Goal: Task Accomplishment & Management: Manage account settings

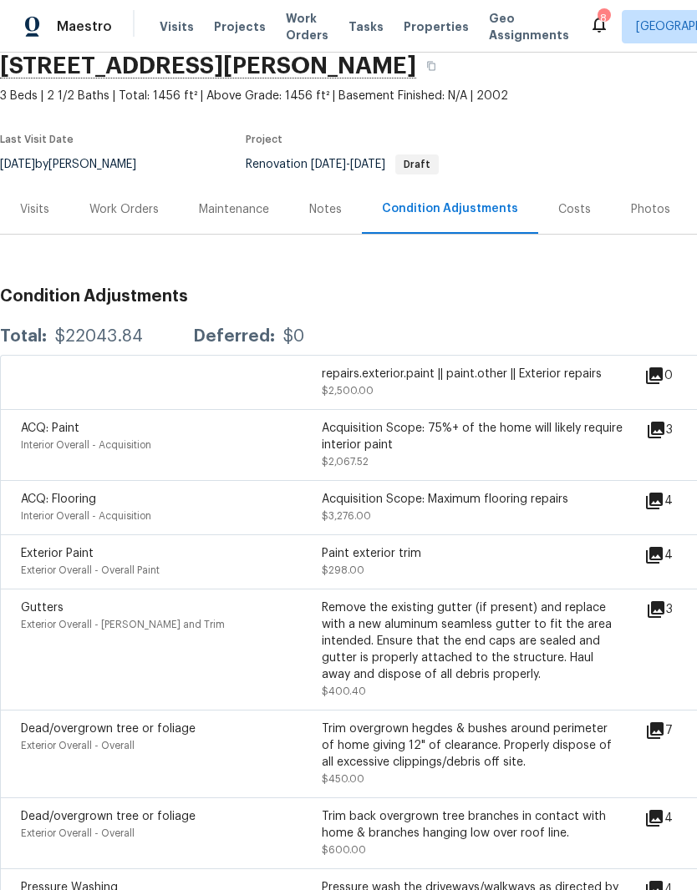
scroll to position [74, 0]
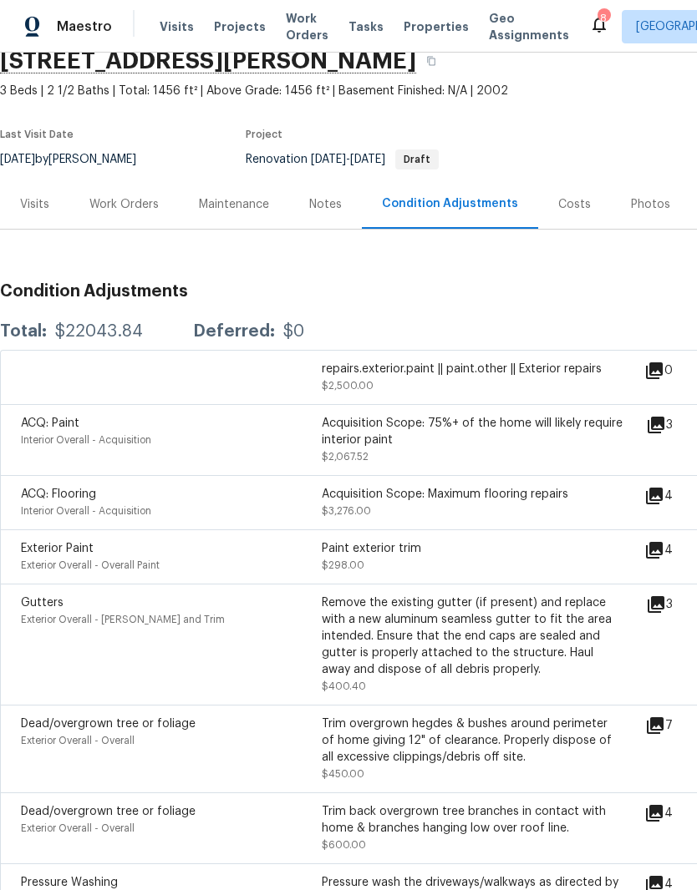
click at [565, 210] on div "Costs" at bounding box center [574, 204] width 33 height 17
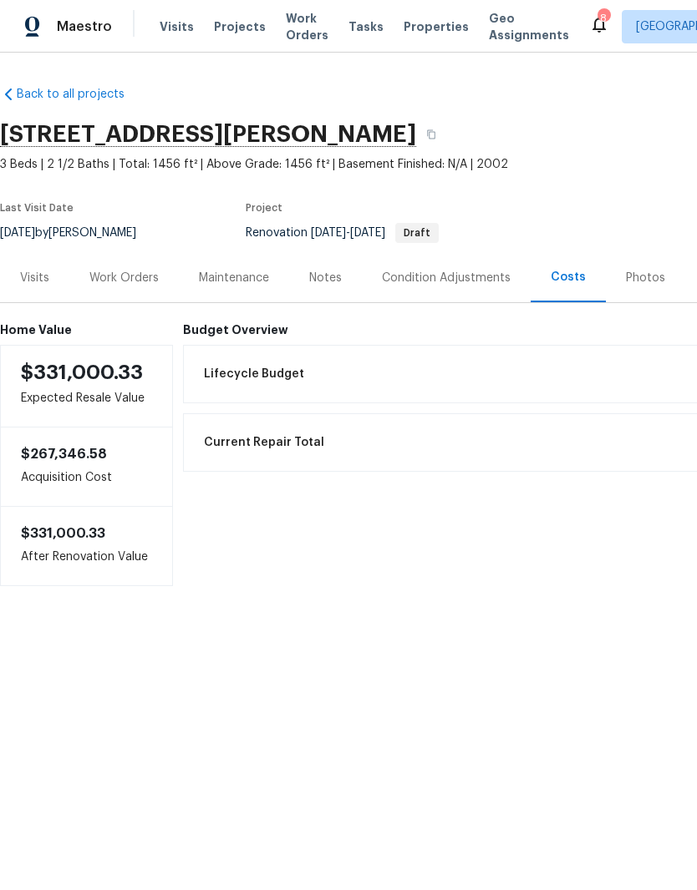
click at [137, 280] on div "Work Orders" at bounding box center [123, 278] width 69 height 17
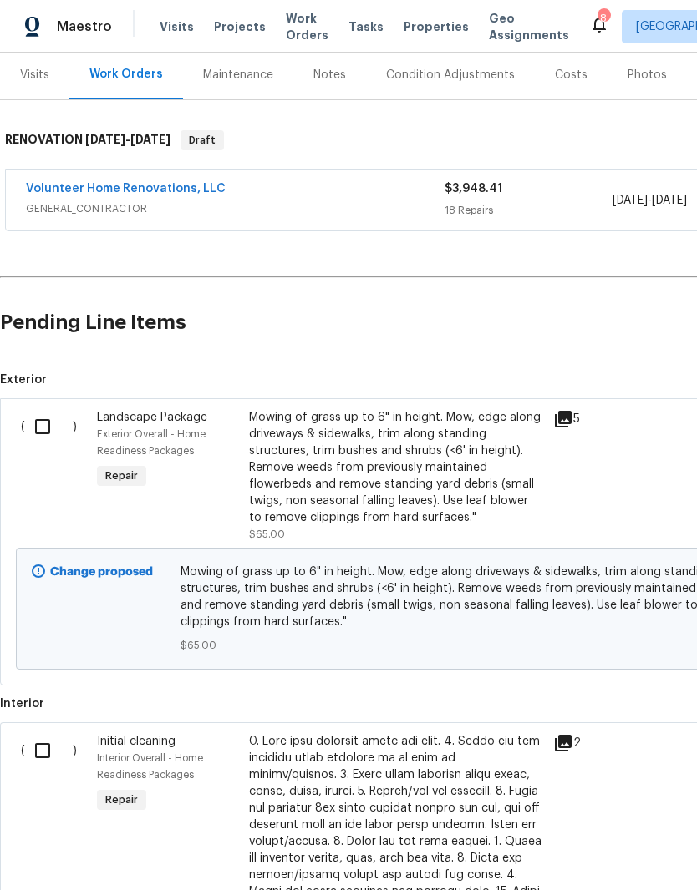
scroll to position [203, 0]
click at [51, 431] on input "checkbox" at bounding box center [49, 426] width 48 height 35
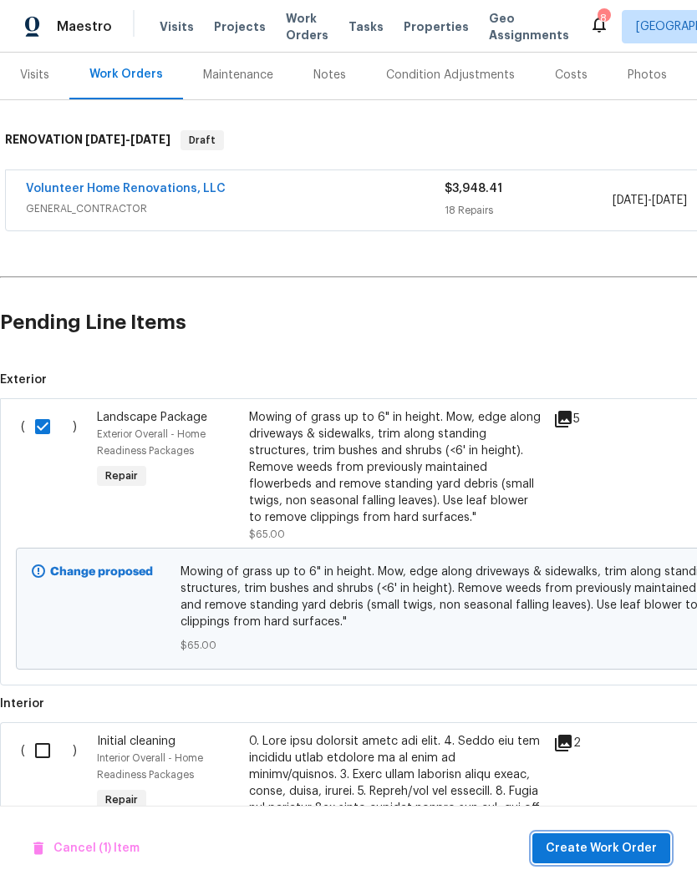
click at [599, 851] on span "Create Work Order" at bounding box center [600, 849] width 111 height 21
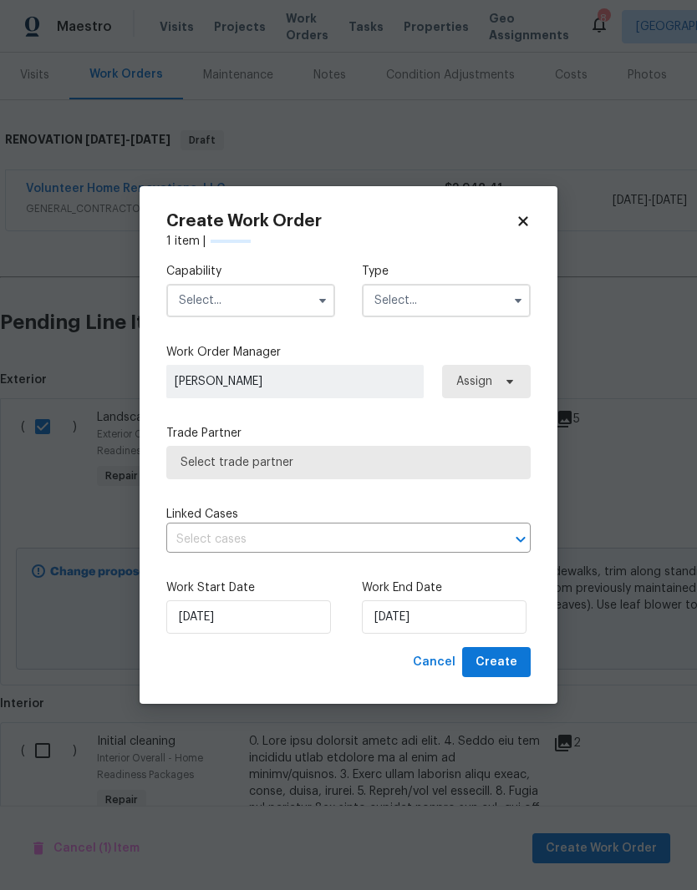
checkbox input "false"
click at [281, 299] on input "text" at bounding box center [250, 300] width 169 height 33
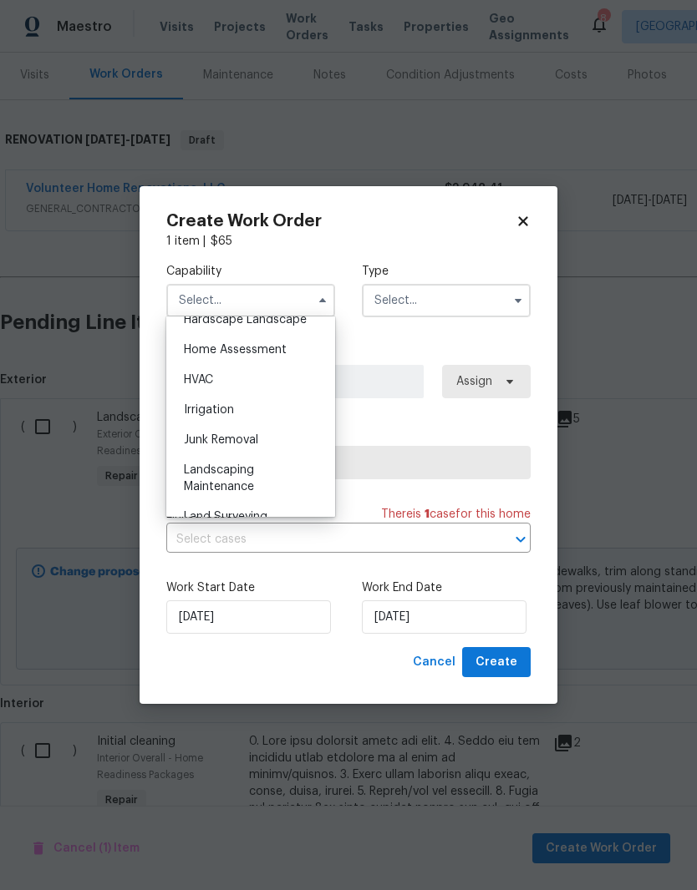
scroll to position [966, 0]
click at [245, 481] on span "Landscaping Maintenance" at bounding box center [219, 478] width 70 height 28
type input "Landscaping Maintenance"
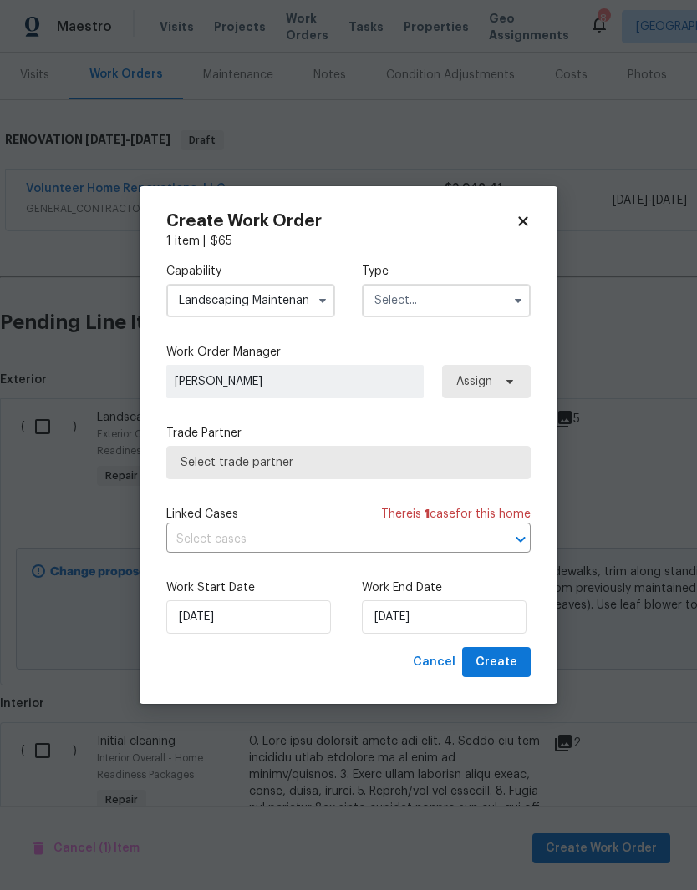
click at [462, 304] on input "text" at bounding box center [446, 300] width 169 height 33
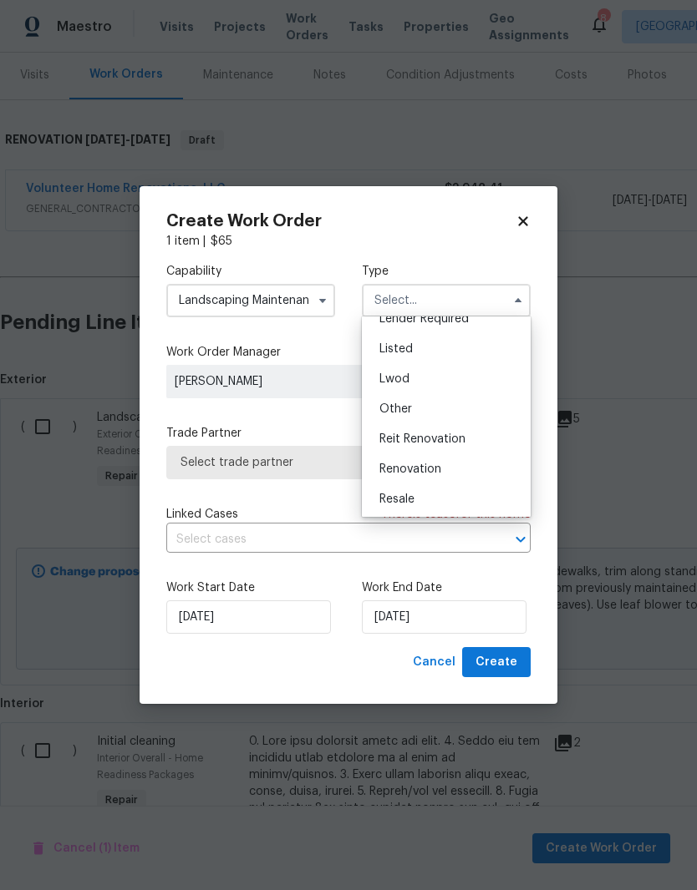
scroll to position [139, 0]
click at [429, 472] on span "Renovation" at bounding box center [410, 468] width 62 height 12
type input "Renovation"
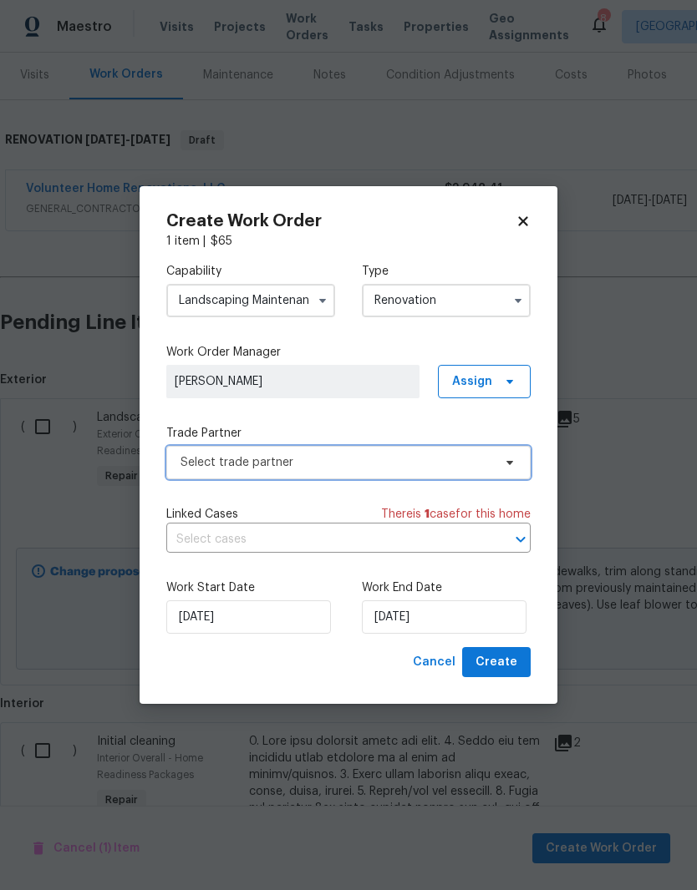
click at [505, 461] on icon at bounding box center [509, 462] width 13 height 13
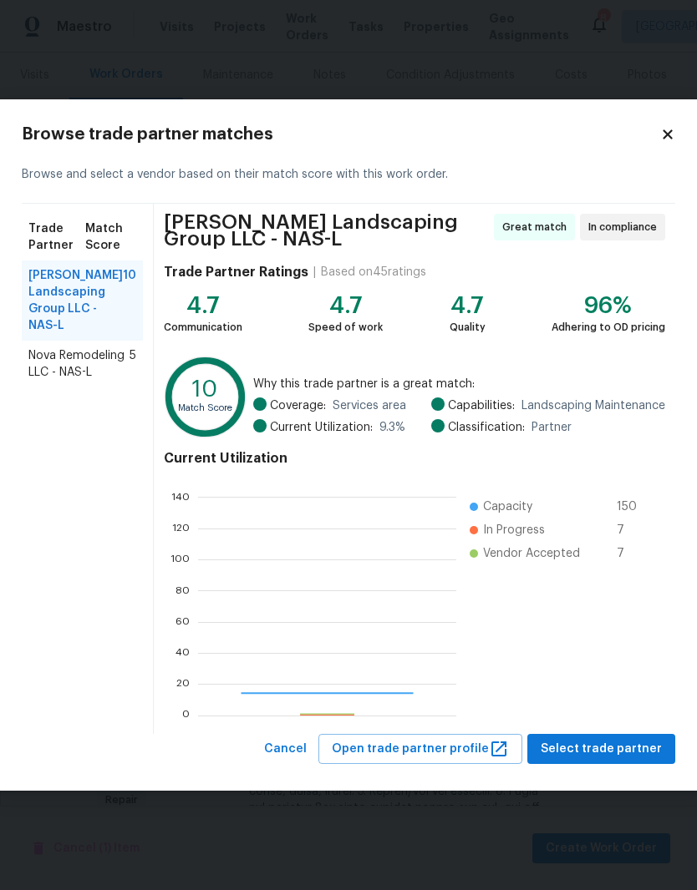
scroll to position [234, 258]
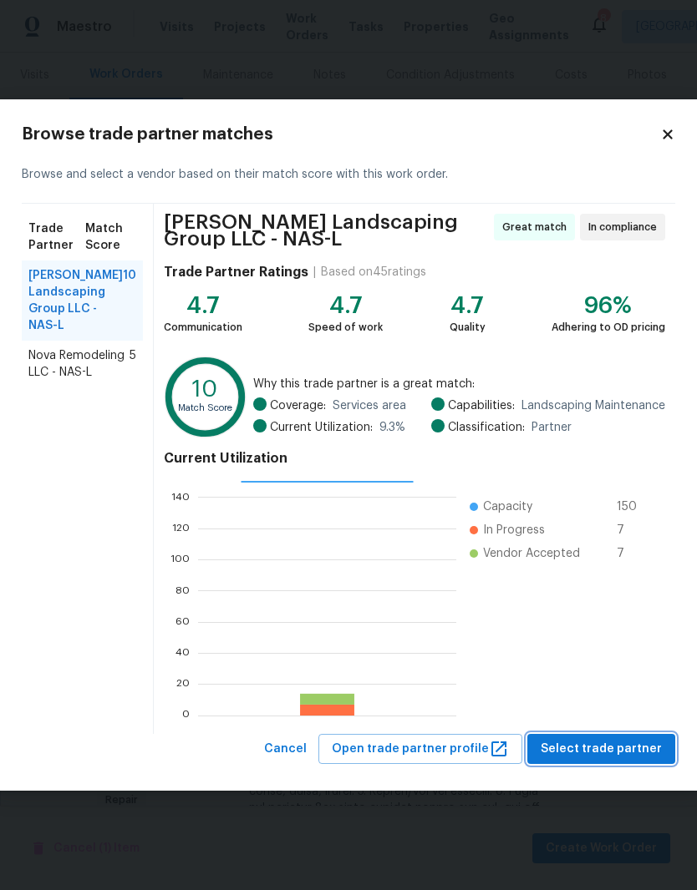
click at [594, 749] on span "Select trade partner" at bounding box center [600, 749] width 121 height 21
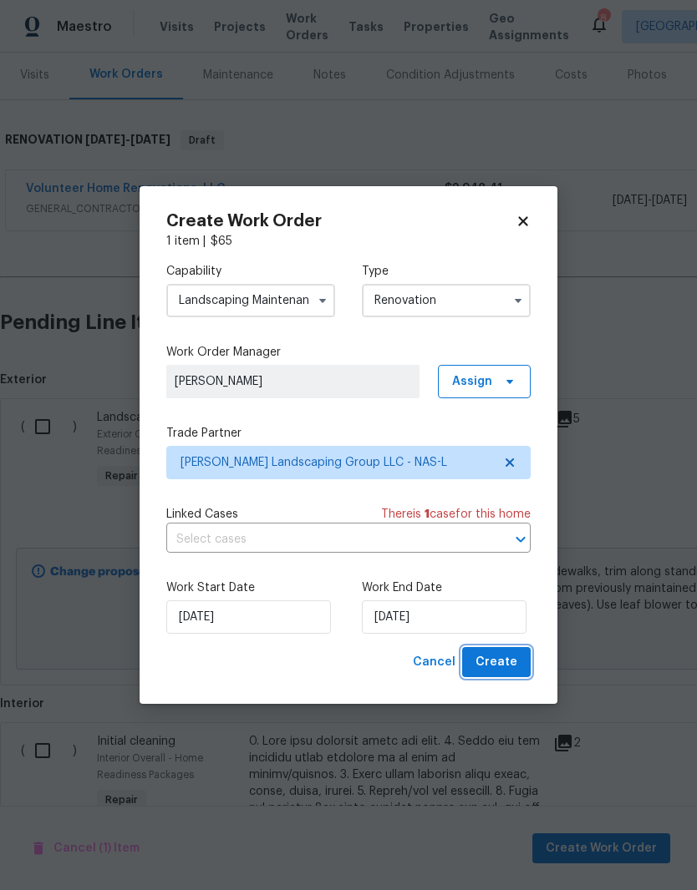
click at [506, 658] on span "Create" at bounding box center [496, 662] width 42 height 21
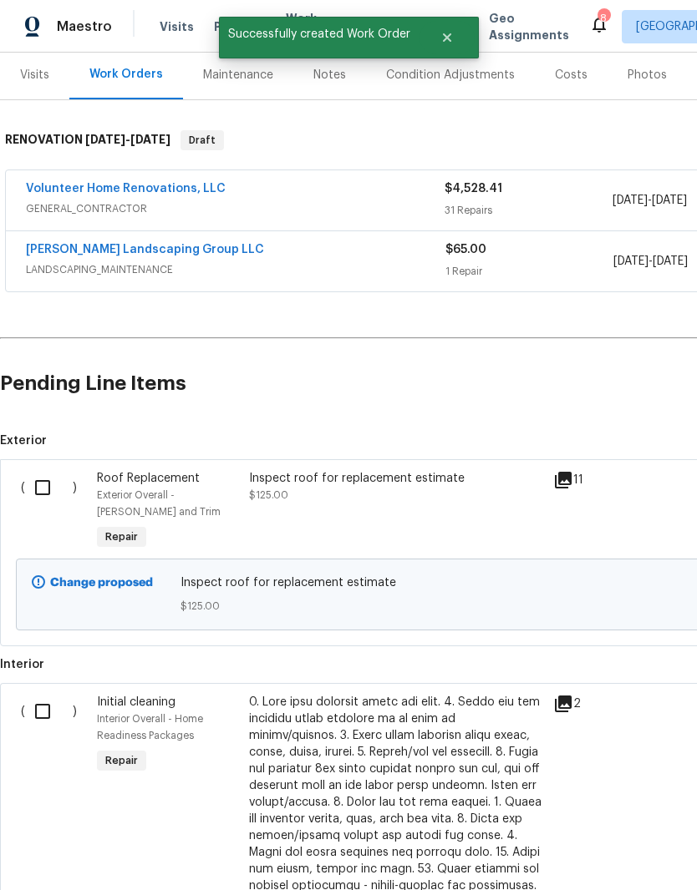
click at [52, 489] on input "checkbox" at bounding box center [49, 487] width 48 height 35
checkbox input "true"
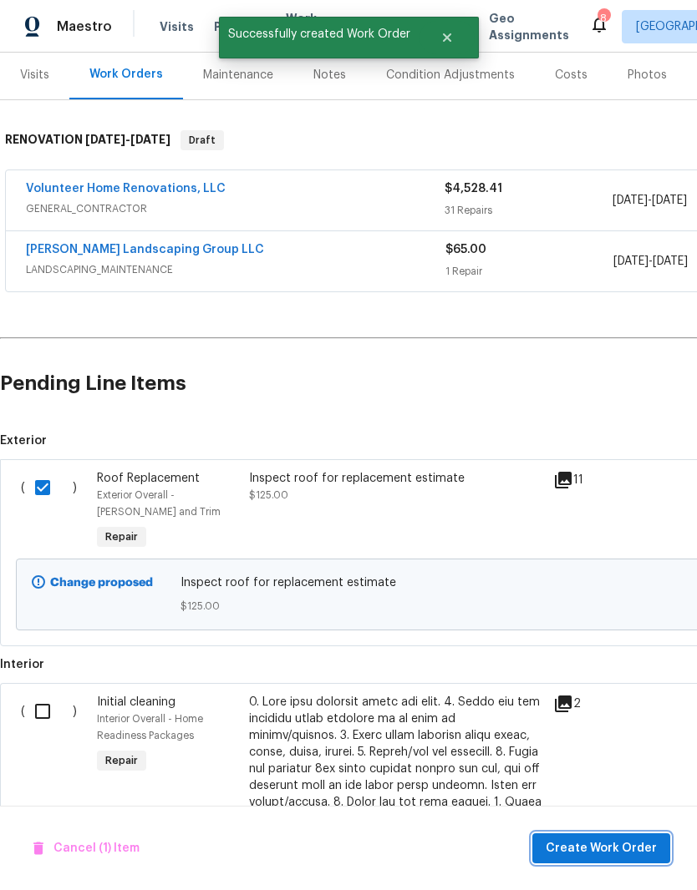
click at [597, 853] on span "Create Work Order" at bounding box center [600, 849] width 111 height 21
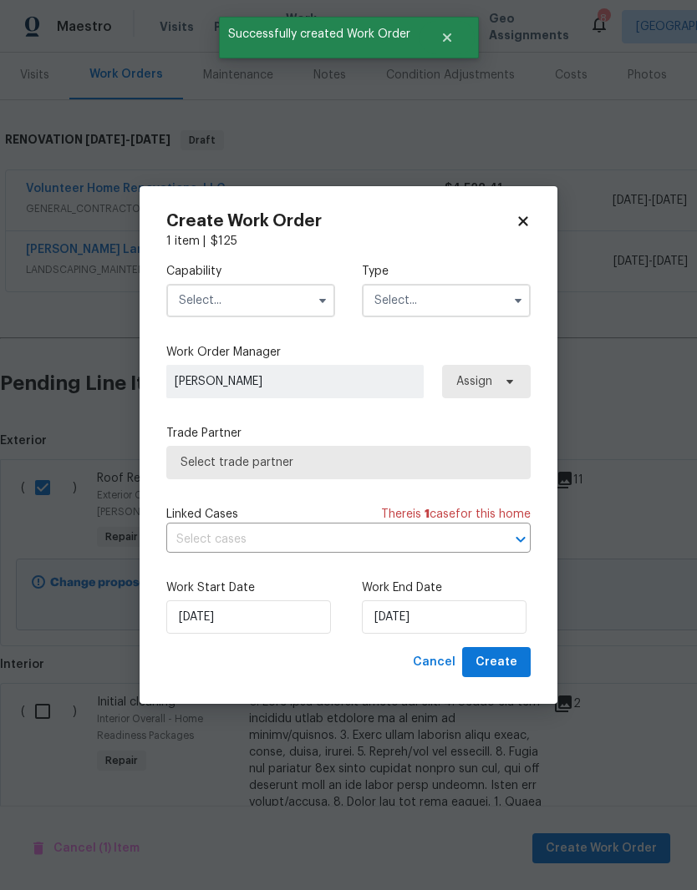
click at [285, 307] on input "text" at bounding box center [250, 300] width 169 height 33
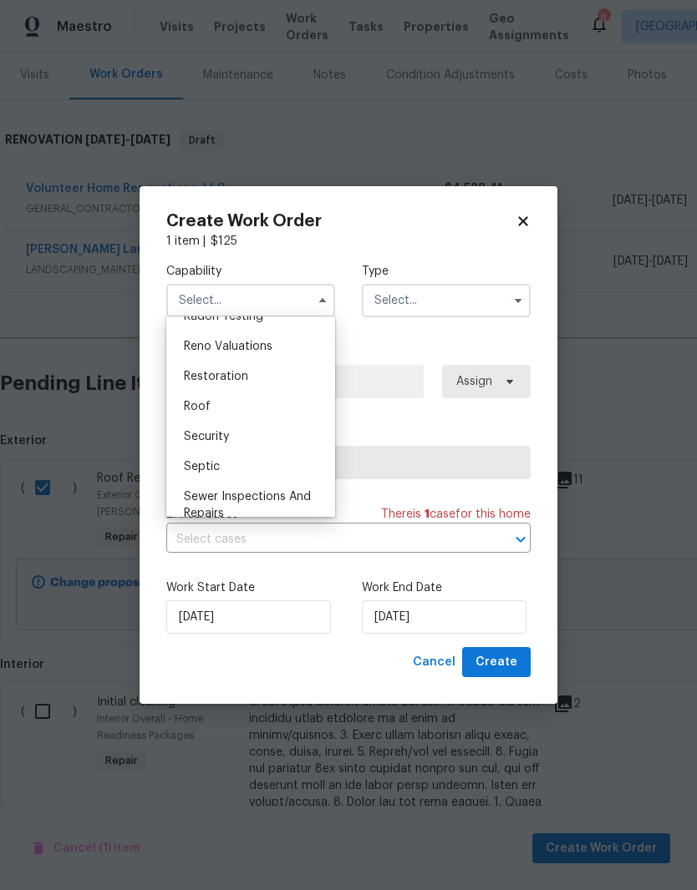
scroll to position [1636, 0]
click at [215, 408] on div "Roof" at bounding box center [250, 403] width 160 height 30
type input "Roof"
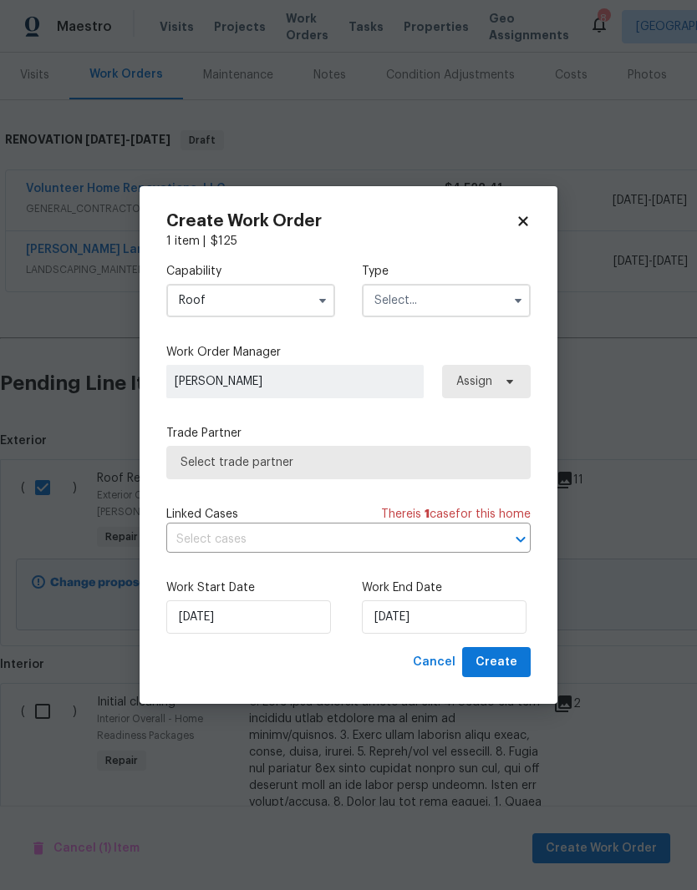
click at [438, 307] on input "text" at bounding box center [446, 300] width 169 height 33
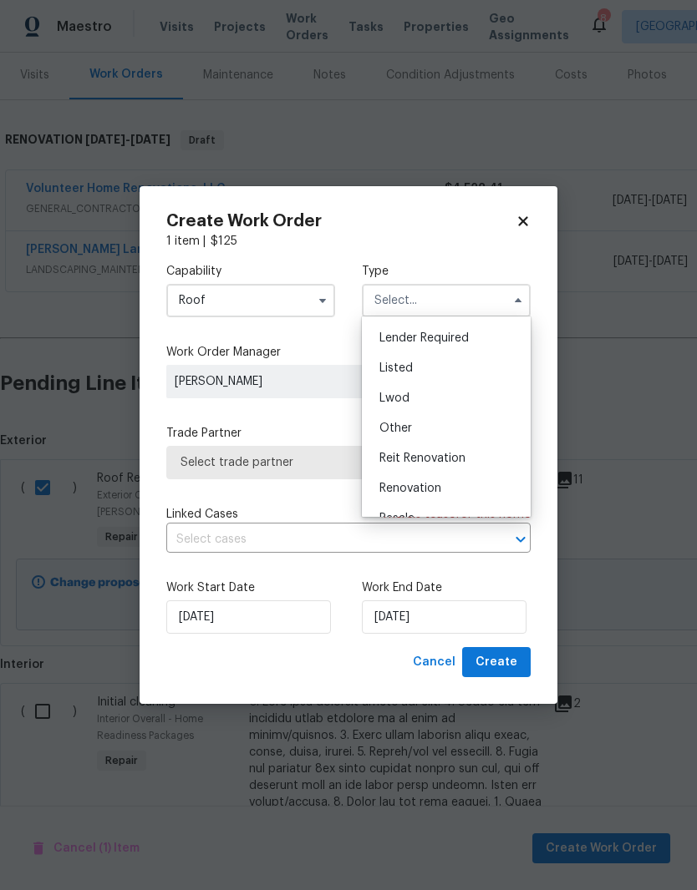
scroll to position [119, 0]
click at [446, 494] on div "Renovation" at bounding box center [446, 488] width 160 height 30
type input "Renovation"
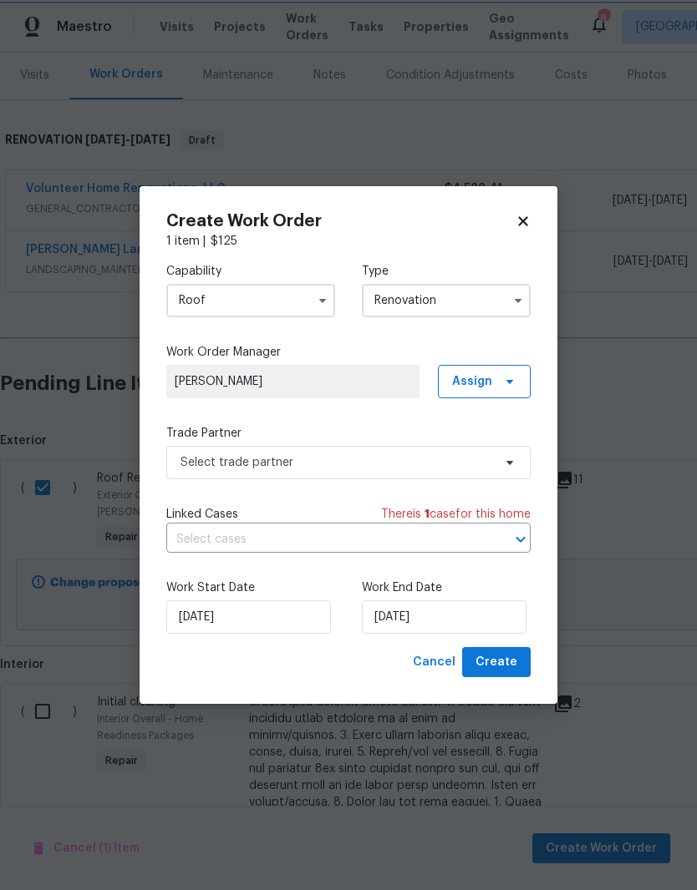
scroll to position [0, 0]
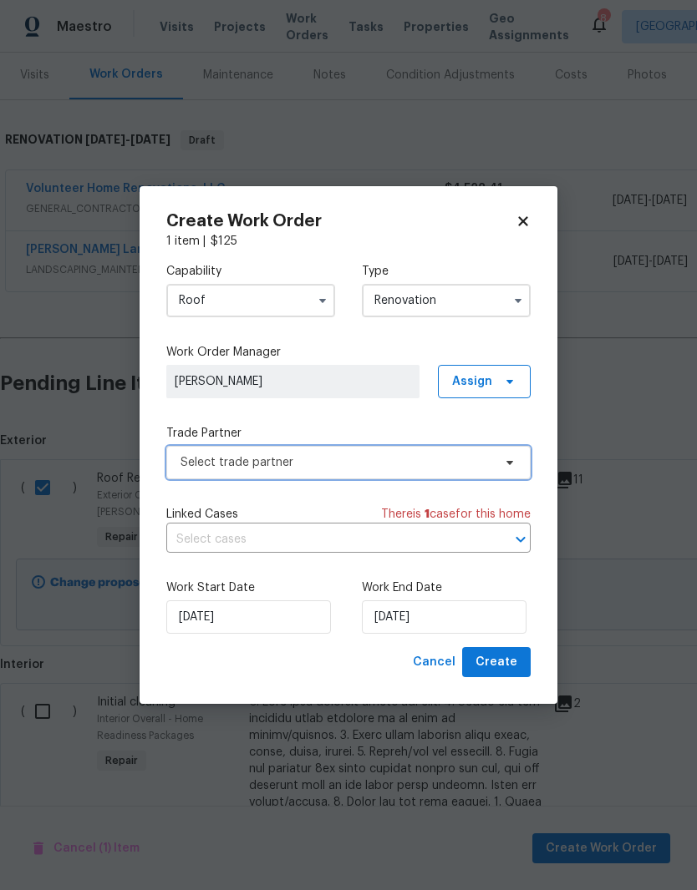
click at [510, 469] on span "Select trade partner" at bounding box center [348, 462] width 364 height 33
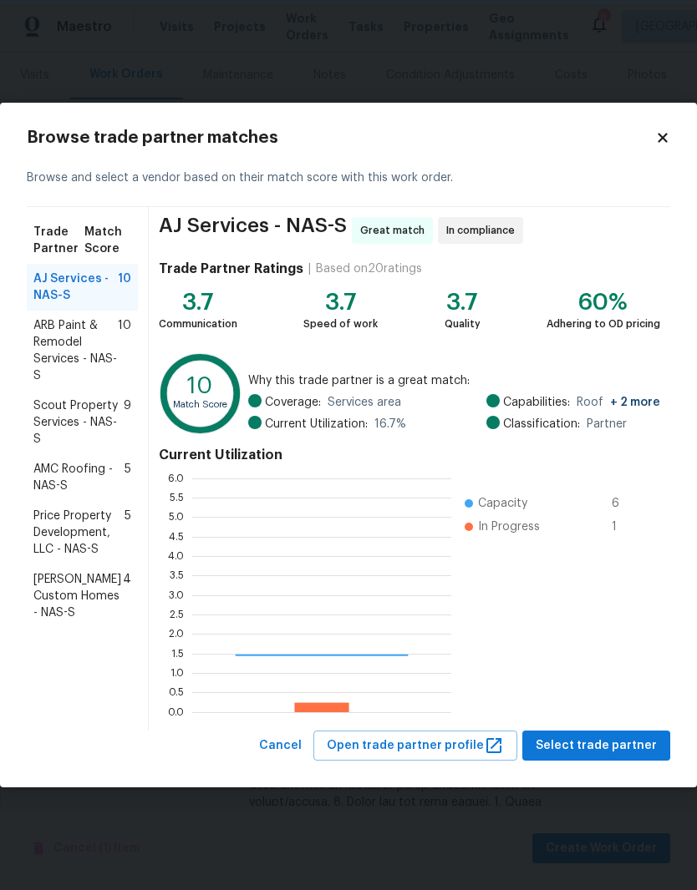
scroll to position [234, 259]
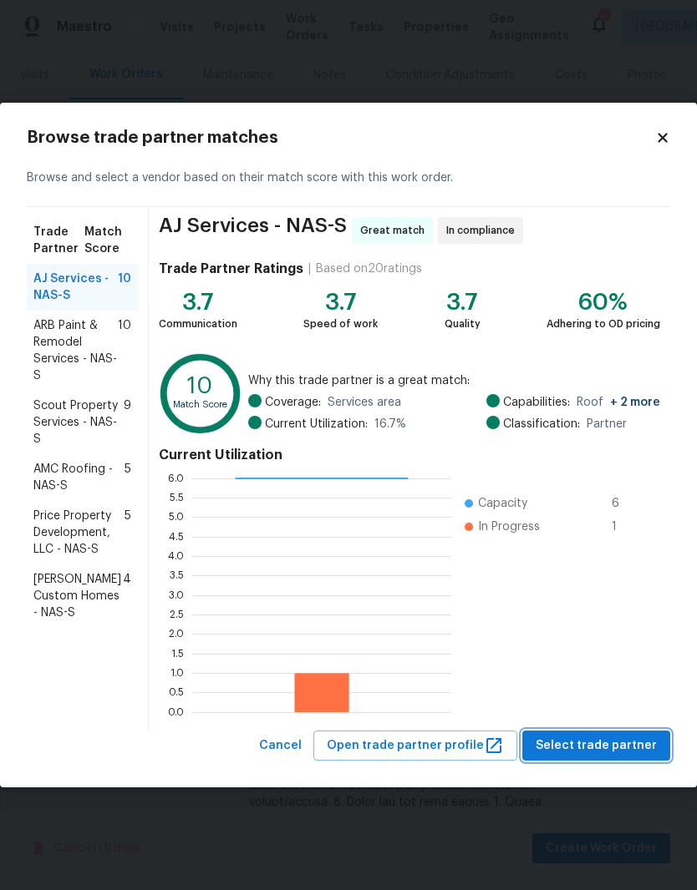
click at [598, 743] on span "Select trade partner" at bounding box center [595, 746] width 121 height 21
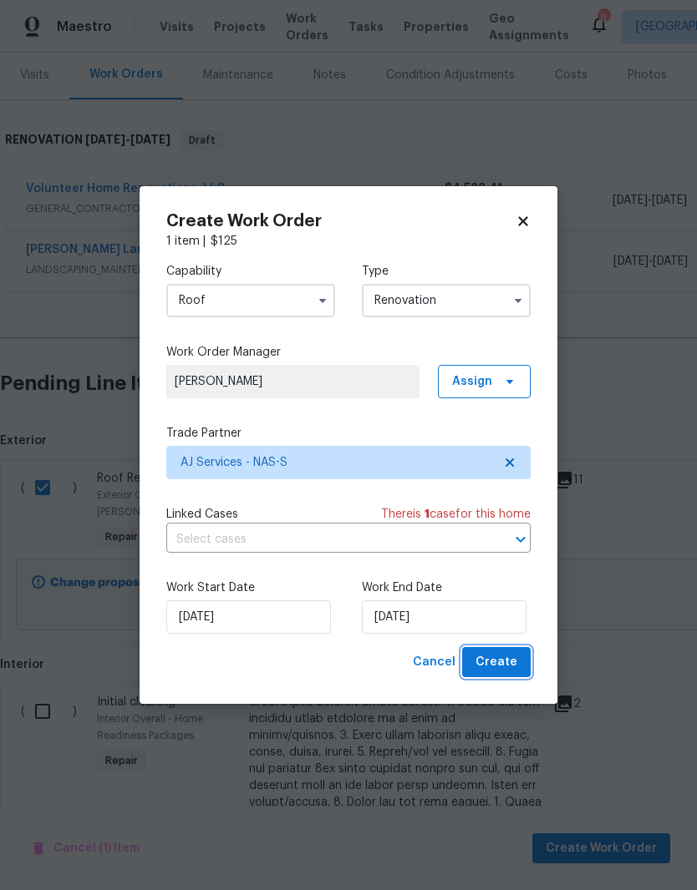
click at [508, 662] on span "Create" at bounding box center [496, 662] width 42 height 21
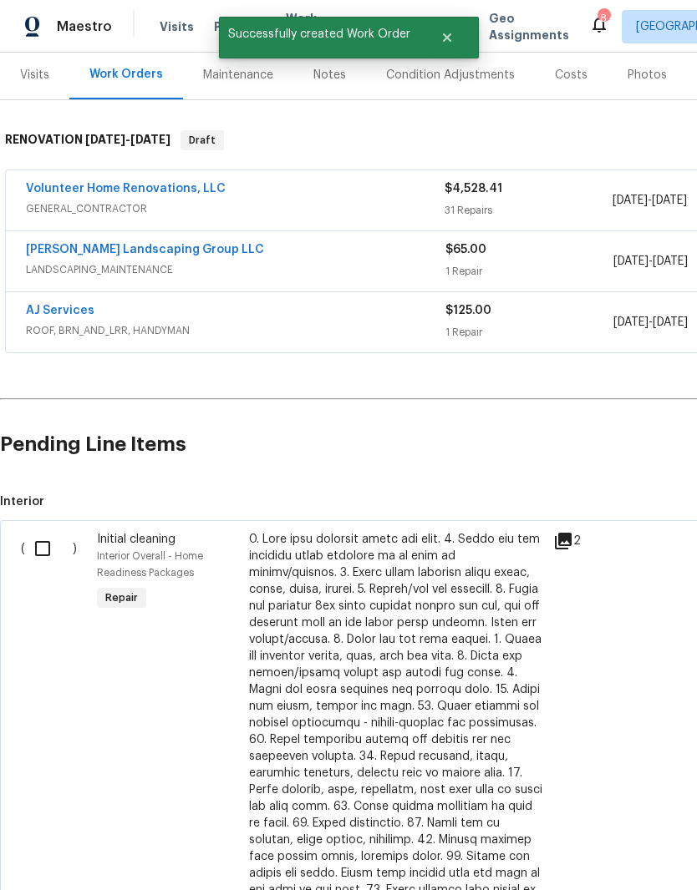
click at [50, 554] on input "checkbox" at bounding box center [49, 548] width 48 height 35
checkbox input "true"
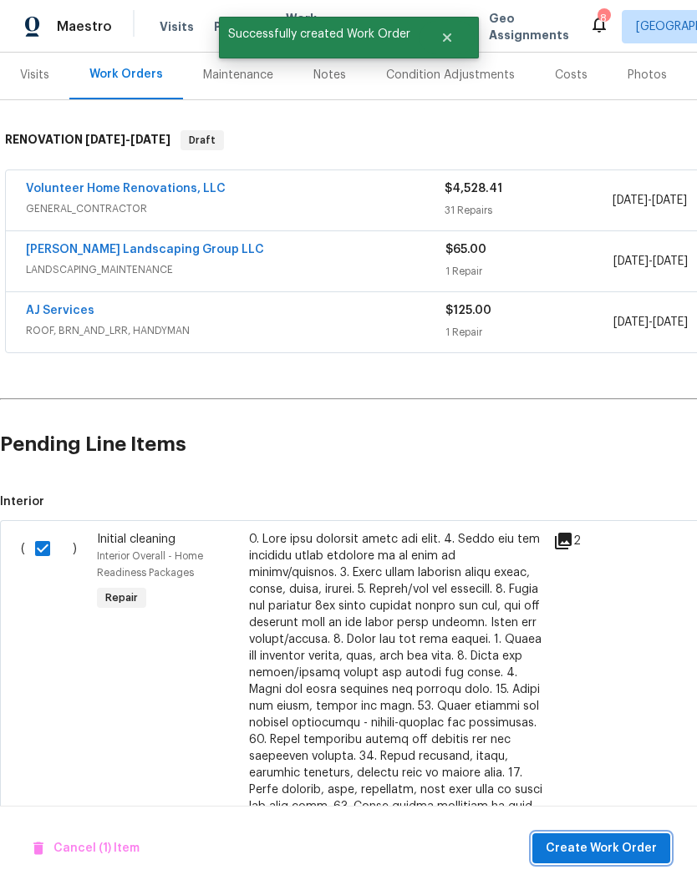
click at [604, 849] on span "Create Work Order" at bounding box center [600, 849] width 111 height 21
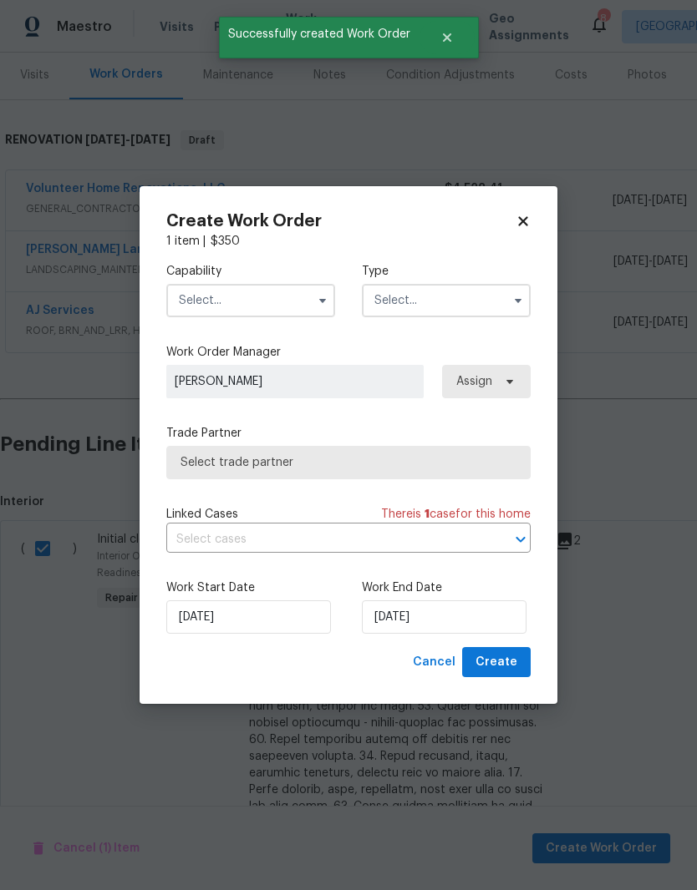
click at [304, 299] on input "text" at bounding box center [250, 300] width 169 height 33
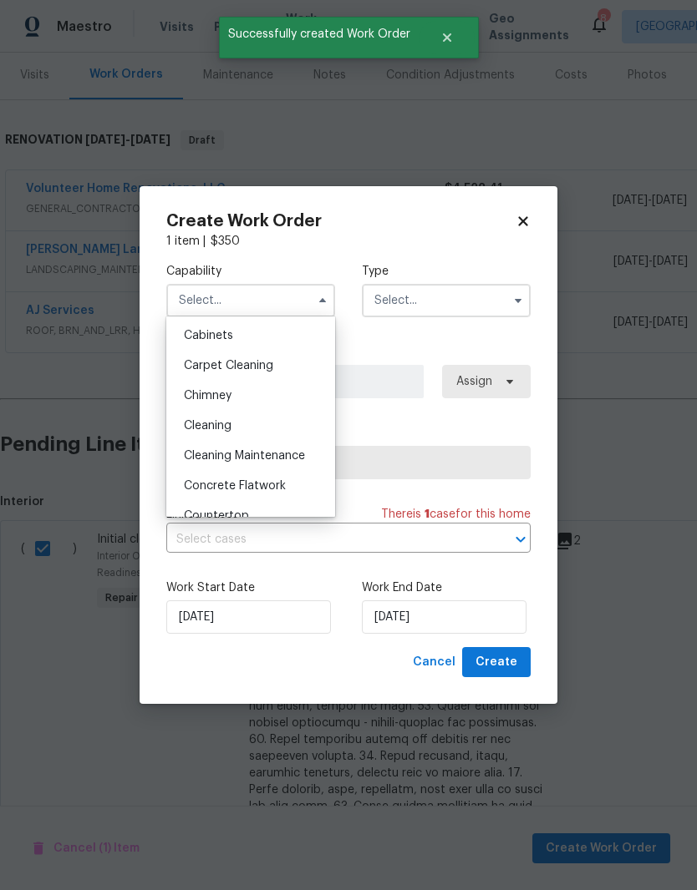
scroll to position [150, 0]
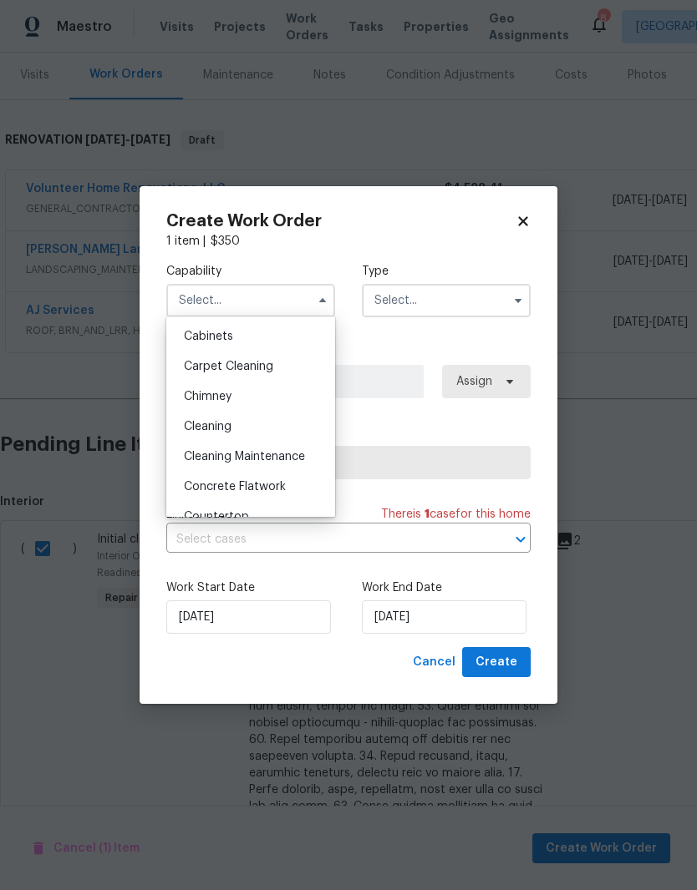
click at [228, 435] on div "Cleaning" at bounding box center [250, 427] width 160 height 30
type input "Cleaning"
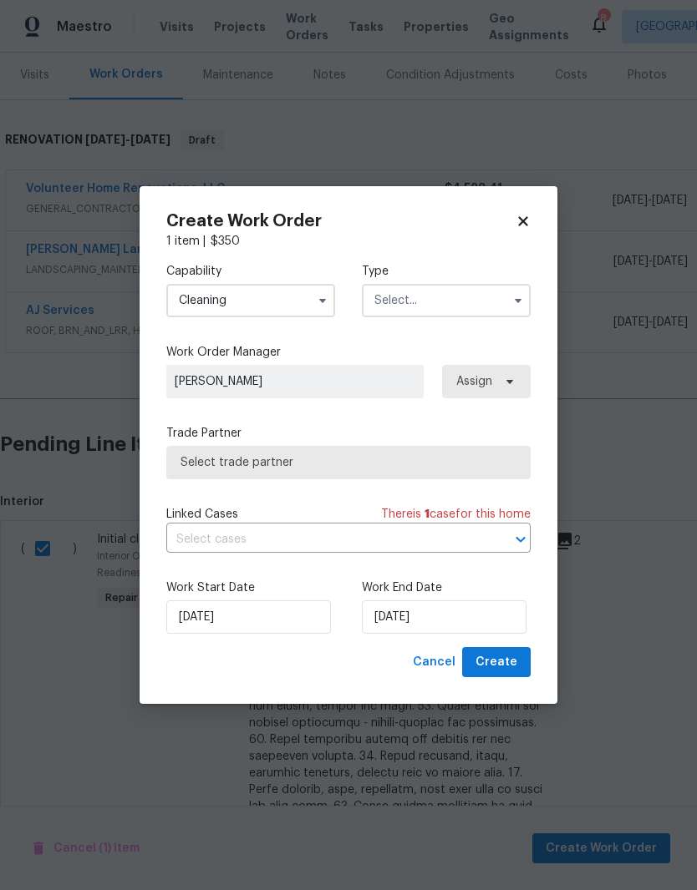
click at [466, 310] on input "text" at bounding box center [446, 300] width 169 height 33
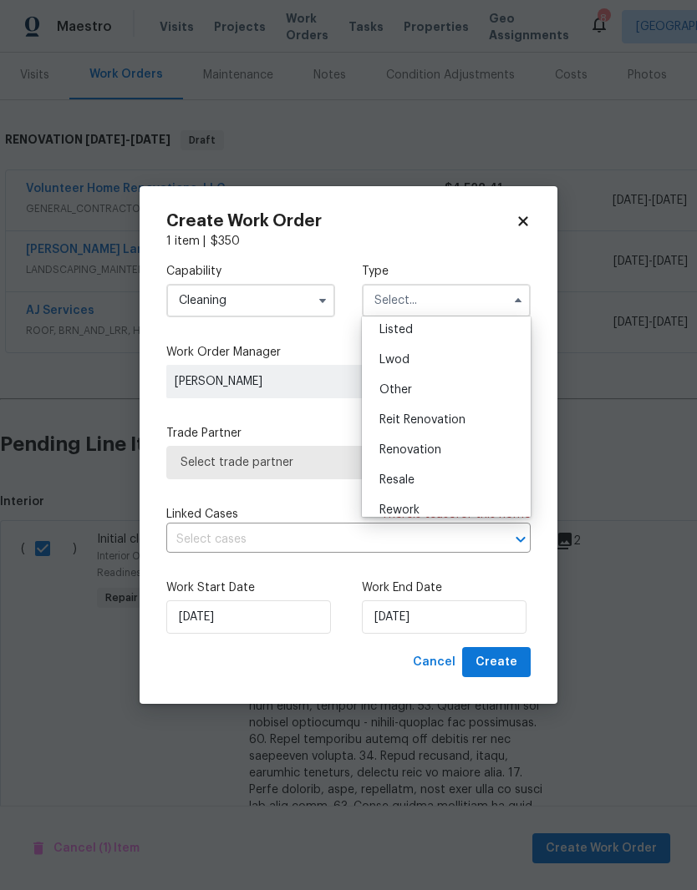
scroll to position [165, 0]
click at [445, 448] on div "Renovation" at bounding box center [446, 441] width 160 height 30
type input "Renovation"
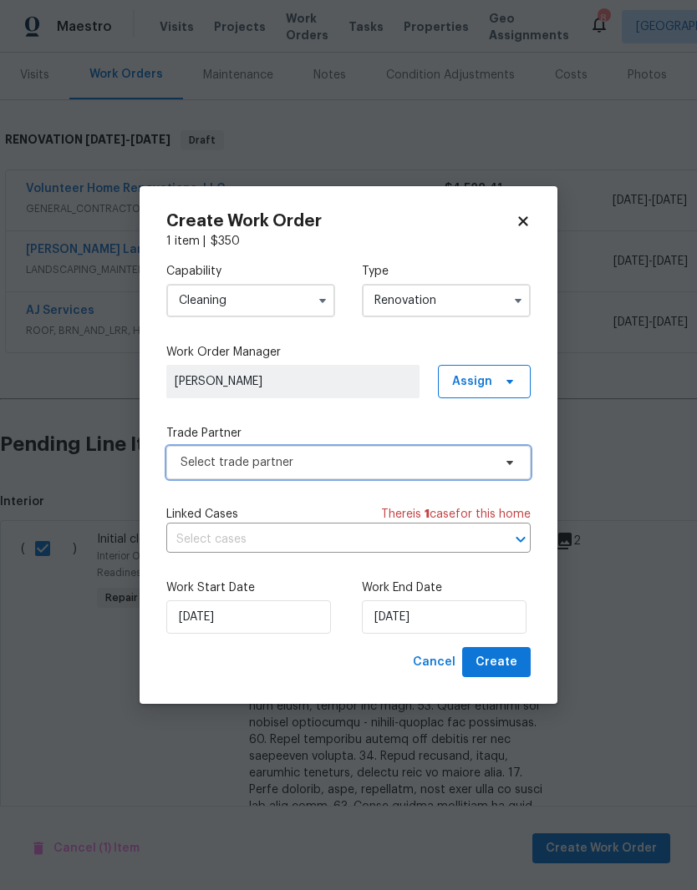
click at [511, 464] on icon at bounding box center [509, 462] width 13 height 13
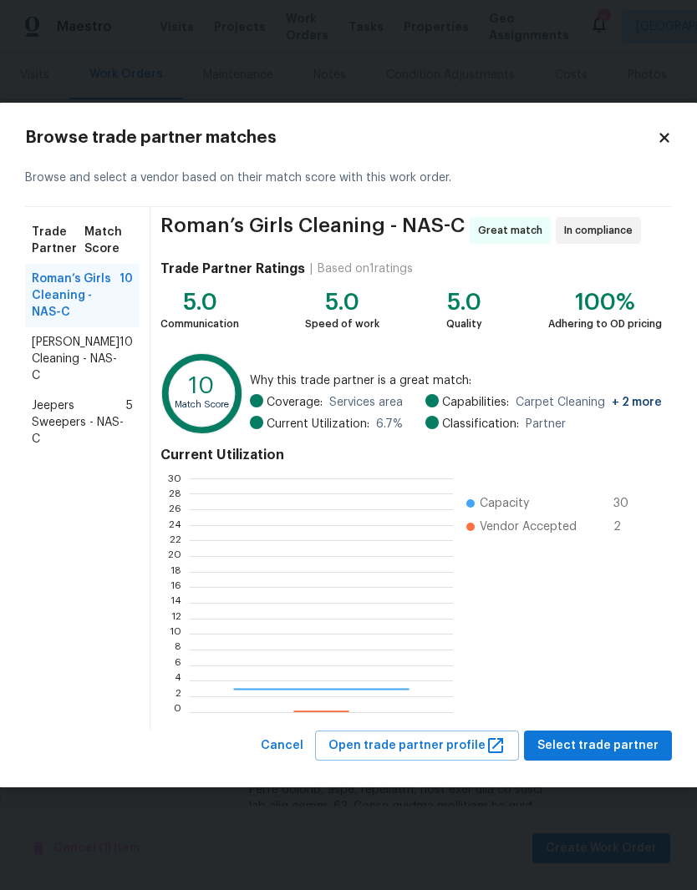
scroll to position [234, 262]
click at [572, 745] on span "Select trade partner" at bounding box center [597, 746] width 121 height 21
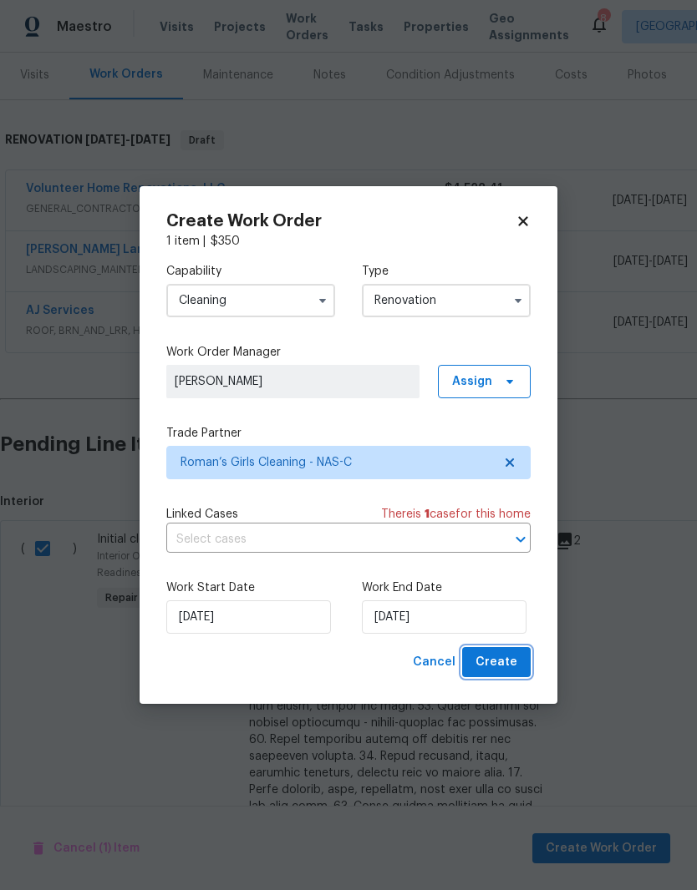
click at [508, 662] on span "Create" at bounding box center [496, 662] width 42 height 21
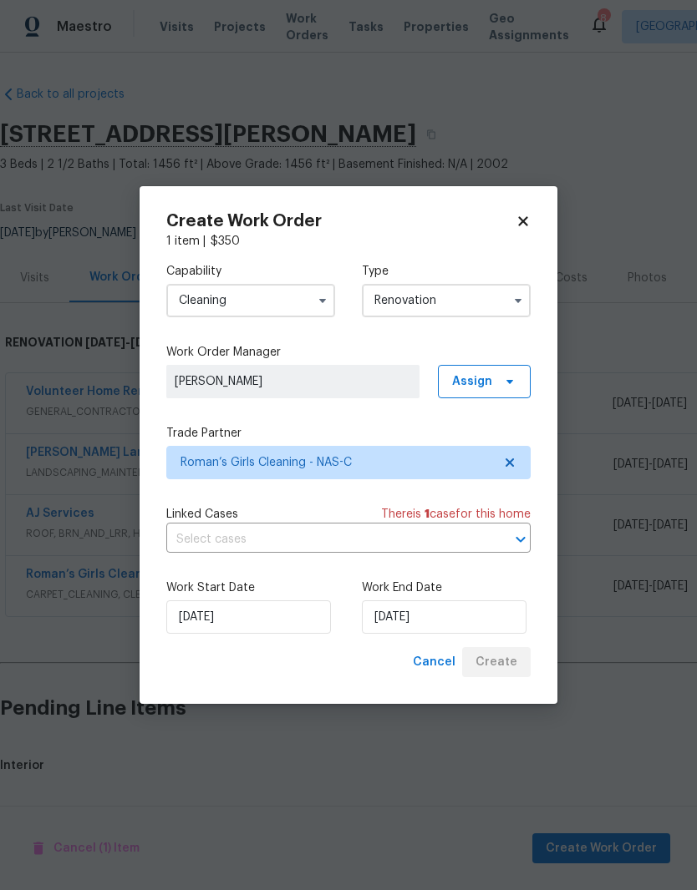
scroll to position [0, 0]
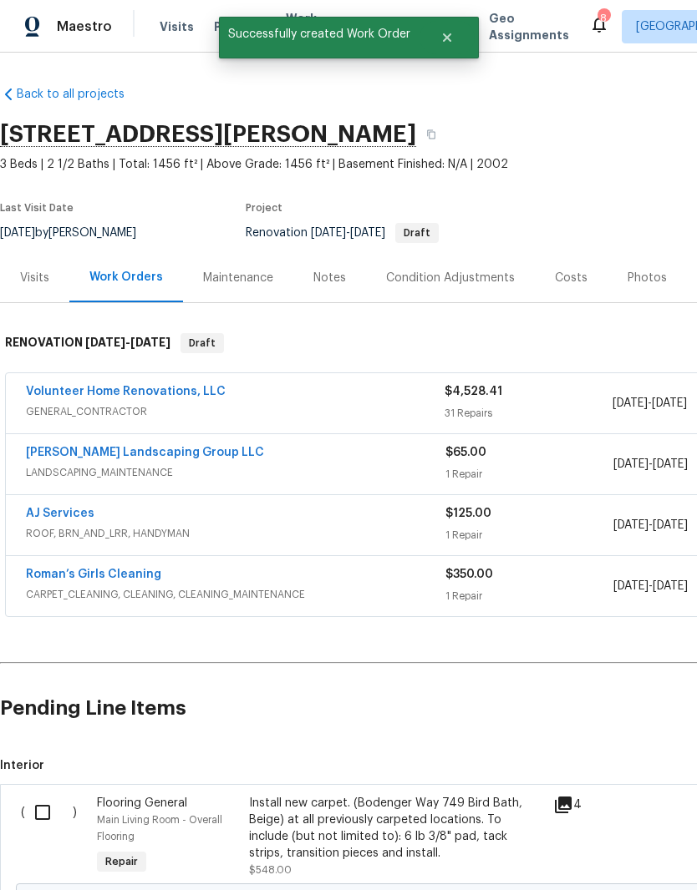
click at [50, 818] on input "checkbox" at bounding box center [49, 812] width 48 height 35
checkbox input "true"
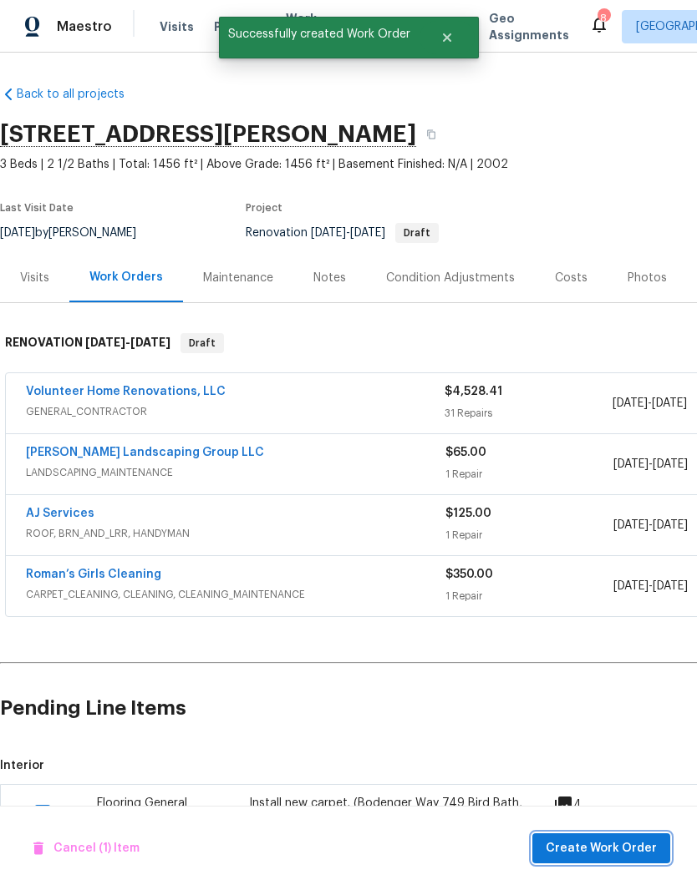
click at [596, 849] on span "Create Work Order" at bounding box center [600, 849] width 111 height 21
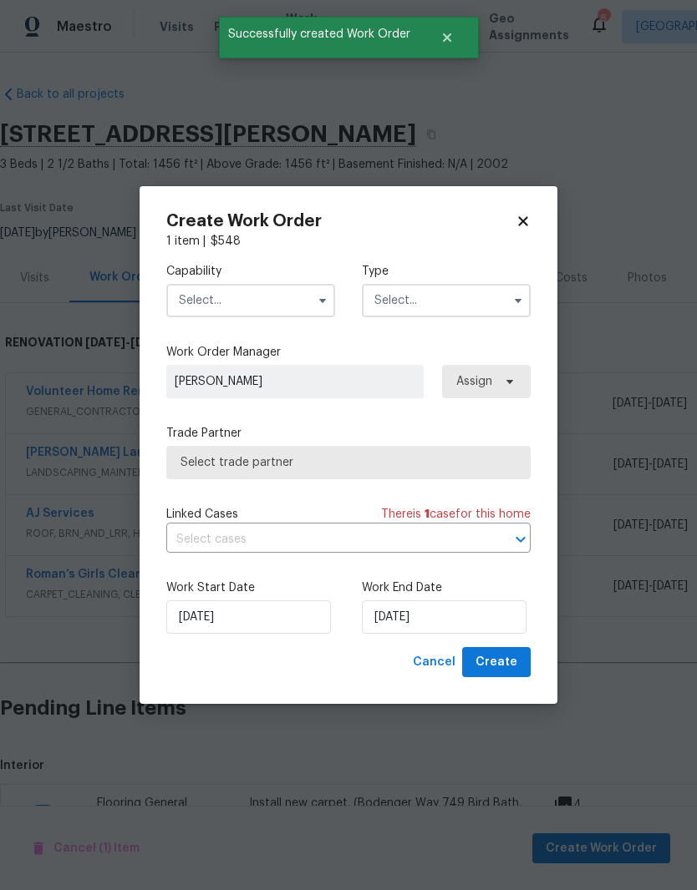
click at [277, 301] on input "text" at bounding box center [250, 300] width 169 height 33
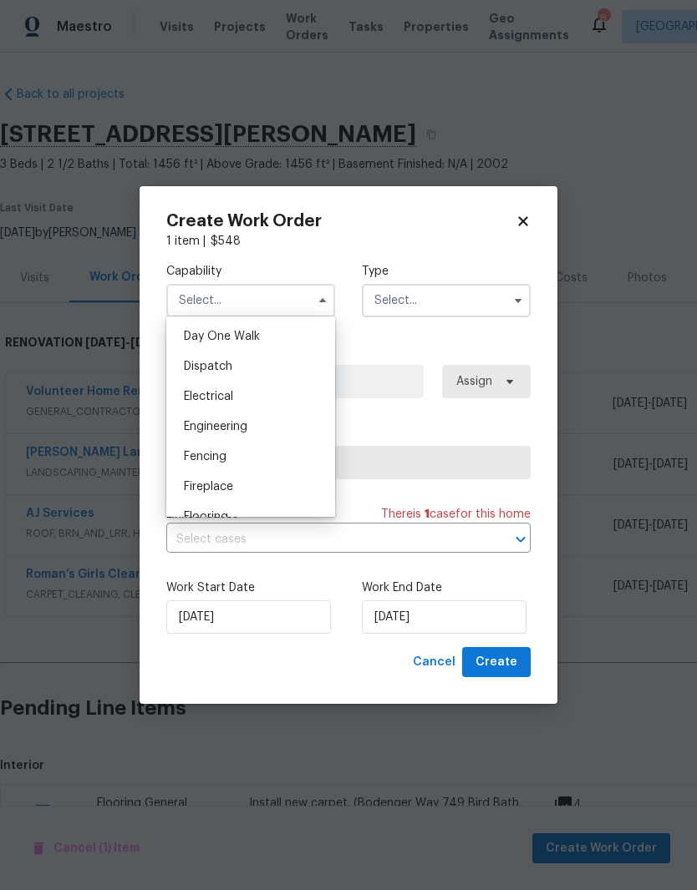
scroll to position [488, 0]
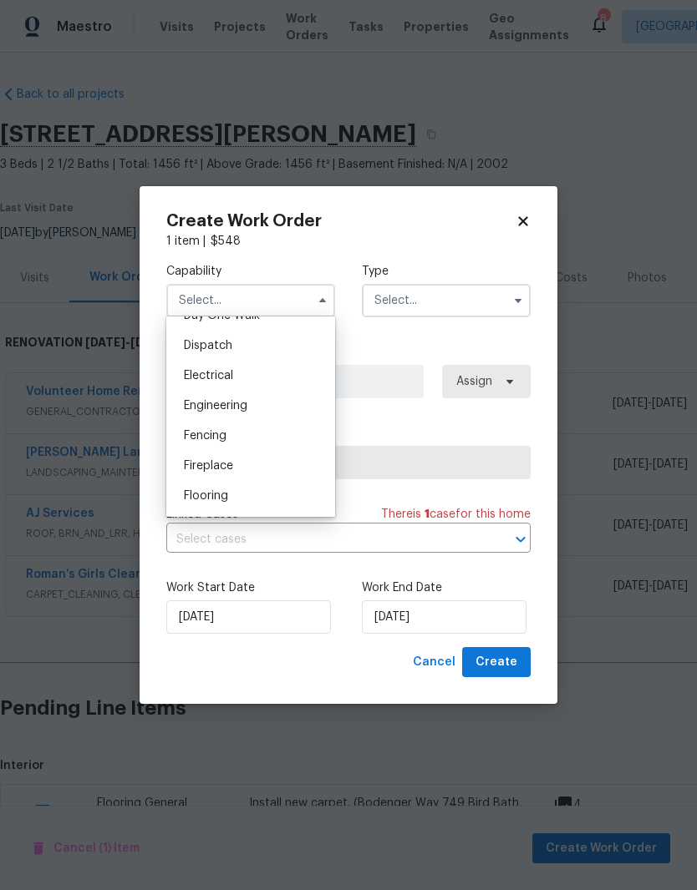
click at [224, 502] on div "Flooring" at bounding box center [250, 496] width 160 height 30
type input "Flooring"
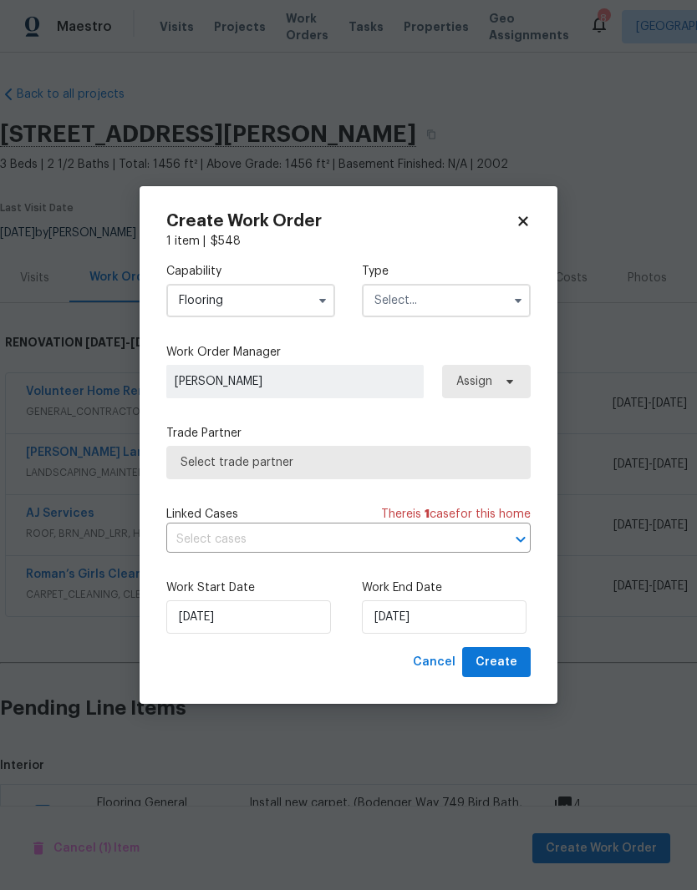
click at [473, 304] on input "text" at bounding box center [446, 300] width 169 height 33
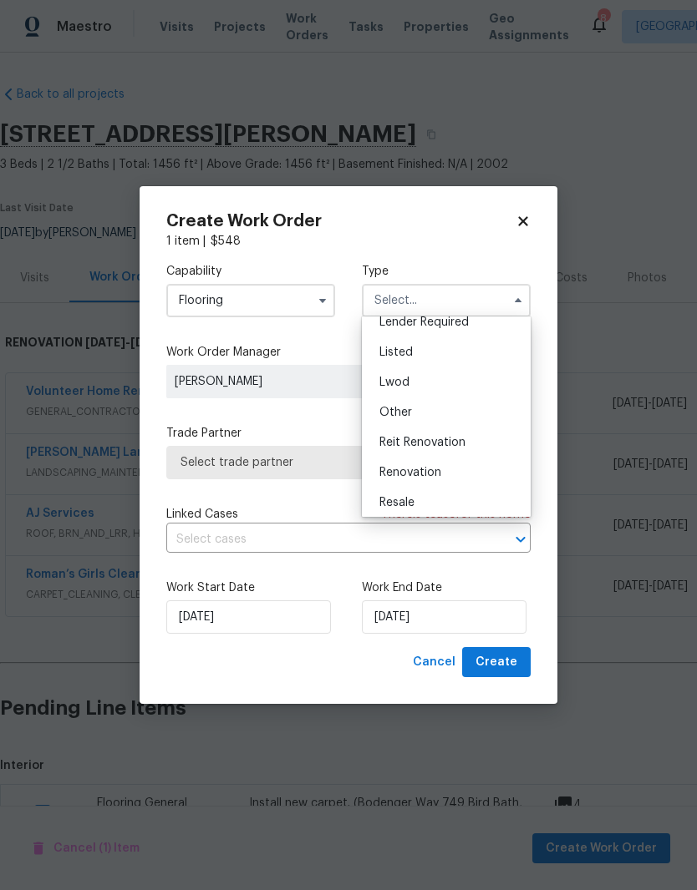
scroll to position [134, 0]
click at [444, 481] on div "Renovation" at bounding box center [446, 472] width 160 height 30
type input "Renovation"
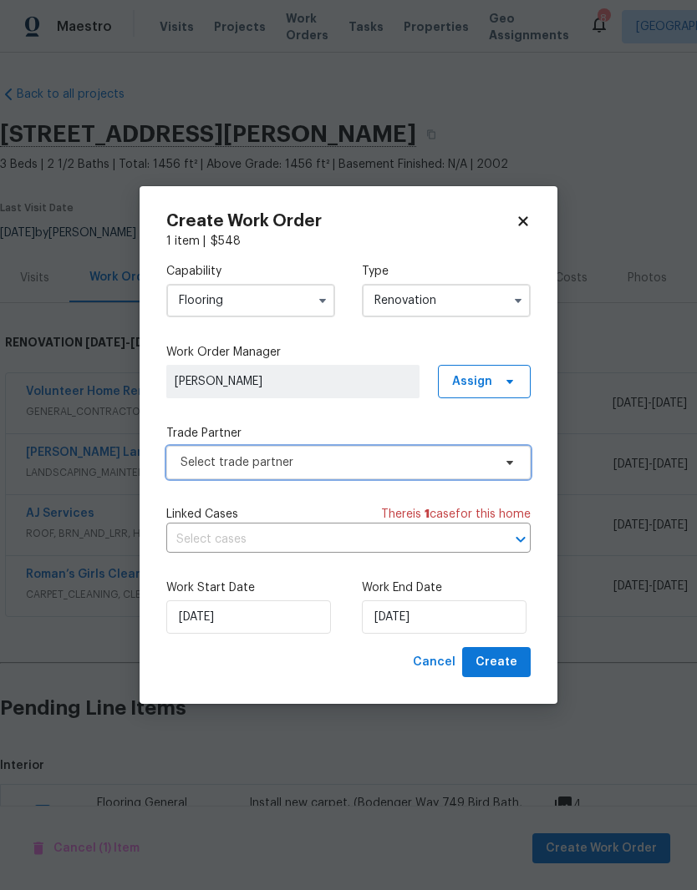
click at [505, 465] on icon at bounding box center [509, 462] width 13 height 13
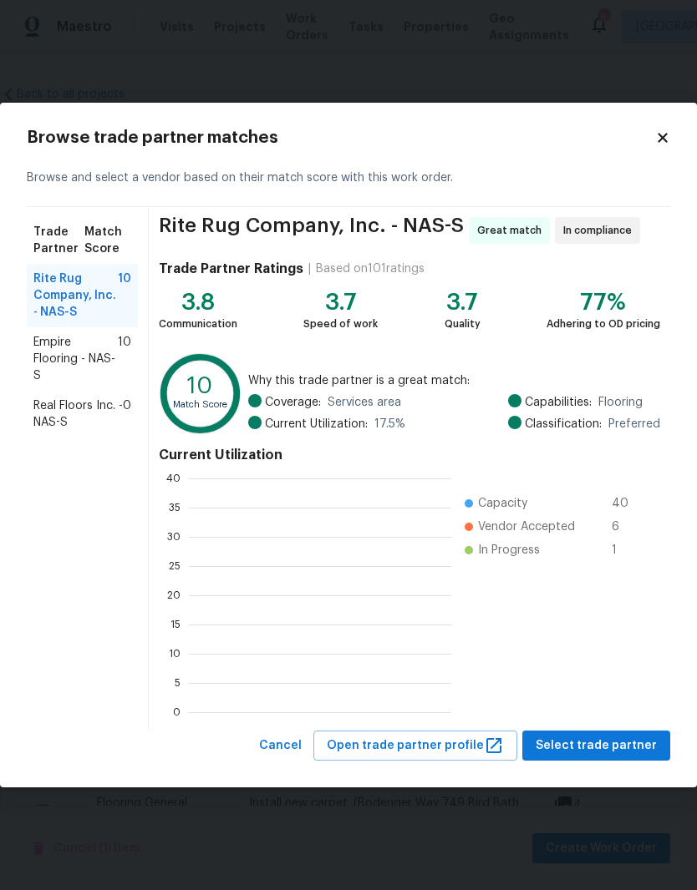
scroll to position [2, 2]
click at [581, 748] on span "Select trade partner" at bounding box center [595, 746] width 121 height 21
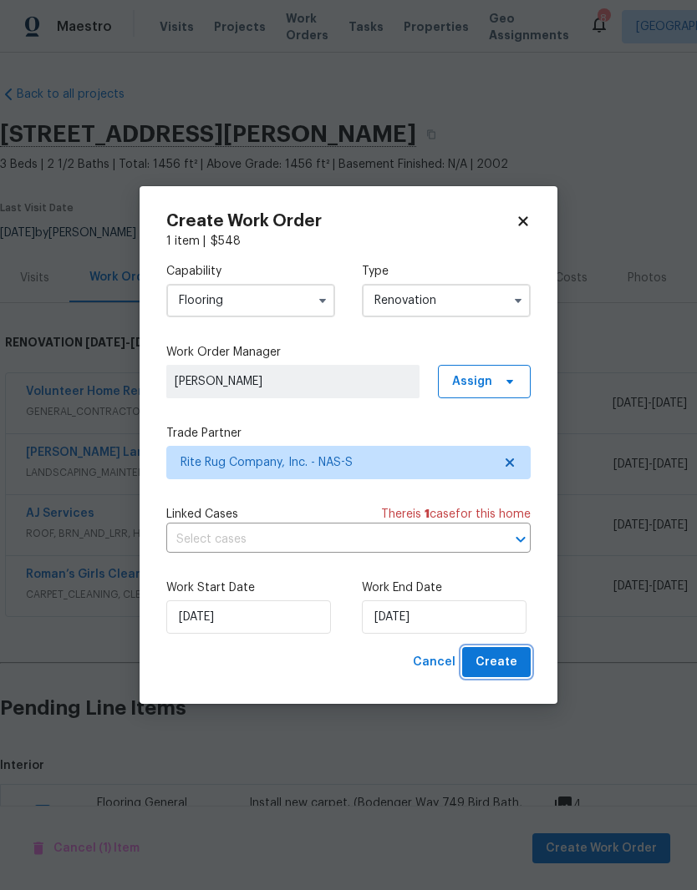
click at [509, 660] on span "Create" at bounding box center [496, 662] width 42 height 21
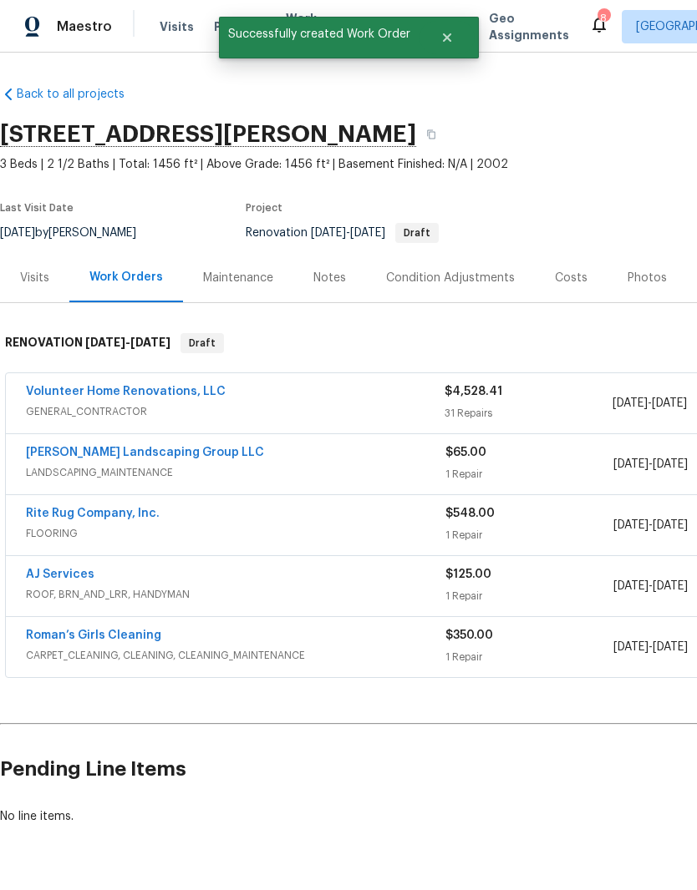
click at [133, 517] on link "Rite Rug Company, Inc." at bounding box center [93, 514] width 134 height 12
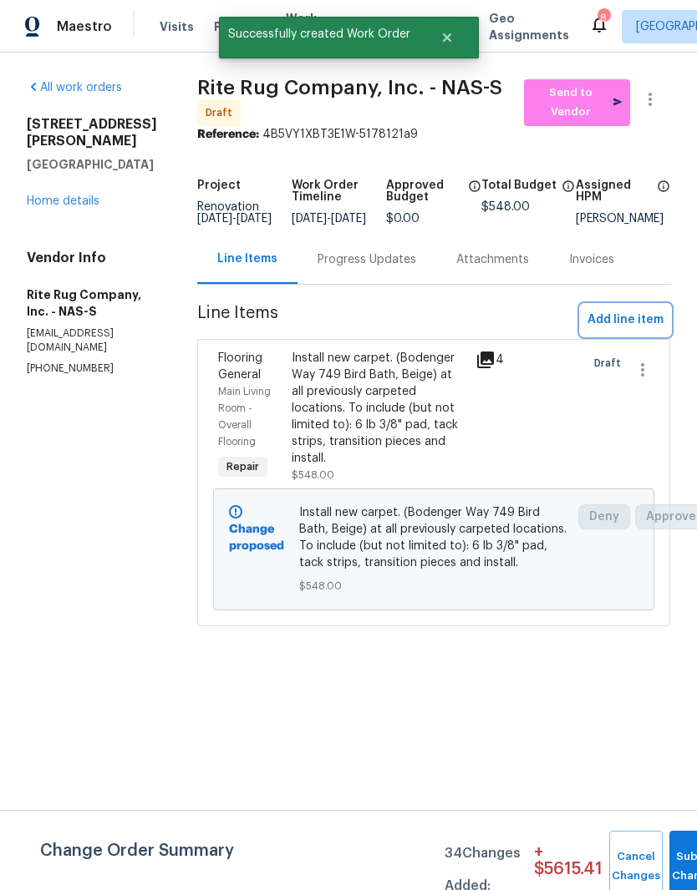
click at [630, 331] on span "Add line item" at bounding box center [625, 320] width 76 height 21
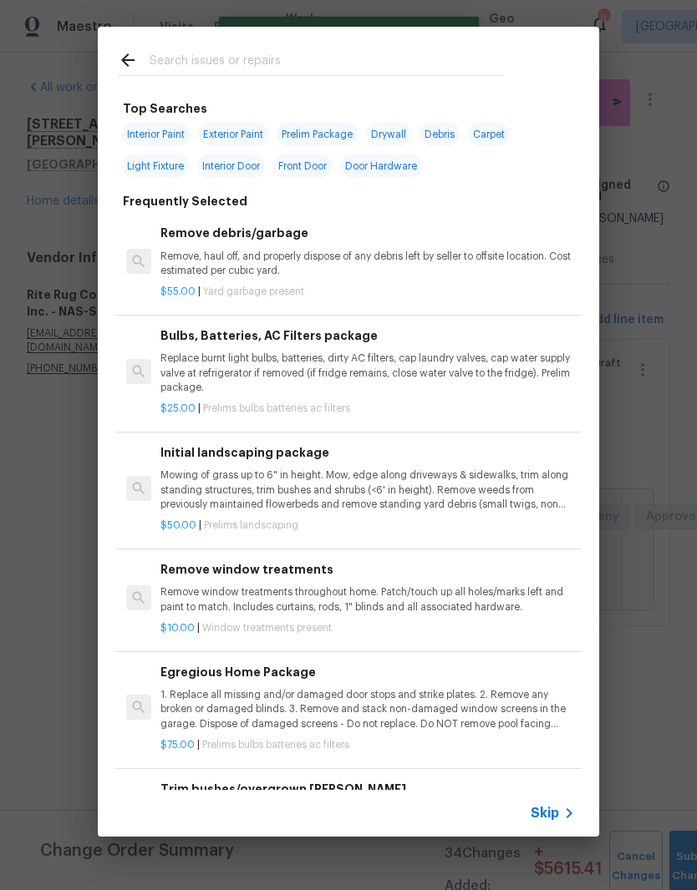
click at [347, 55] on input "text" at bounding box center [327, 62] width 354 height 25
type input "Vinyl"
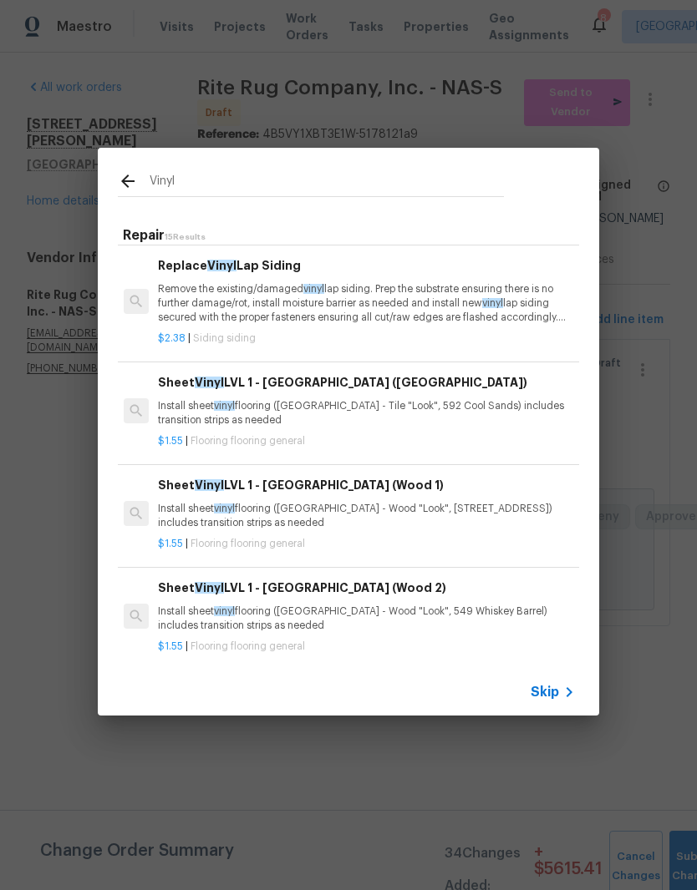
scroll to position [466, 3]
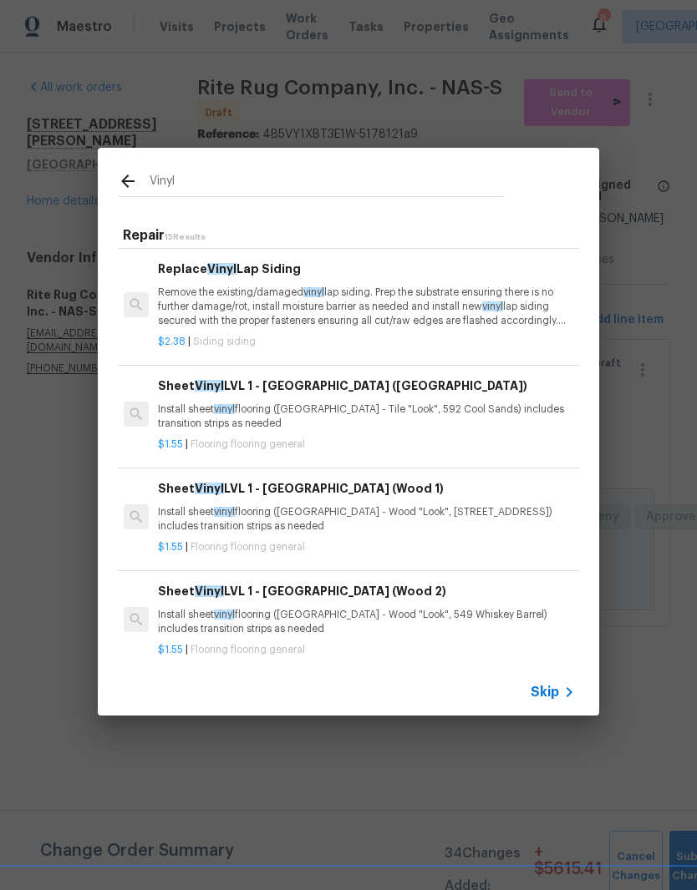
click at [354, 403] on p "Install sheet vinyl flooring (Sugar Valley - Tile "Look", 592 Cool Sands) inclu…" at bounding box center [365, 417] width 414 height 28
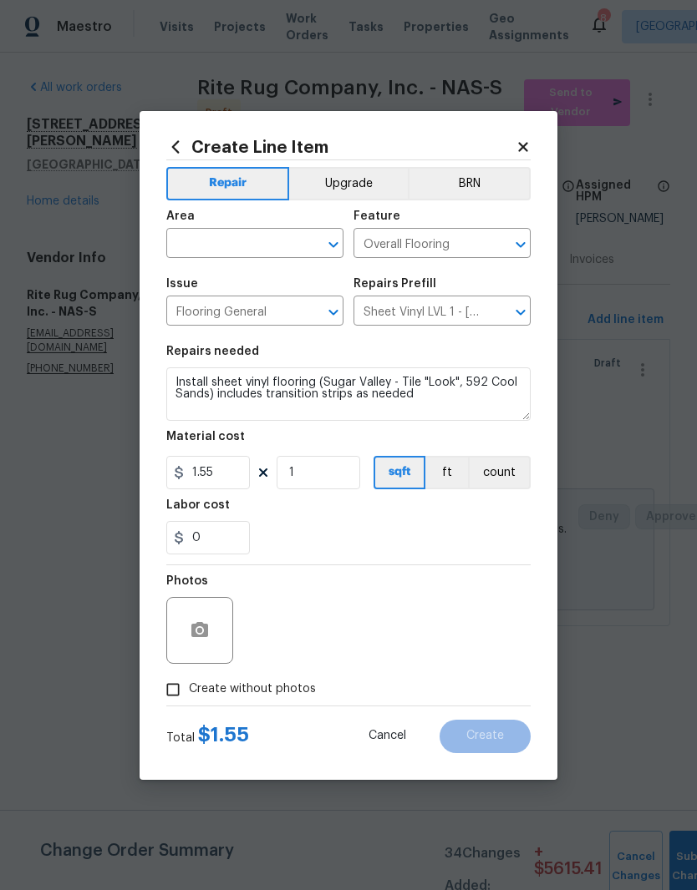
click at [292, 241] on input "text" at bounding box center [231, 245] width 130 height 26
type input "k"
click at [215, 287] on li "Kitchen" at bounding box center [254, 282] width 177 height 28
type input "Kitchen"
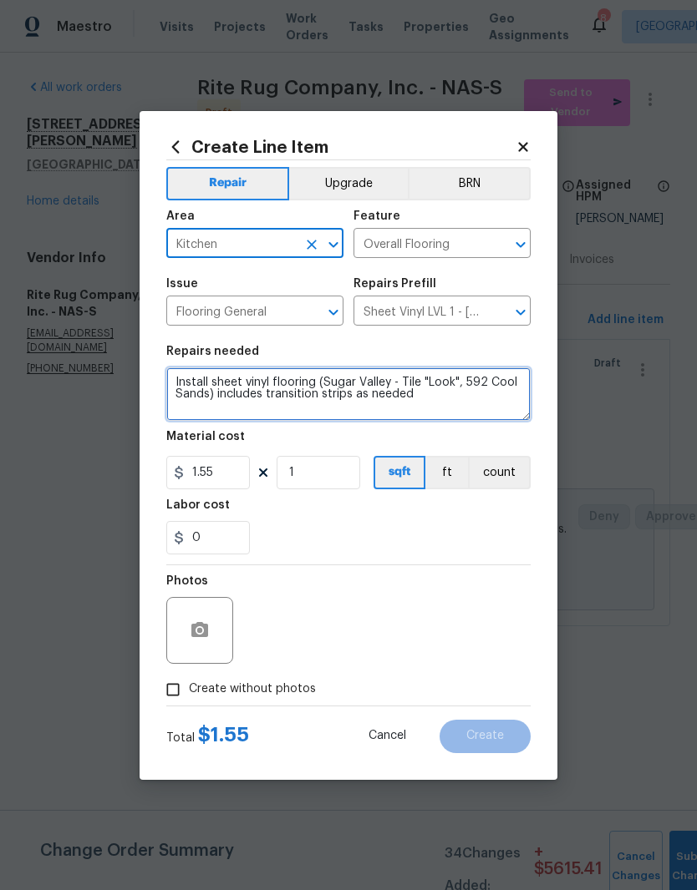
click at [170, 377] on textarea "Install sheet vinyl flooring (Sugar Valley - Tile "Look", 592 Cool Sands) inclu…" at bounding box center [348, 394] width 364 height 53
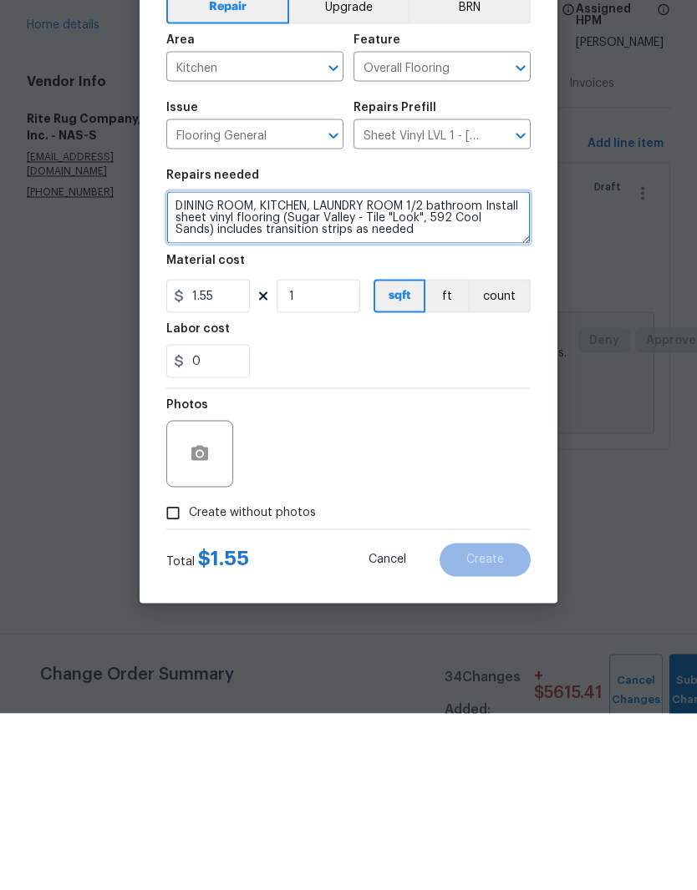
type textarea "DINING ROOM, KITCHEN, LAUNDRY ROOM 1/2 bathroom Install sheet vinyl flooring (S…"
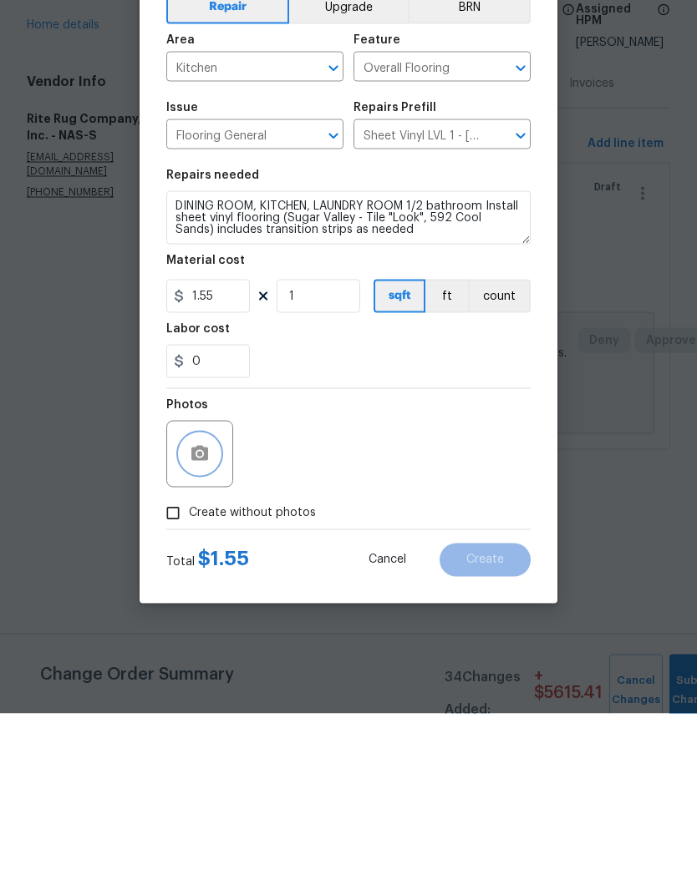
click at [210, 611] on button "button" at bounding box center [200, 631] width 40 height 40
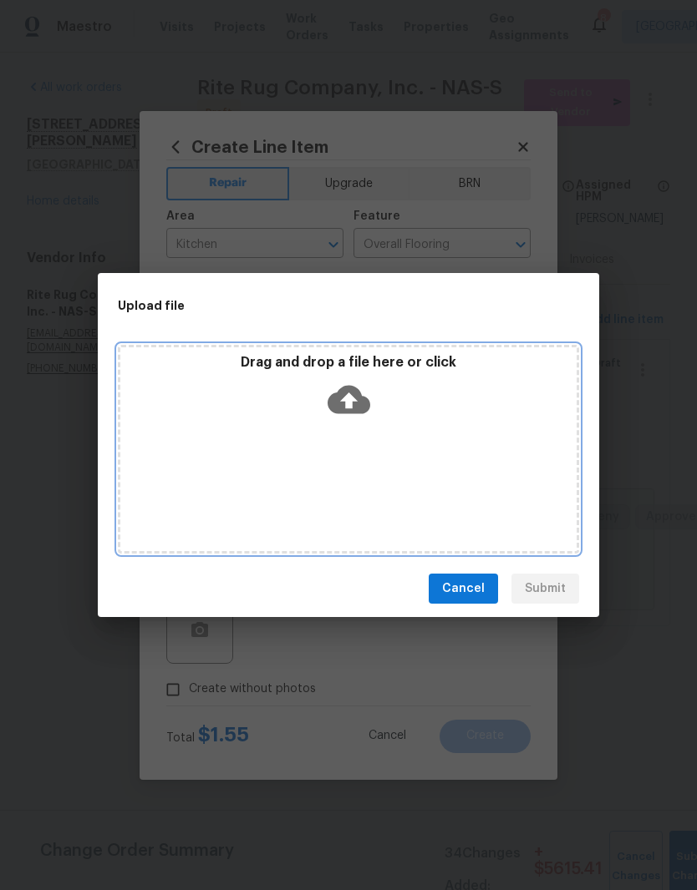
click at [379, 458] on div "Drag and drop a file here or click" at bounding box center [348, 449] width 461 height 209
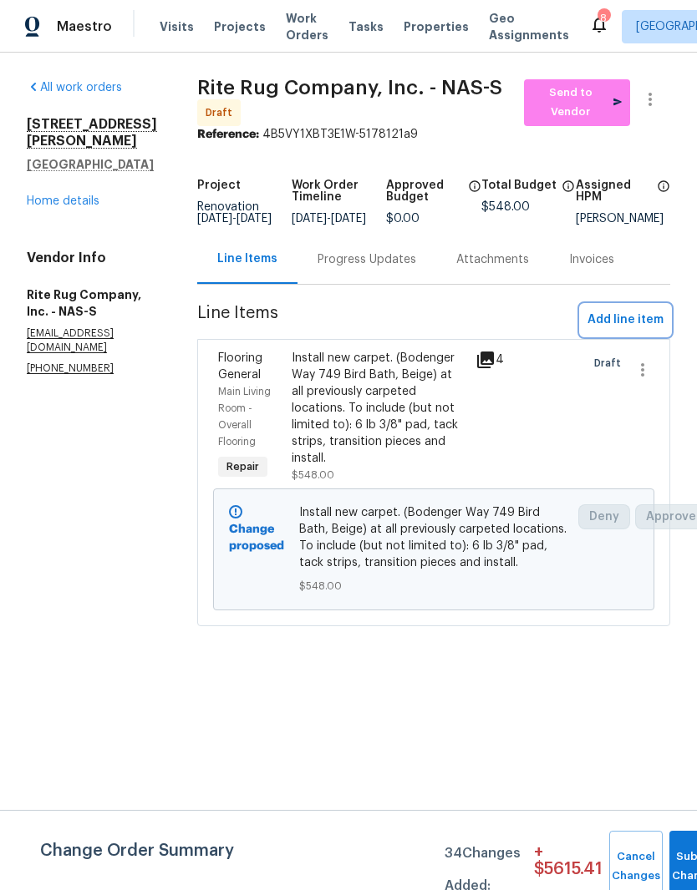
click at [636, 331] on span "Add line item" at bounding box center [625, 320] width 76 height 21
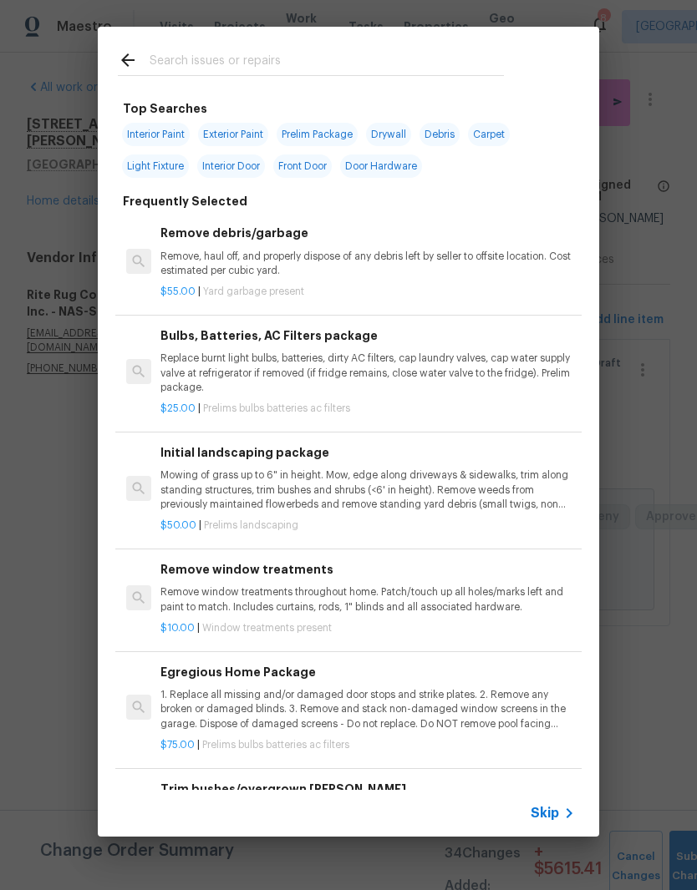
click at [293, 56] on input "text" at bounding box center [327, 62] width 354 height 25
type input "Floor"
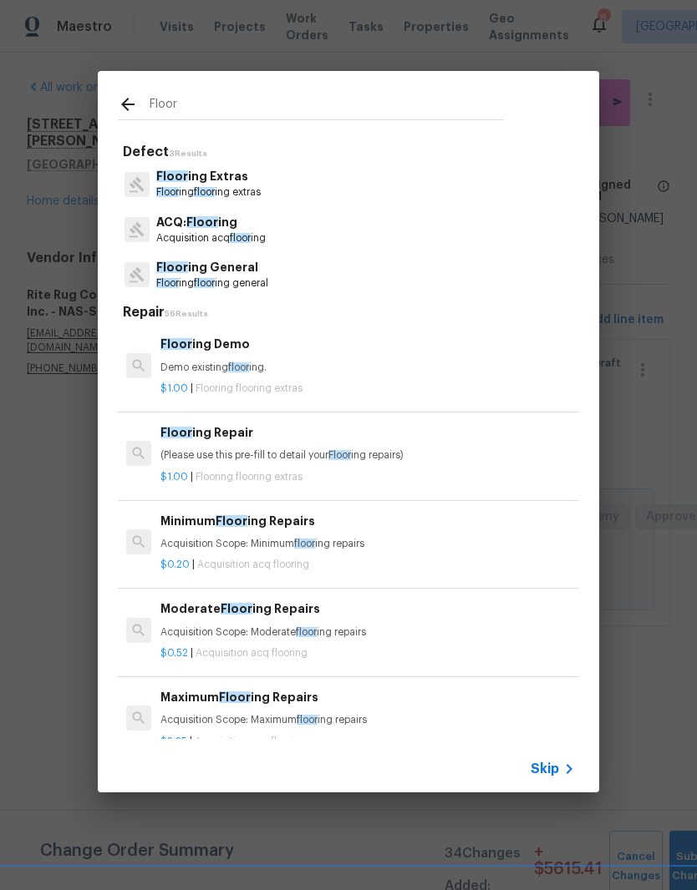
click at [246, 277] on p "Floor ing floor ing general" at bounding box center [212, 283] width 112 height 14
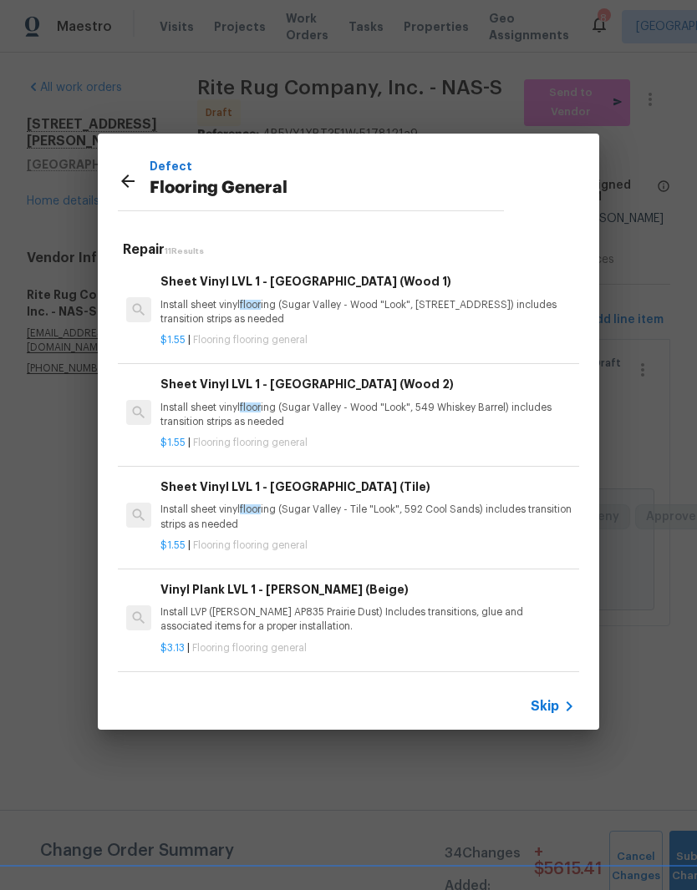
click at [362, 509] on p "Install sheet vinyl floor ing (Sugar Valley - Tile "Look", 592 Cool Sands) incl…" at bounding box center [367, 517] width 414 height 28
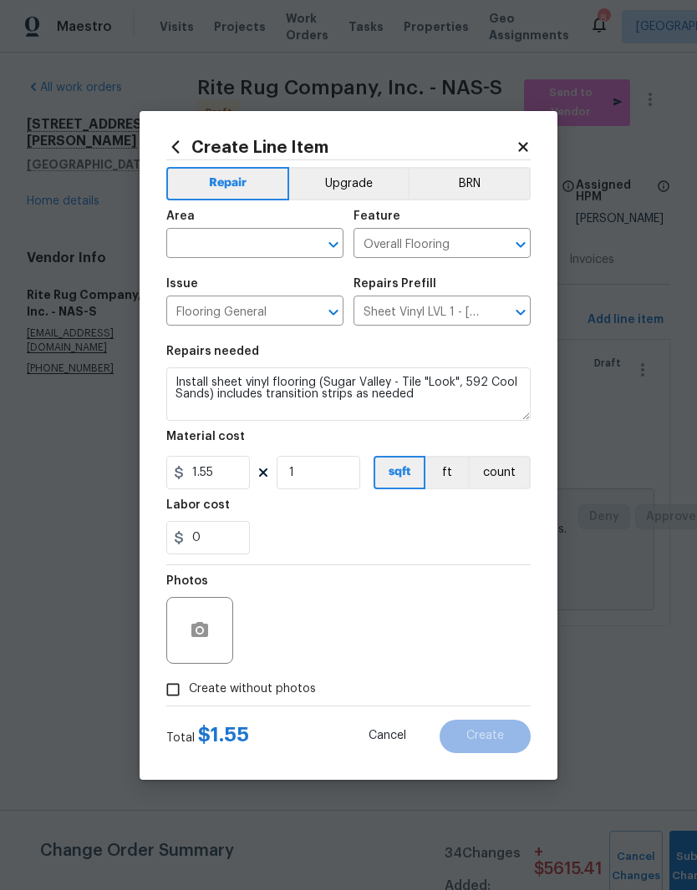
click at [296, 244] on input "text" at bounding box center [231, 245] width 130 height 26
click at [229, 282] on li "Kitchen" at bounding box center [254, 282] width 177 height 28
type input "Kitchen"
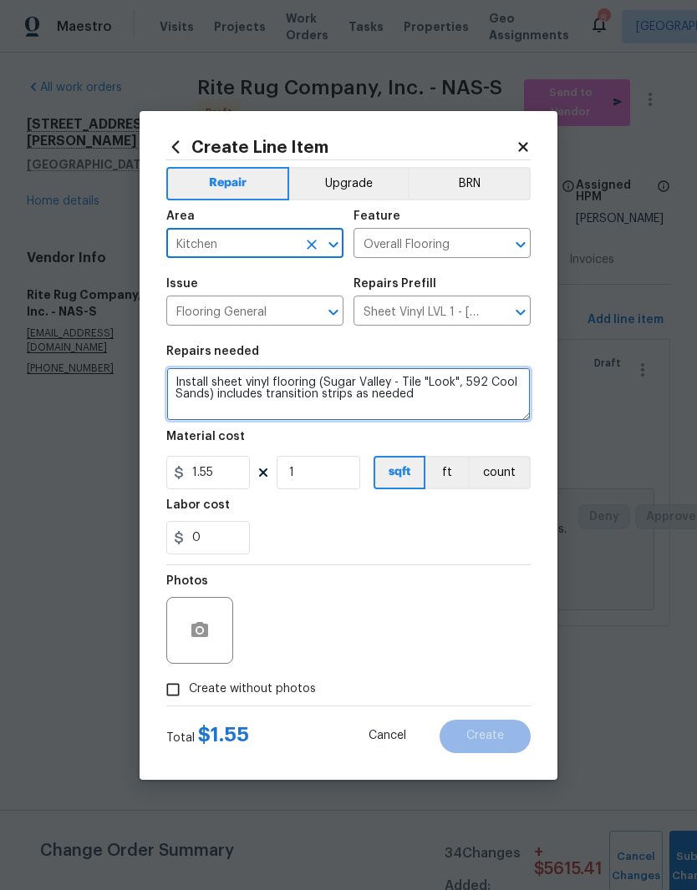
click at [177, 382] on textarea "Install sheet vinyl flooring (Sugar Valley - Tile "Look", 592 Cool Sands) inclu…" at bounding box center [348, 394] width 364 height 53
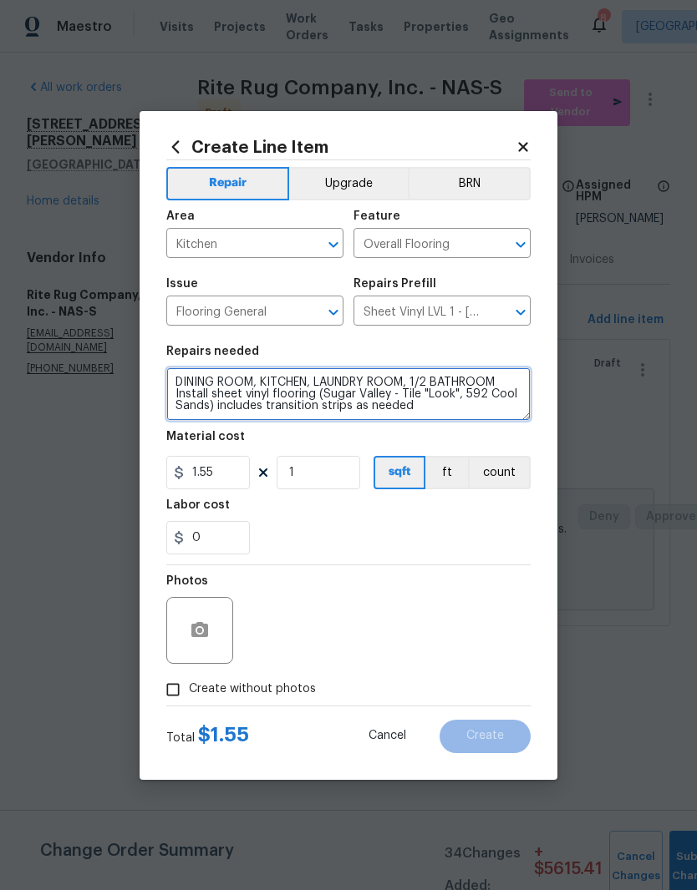
click at [210, 410] on textarea "DINING ROOM, KITCHEN, LAUNDRY ROOM, 1/2 BATHROOM Install sheet vinyl flooring (…" at bounding box center [348, 394] width 364 height 53
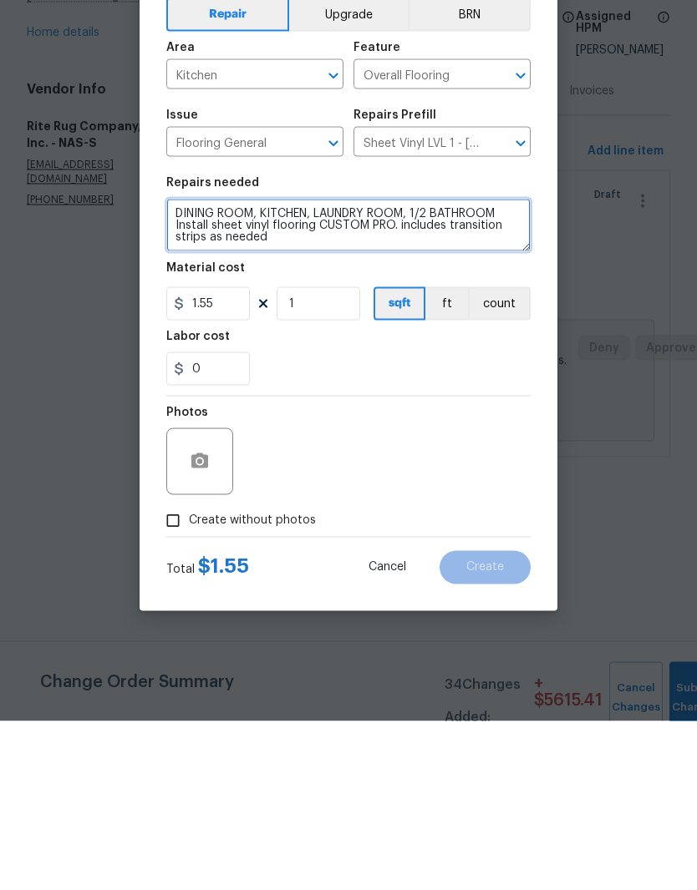
type textarea "DINING ROOM, KITCHEN, LAUNDRY ROOM, 1/2 BATHROOM Install sheet vinyl flooring C…"
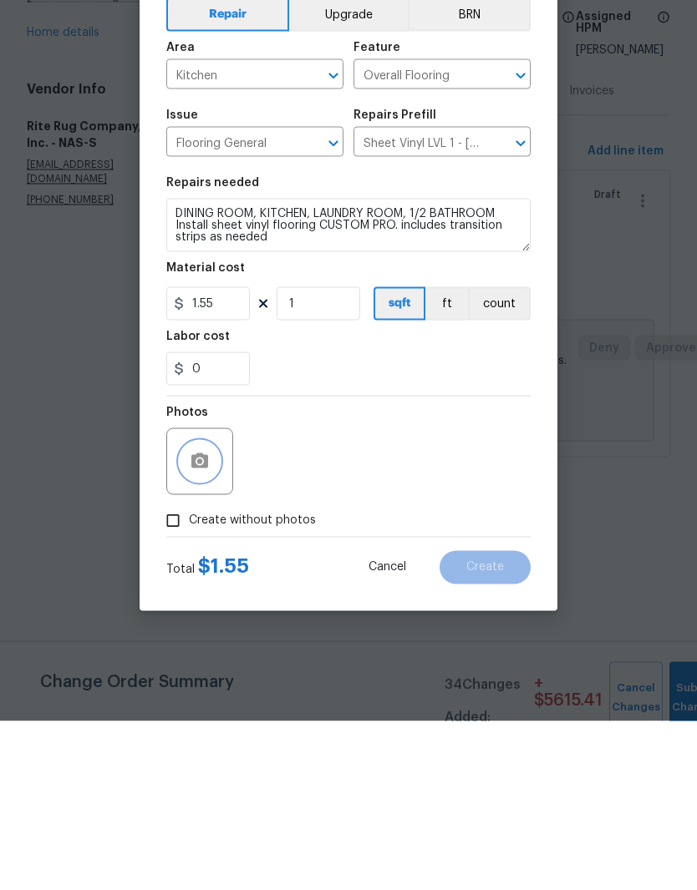
click at [215, 611] on button "button" at bounding box center [200, 631] width 40 height 40
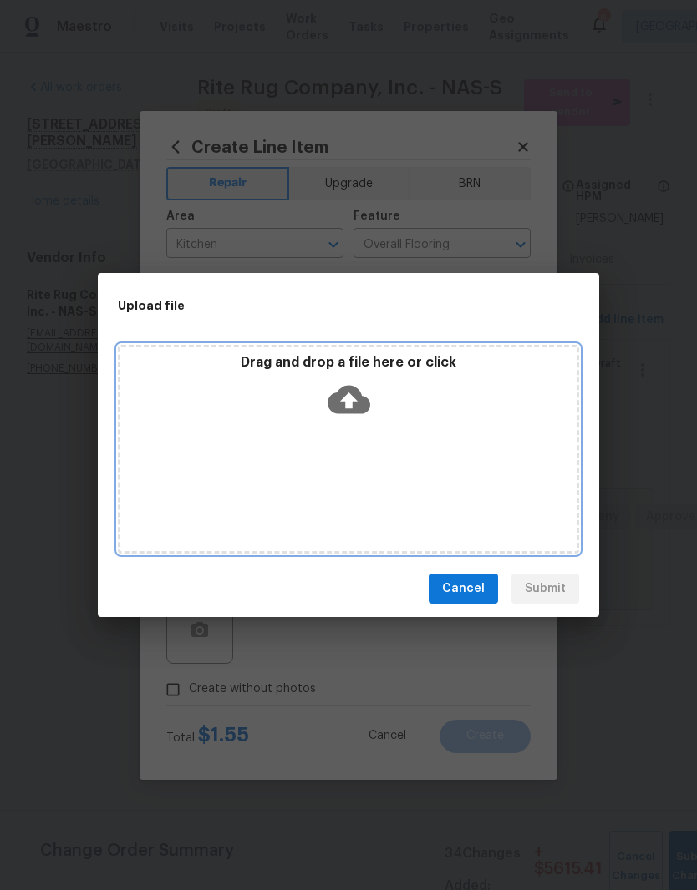
click at [404, 428] on div "Drag and drop a file here or click" at bounding box center [348, 449] width 461 height 209
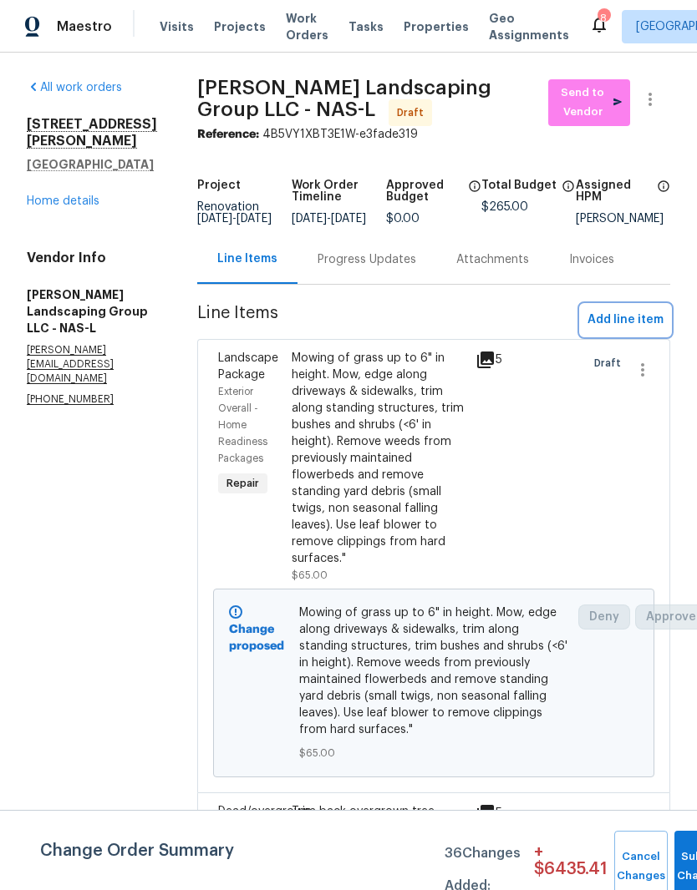
click at [642, 331] on span "Add line item" at bounding box center [625, 320] width 76 height 21
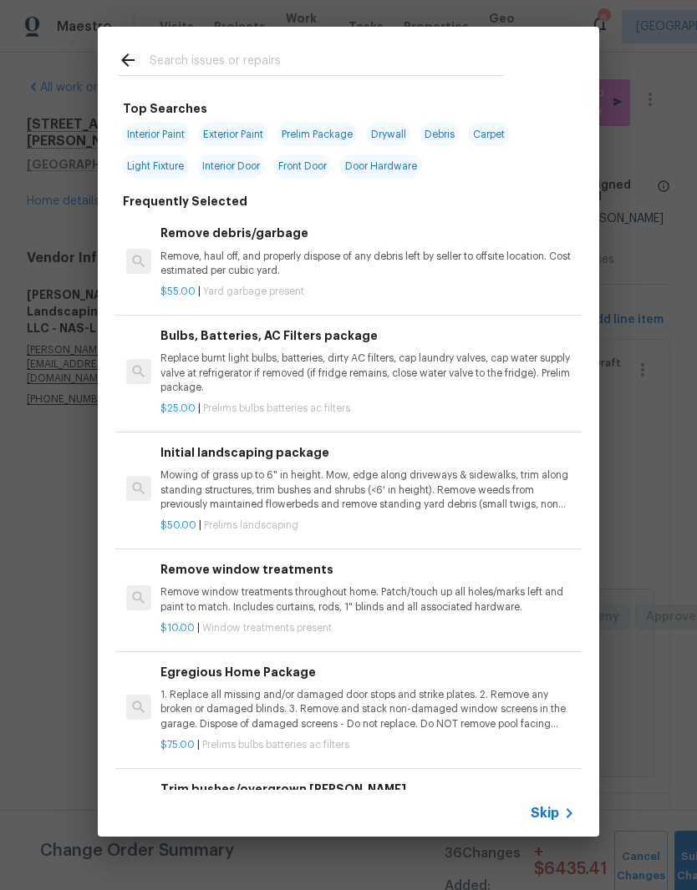
click at [241, 55] on input "text" at bounding box center [327, 62] width 354 height 25
type input "Seed"
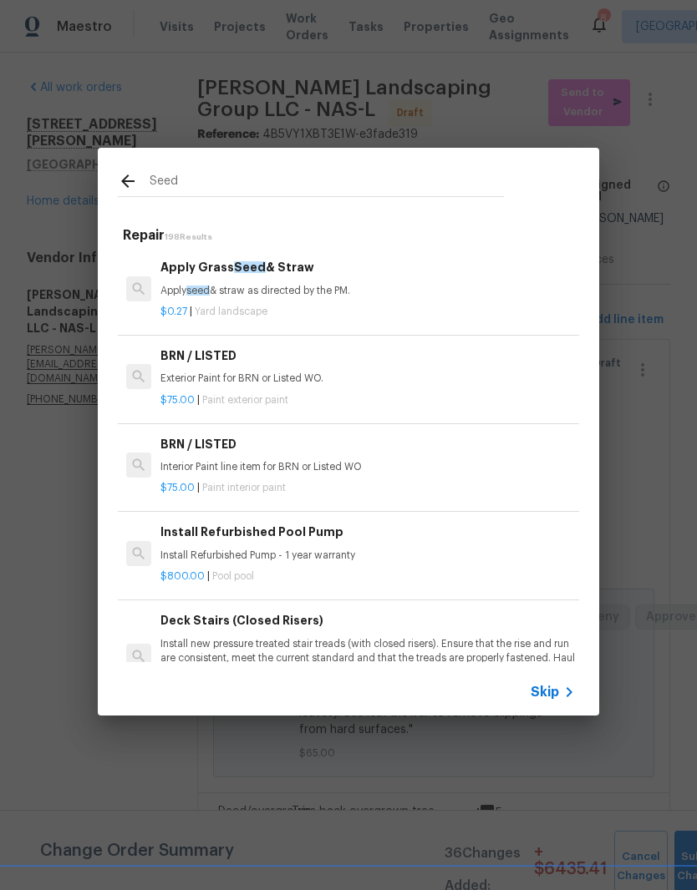
click at [293, 284] on p "Apply seed & straw as directed by the PM." at bounding box center [367, 291] width 414 height 14
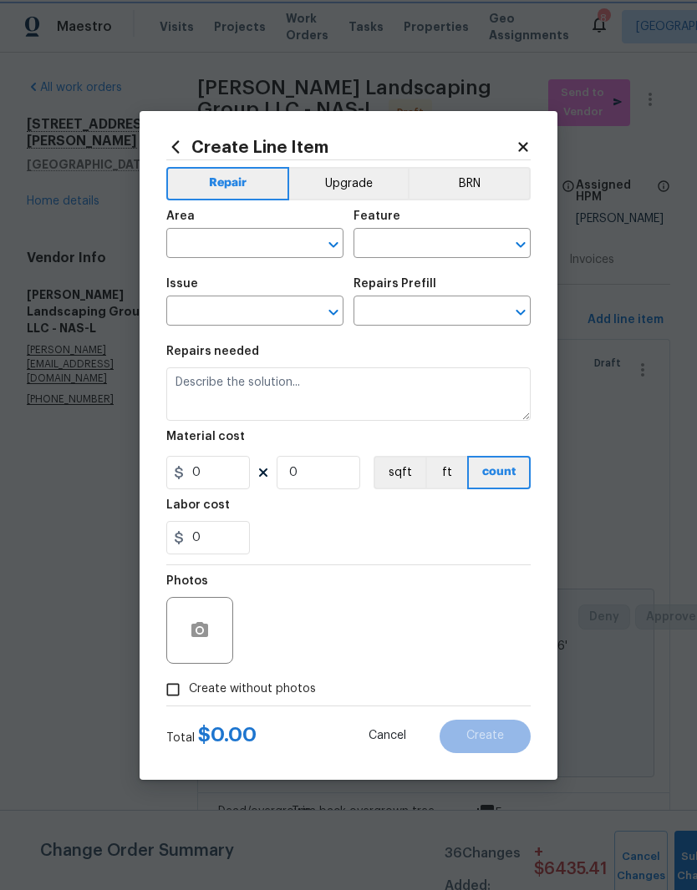
type input "Landscaping"
type input "Apply Grass Seed & Straw $0.27"
type textarea "Apply seed & straw as directed by the PM."
type input "0.27"
type input "1"
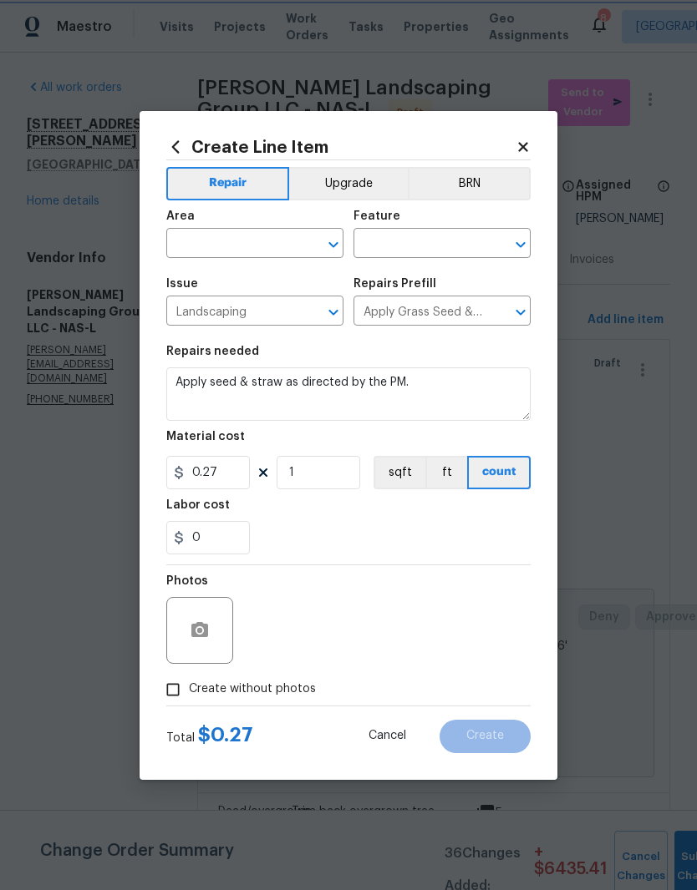
click at [309, 244] on icon "Clear" at bounding box center [311, 244] width 17 height 17
click at [255, 314] on li "Exterior Overall" at bounding box center [254, 310] width 177 height 28
type input "Exterior Overall"
click at [421, 247] on input "text" at bounding box center [418, 245] width 130 height 26
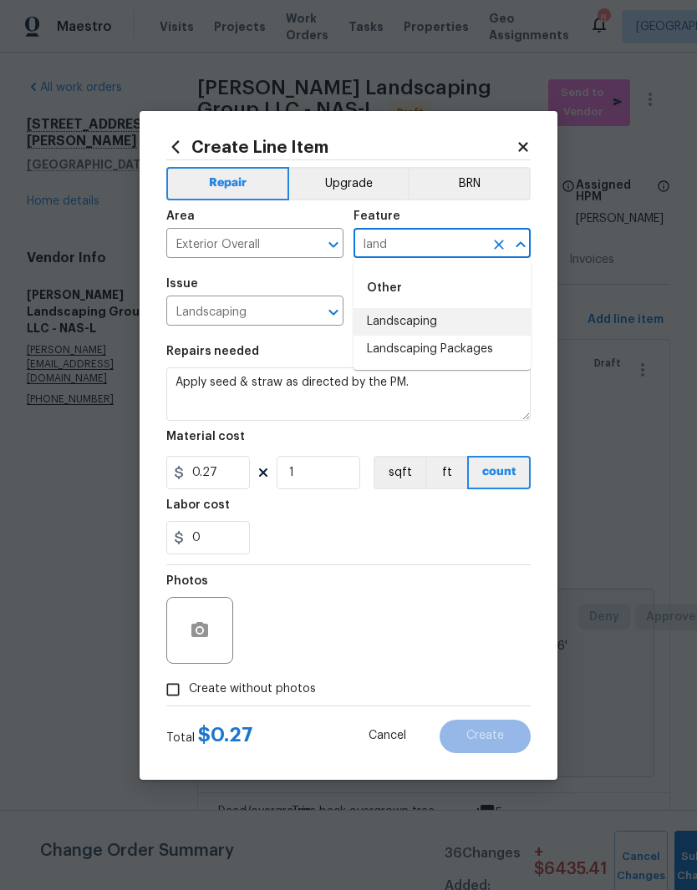
click at [418, 327] on li "Landscaping" at bounding box center [441, 322] width 177 height 28
type input "Landscaping"
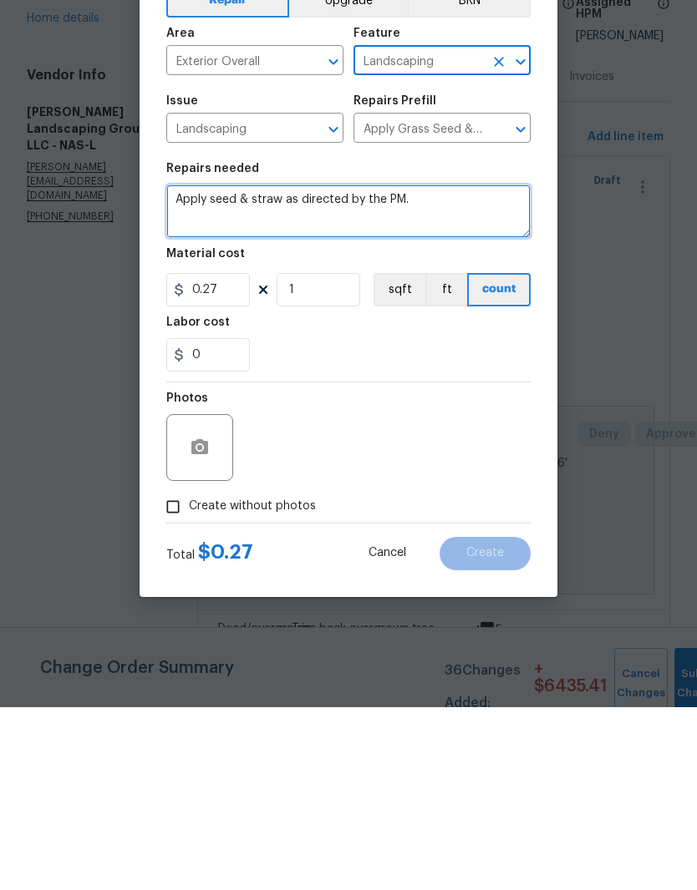
click at [282, 368] on textarea "Apply seed & straw as directed by the PM." at bounding box center [348, 394] width 364 height 53
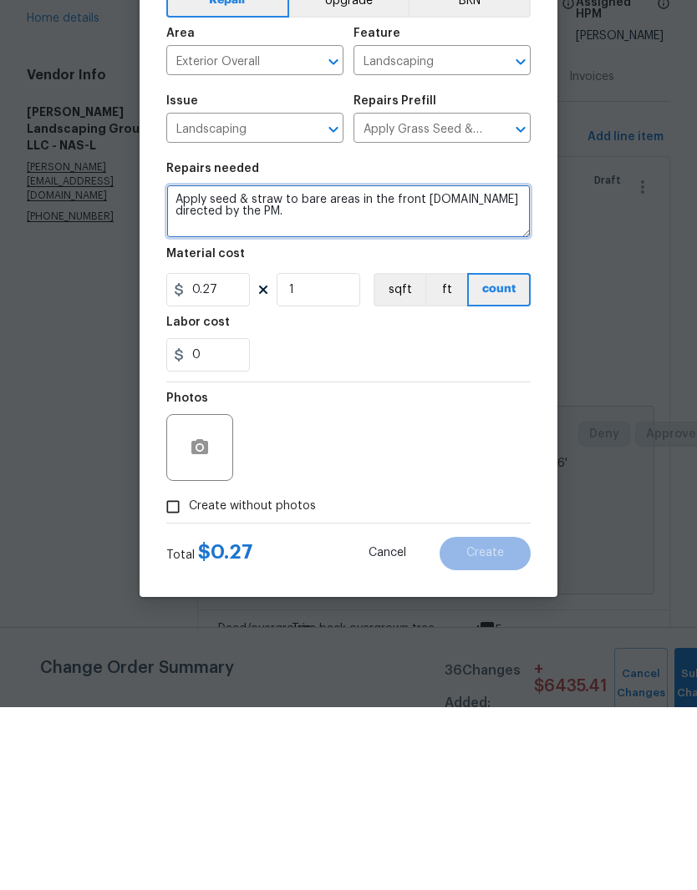
click at [259, 368] on textarea "Apply seed & straw to bare areas in the front yard.as directed by the PM." at bounding box center [348, 394] width 364 height 53
type textarea "Apply seed & straw to bare areas in the front yard."
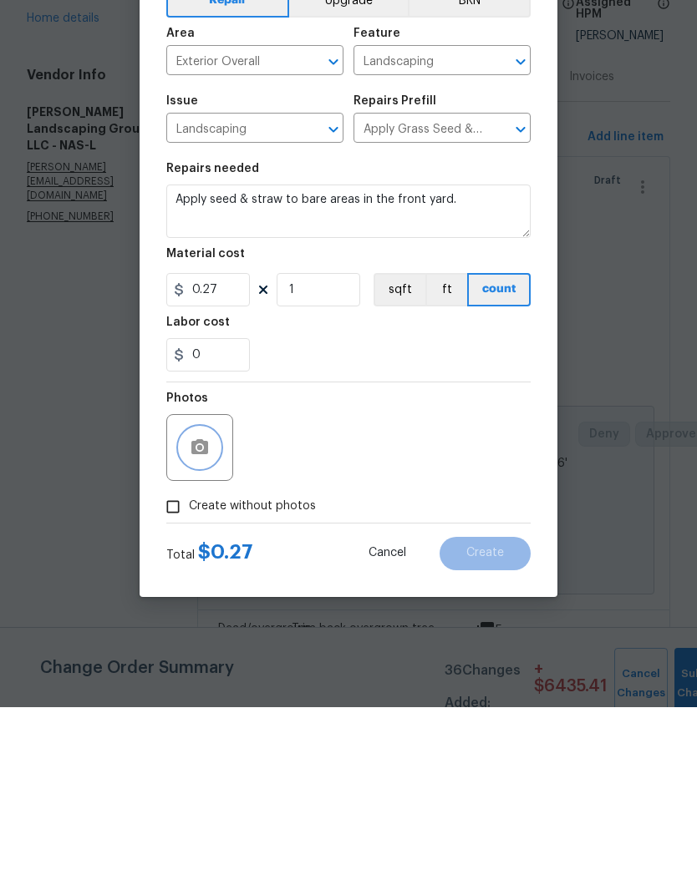
click at [210, 611] on button "button" at bounding box center [200, 631] width 40 height 40
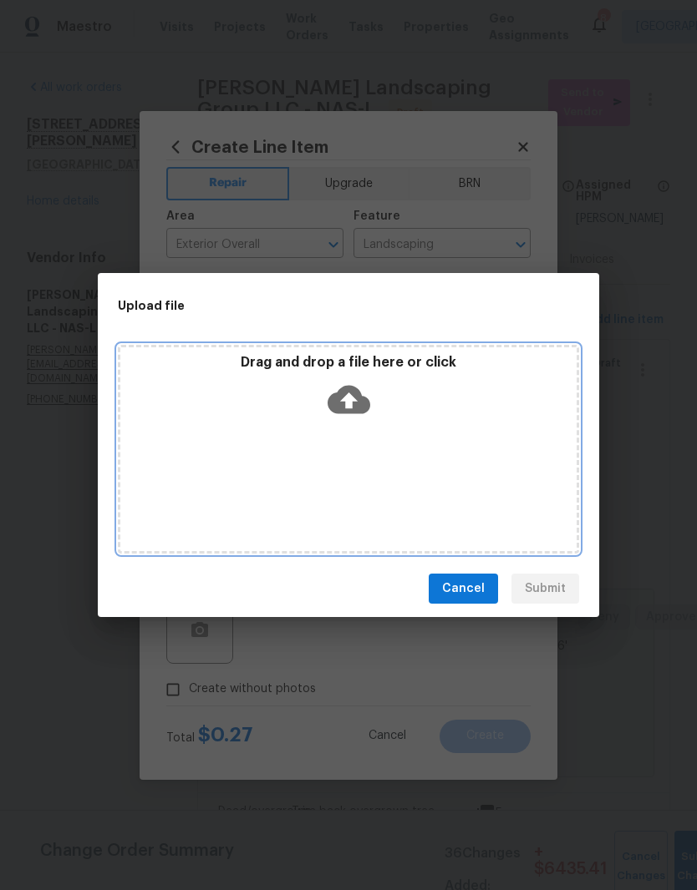
click at [384, 437] on div "Drag and drop a file here or click" at bounding box center [348, 449] width 461 height 209
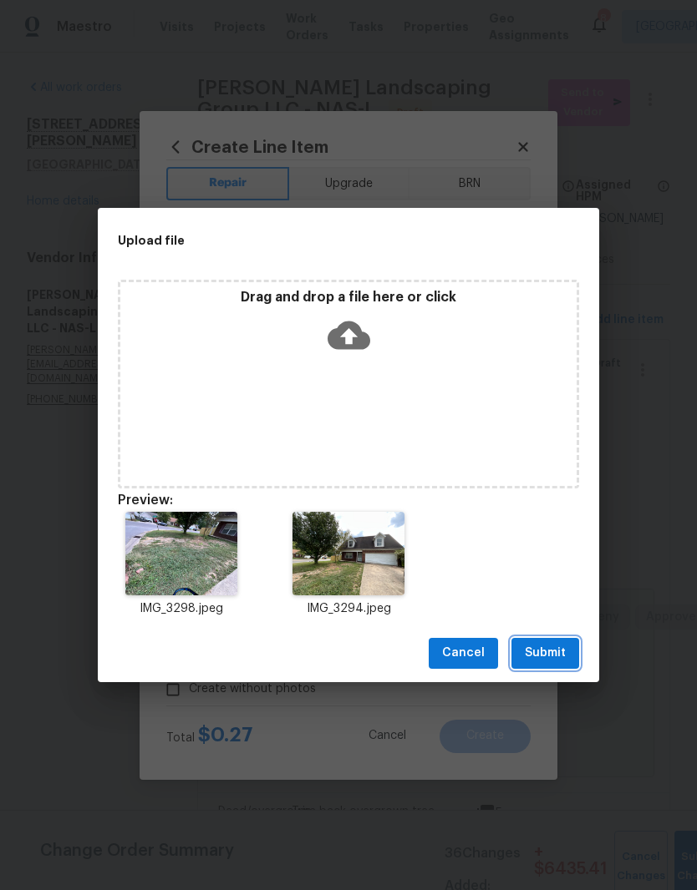
click at [554, 657] on span "Submit" at bounding box center [545, 653] width 41 height 21
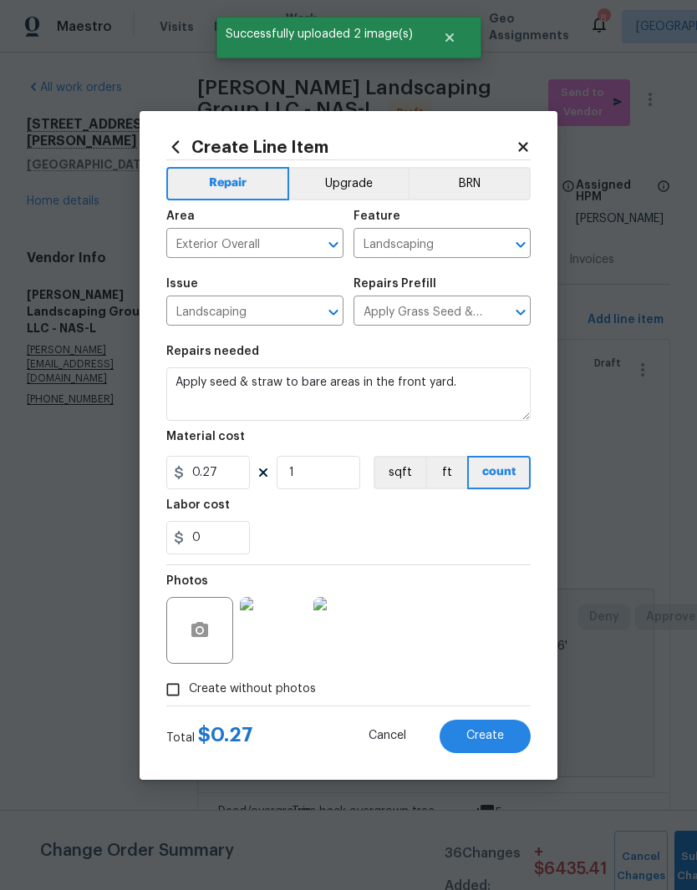
click at [292, 636] on img at bounding box center [273, 630] width 67 height 67
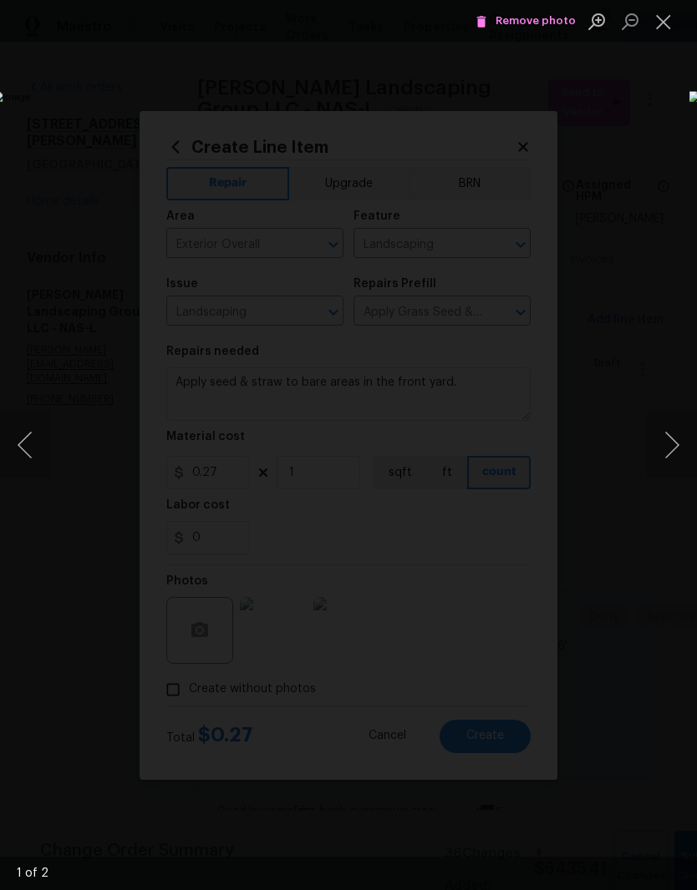
click at [675, 443] on button "Next image" at bounding box center [672, 445] width 50 height 67
click at [675, 449] on button "Next image" at bounding box center [672, 445] width 50 height 67
click at [676, 449] on button "Next image" at bounding box center [672, 445] width 50 height 67
click at [669, 26] on button "Close lightbox" at bounding box center [663, 21] width 33 height 29
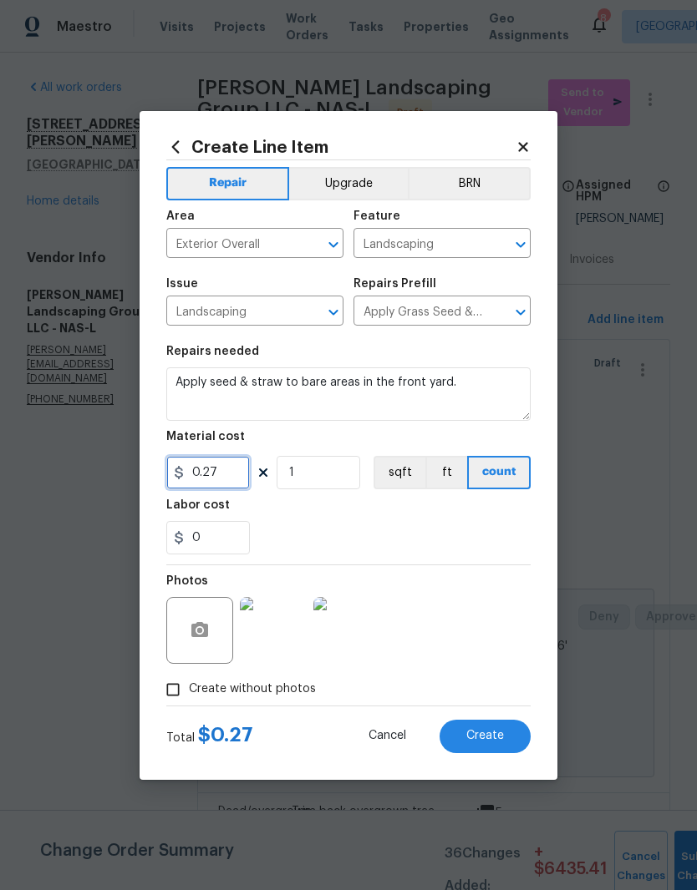
click at [242, 474] on input "0.27" at bounding box center [208, 472] width 84 height 33
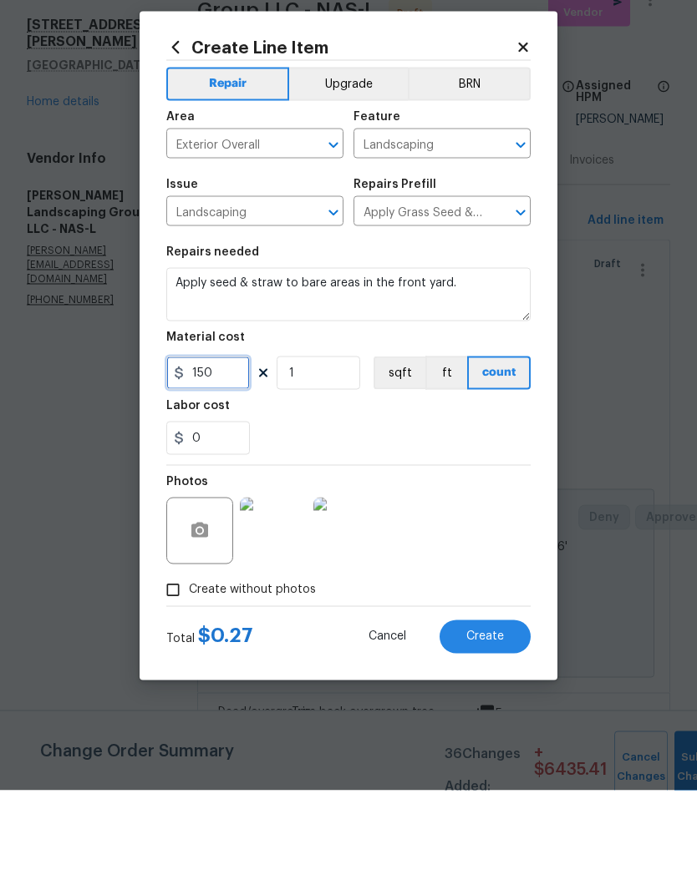
type input "150"
click at [181, 368] on textarea "Apply seed & straw to bare areas in the front yard." at bounding box center [348, 394] width 364 height 53
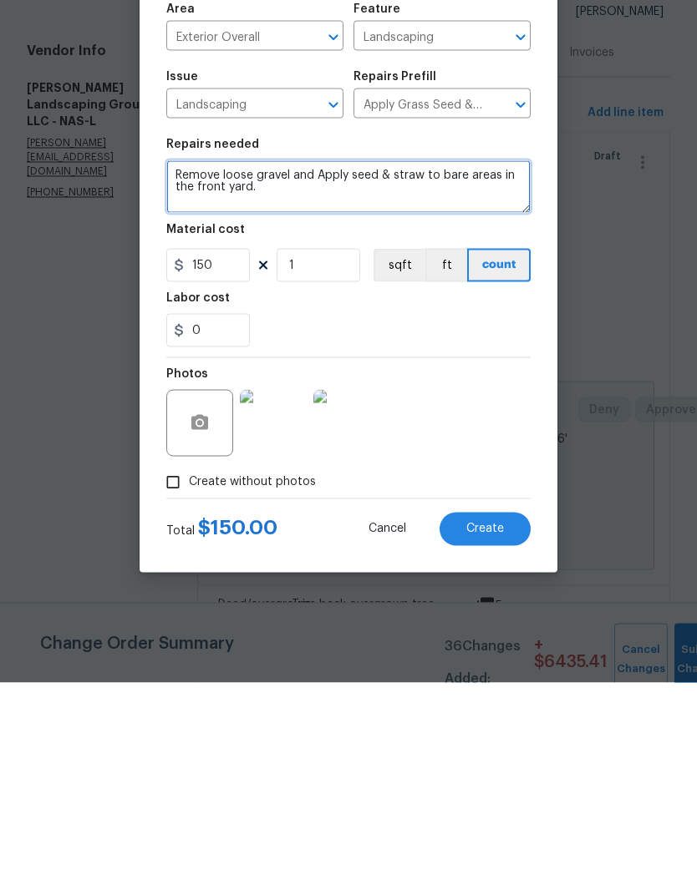
type textarea "Remove loose gravel and Apply seed & straw to bare areas in the front yard."
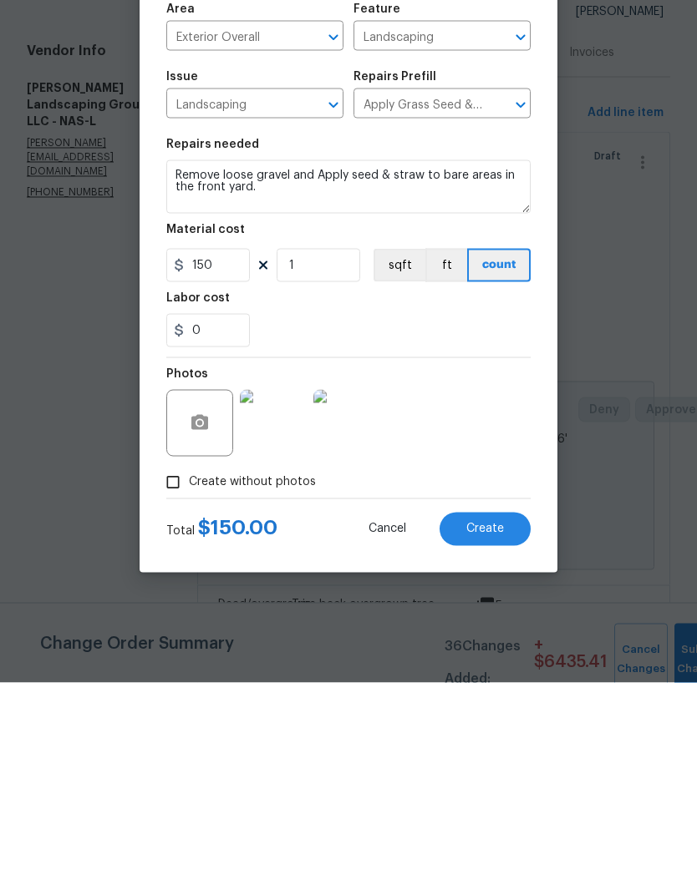
click at [287, 597] on img at bounding box center [273, 630] width 67 height 67
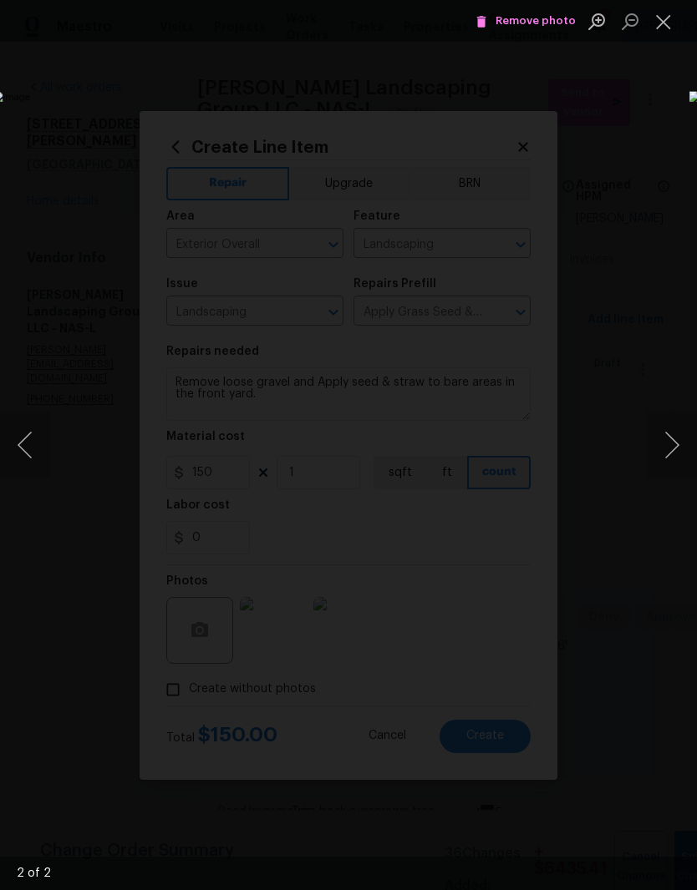
click at [672, 448] on button "Next image" at bounding box center [672, 445] width 50 height 67
click at [667, 33] on button "Close lightbox" at bounding box center [663, 21] width 33 height 29
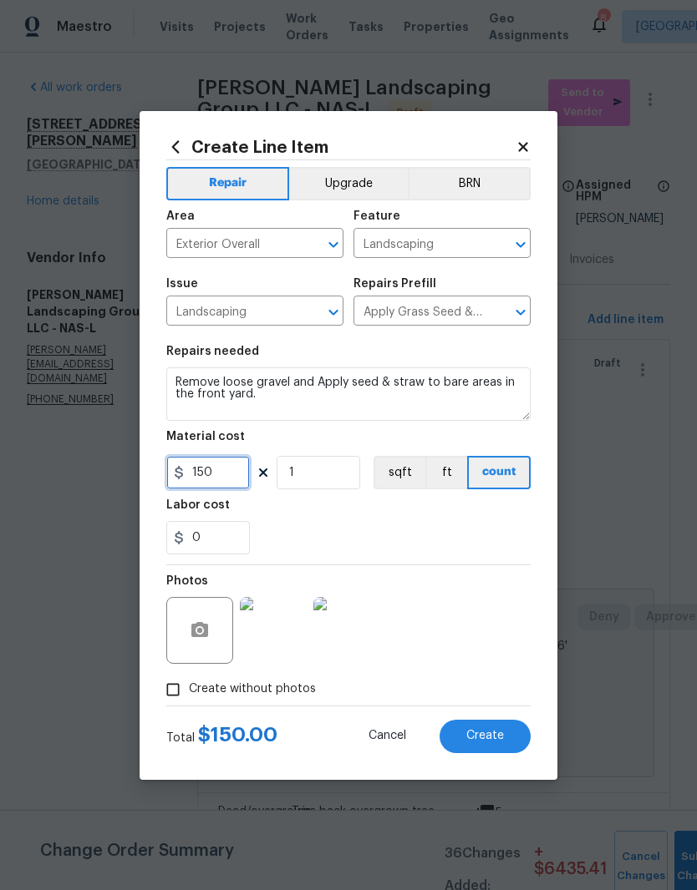
click at [237, 475] on input "150" at bounding box center [208, 472] width 84 height 33
type input "200"
click at [437, 530] on div "0" at bounding box center [348, 537] width 364 height 33
click at [506, 736] on button "Create" at bounding box center [484, 736] width 91 height 33
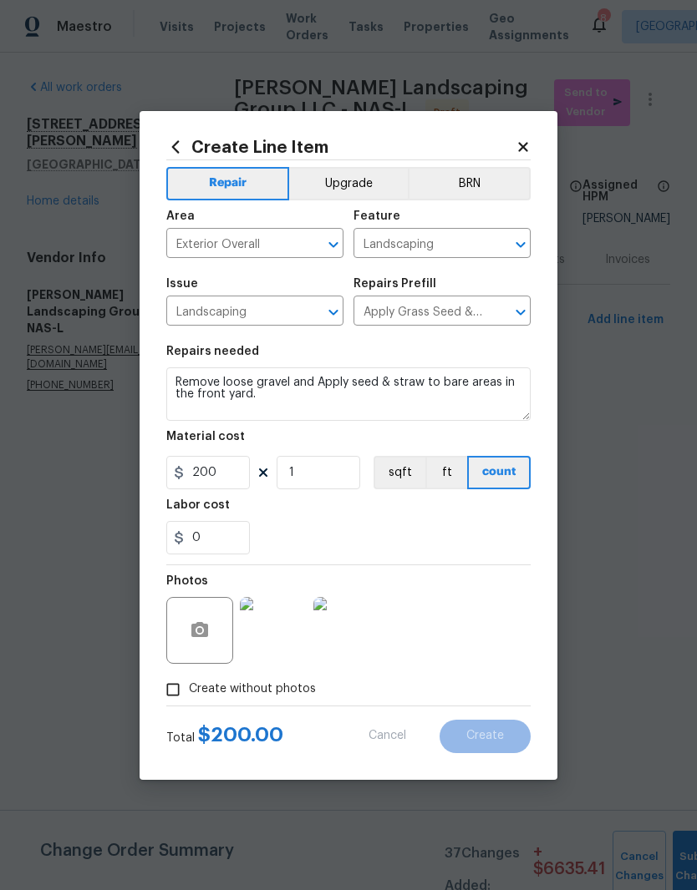
scroll to position [0, 0]
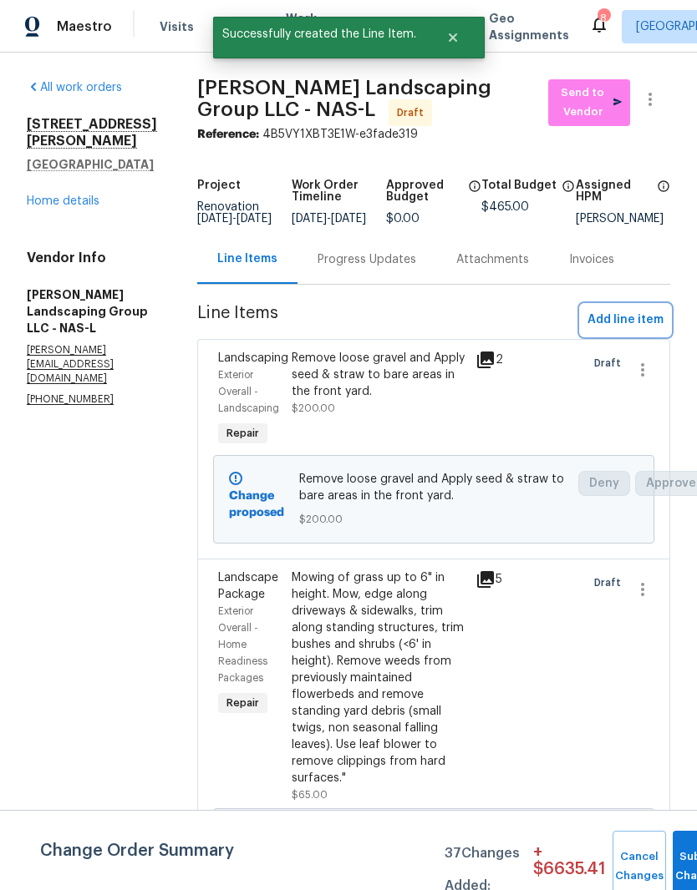
click at [649, 330] on span "Add line item" at bounding box center [625, 320] width 76 height 21
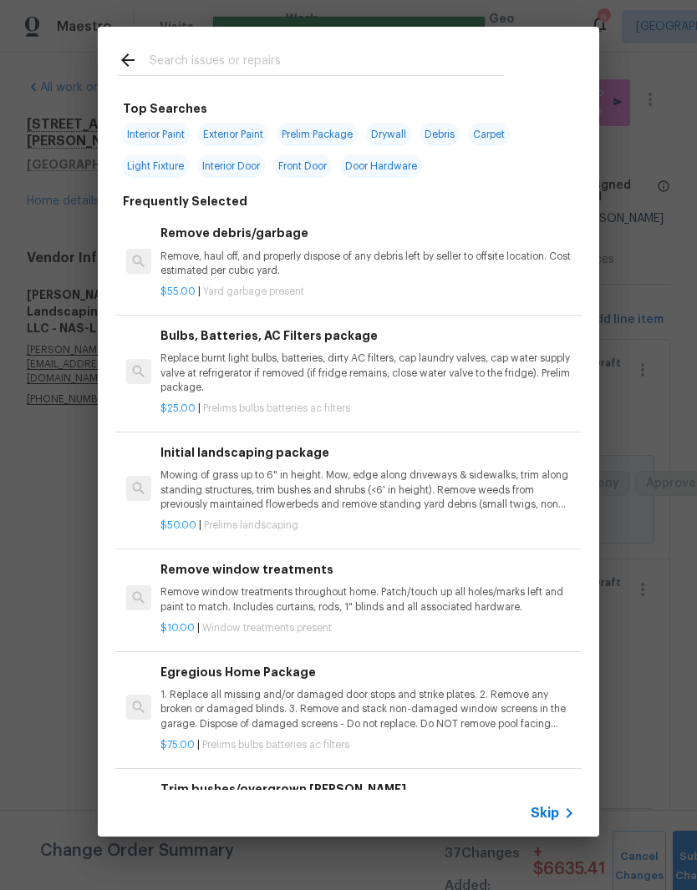
click at [295, 53] on input "text" at bounding box center [327, 62] width 354 height 25
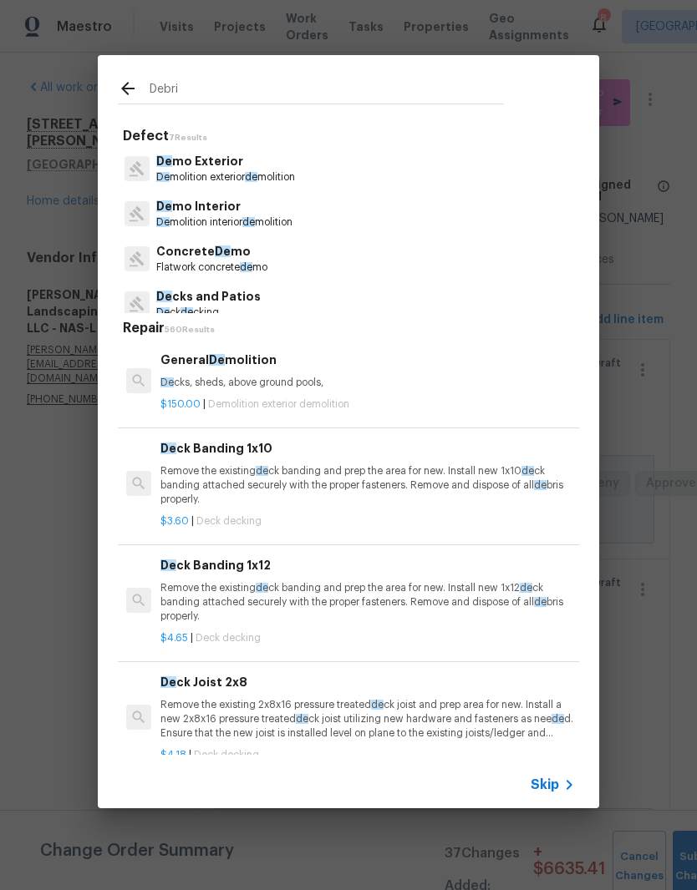
type input "Debris"
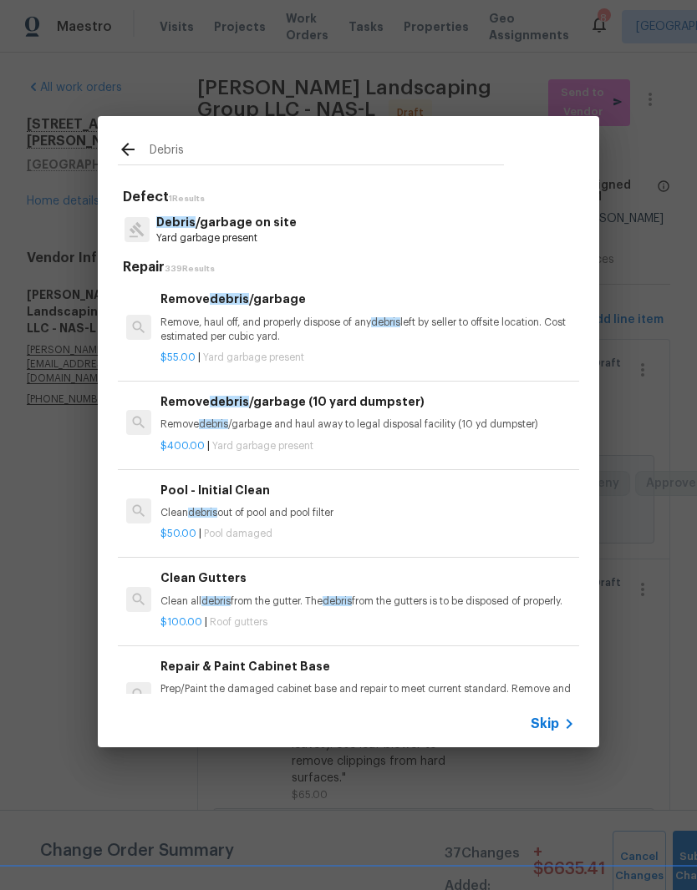
click at [246, 229] on p "Debris /garbage on site" at bounding box center [226, 223] width 140 height 18
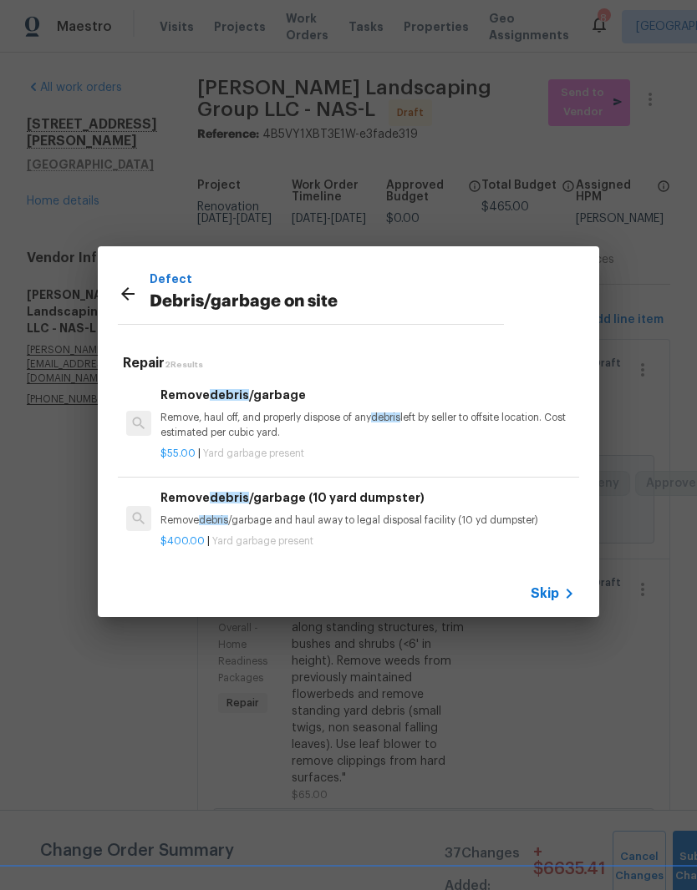
click at [272, 420] on p "Remove, haul off, and properly dispose of any debris left by seller to offsite …" at bounding box center [367, 425] width 414 height 28
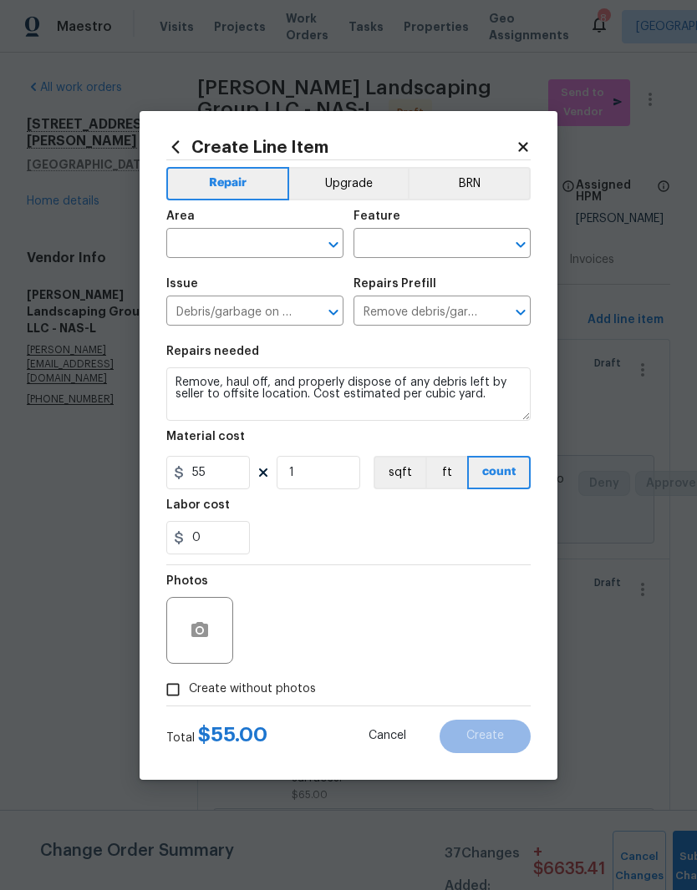
click at [292, 242] on input "text" at bounding box center [231, 245] width 130 height 26
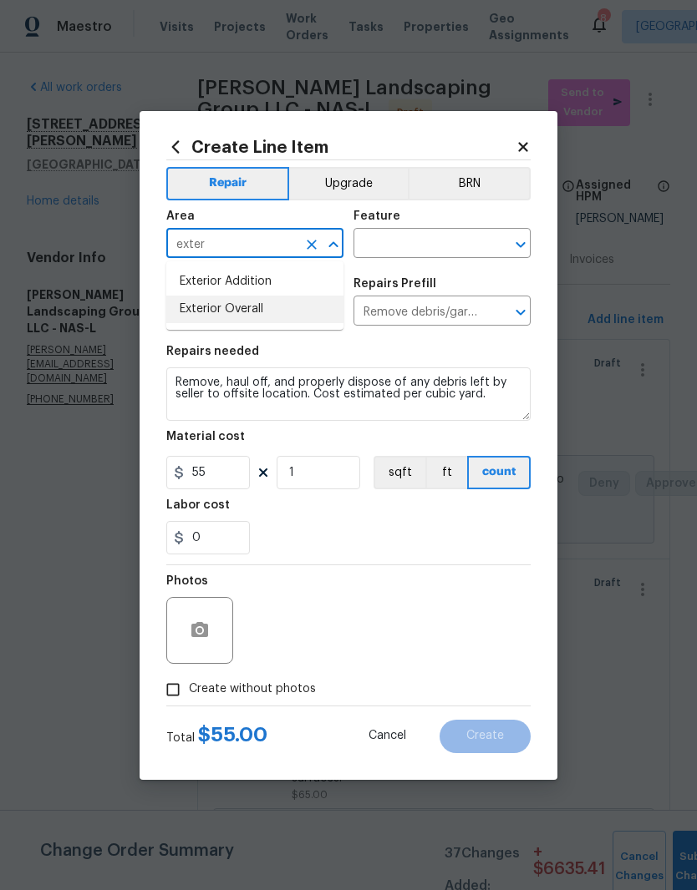
click at [258, 317] on li "Exterior Overall" at bounding box center [254, 310] width 177 height 28
type input "Exterior Overall"
click at [439, 244] on input "text" at bounding box center [418, 245] width 130 height 26
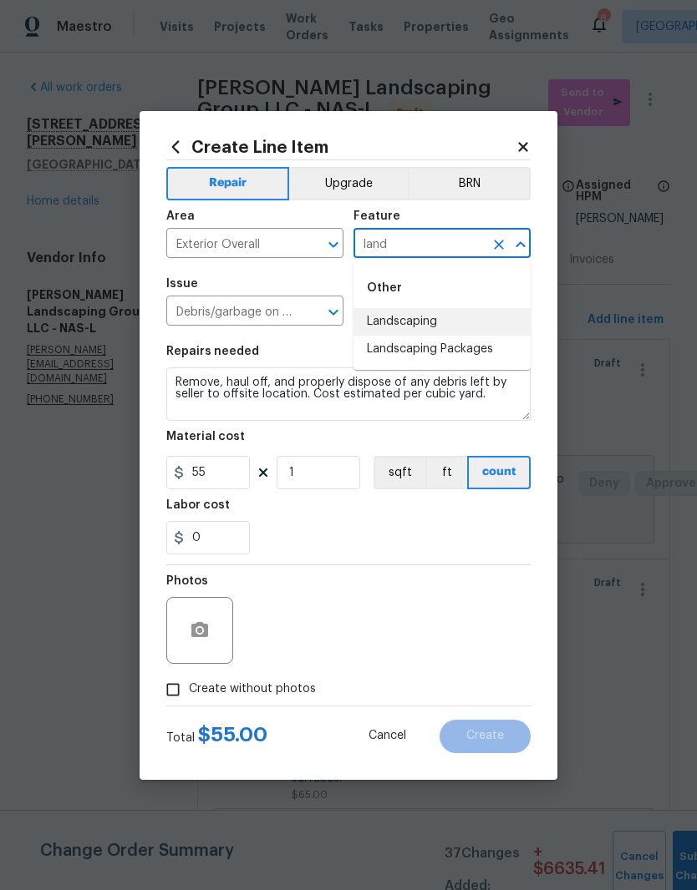
click at [420, 325] on li "Landscaping" at bounding box center [441, 322] width 177 height 28
type input "Landscaping"
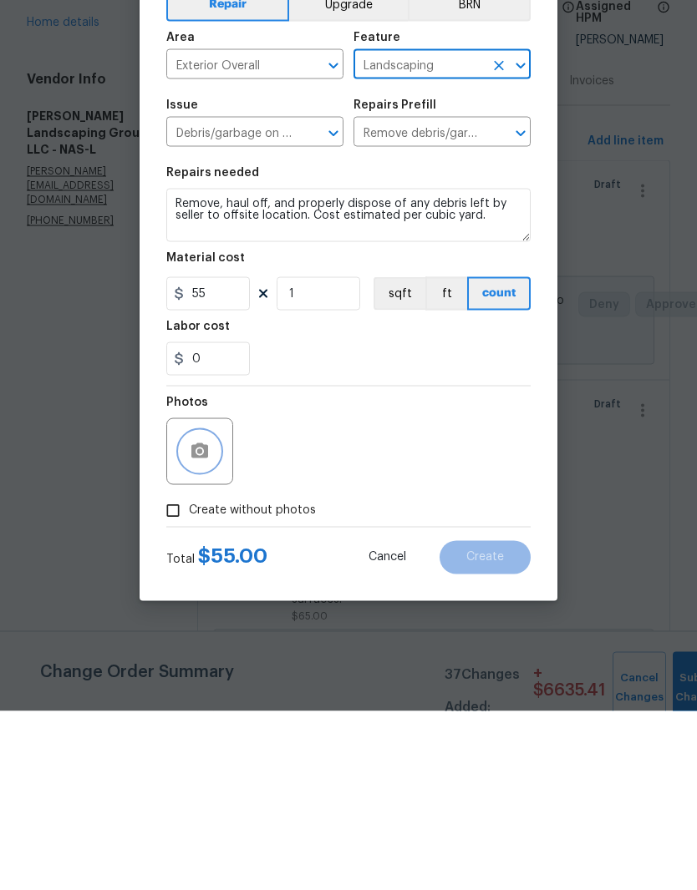
click at [214, 611] on button "button" at bounding box center [200, 631] width 40 height 40
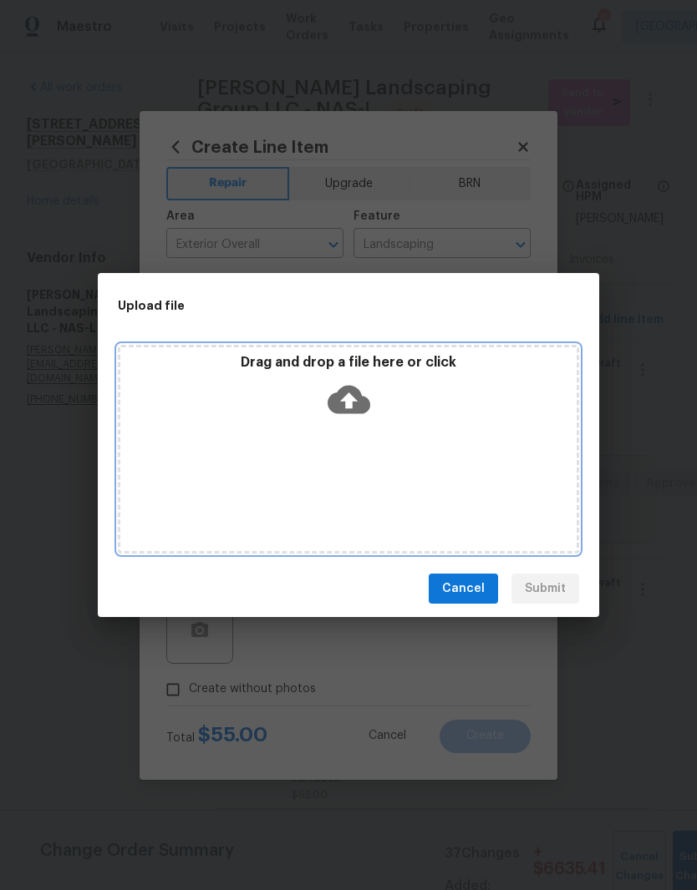
click at [418, 418] on div "Drag and drop a file here or click" at bounding box center [348, 390] width 456 height 72
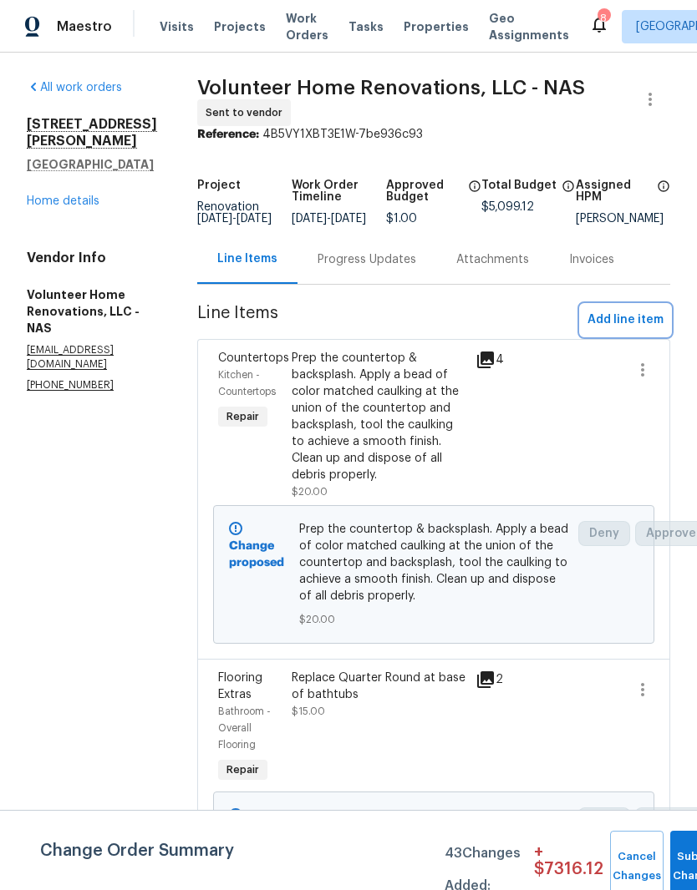
click at [626, 331] on span "Add line item" at bounding box center [625, 320] width 76 height 21
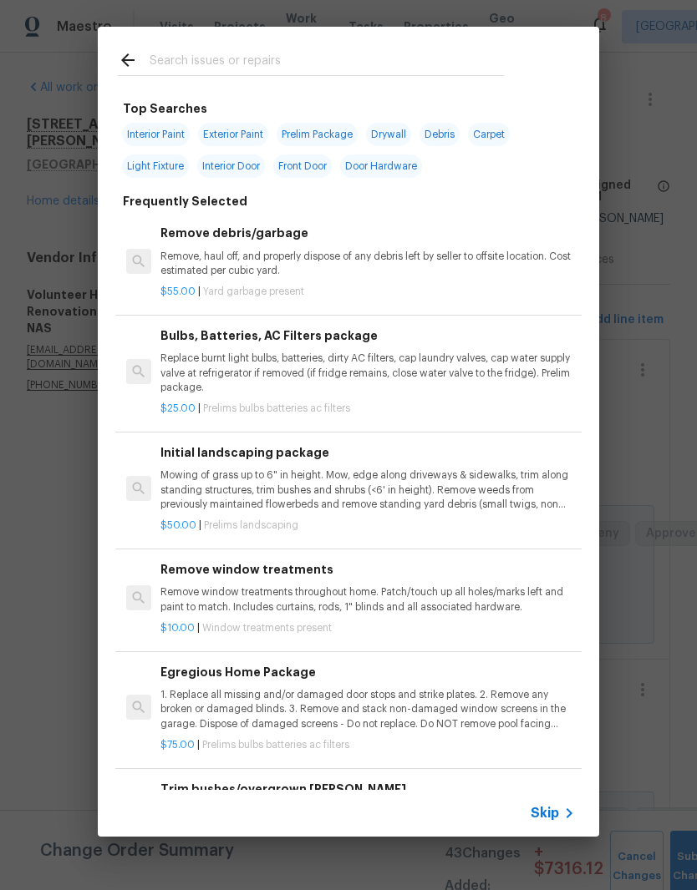
click at [337, 57] on input "text" at bounding box center [327, 62] width 354 height 25
type input "Numbers"
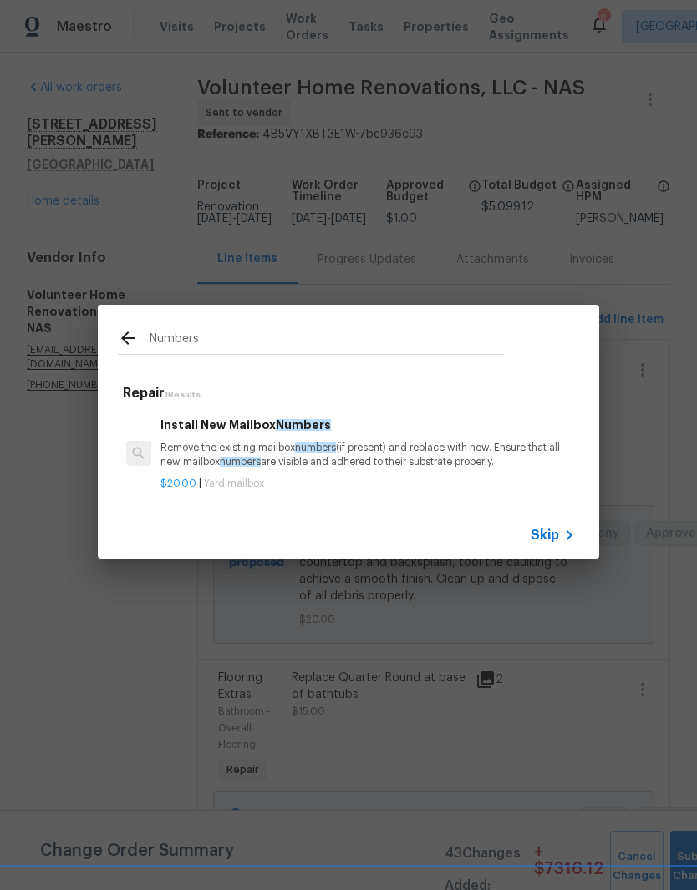
click at [320, 431] on span "Numbers" at bounding box center [303, 425] width 55 height 12
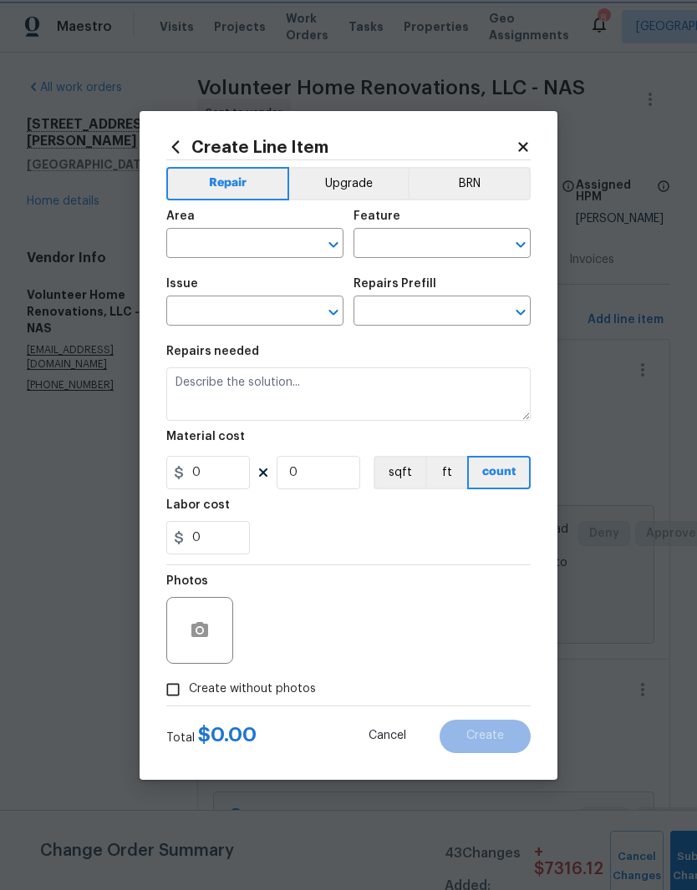
type input "Mailbox"
type input "Install New Mailbox Numbers $20.00"
type textarea "Remove the existing mailbox numbers (if present) and replace with new. Ensure t…"
type input "20"
type input "1"
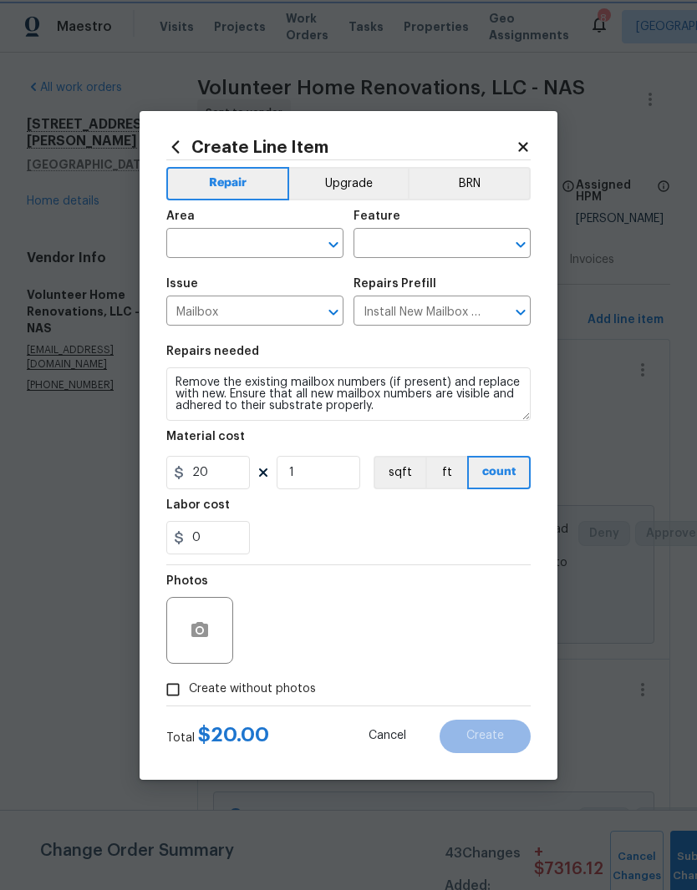
click at [310, 247] on icon "Clear" at bounding box center [311, 244] width 17 height 17
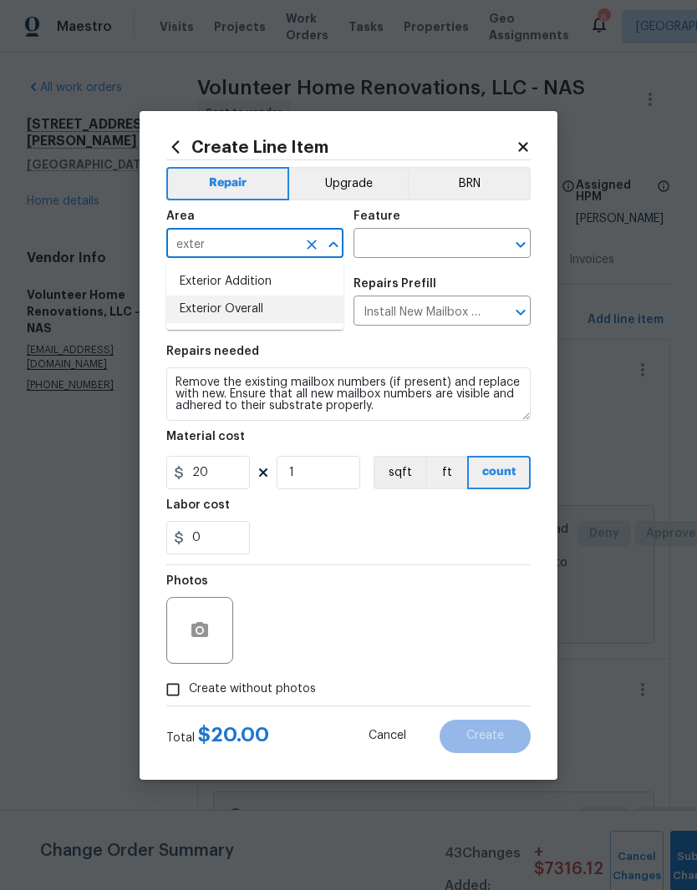
click at [268, 316] on li "Exterior Overall" at bounding box center [254, 310] width 177 height 28
type input "Exterior Overall"
click at [441, 242] on input "text" at bounding box center [418, 245] width 130 height 26
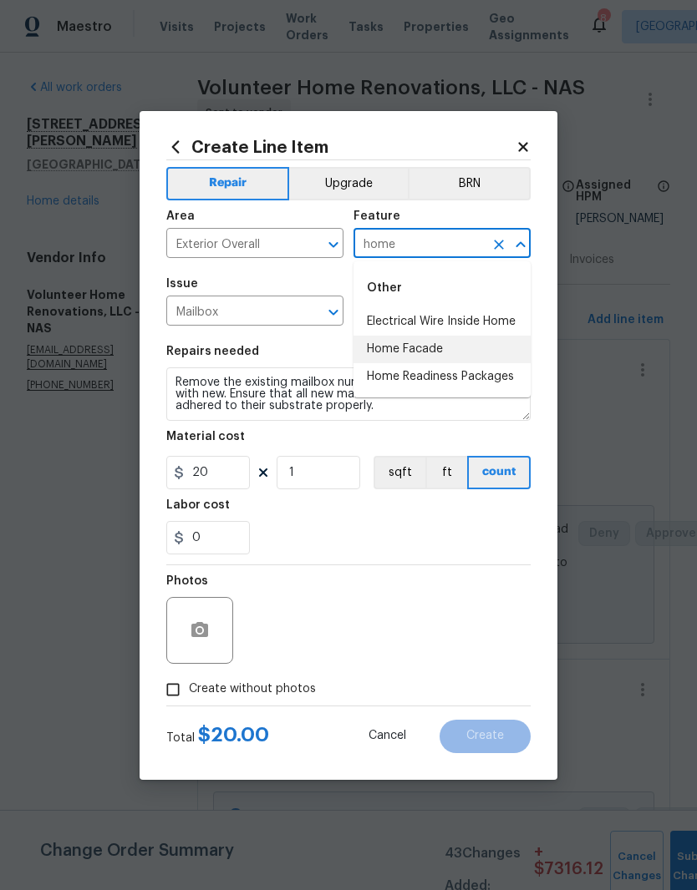
click at [434, 354] on li "Home Facade" at bounding box center [441, 350] width 177 height 28
type input "Home Facade"
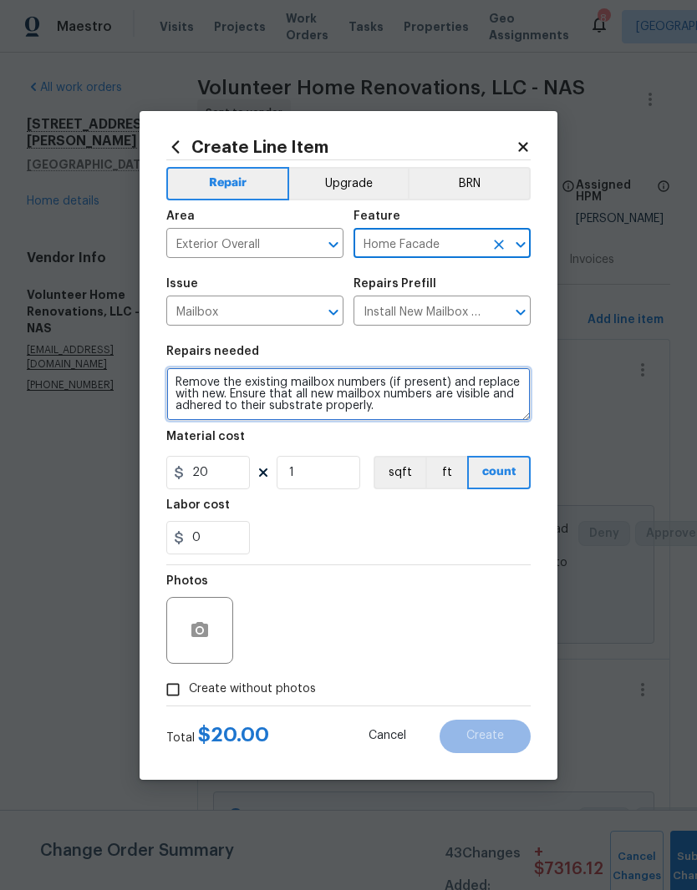
click at [186, 384] on textarea "Remove the existing mailbox numbers (if present) and replace with new. Ensure t…" at bounding box center [348, 394] width 364 height 53
click at [181, 380] on textarea "Remove the existing mailbox numbers (if present) and replace with new. Ensure t…" at bounding box center [348, 394] width 364 height 53
click at [181, 379] on textarea "Remove the existing mailbox numbers (if present) and replace with new. Ensure t…" at bounding box center [348, 394] width 364 height 53
click at [296, 383] on textarea "Remove the existing mailbox numbers (if present) and replace with new. Ensure t…" at bounding box center [348, 394] width 364 height 53
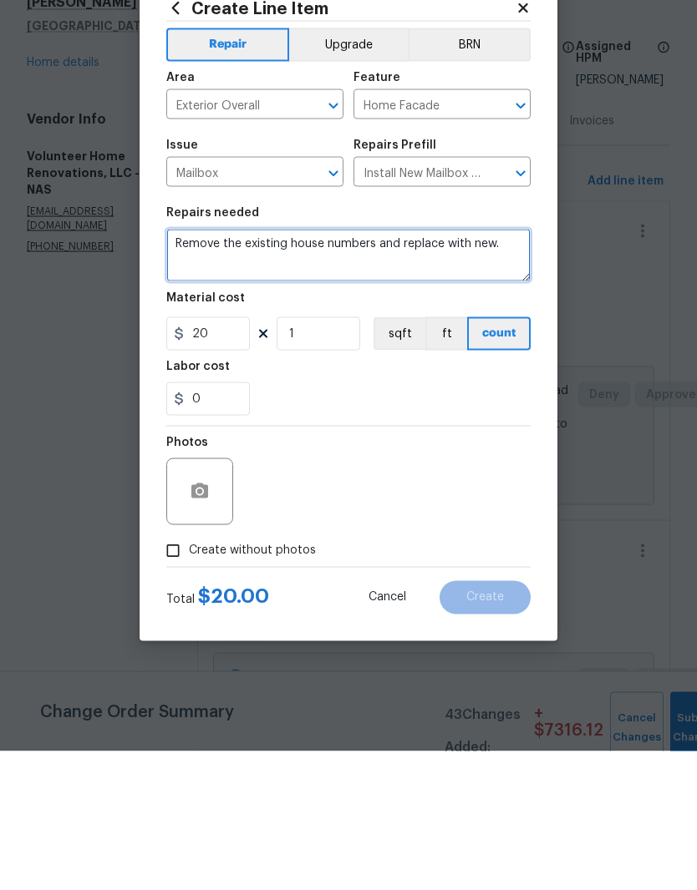
type textarea "Remove the existing house numbers and replace with new."
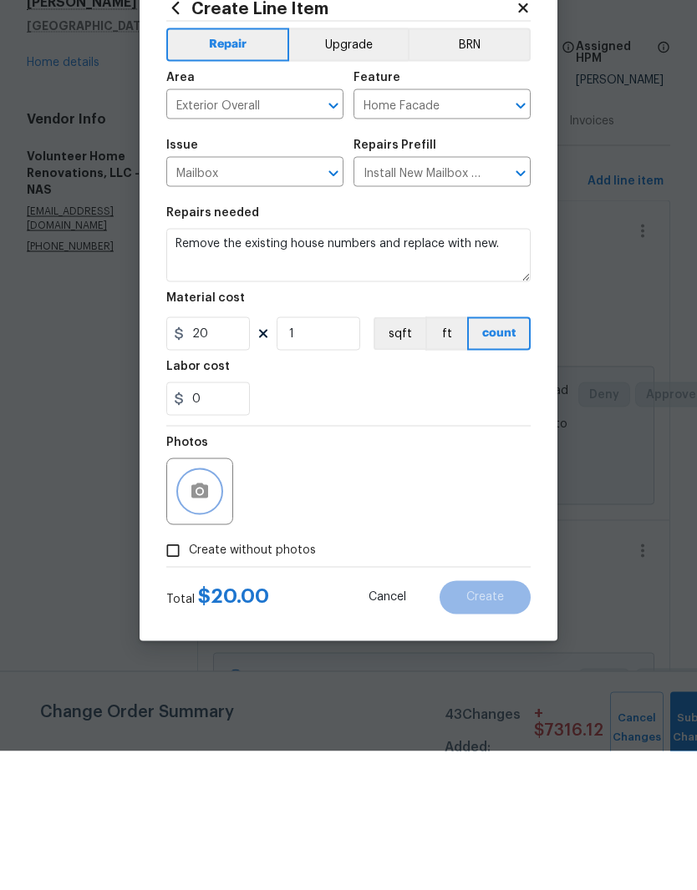
click at [210, 611] on button "button" at bounding box center [200, 631] width 40 height 40
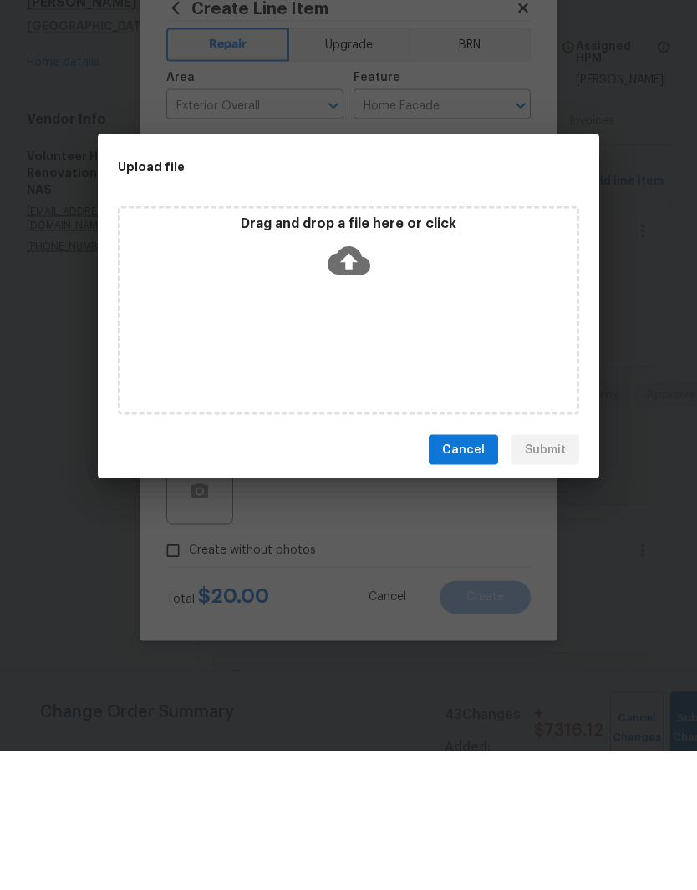
scroll to position [68, 0]
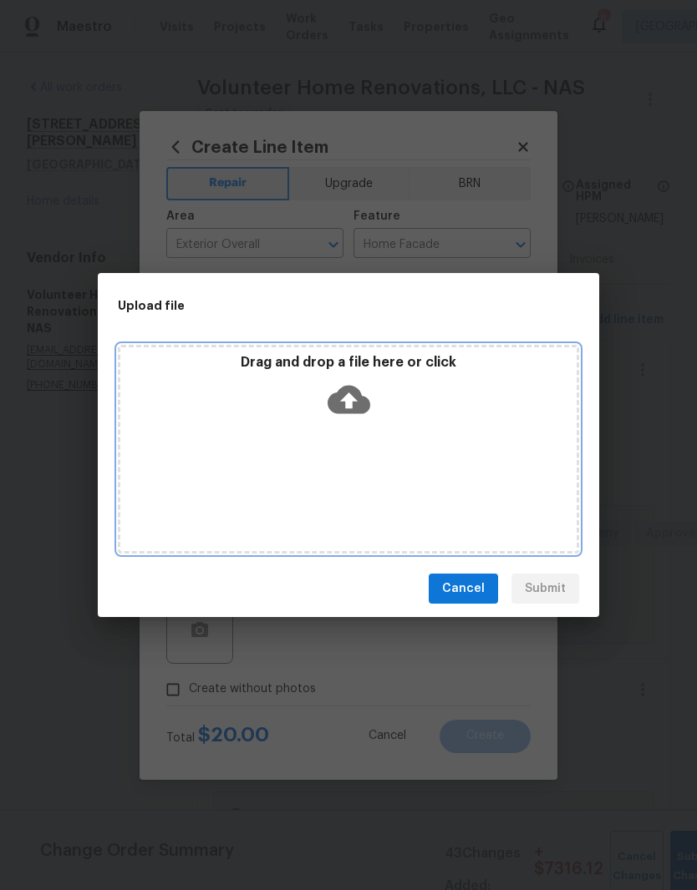
click at [410, 423] on div "Drag and drop a file here or click" at bounding box center [348, 390] width 456 height 72
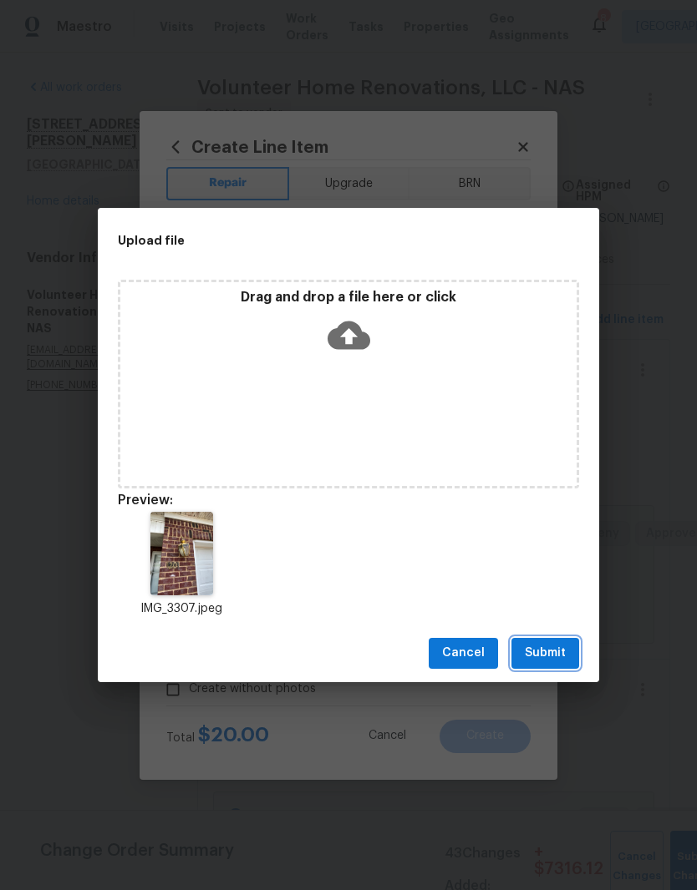
click at [562, 654] on span "Submit" at bounding box center [545, 653] width 41 height 21
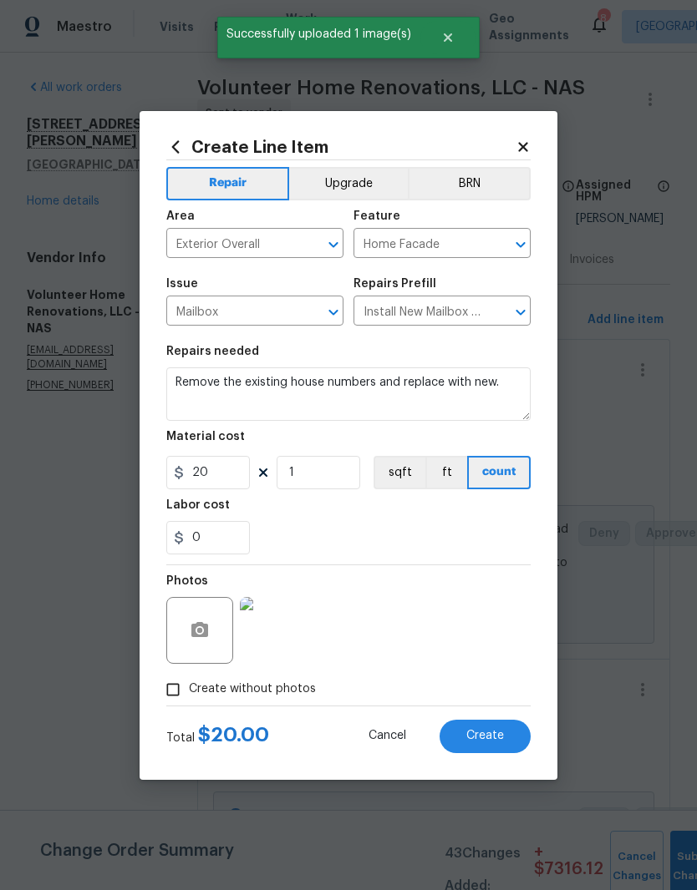
click at [290, 638] on img at bounding box center [273, 630] width 67 height 67
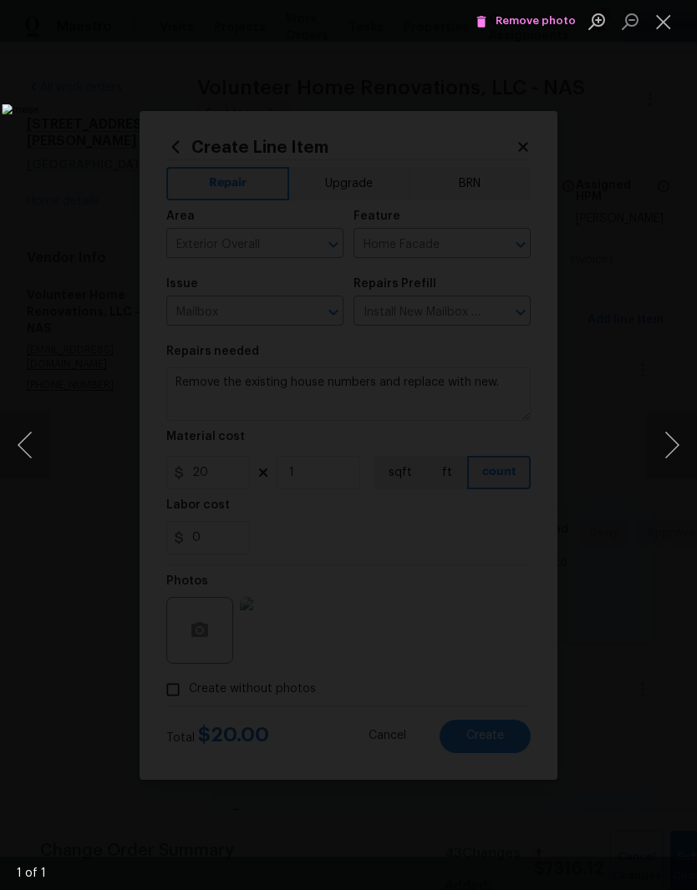
click at [667, 33] on button "Close lightbox" at bounding box center [663, 21] width 33 height 29
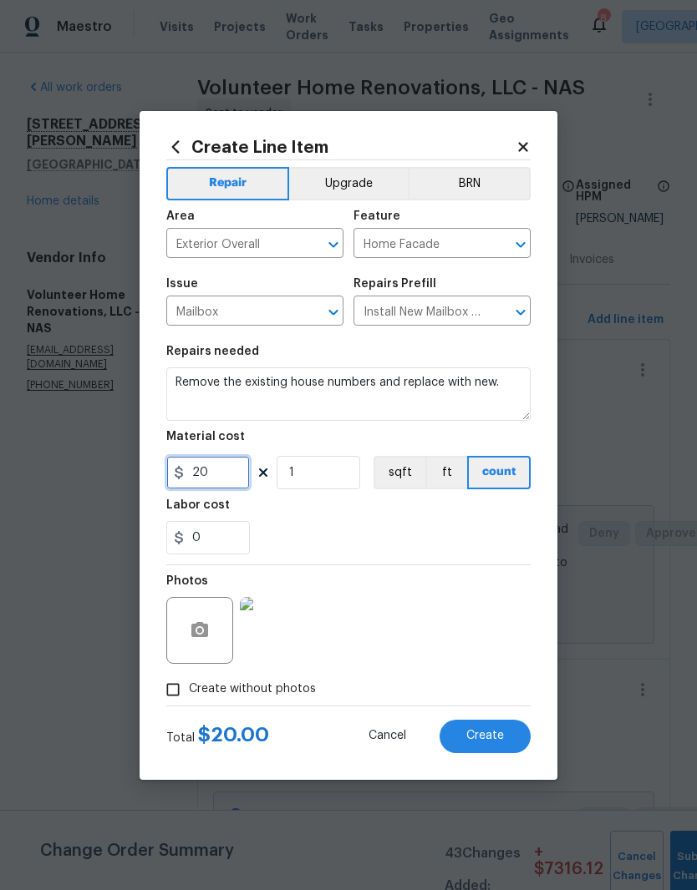
click at [236, 475] on input "20" at bounding box center [208, 472] width 84 height 33
type input "25"
click at [389, 530] on div "0" at bounding box center [348, 537] width 364 height 33
click at [356, 183] on button "Upgrade" at bounding box center [348, 183] width 119 height 33
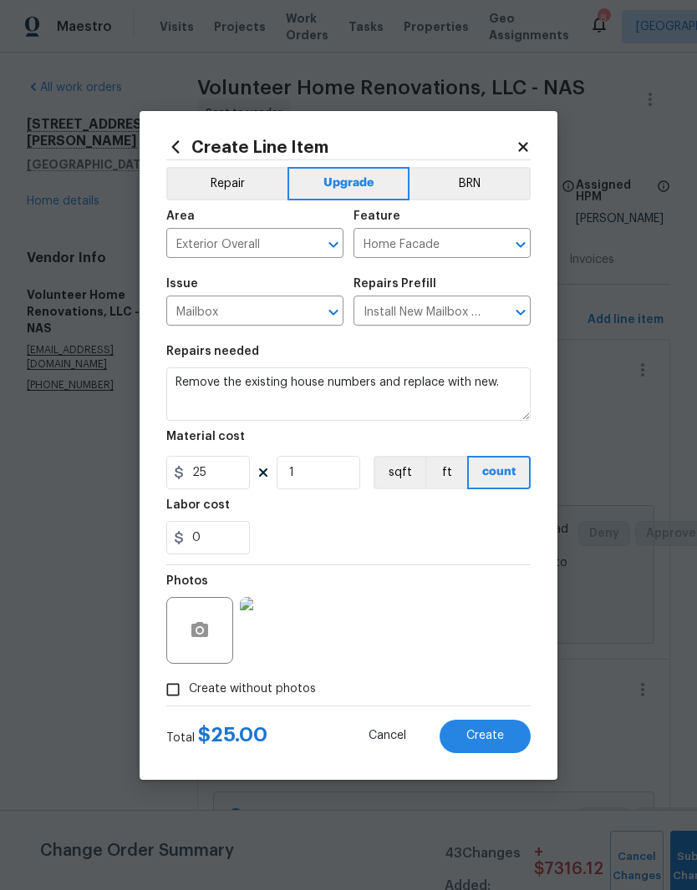
click at [506, 739] on button "Create" at bounding box center [484, 736] width 91 height 33
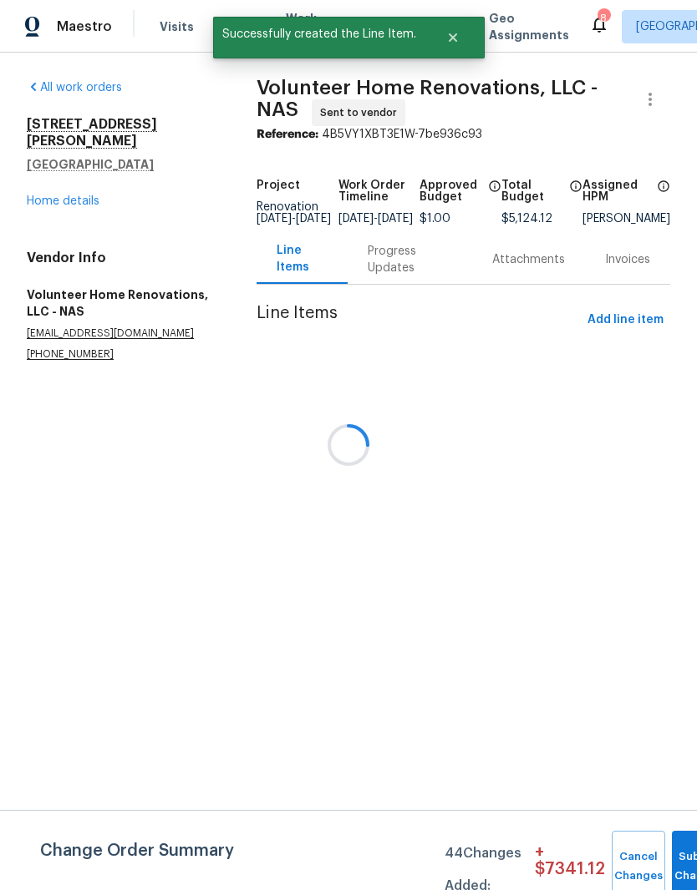
scroll to position [0, 0]
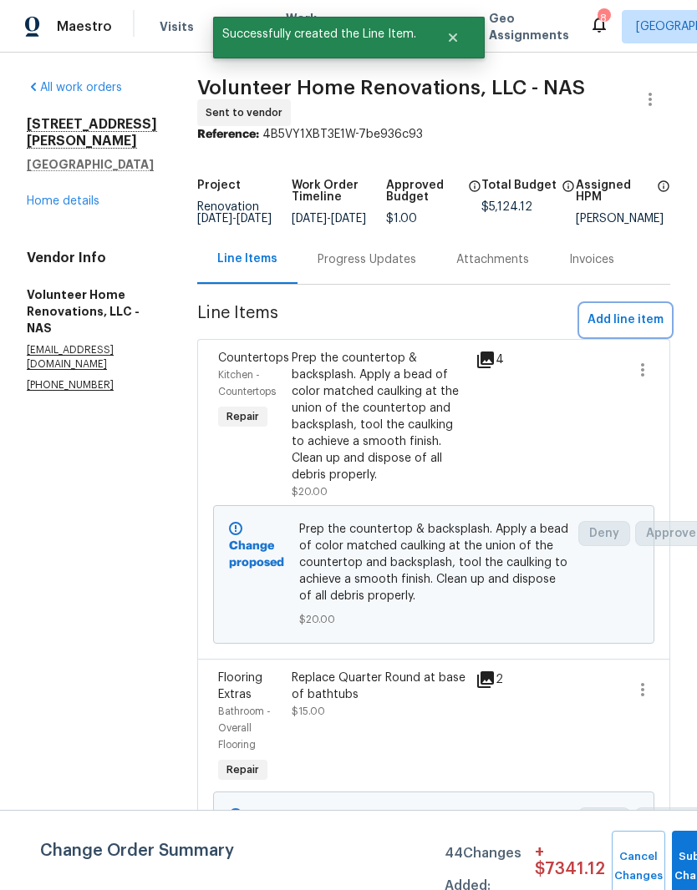
click at [635, 329] on span "Add line item" at bounding box center [625, 320] width 76 height 21
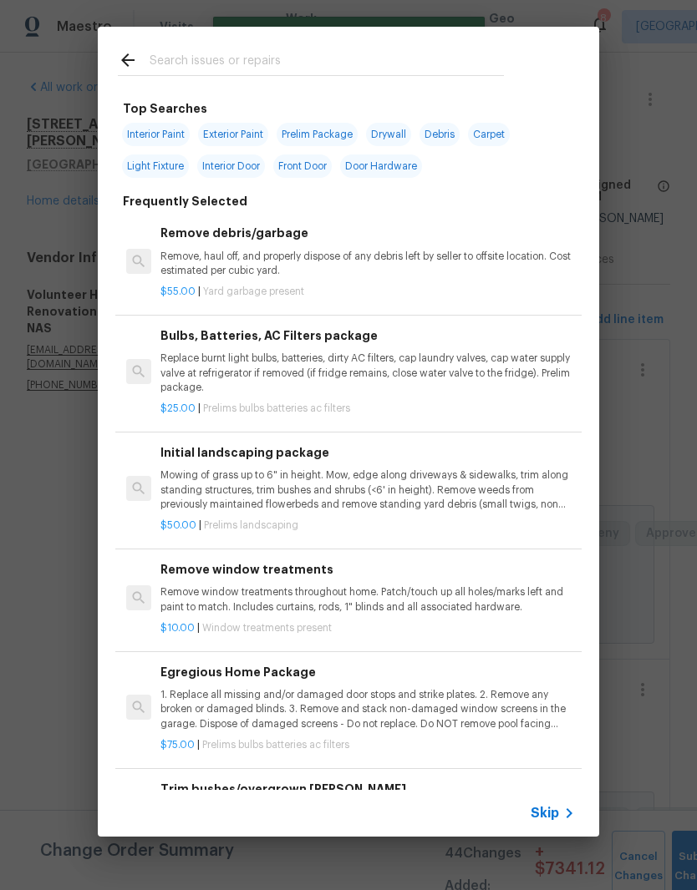
click at [334, 53] on input "text" at bounding box center [327, 62] width 354 height 25
type input "Lightin"
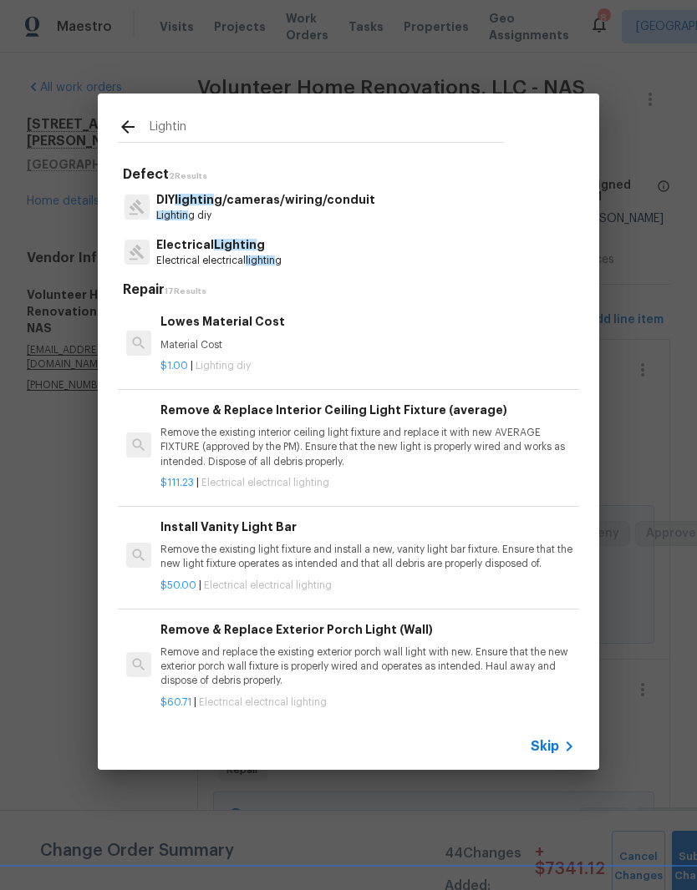
click at [258, 250] on p "Electrical Lightin g" at bounding box center [218, 245] width 125 height 18
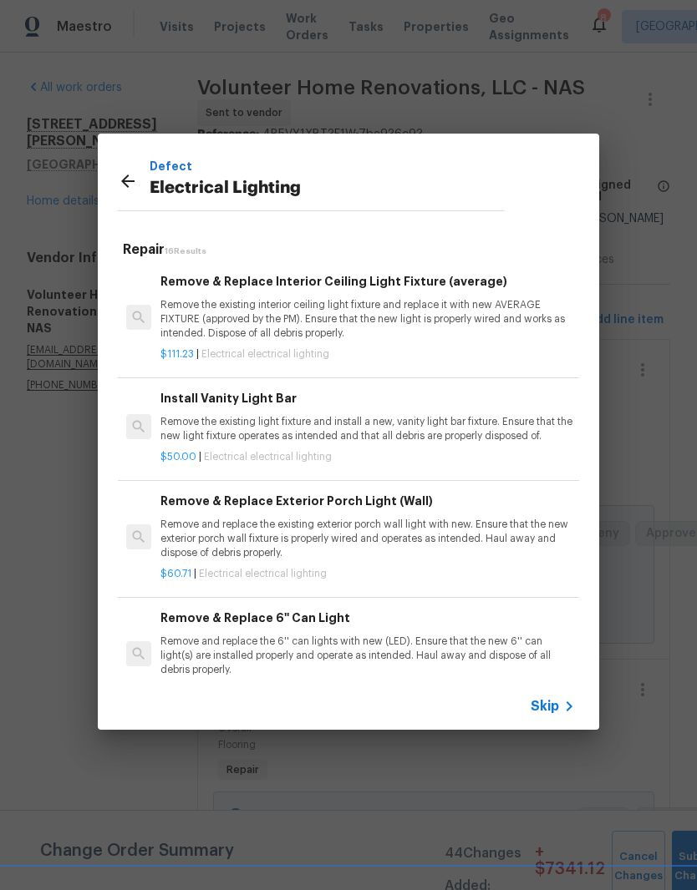
click at [366, 525] on p "Remove and replace the existing exterior porch wall light with new. Ensure that…" at bounding box center [367, 539] width 414 height 43
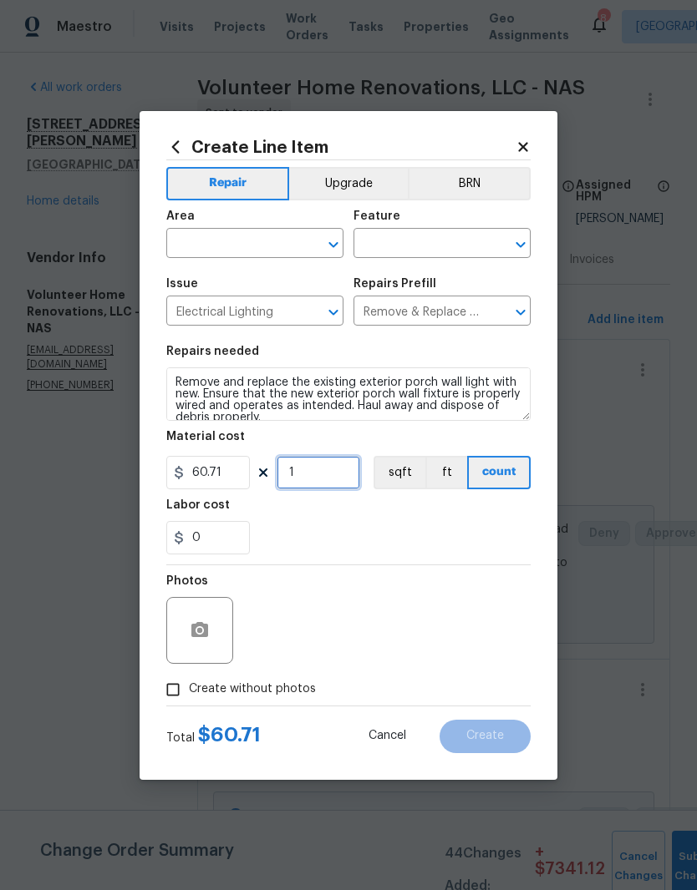
click at [330, 471] on input "1" at bounding box center [318, 472] width 84 height 33
type input "3"
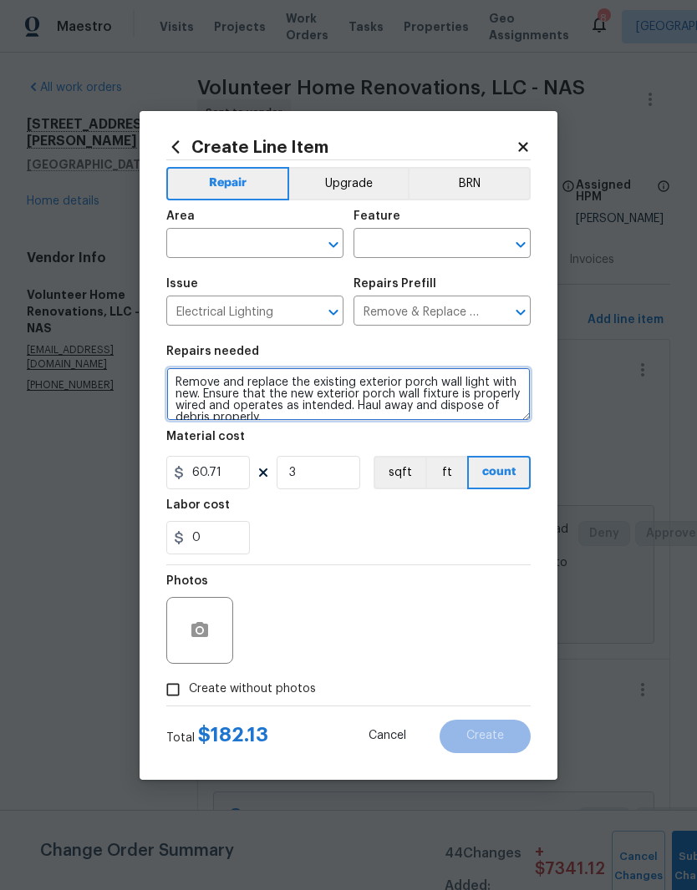
click at [181, 383] on textarea "Remove and replace the existing exterior porch wall light with new. Ensure that…" at bounding box center [348, 394] width 364 height 53
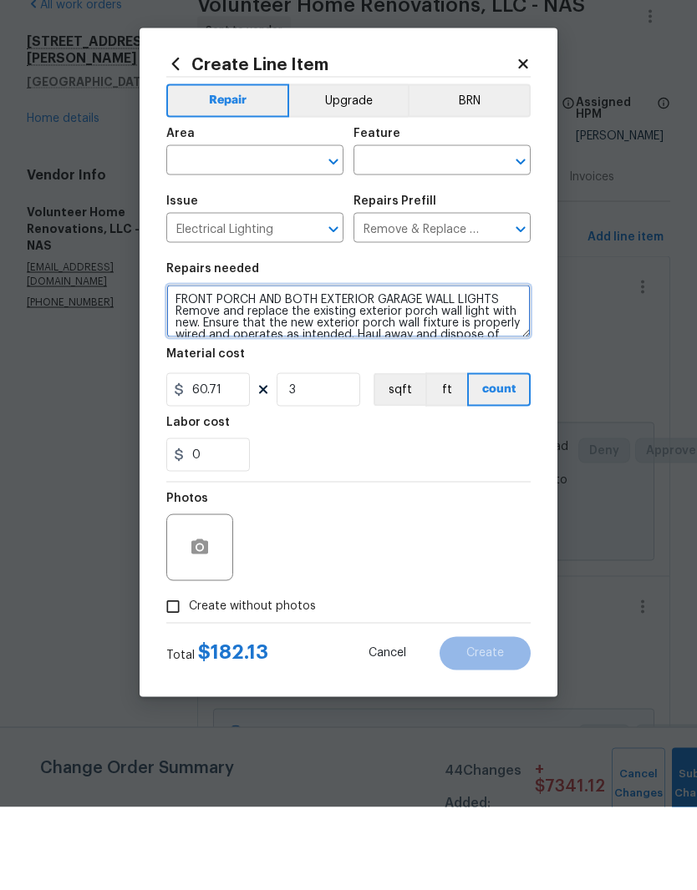
type textarea "FRONT PORCH AND BOTH EXTERIOR GARAGE WALL LIGHTS Remove and replace the existin…"
click at [363, 167] on button "Upgrade" at bounding box center [348, 183] width 119 height 33
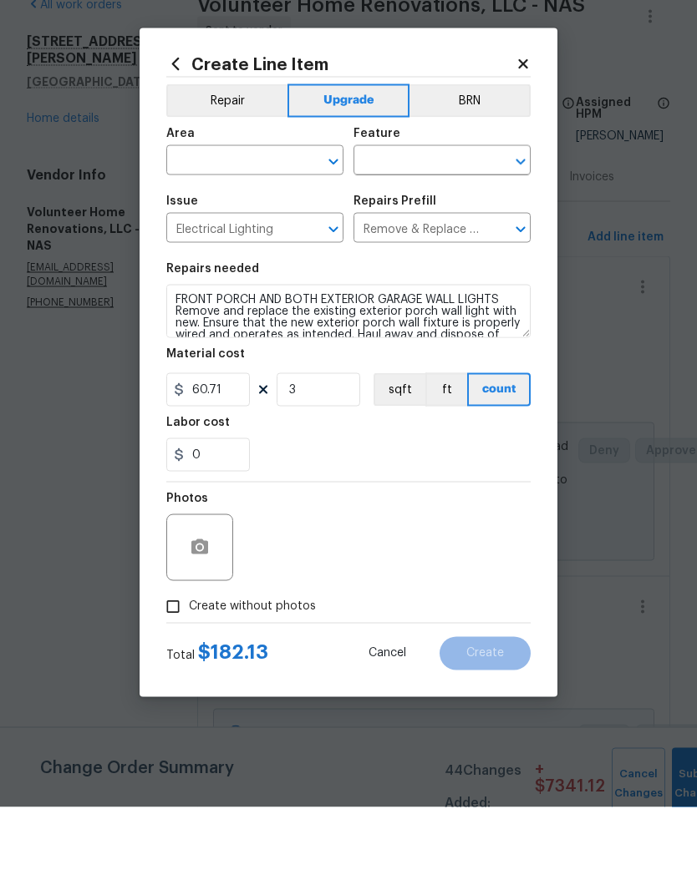
scroll to position [68, 0]
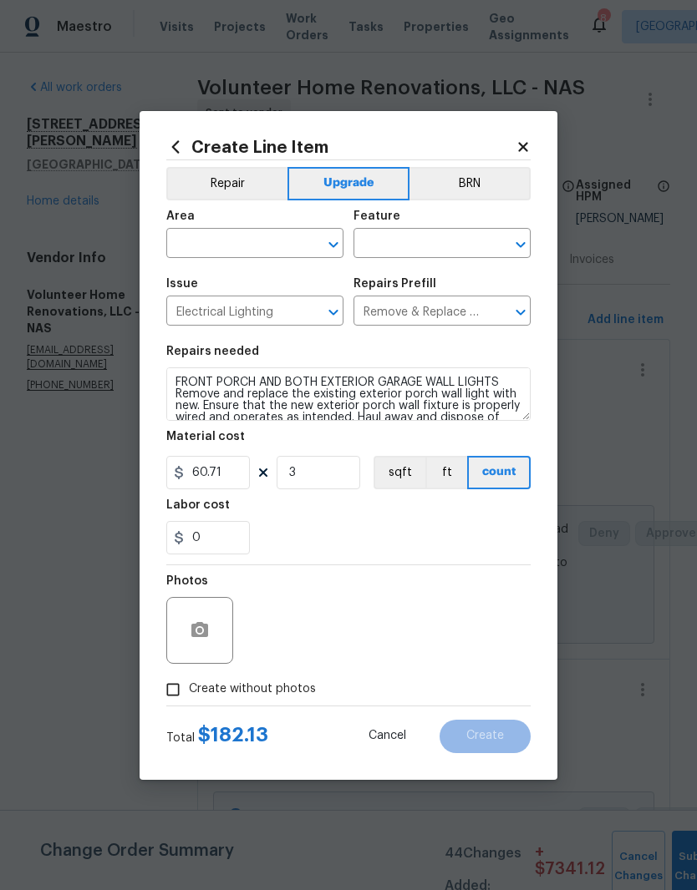
click at [297, 239] on div "​" at bounding box center [254, 245] width 177 height 26
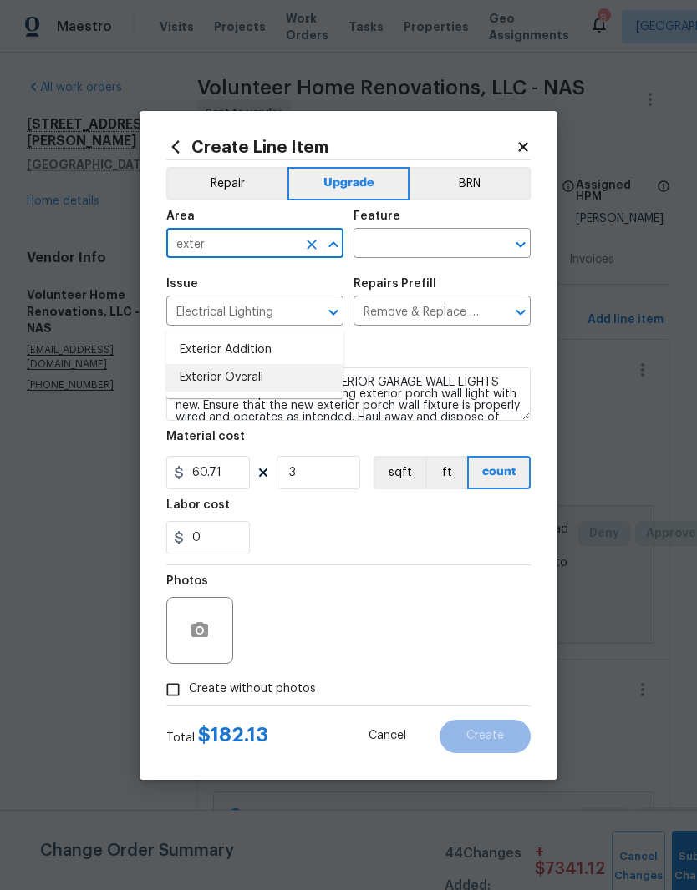
click at [265, 364] on li "Exterior Overall" at bounding box center [254, 378] width 177 height 28
type input "Exterior Overall"
click at [453, 248] on input "text" at bounding box center [418, 245] width 130 height 26
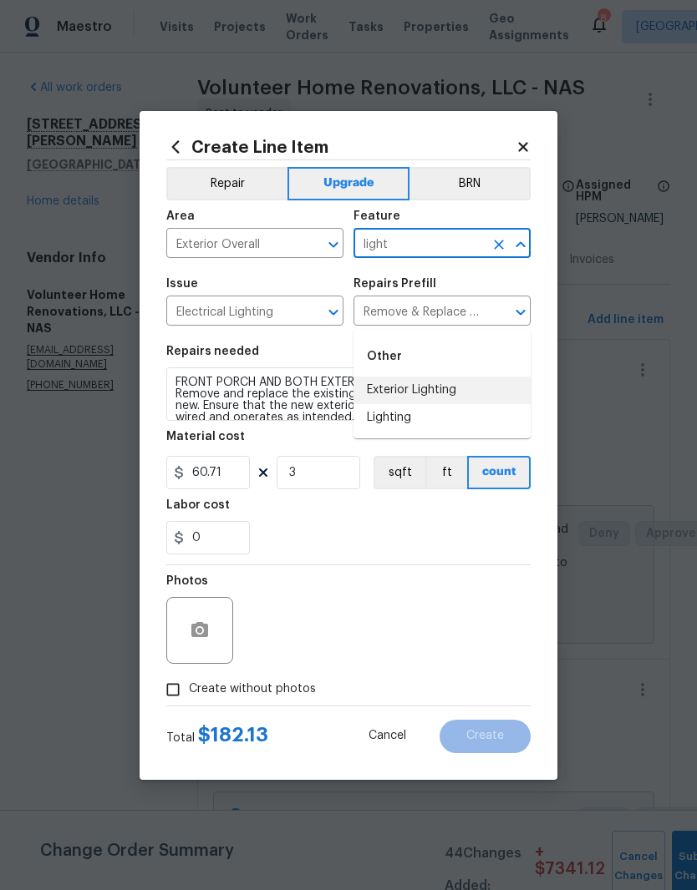
click at [447, 377] on li "Exterior Lighting" at bounding box center [441, 391] width 177 height 28
type input "Exterior Lighting"
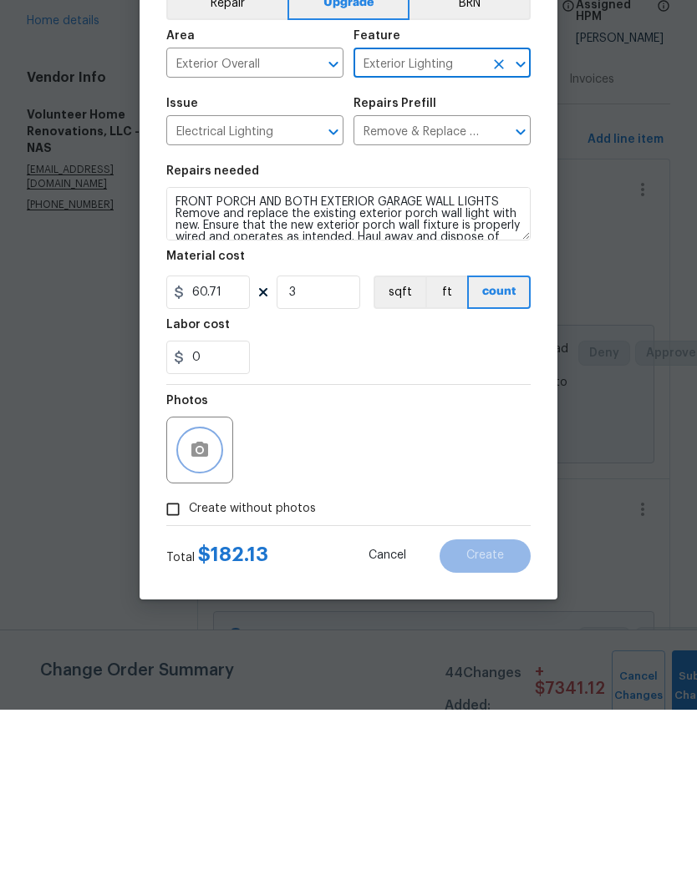
click at [217, 611] on button "button" at bounding box center [200, 631] width 40 height 40
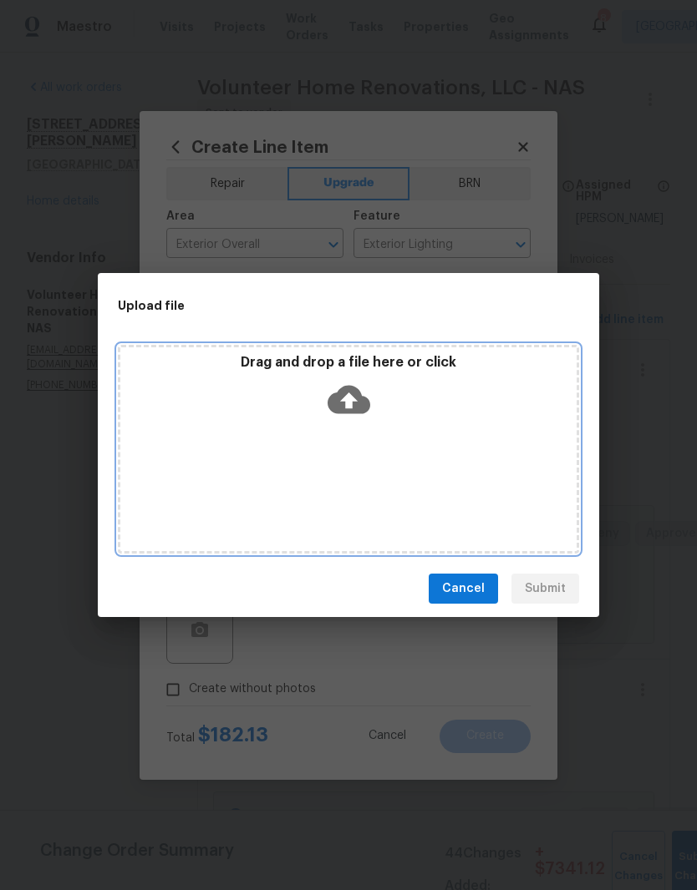
click at [398, 444] on div "Drag and drop a file here or click" at bounding box center [348, 449] width 461 height 209
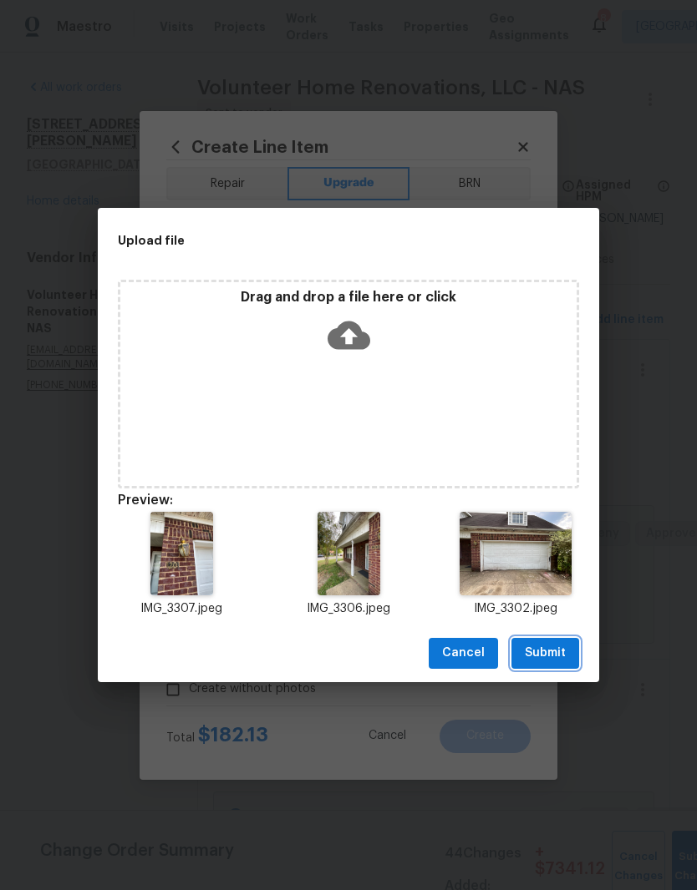
click at [560, 654] on span "Submit" at bounding box center [545, 653] width 41 height 21
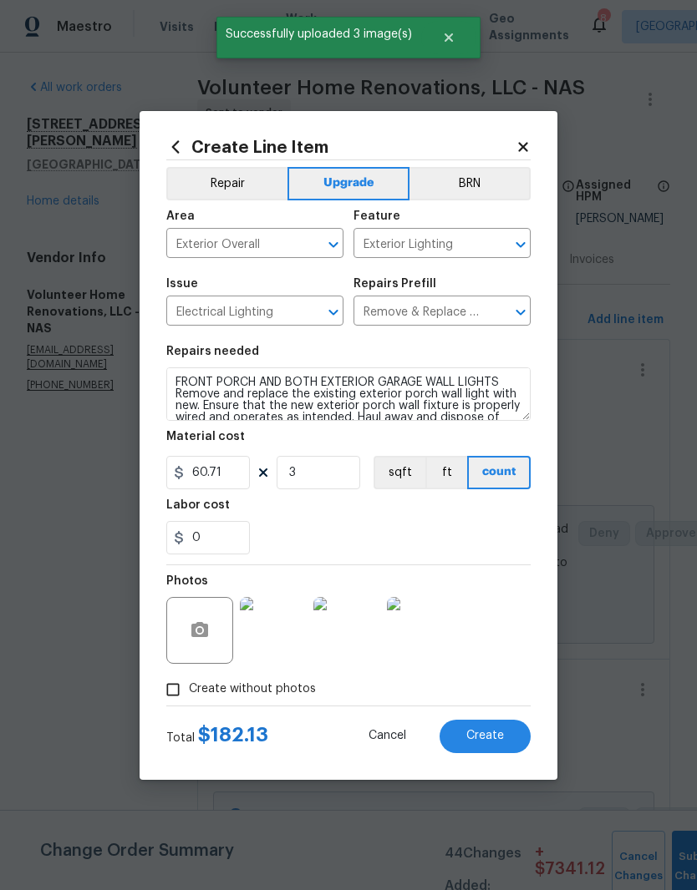
click at [498, 735] on span "Create" at bounding box center [485, 736] width 38 height 13
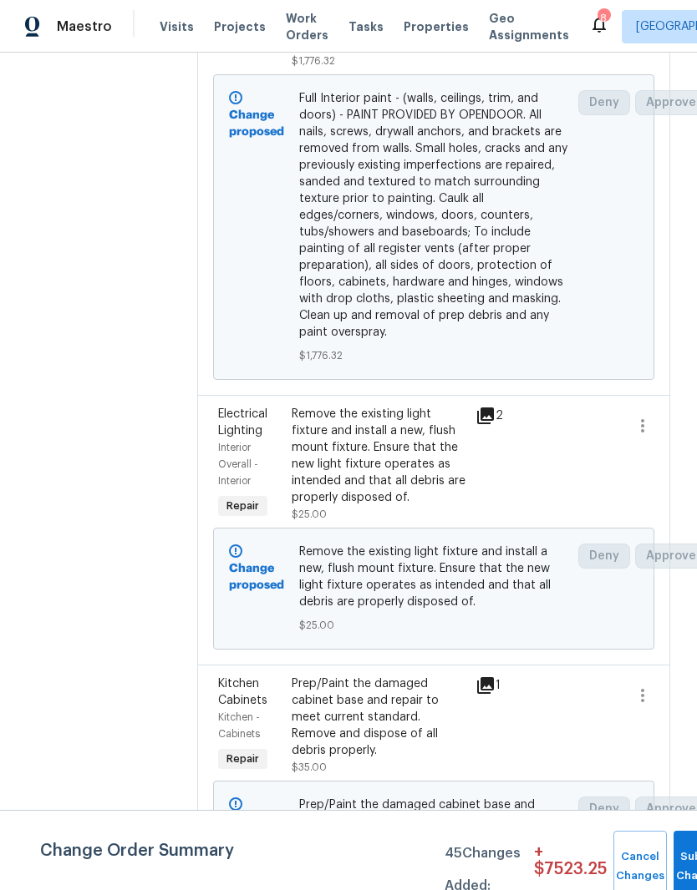
scroll to position [0, 0]
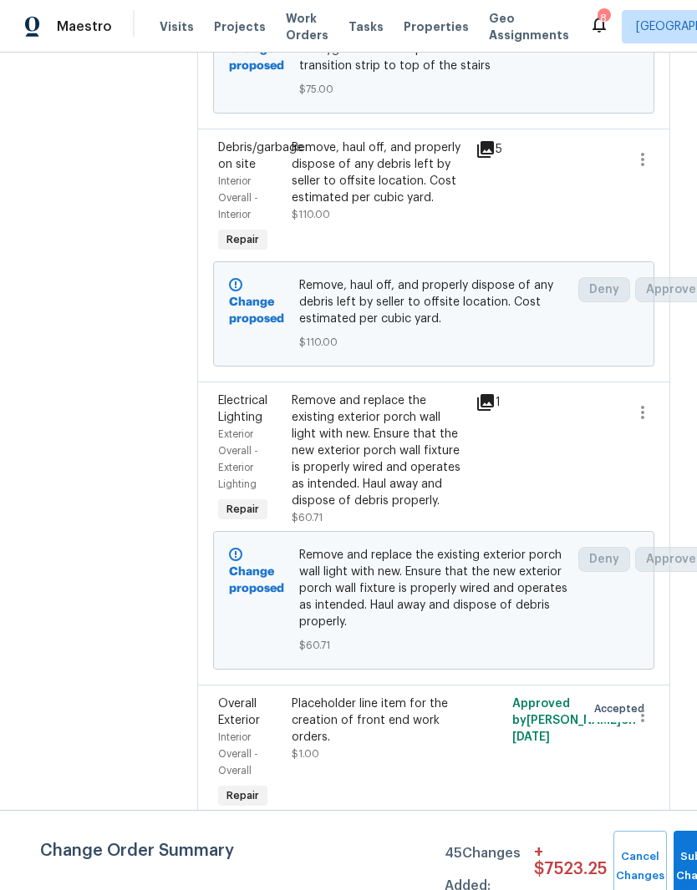
click at [437, 206] on div "Remove, haul off, and properly dispose of any debris left by seller to offsite …" at bounding box center [379, 172] width 174 height 67
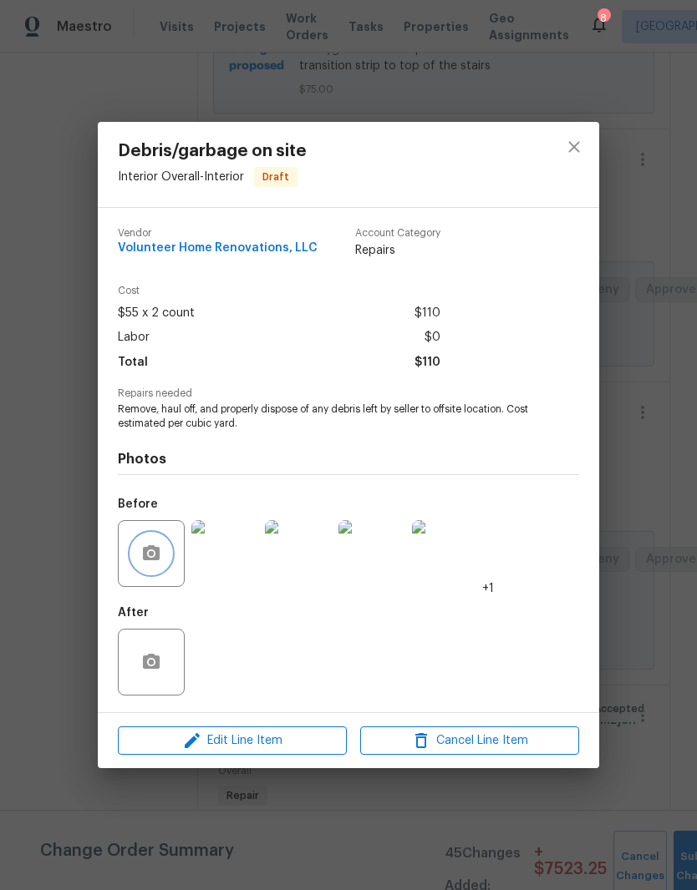
click at [168, 550] on button "button" at bounding box center [151, 554] width 40 height 40
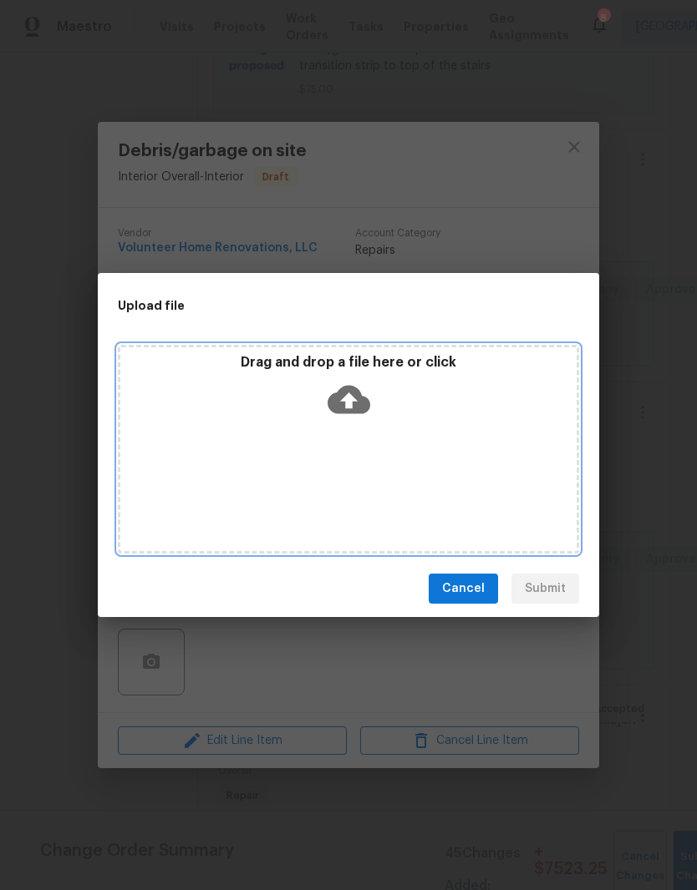
click at [445, 429] on div "Drag and drop a file here or click" at bounding box center [348, 449] width 461 height 209
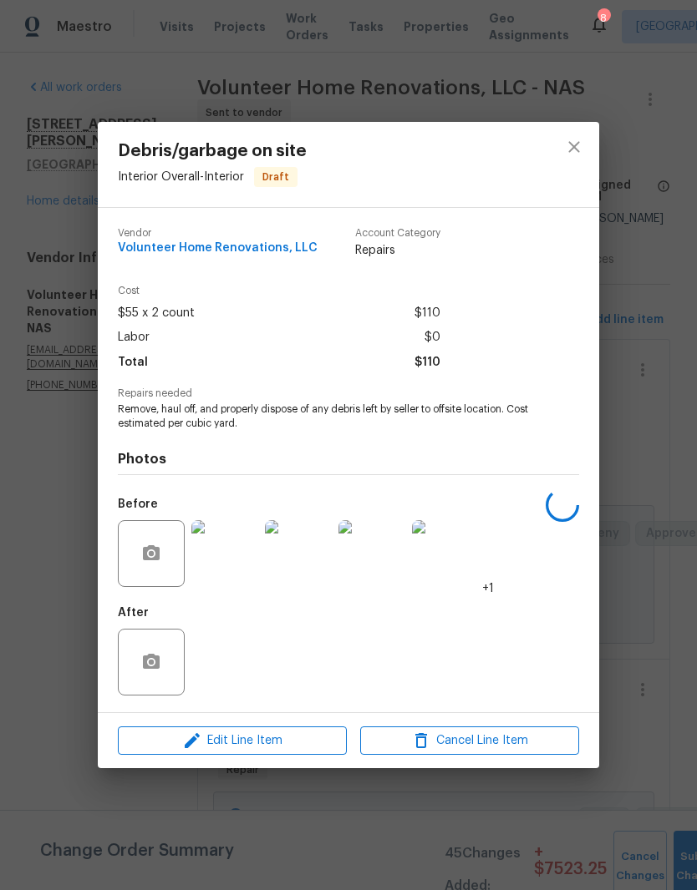
scroll to position [12333, 0]
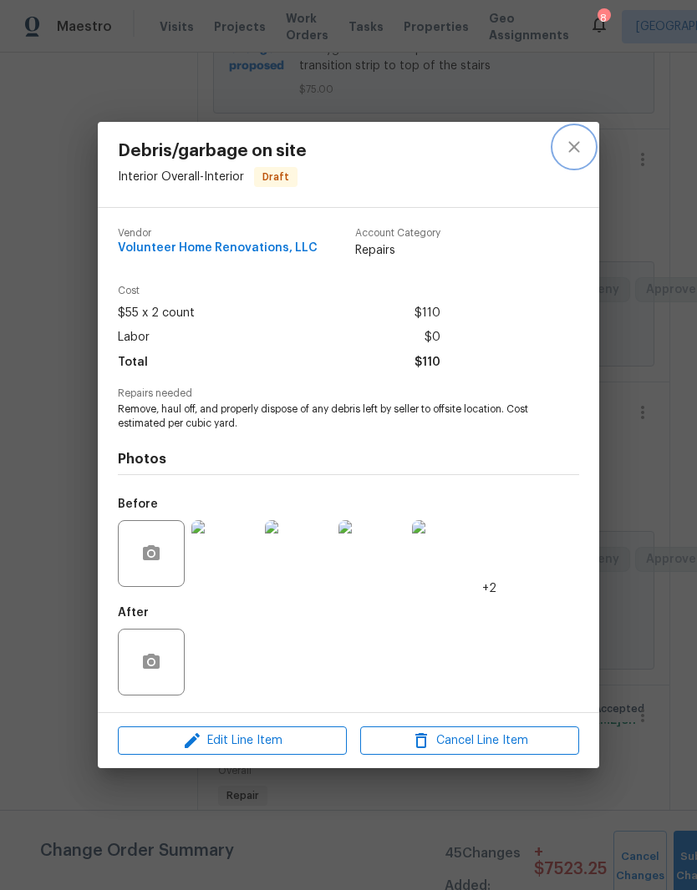
click at [578, 154] on icon "close" at bounding box center [574, 147] width 20 height 20
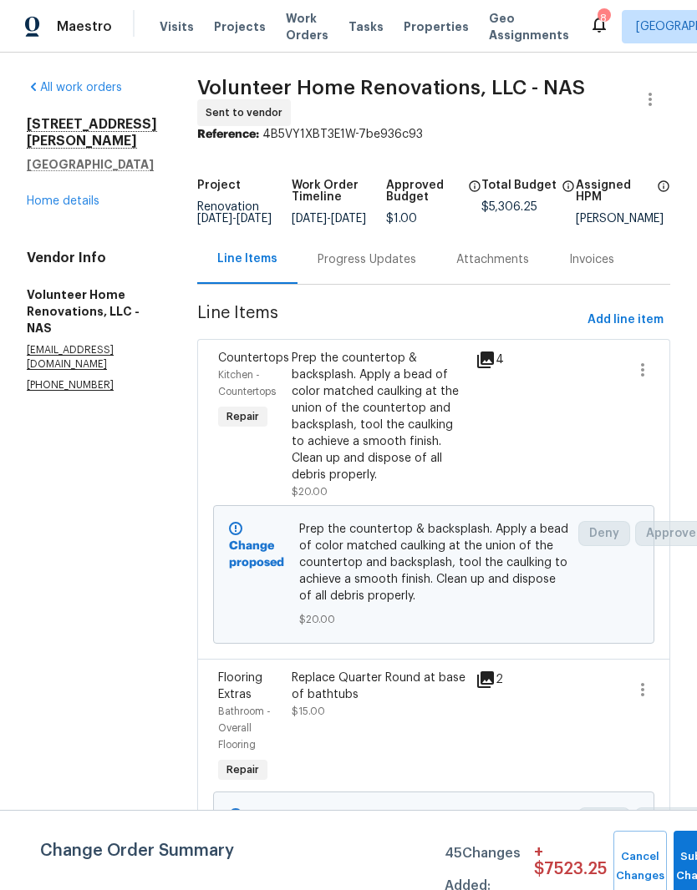
scroll to position [0, 0]
click at [632, 330] on span "Add line item" at bounding box center [625, 320] width 76 height 21
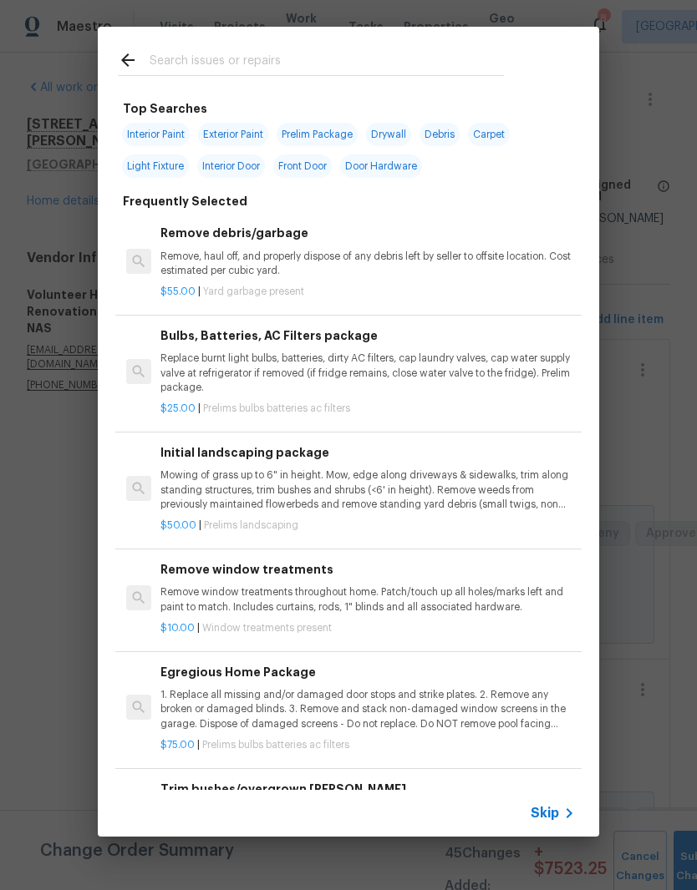
click at [307, 56] on input "text" at bounding box center [327, 62] width 354 height 25
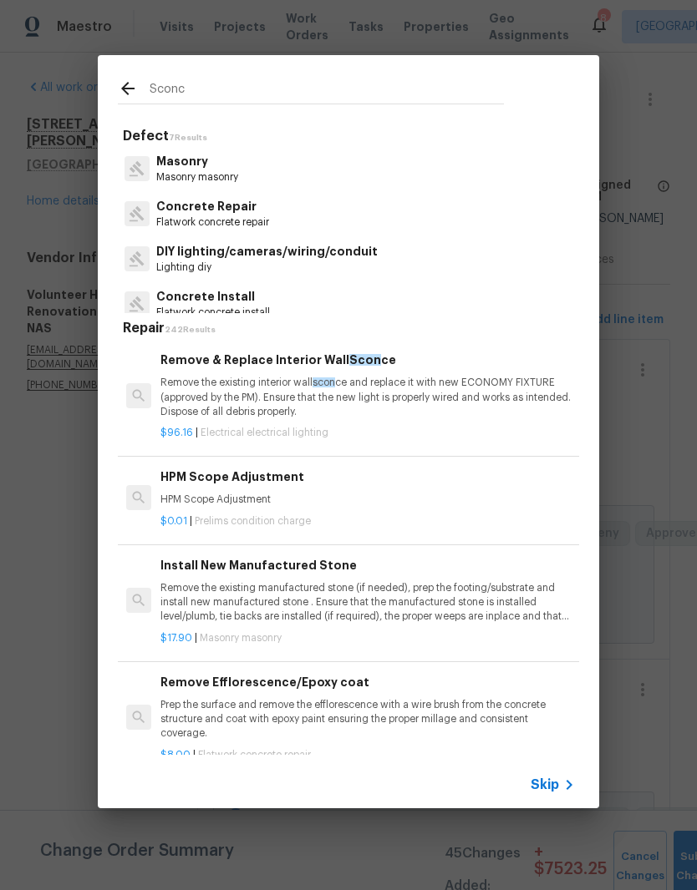
type input "Sconce"
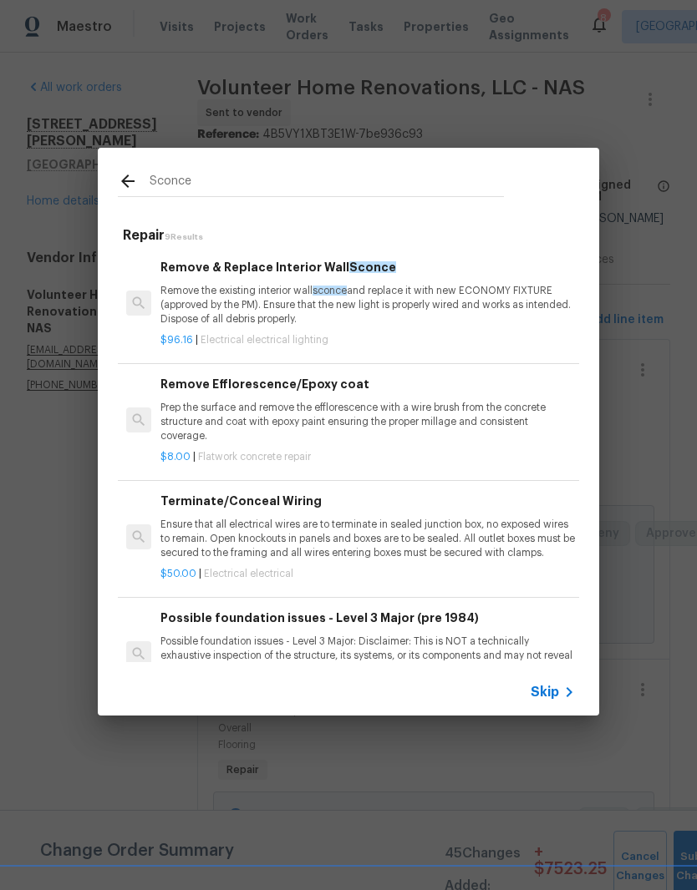
click at [297, 295] on p "Remove the existing interior wall sconce and replace it with new ECONOMY FIXTUR…" at bounding box center [367, 305] width 414 height 43
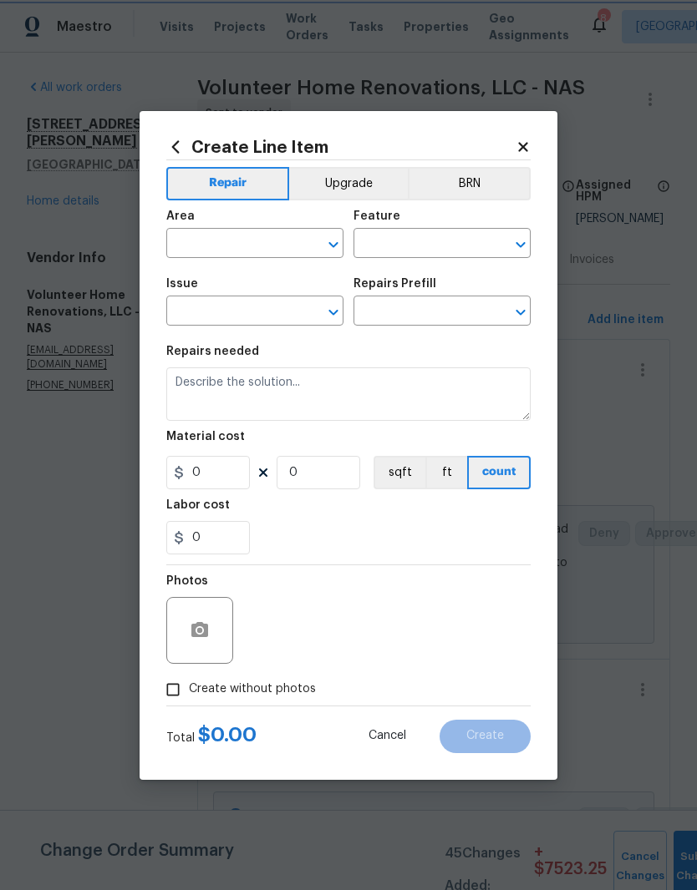
type input "Electrical Lighting"
type input "Remove & Replace Interior Wall Sconce $96.16"
type textarea "Remove the existing interior wall sconce and replace it with new ECONOMY FIXTUR…"
type input "96.16"
type input "1"
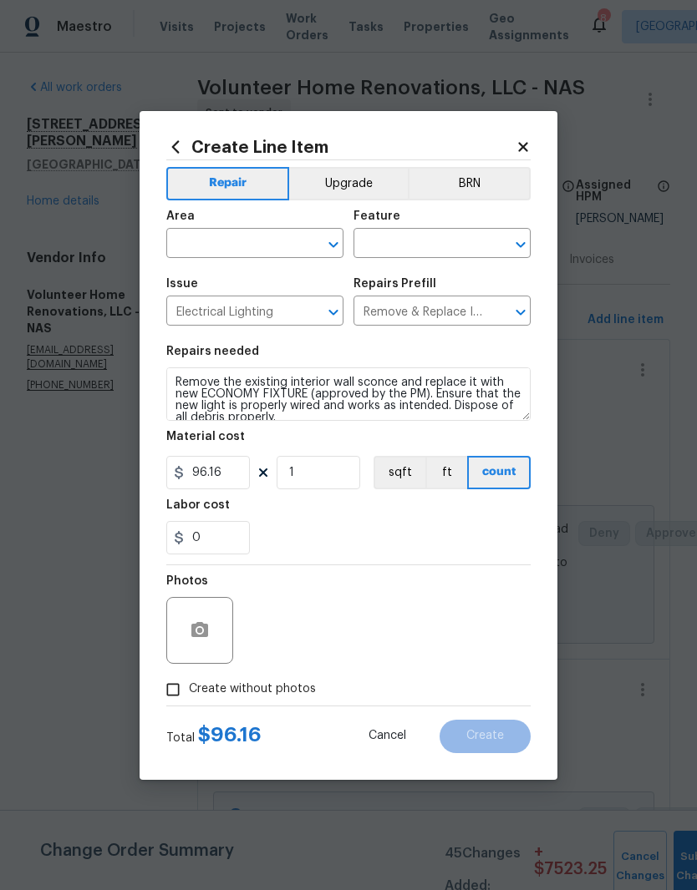
click at [294, 241] on input "text" at bounding box center [231, 245] width 130 height 26
click at [219, 280] on li "Stairs" at bounding box center [254, 282] width 177 height 28
type input "Stairs"
click at [439, 245] on input "text" at bounding box center [418, 245] width 130 height 26
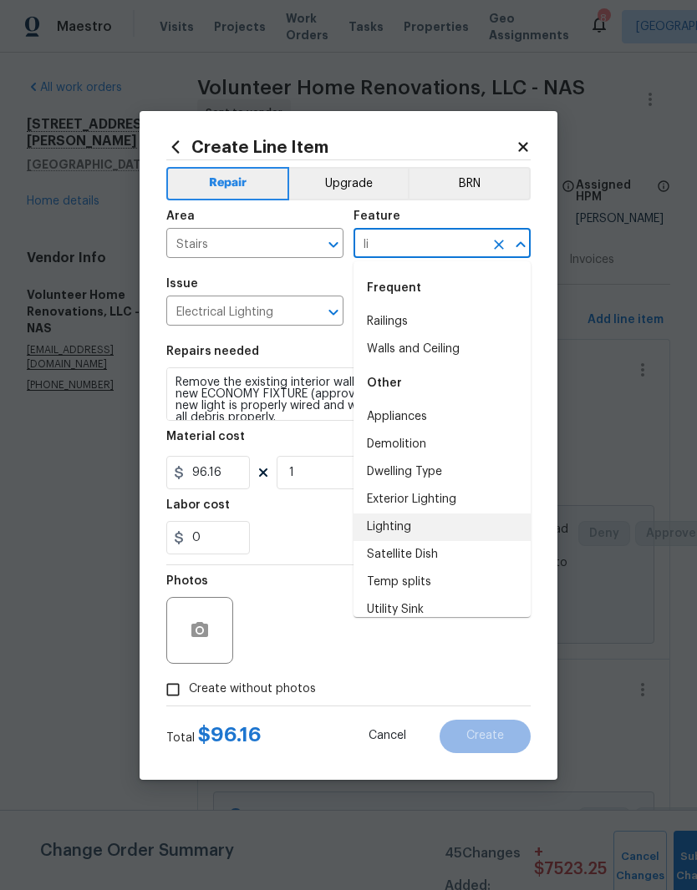
click at [408, 530] on li "Lighting" at bounding box center [441, 528] width 177 height 28
type input "Lighting"
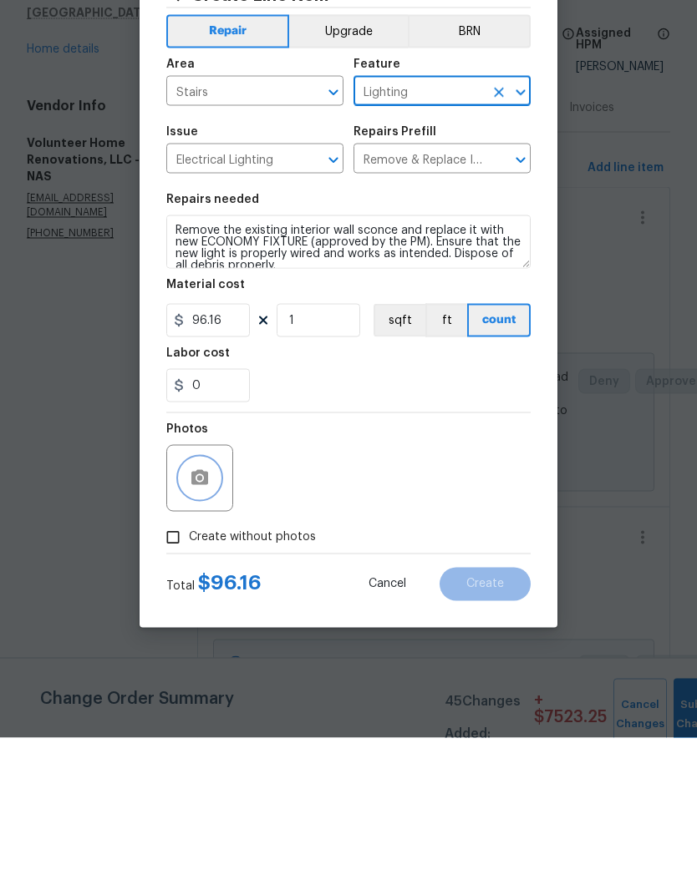
click at [211, 611] on button "button" at bounding box center [200, 631] width 40 height 40
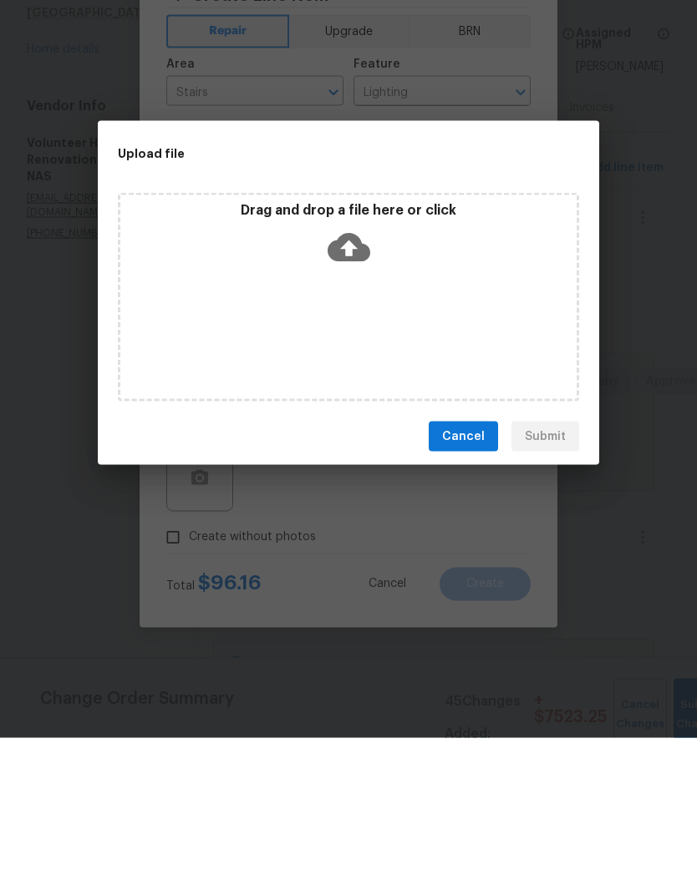
scroll to position [68, 0]
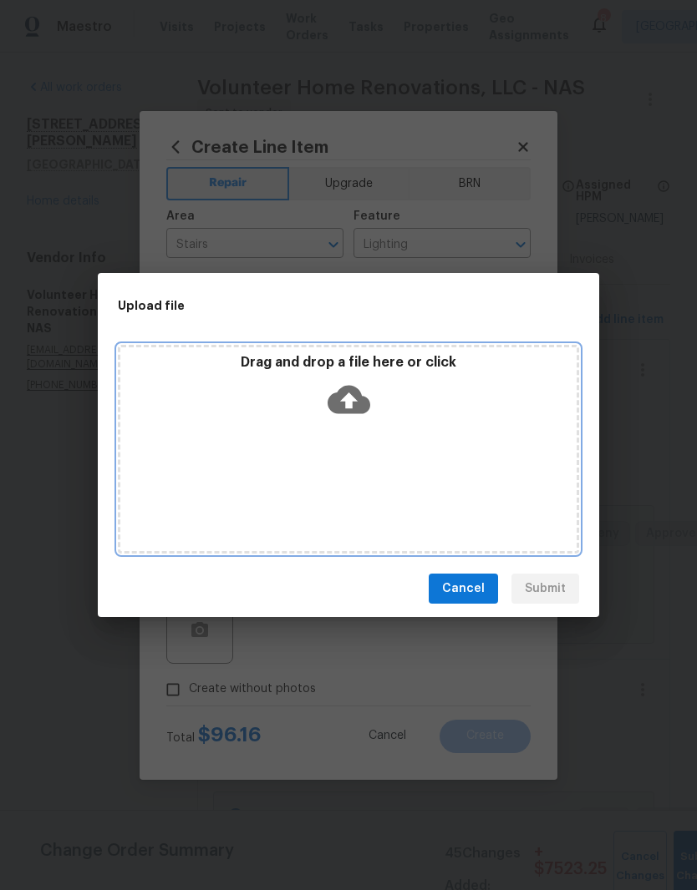
click at [416, 433] on div "Drag and drop a file here or click" at bounding box center [348, 449] width 461 height 209
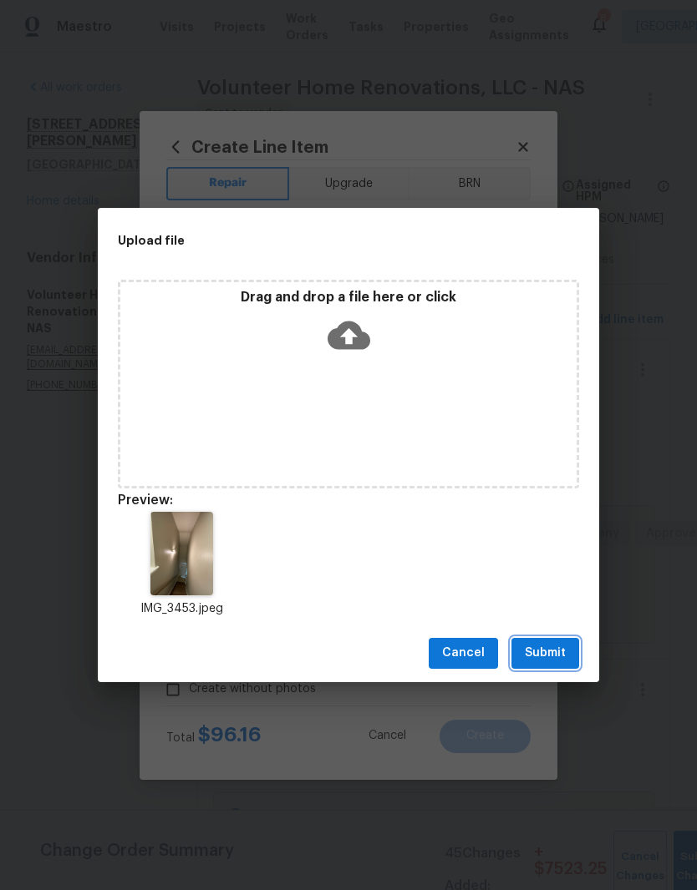
click at [563, 657] on span "Submit" at bounding box center [545, 653] width 41 height 21
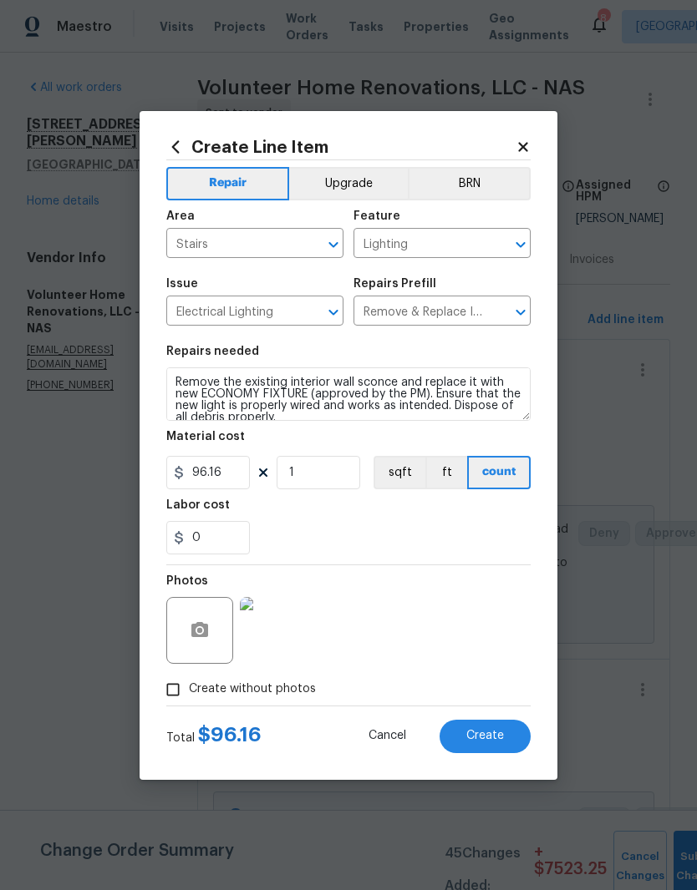
click at [493, 744] on button "Create" at bounding box center [484, 736] width 91 height 33
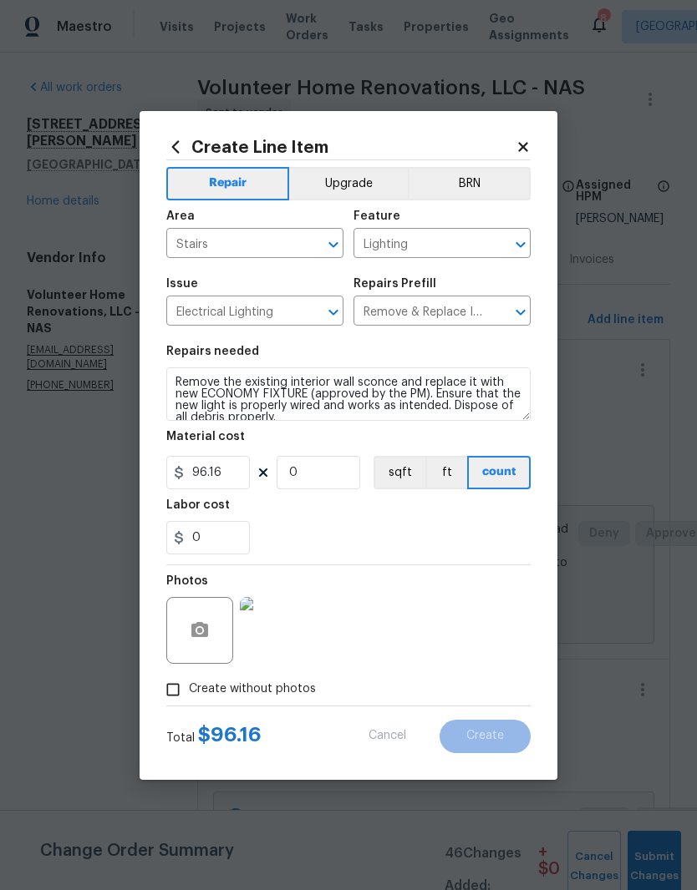
scroll to position [0, 0]
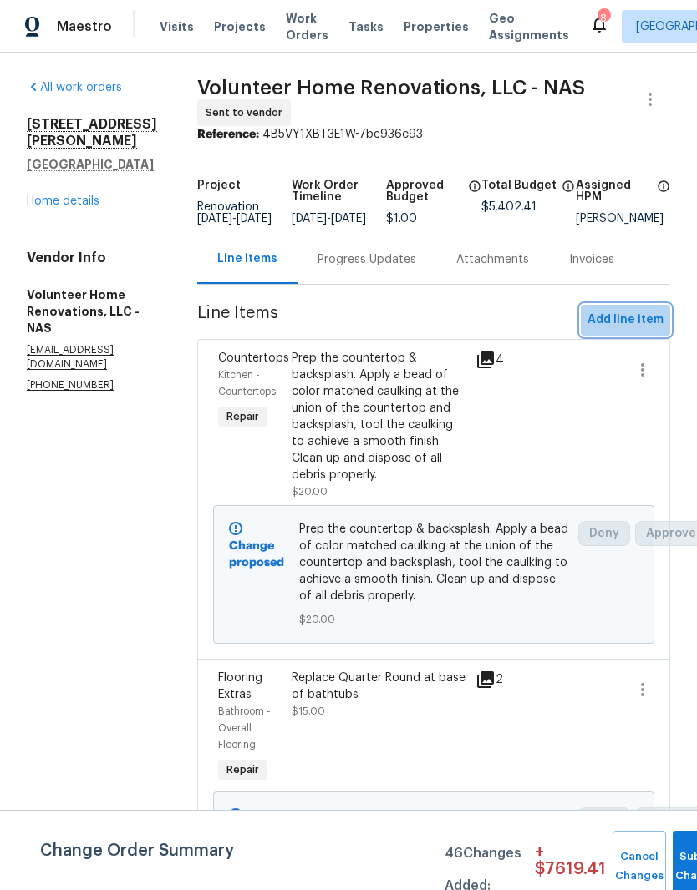
click at [643, 331] on span "Add line item" at bounding box center [625, 320] width 76 height 21
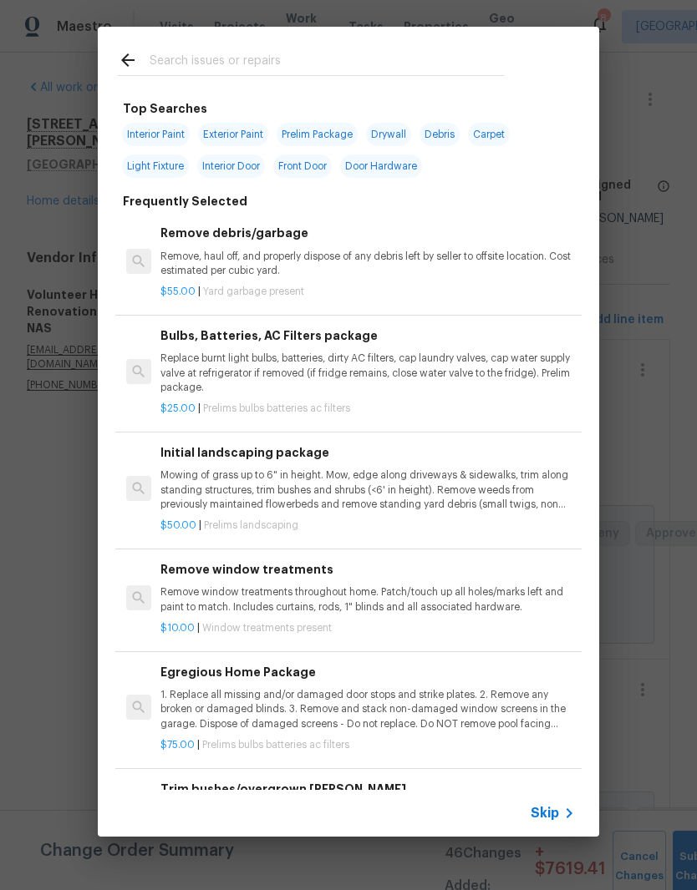
click at [339, 55] on input "text" at bounding box center [327, 62] width 354 height 25
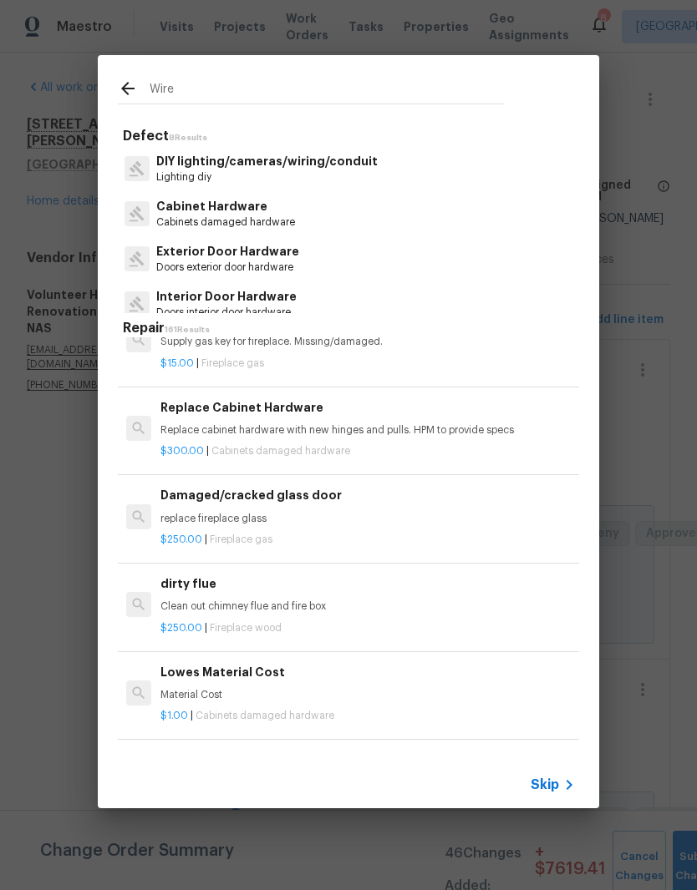
scroll to position [777, 0]
type input "W"
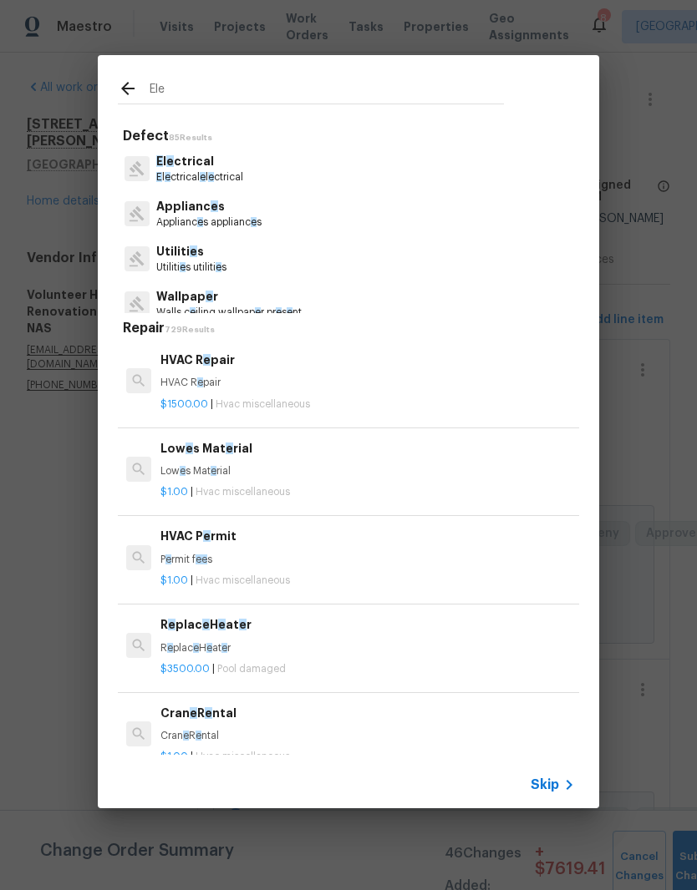
type input "Elec"
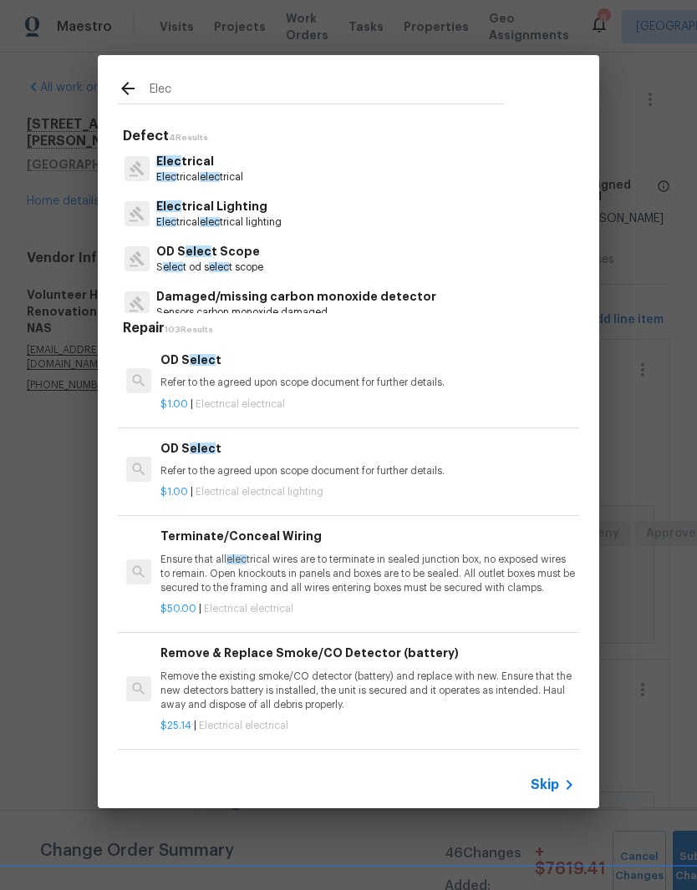
click at [212, 172] on span "elec" at bounding box center [210, 177] width 20 height 10
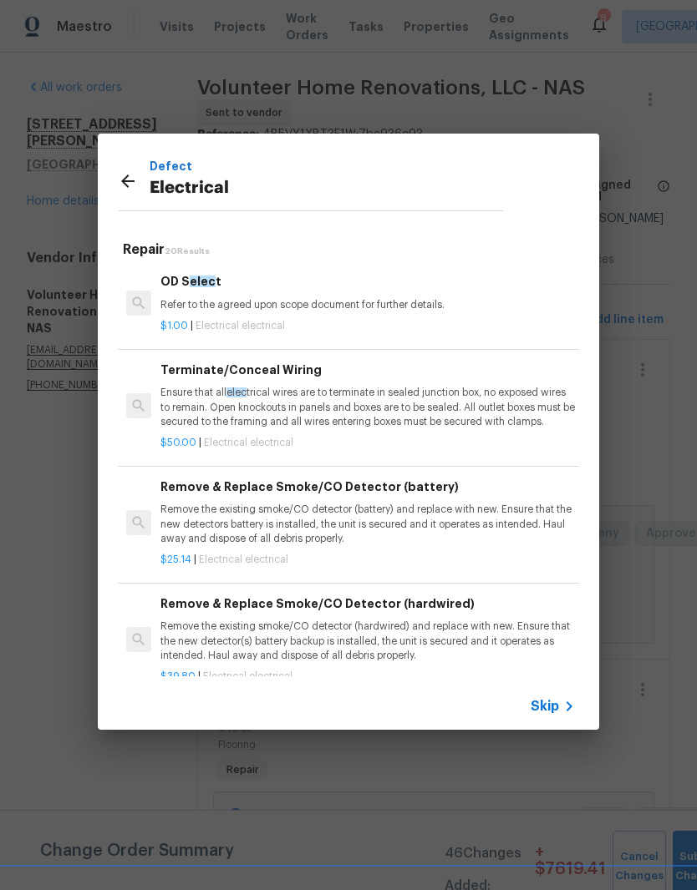
click at [342, 417] on p "Ensure that all elec trical wires are to terminate in sealed junction box, no e…" at bounding box center [367, 407] width 414 height 43
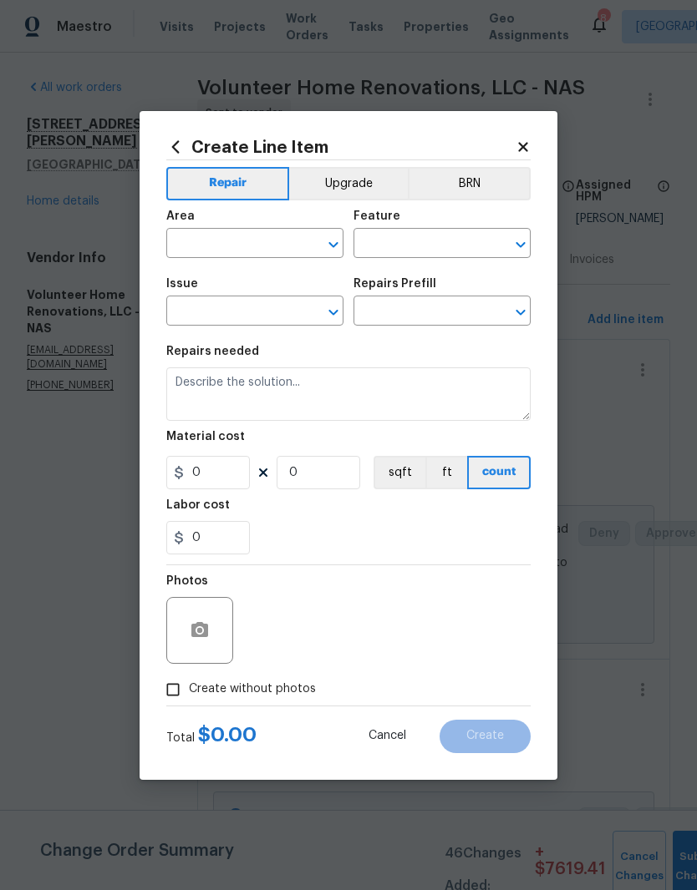
type input "Electrical"
type input "Terminate/Conceal Wiring $50.00"
type textarea "Ensure that all electrical wires are to terminate in sealed junction box, no ex…"
type input "50"
type input "1"
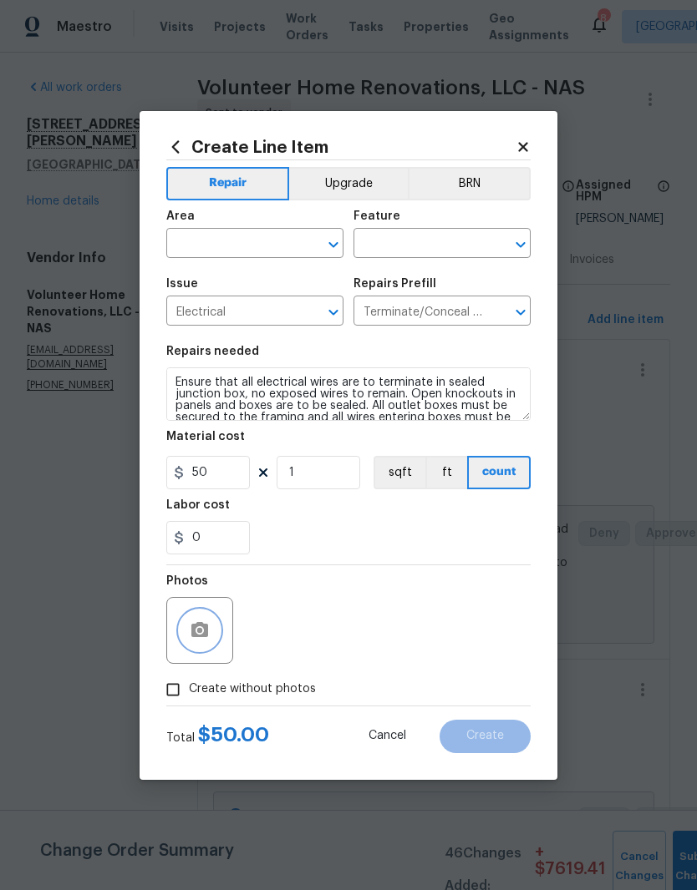
click at [212, 628] on button "button" at bounding box center [200, 631] width 40 height 40
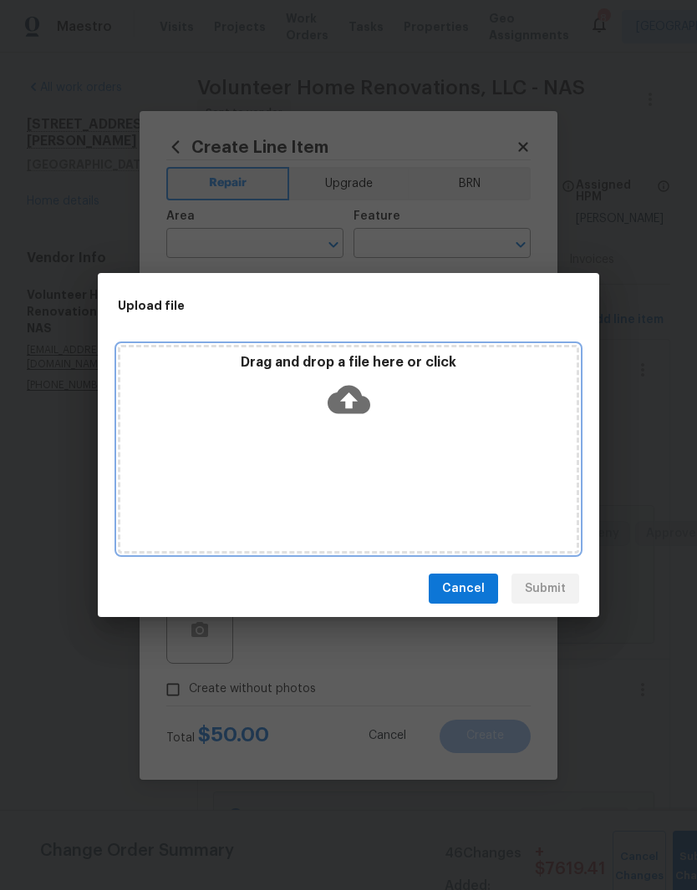
click at [400, 451] on div "Drag and drop a file here or click" at bounding box center [348, 449] width 461 height 209
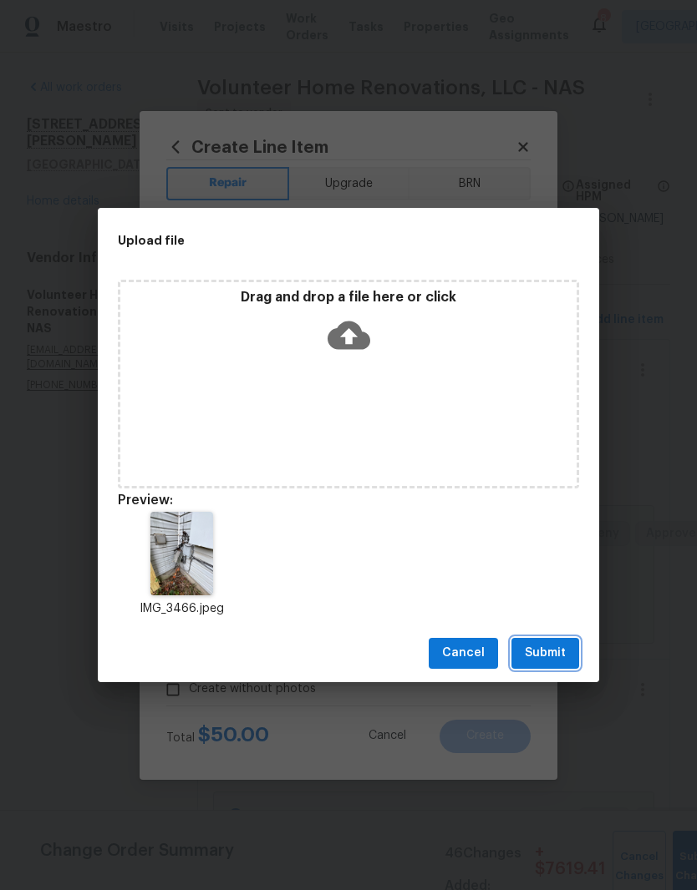
click at [560, 658] on span "Submit" at bounding box center [545, 653] width 41 height 21
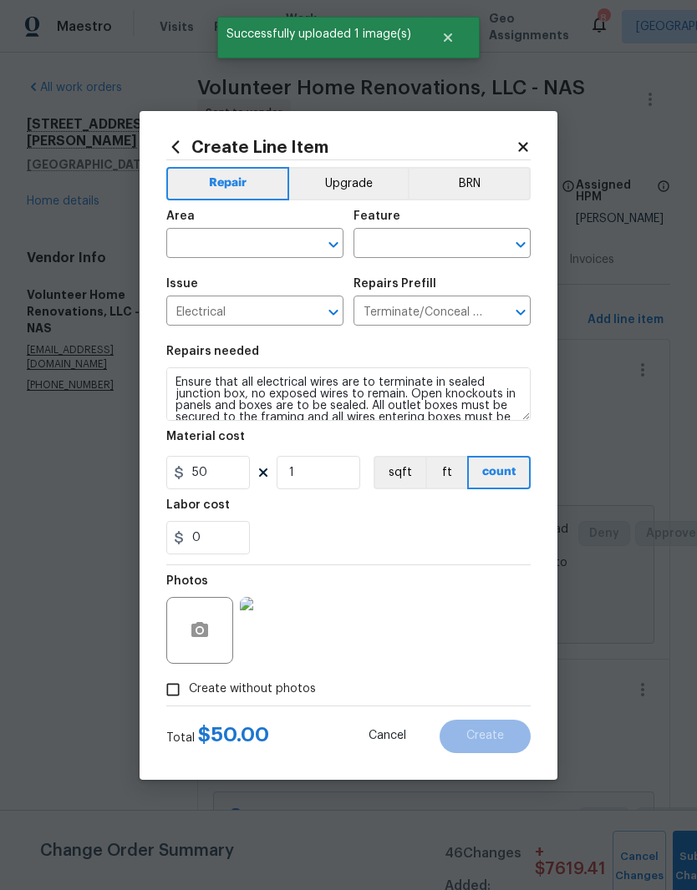
click at [281, 245] on input "text" at bounding box center [231, 245] width 130 height 26
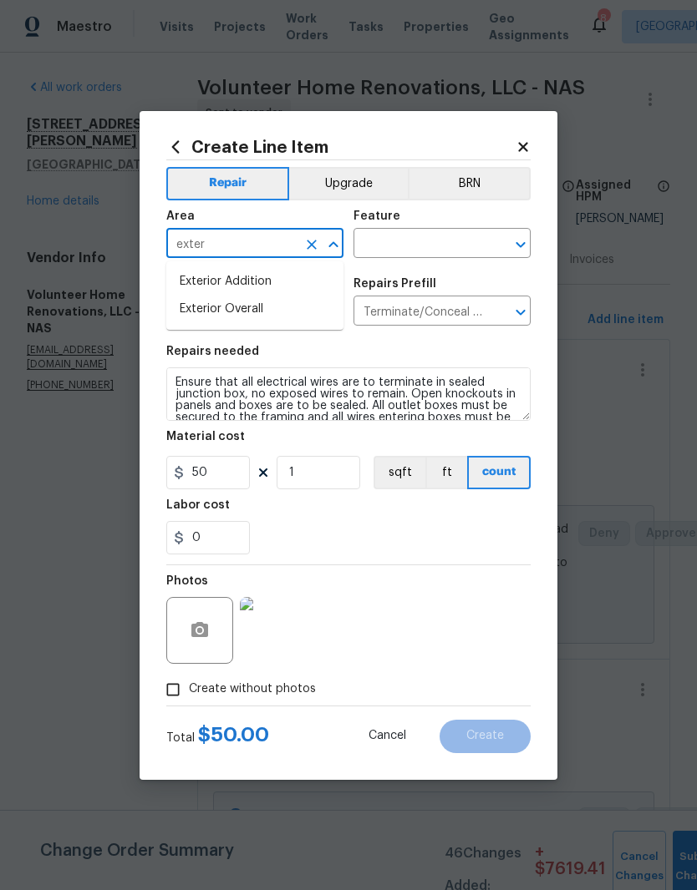
click at [261, 311] on li "Exterior Overall" at bounding box center [254, 310] width 177 height 28
type input "Exterior Overall"
click at [439, 249] on input "text" at bounding box center [418, 245] width 130 height 26
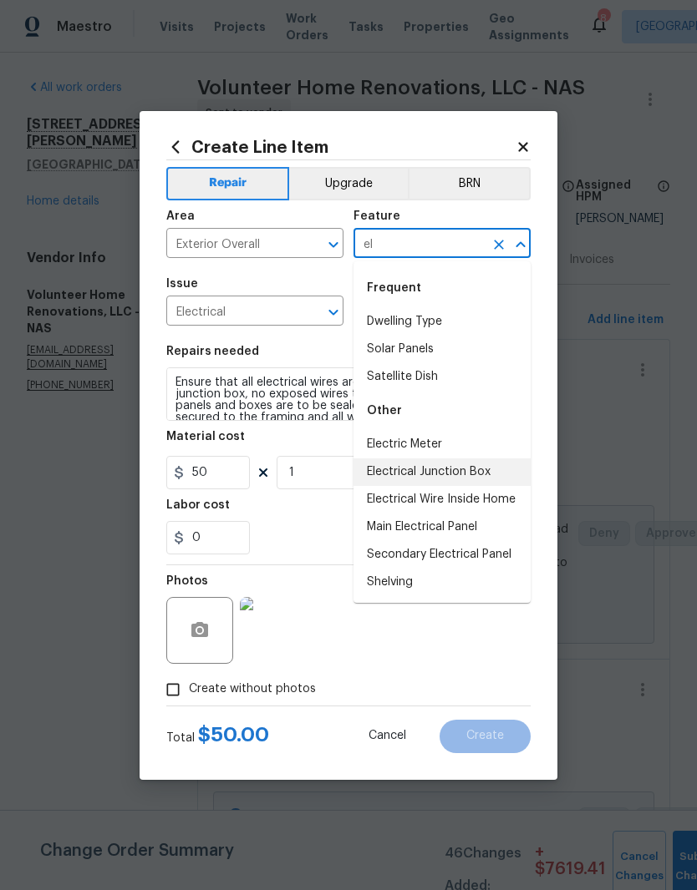
click at [484, 478] on li "Electrical Junction Box" at bounding box center [441, 473] width 177 height 28
type input "Electrical Junction Box"
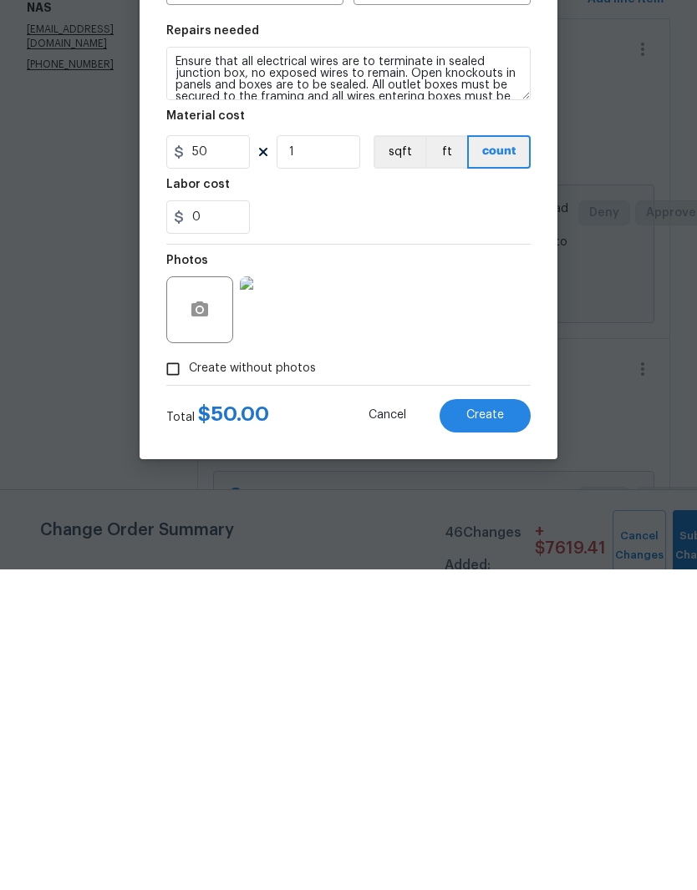
scroll to position [68, 0]
click at [502, 730] on span "Create" at bounding box center [485, 736] width 38 height 13
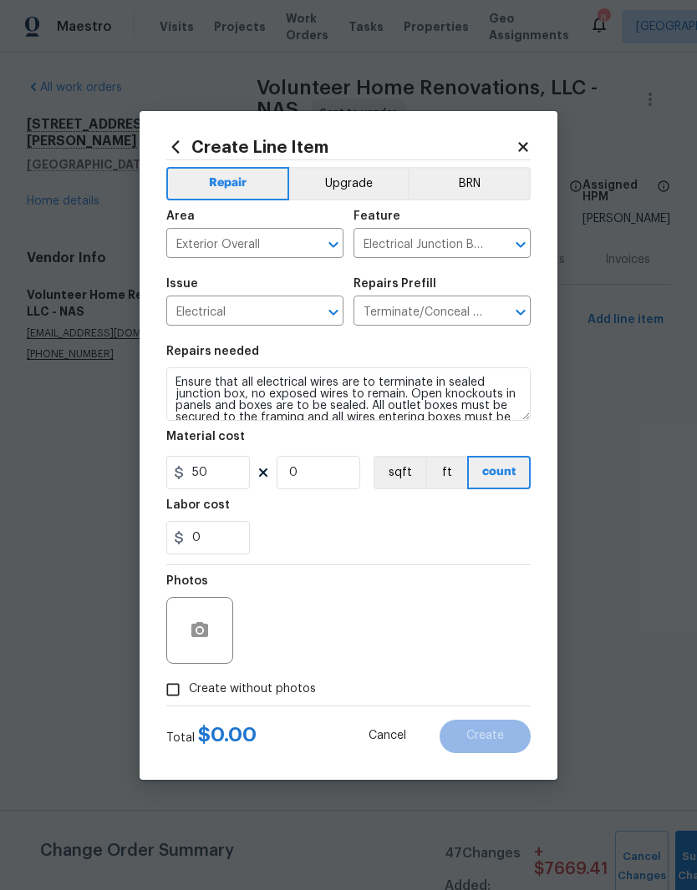
scroll to position [0, 0]
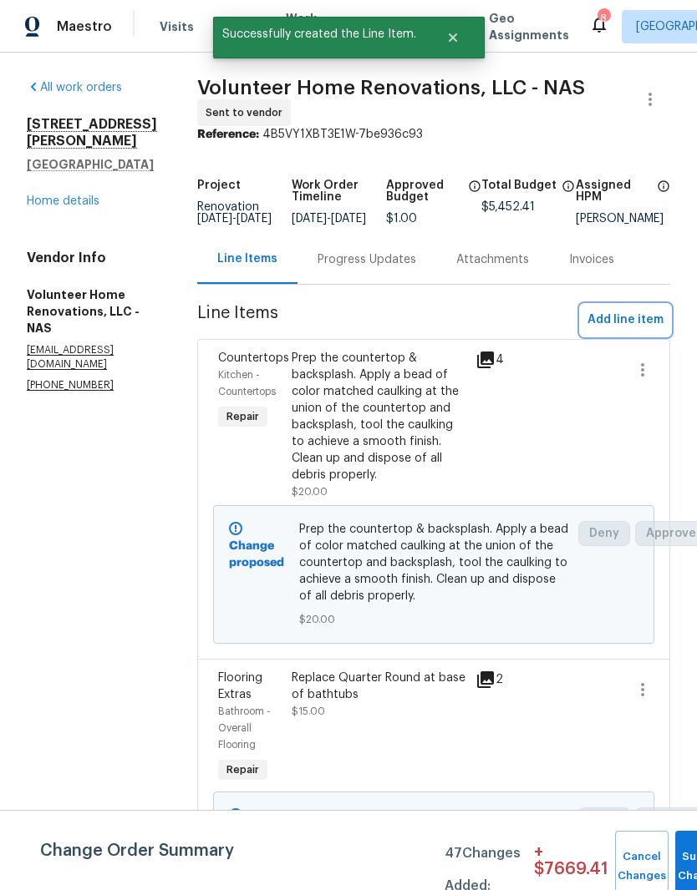
click at [641, 330] on span "Add line item" at bounding box center [625, 320] width 76 height 21
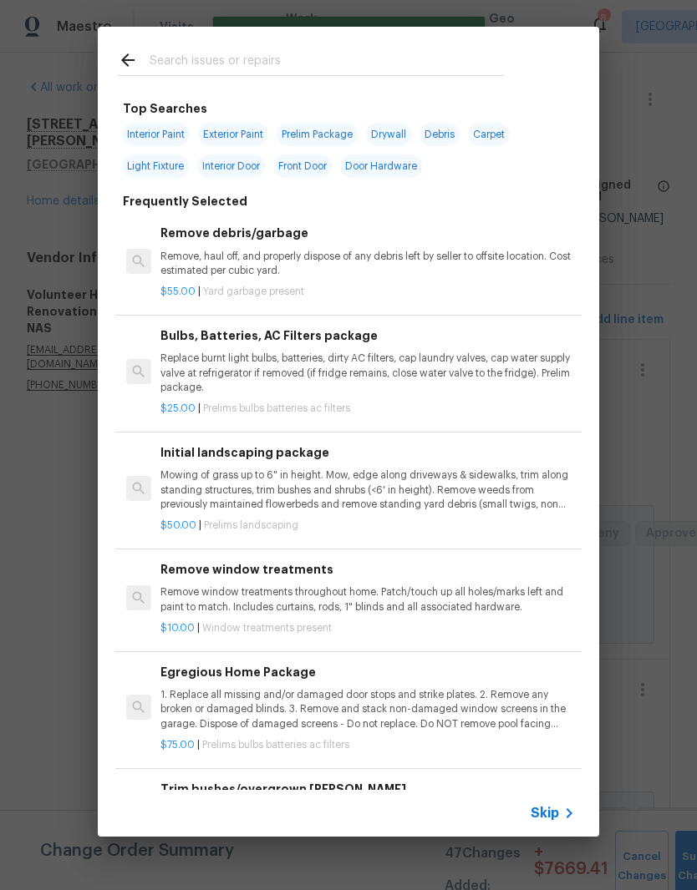
click at [344, 52] on input "text" at bounding box center [327, 62] width 354 height 25
type input "Corner"
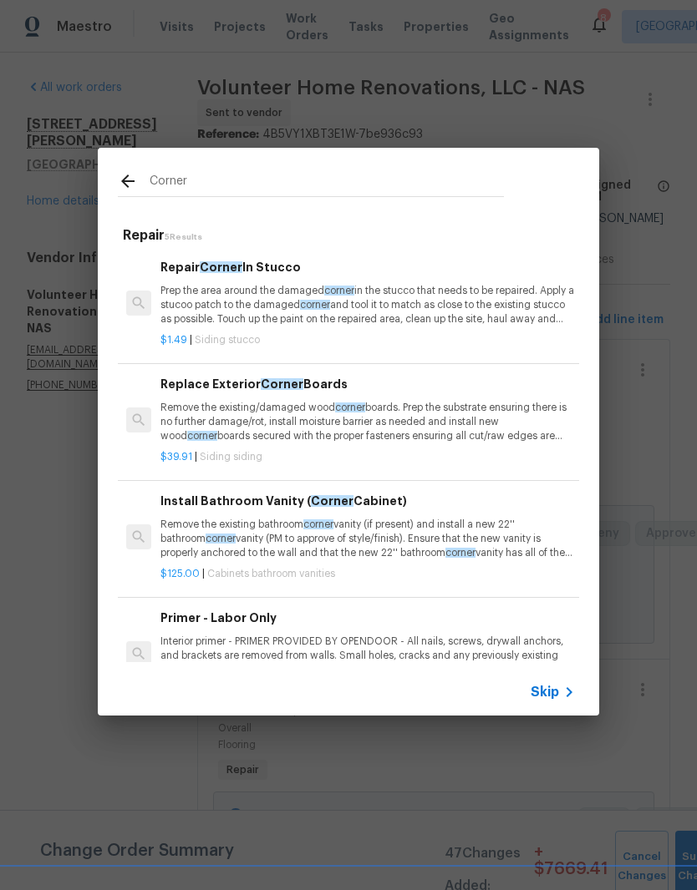
click at [321, 418] on p "Remove the existing/damaged wood corner boards. Prep the substrate ensuring the…" at bounding box center [367, 422] width 414 height 43
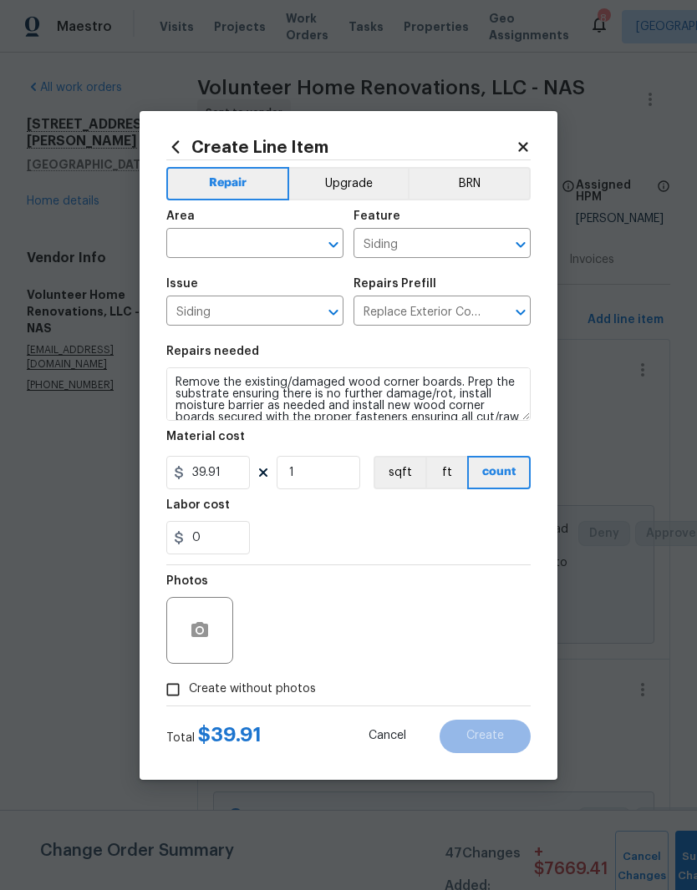
click at [287, 246] on input "text" at bounding box center [231, 245] width 130 height 26
click at [263, 313] on li "Exterior Overall" at bounding box center [254, 310] width 177 height 28
type input "Exterior Overall"
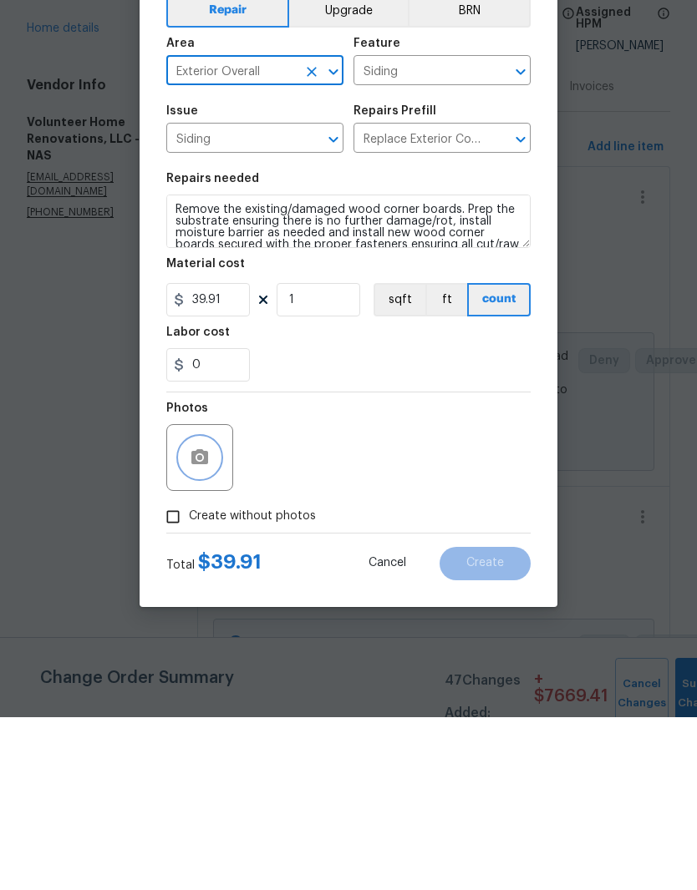
click at [215, 611] on button "button" at bounding box center [200, 631] width 40 height 40
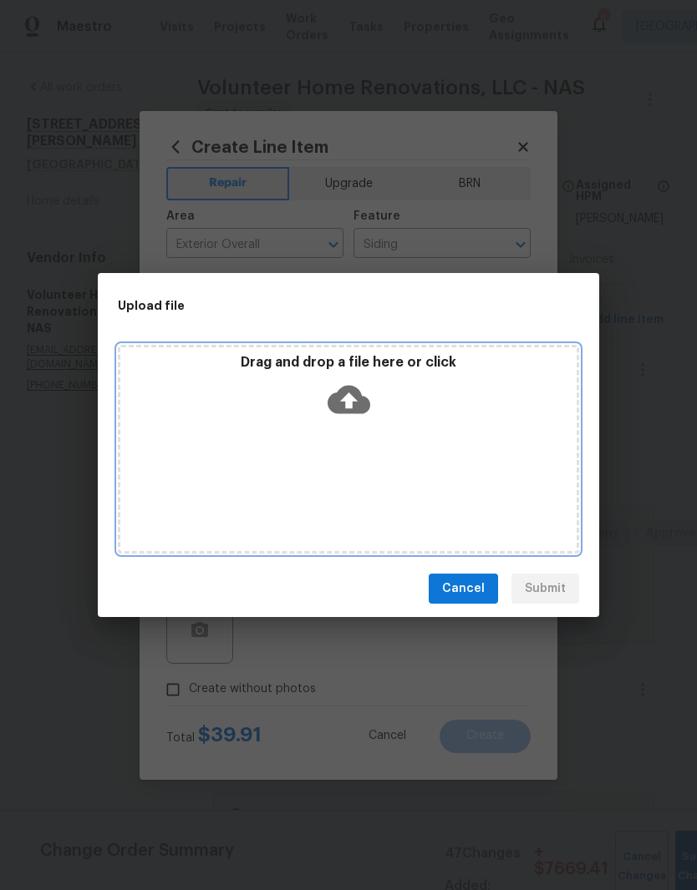
click at [412, 429] on div "Drag and drop a file here or click" at bounding box center [348, 449] width 461 height 209
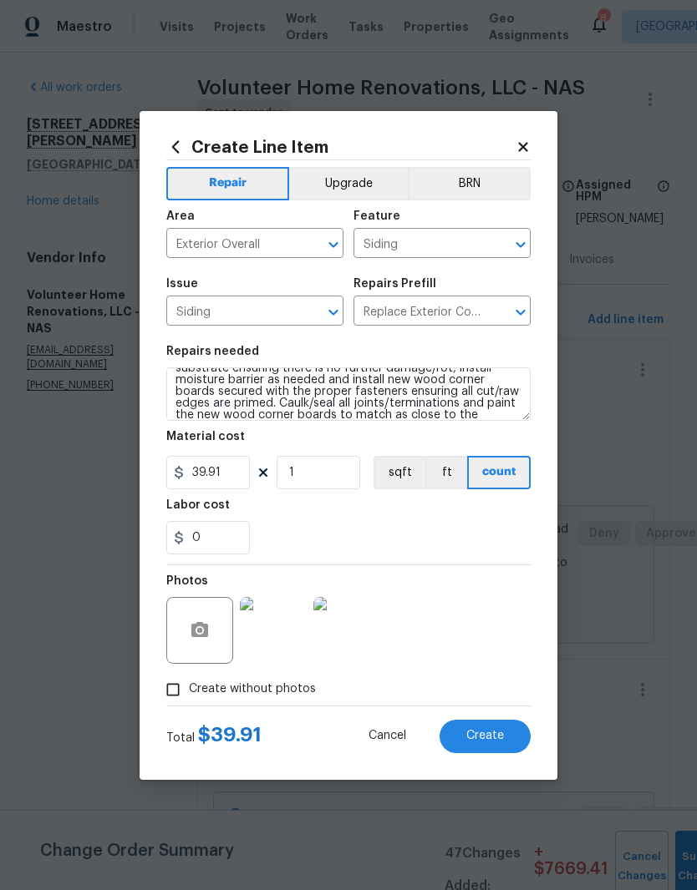
scroll to position [22, 0]
click at [449, 390] on textarea "Remove the existing/damaged vinyl corner boards. Prep the substrate ensuring th…" at bounding box center [348, 394] width 364 height 53
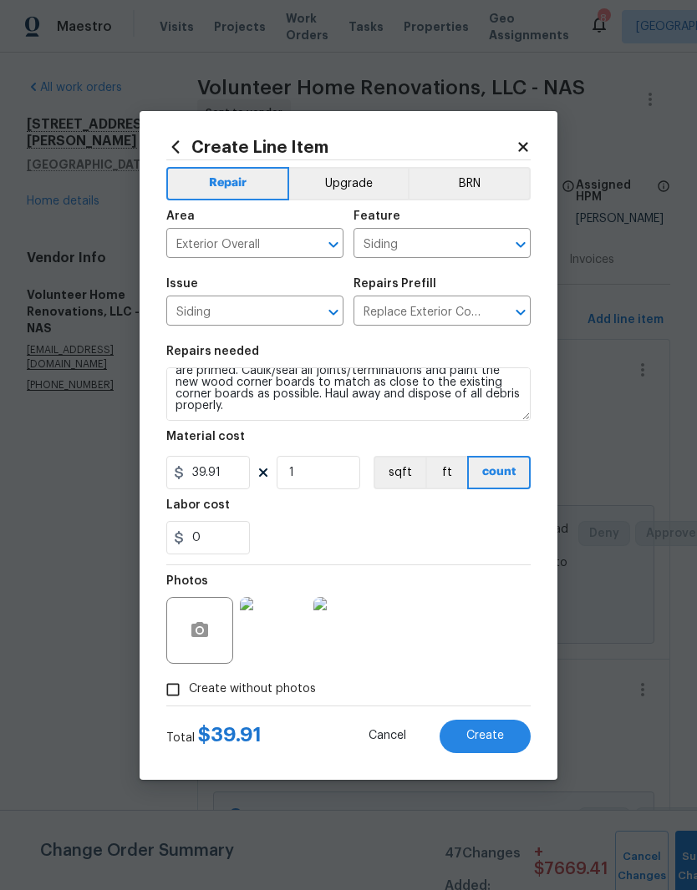
scroll to position [58, 0]
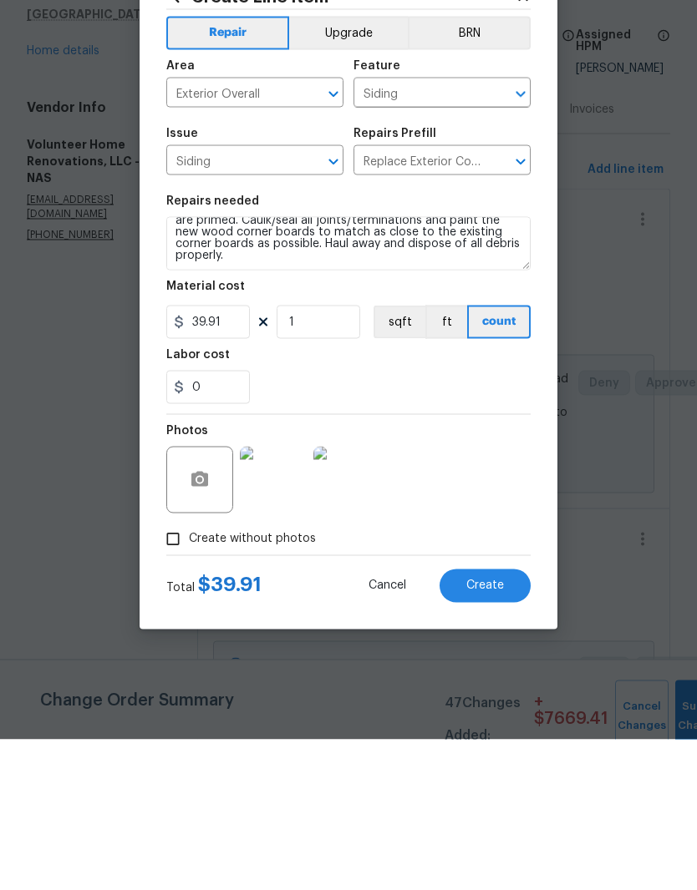
type textarea "Remove the existing/damaged vinyl corner boards. Prep the substrate ensuring th…"
click at [290, 597] on img at bounding box center [273, 630] width 67 height 67
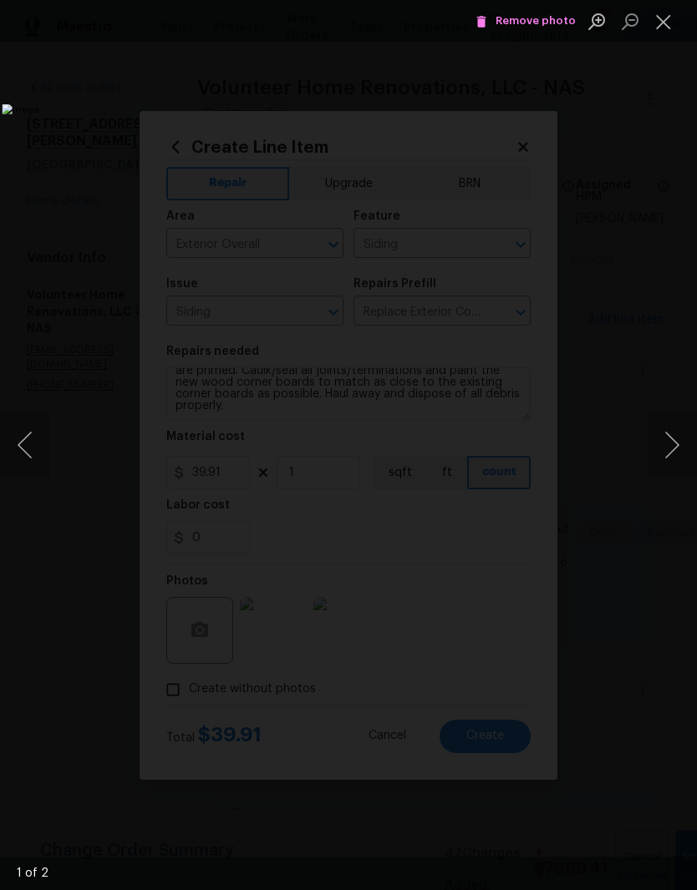
click at [678, 452] on button "Next image" at bounding box center [672, 445] width 50 height 67
click at [668, 33] on button "Close lightbox" at bounding box center [663, 21] width 33 height 29
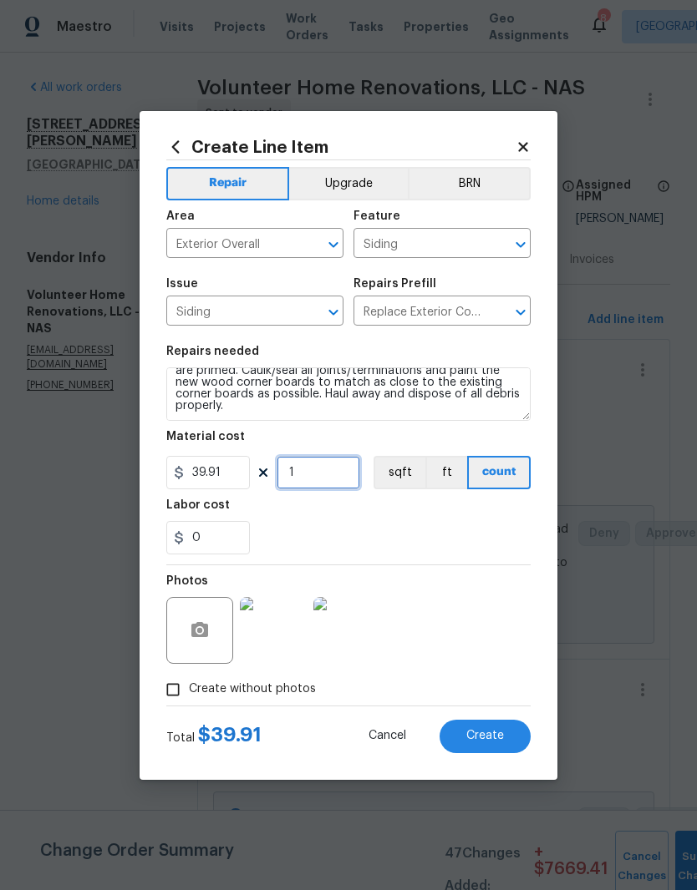
click at [324, 473] on input "1" at bounding box center [318, 472] width 84 height 33
type input "2"
click at [368, 537] on div "0" at bounding box center [348, 537] width 364 height 33
click at [498, 741] on span "Create" at bounding box center [485, 736] width 38 height 13
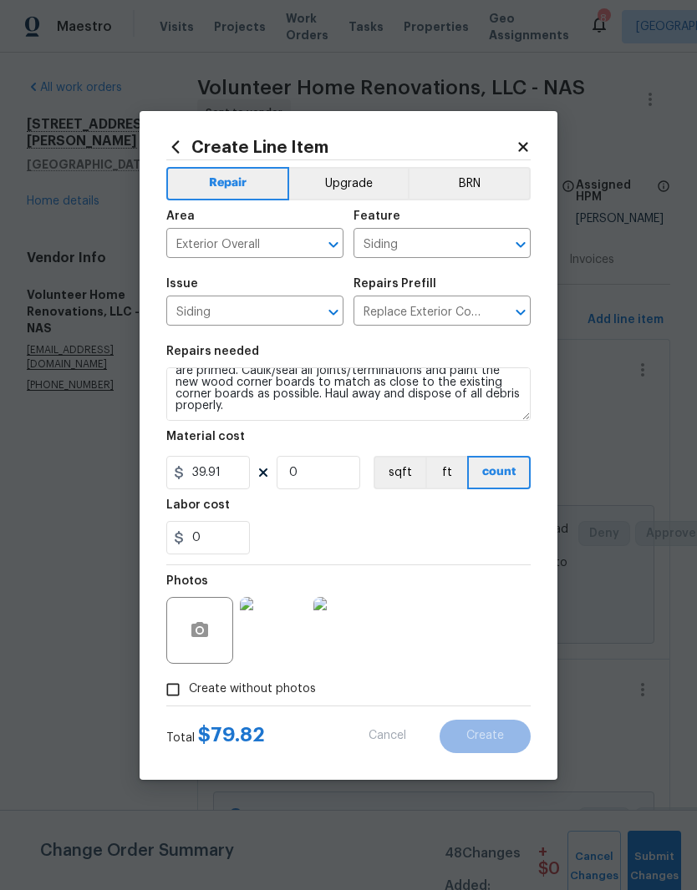
scroll to position [0, 0]
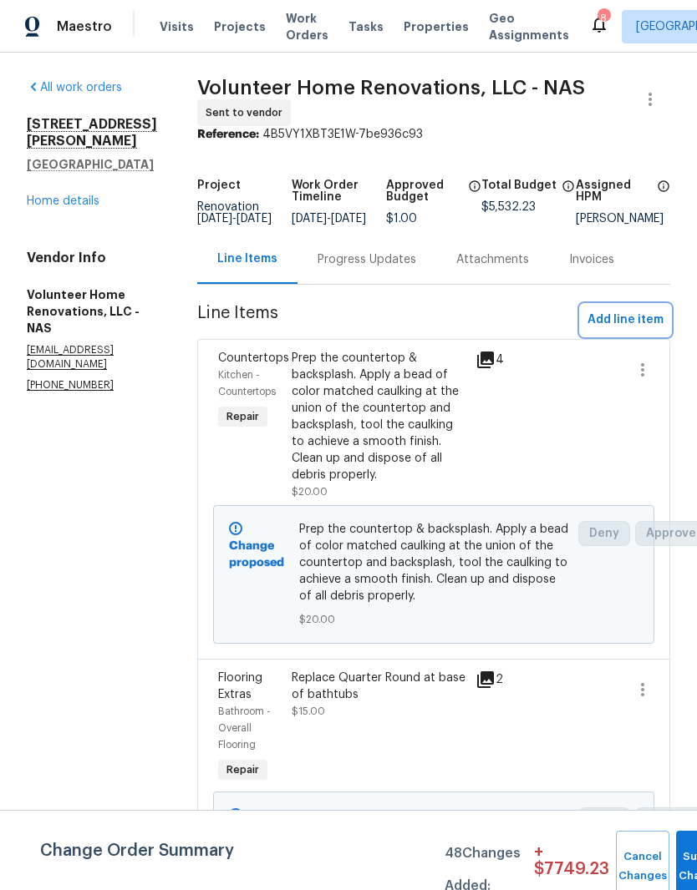
click at [640, 331] on span "Add line item" at bounding box center [625, 320] width 76 height 21
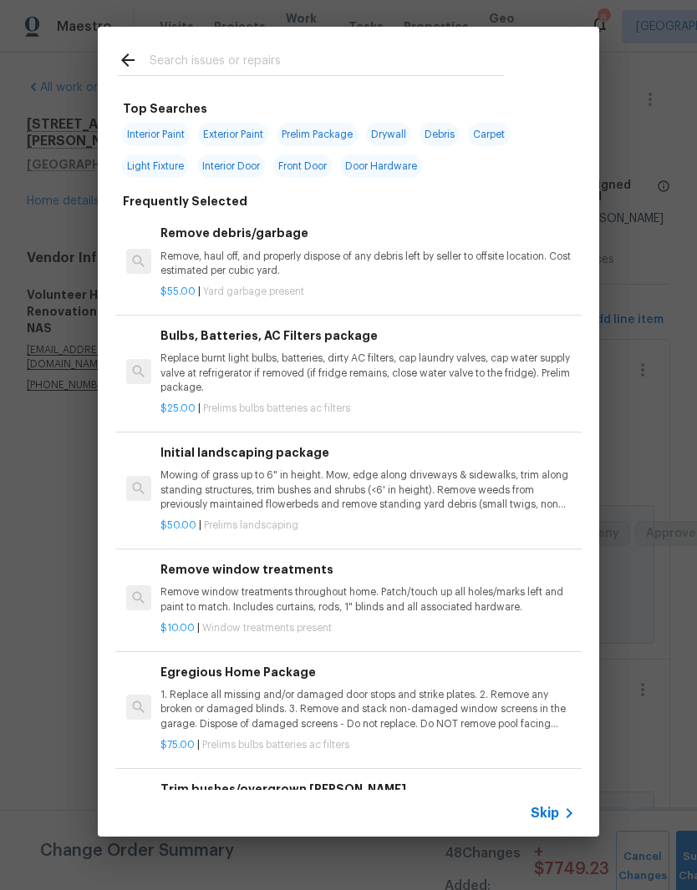
click at [314, 58] on input "text" at bounding box center [327, 62] width 354 height 25
type input "Paint"
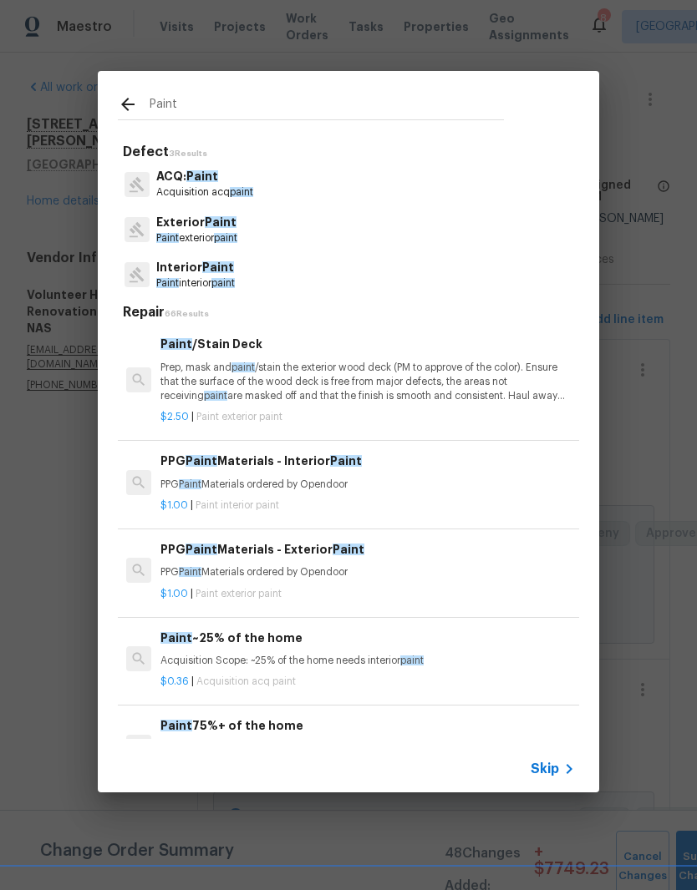
click at [226, 274] on p "Interior Paint" at bounding box center [195, 268] width 79 height 18
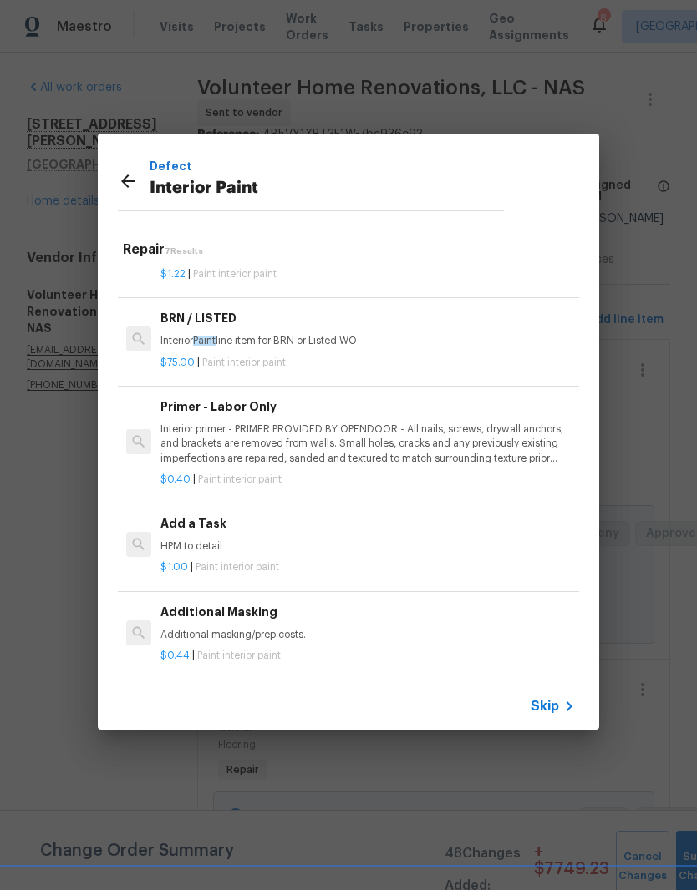
scroll to position [284, 0]
click at [210, 536] on div "Add a Task HPM to detail" at bounding box center [367, 536] width 414 height 40
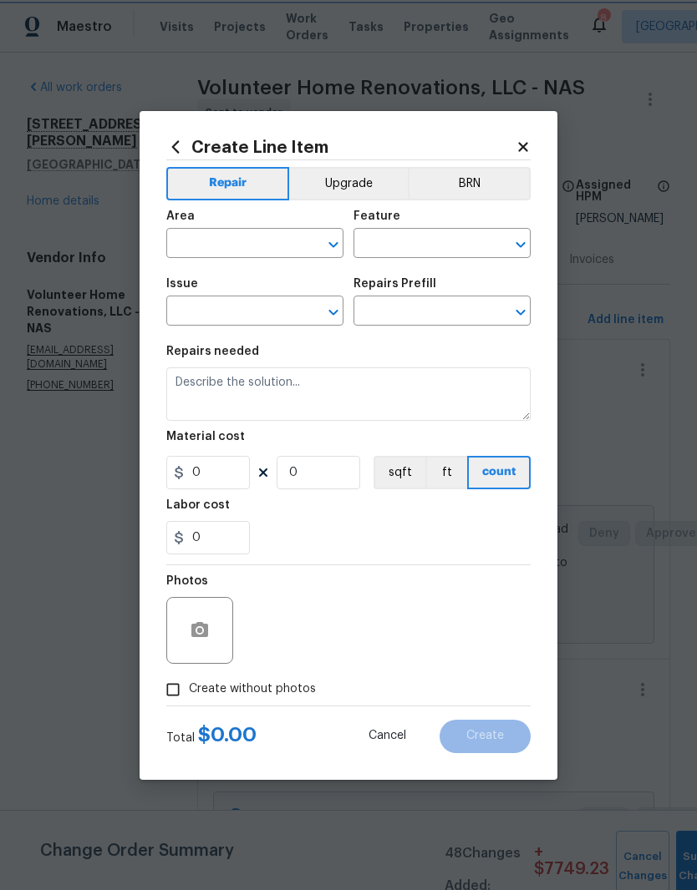
type input "Overall Paint"
type input "Interior Paint"
type textarea "HPM to detail"
type input "1"
type input "Add a Task $1.00"
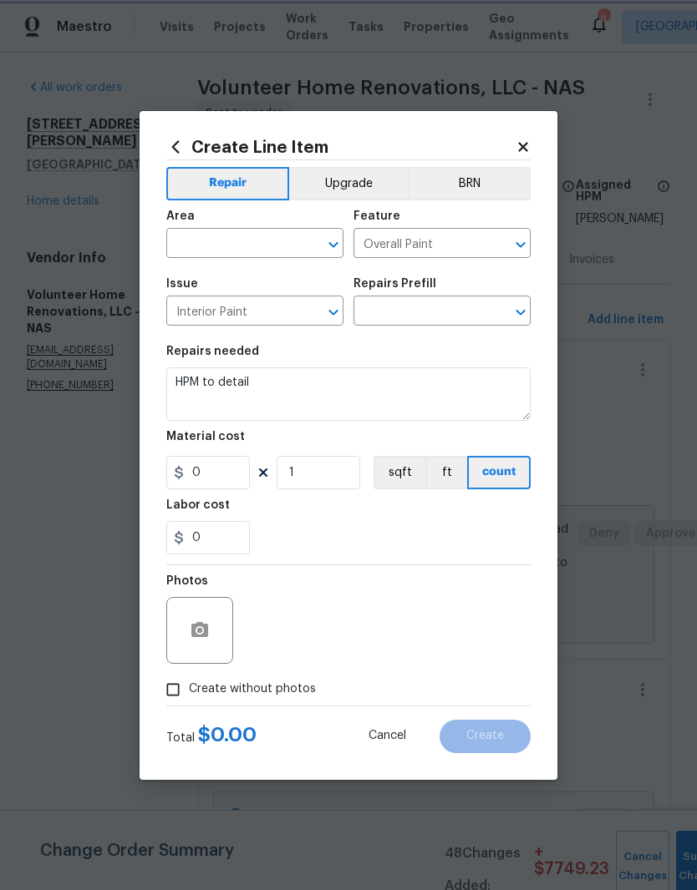
type input "1"
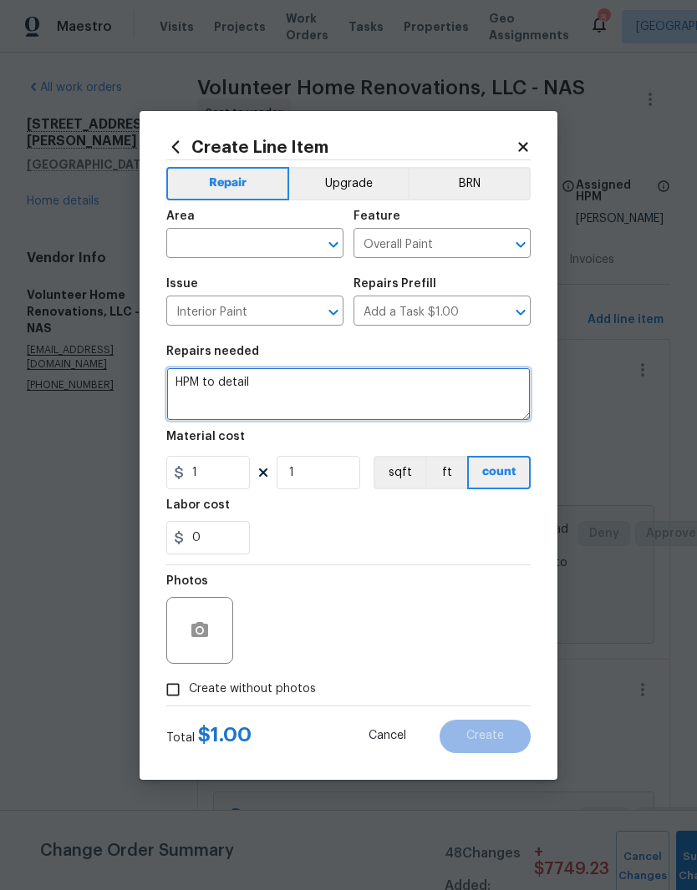
click at [286, 389] on textarea "HPM to detail" at bounding box center [348, 394] width 364 height 53
type textarea "H"
type textarea "Paint doorbell chime box white"
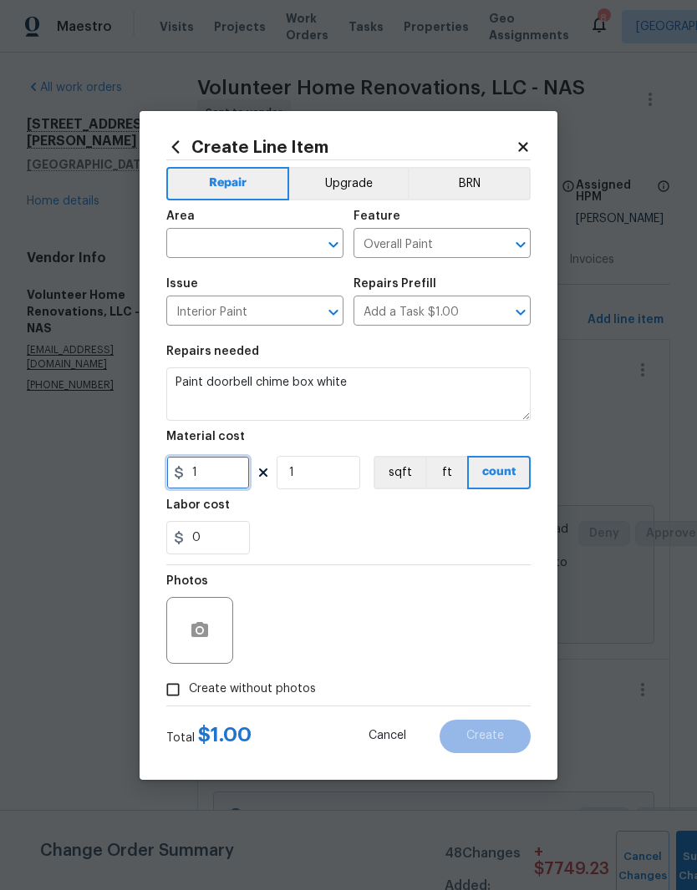
click at [218, 480] on input "1" at bounding box center [208, 472] width 84 height 33
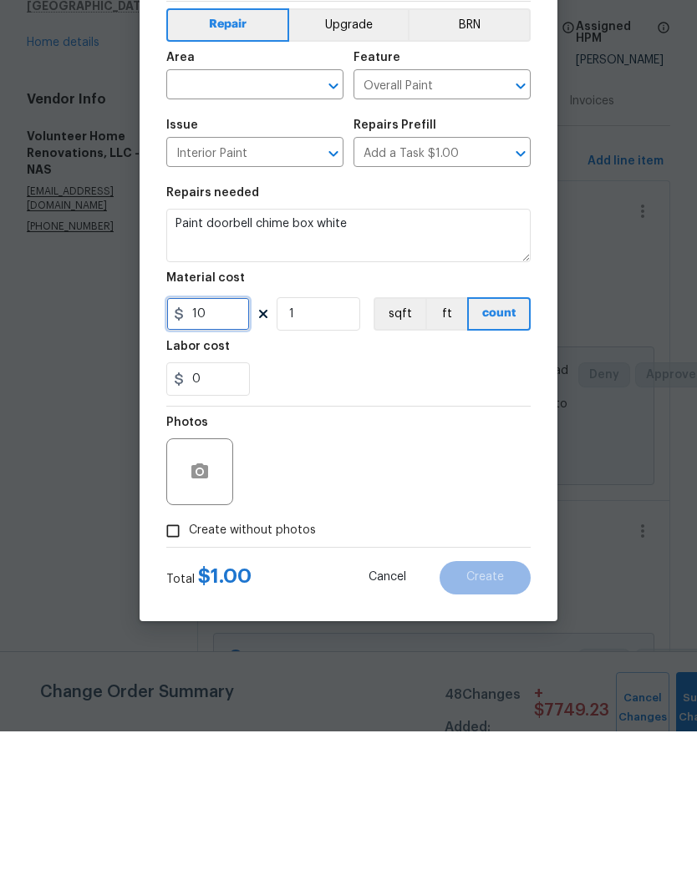
type input "10"
click at [213, 611] on button "button" at bounding box center [200, 631] width 40 height 40
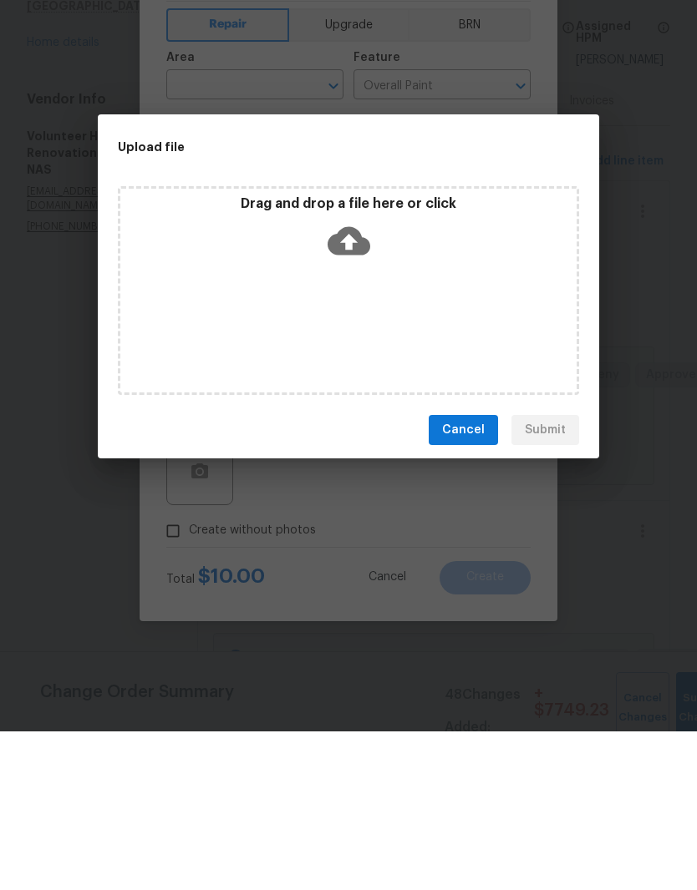
scroll to position [68, 0]
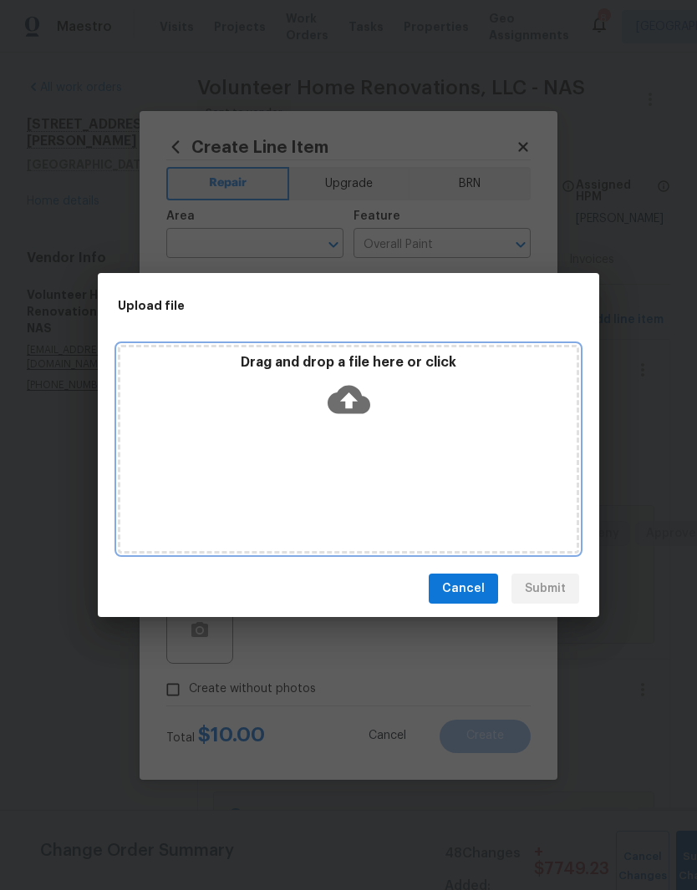
click at [395, 473] on div "Drag and drop a file here or click" at bounding box center [348, 449] width 461 height 209
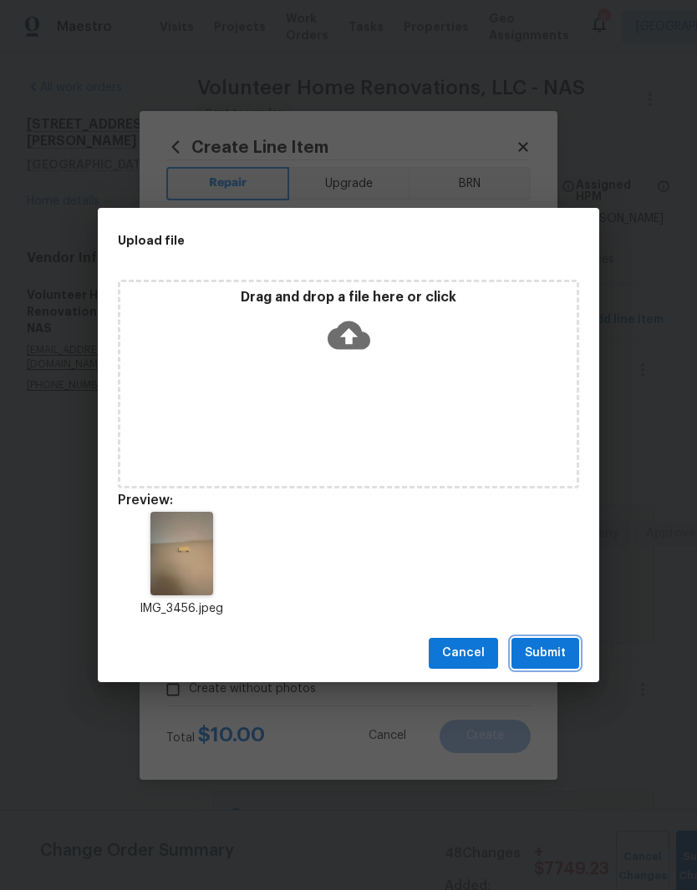
click at [560, 648] on span "Submit" at bounding box center [545, 653] width 41 height 21
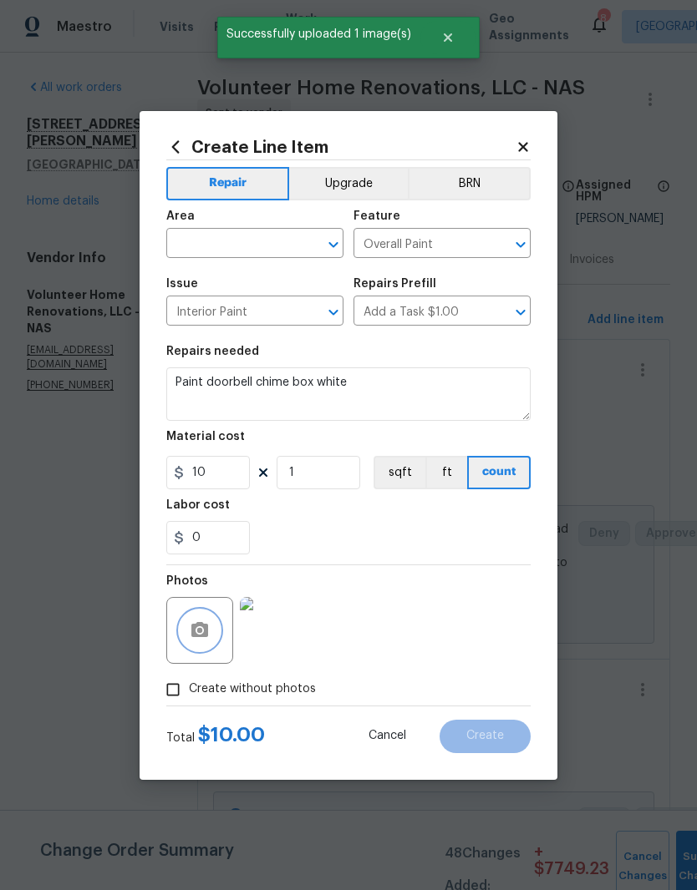
click at [302, 239] on button "Clear" at bounding box center [311, 244] width 23 height 23
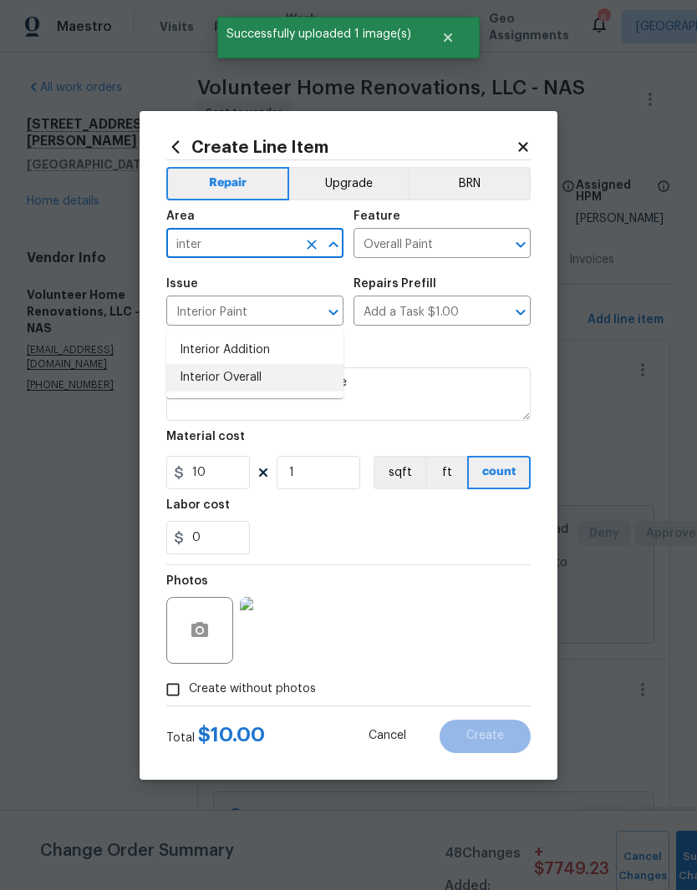
click at [256, 364] on li "Interior Overall" at bounding box center [254, 378] width 177 height 28
type input "Interior Overall"
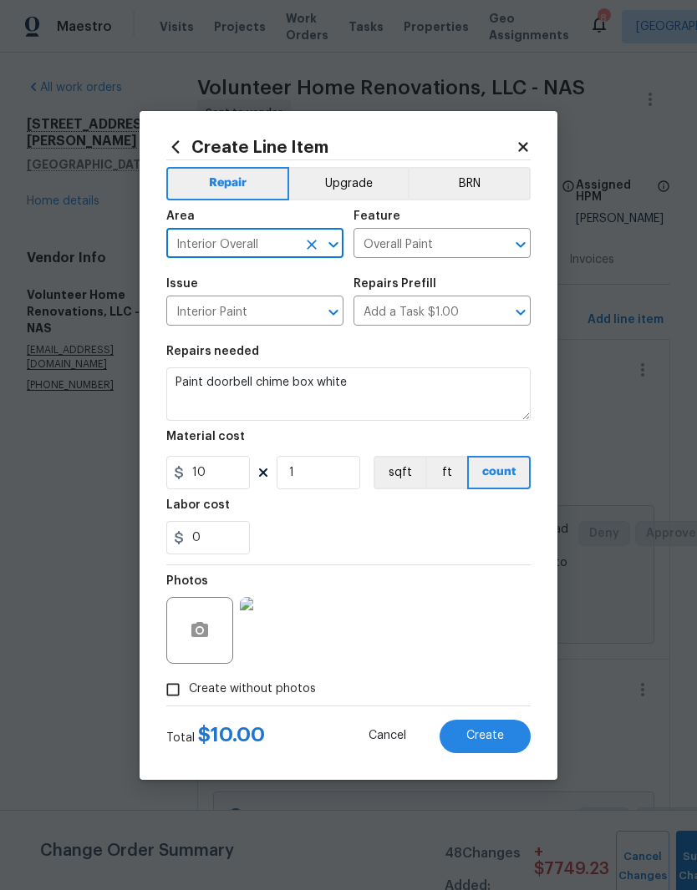
click at [365, 183] on button "Upgrade" at bounding box center [348, 183] width 119 height 33
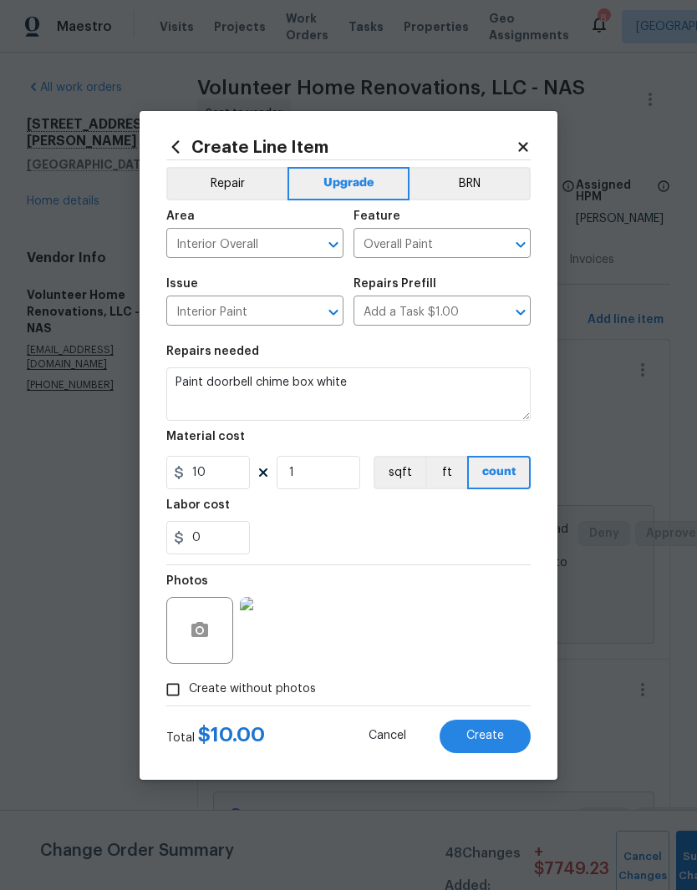
click at [506, 737] on button "Create" at bounding box center [484, 736] width 91 height 33
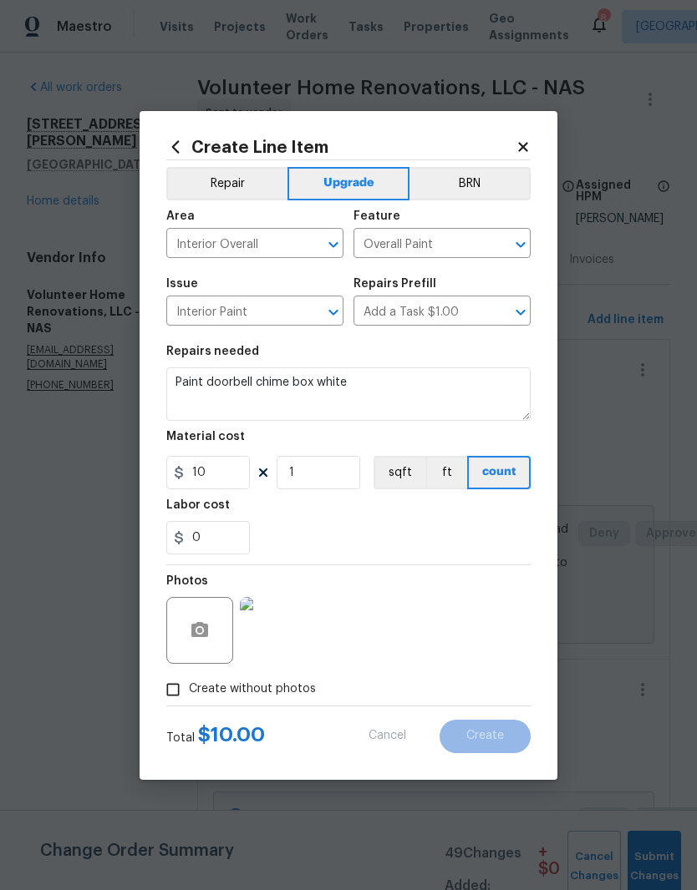
type input "0"
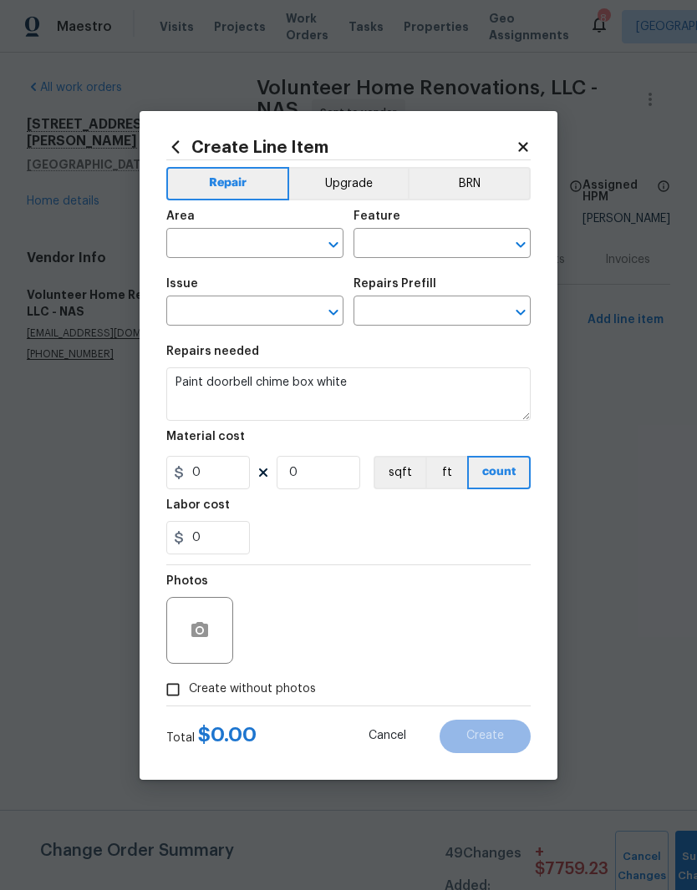
scroll to position [0, 0]
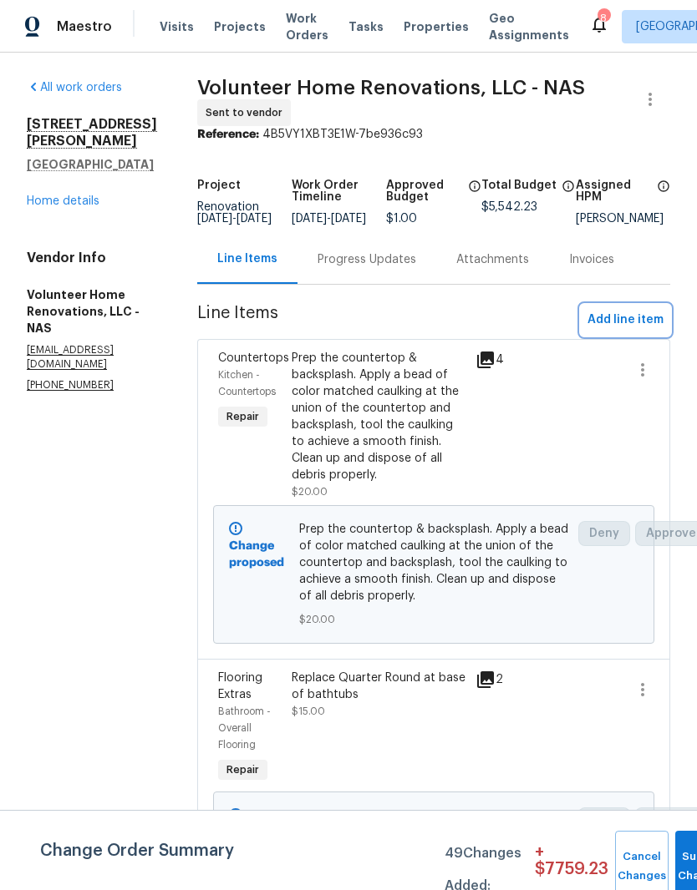
click at [634, 331] on span "Add line item" at bounding box center [625, 320] width 76 height 21
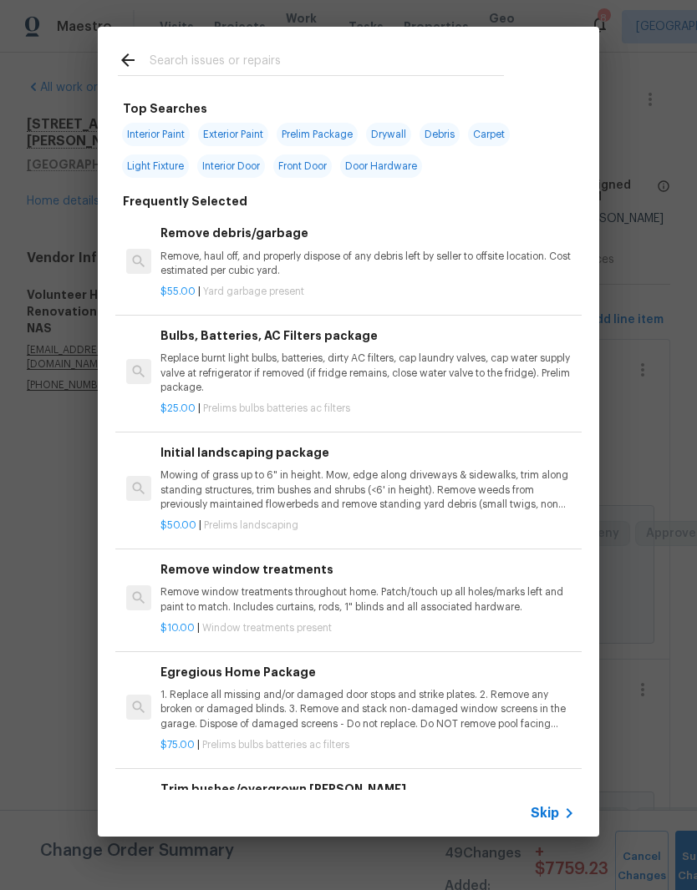
click at [312, 53] on input "text" at bounding box center [327, 62] width 354 height 25
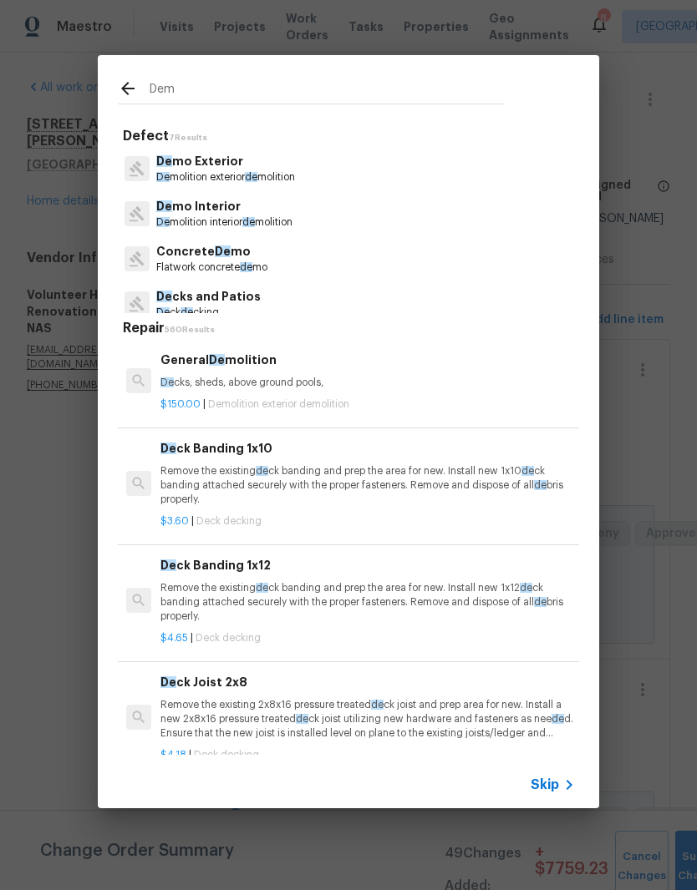
type input "Demo"
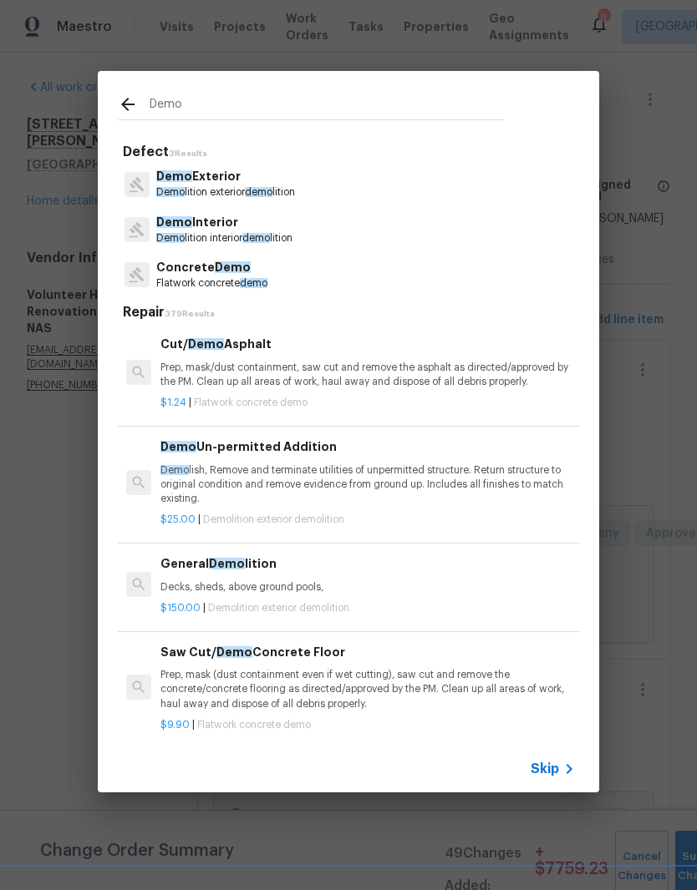
click at [239, 231] on p "Demo lition interior demo lition" at bounding box center [224, 238] width 136 height 14
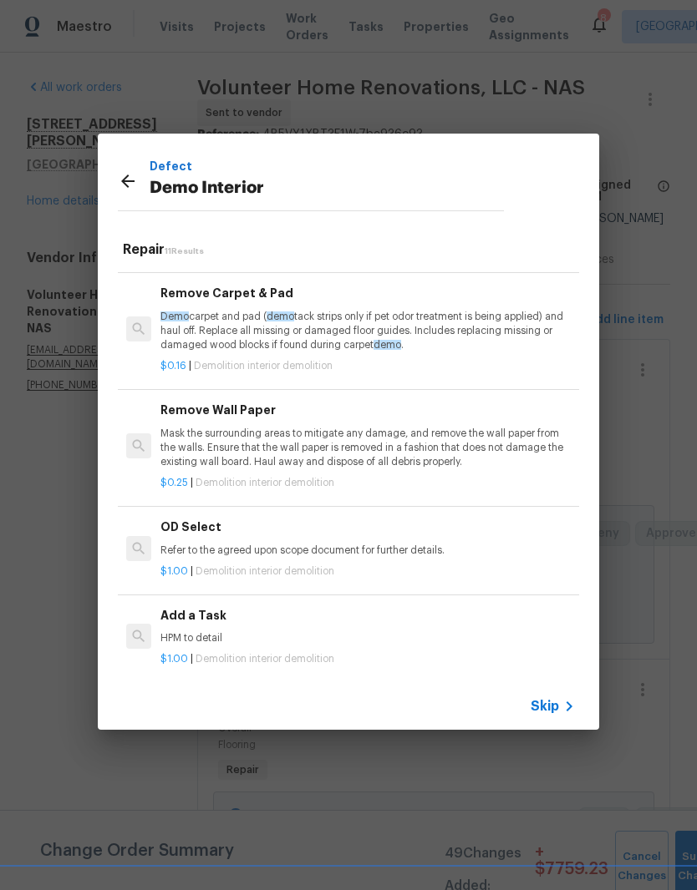
scroll to position [777, 0]
click at [205, 622] on div "Add a Task HPM to detail" at bounding box center [367, 628] width 414 height 40
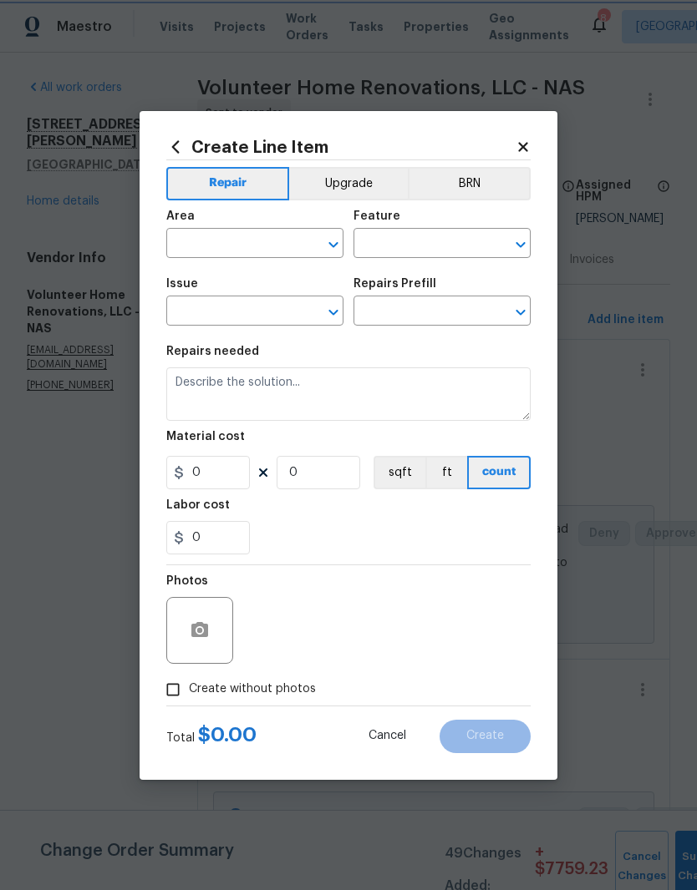
type input "Demolition"
type input "Demo Interior"
type input "Add a Task $1.00"
type textarea "HPM to detail"
type input "1"
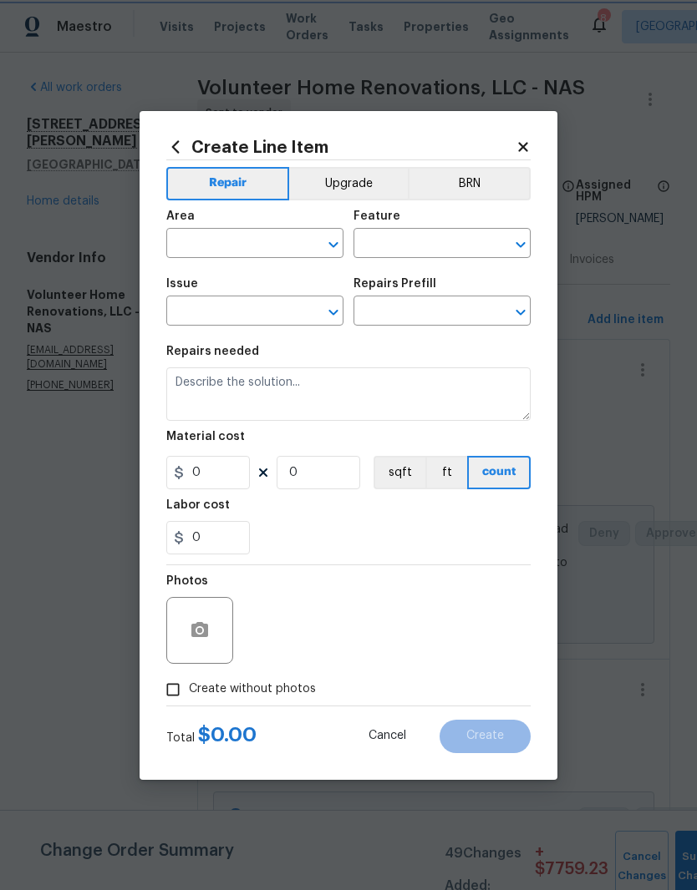
type input "1"
click at [275, 246] on input "text" at bounding box center [231, 245] width 130 height 26
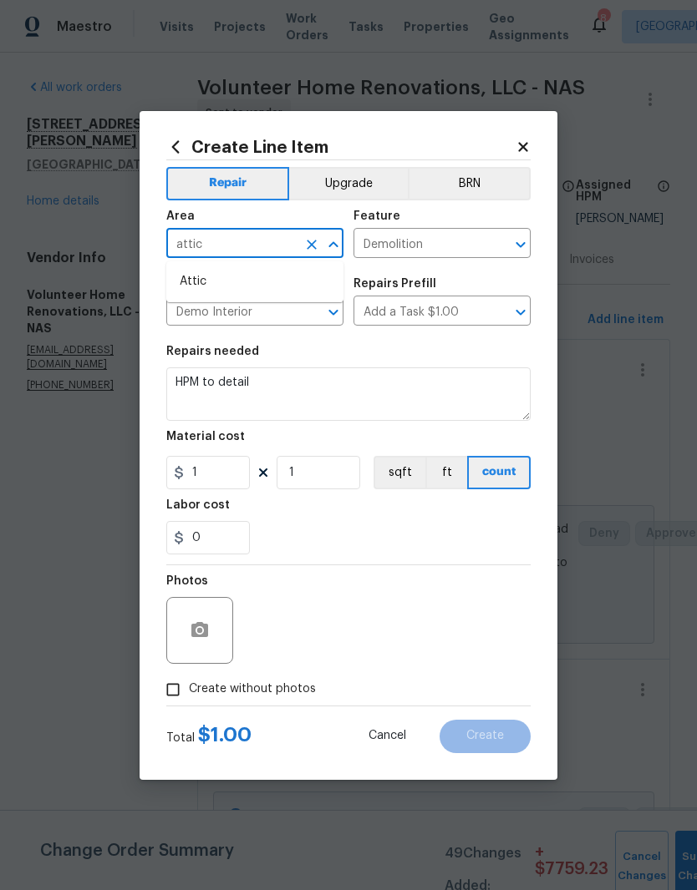
click at [210, 287] on li "Attic" at bounding box center [254, 282] width 177 height 28
type input "Attic"
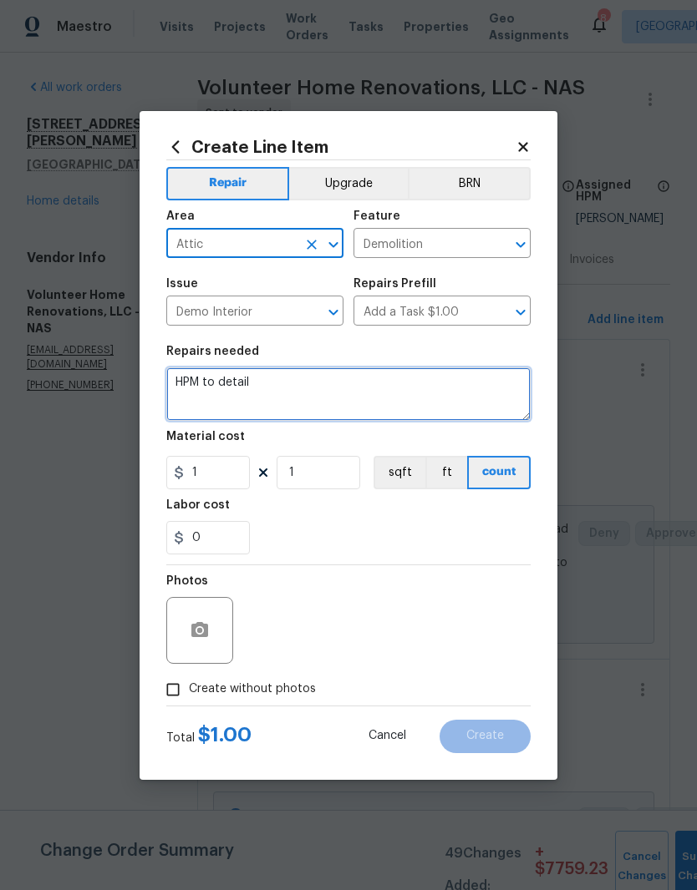
click at [289, 385] on textarea "HPM to detail" at bounding box center [348, 394] width 364 height 53
type textarea "H"
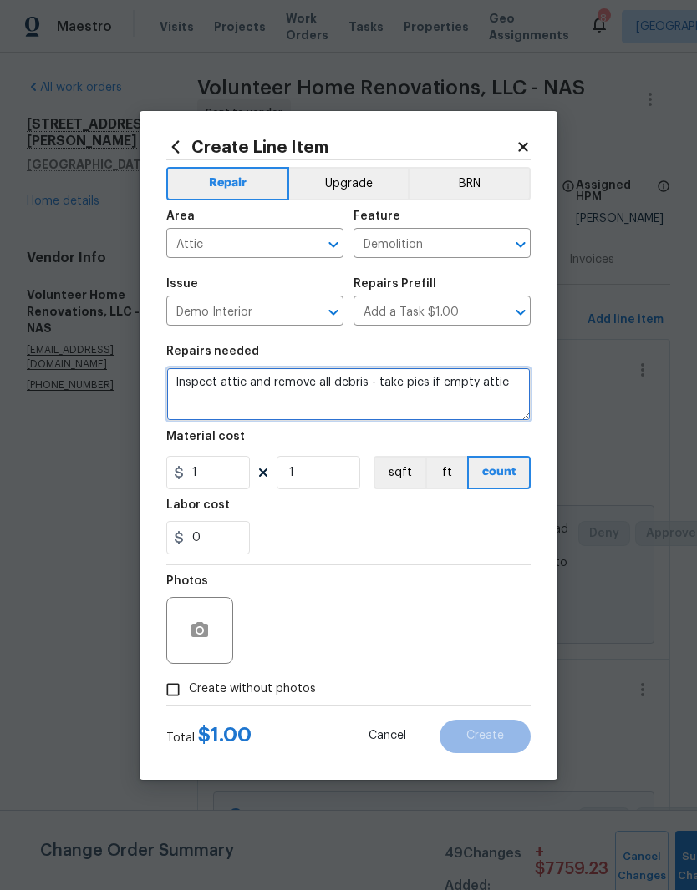
click at [479, 388] on textarea "Inspect attic and remove all debris - take pics if empty attic" at bounding box center [348, 394] width 364 height 53
click at [256, 402] on textarea "Inspect attic and remove all debris - take pics if empty and clean attic" at bounding box center [348, 394] width 364 height 53
click at [440, 381] on textarea "Inspect attic and remove all debris - take pics if empty and clean attic" at bounding box center [348, 394] width 364 height 53
click at [227, 385] on textarea "Inspect attic and remove all debris - take pics of empty and clean attic" at bounding box center [348, 394] width 364 height 53
click at [270, 389] on textarea "Inspect ALL attic and remove all debris - take pics of empty and clean attic" at bounding box center [348, 394] width 364 height 53
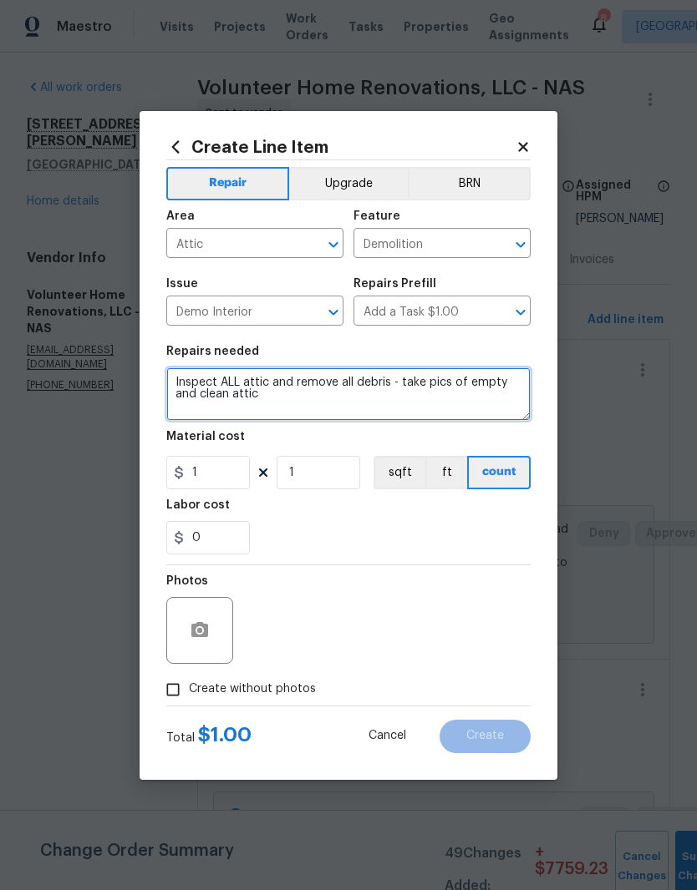
click at [269, 386] on textarea "Inspect ALL attic and remove all debris - take pics of empty and clean attic" at bounding box center [348, 394] width 364 height 53
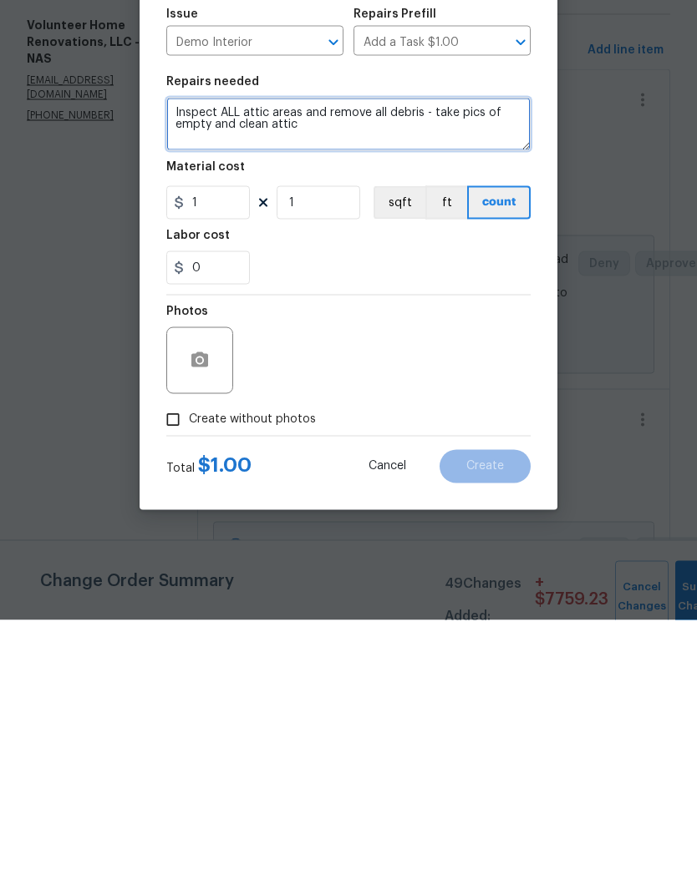
type textarea "Inspect ALL attic areas and remove all debris - take pics of empty and clean at…"
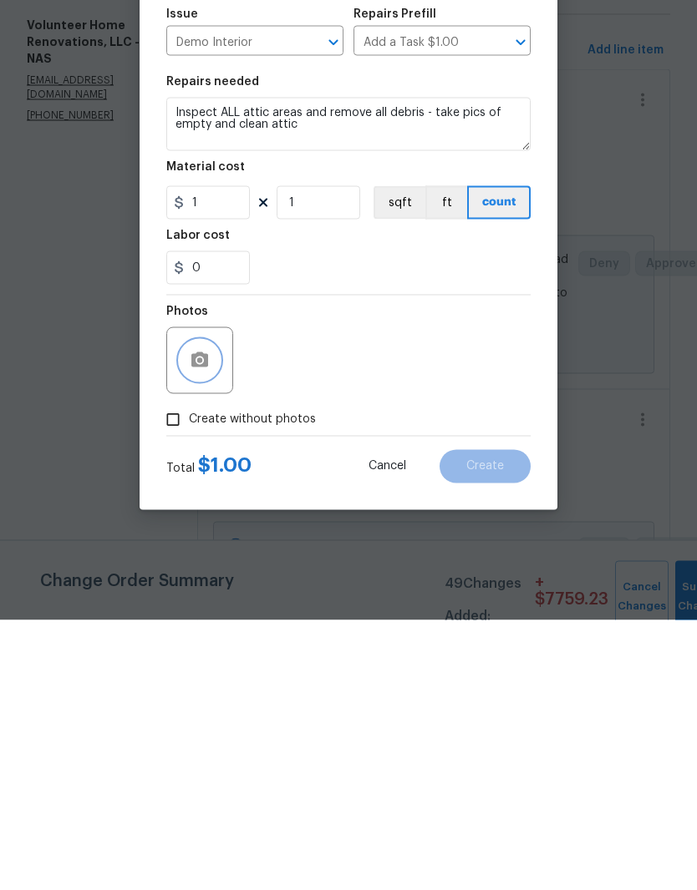
click at [218, 611] on button "button" at bounding box center [200, 631] width 40 height 40
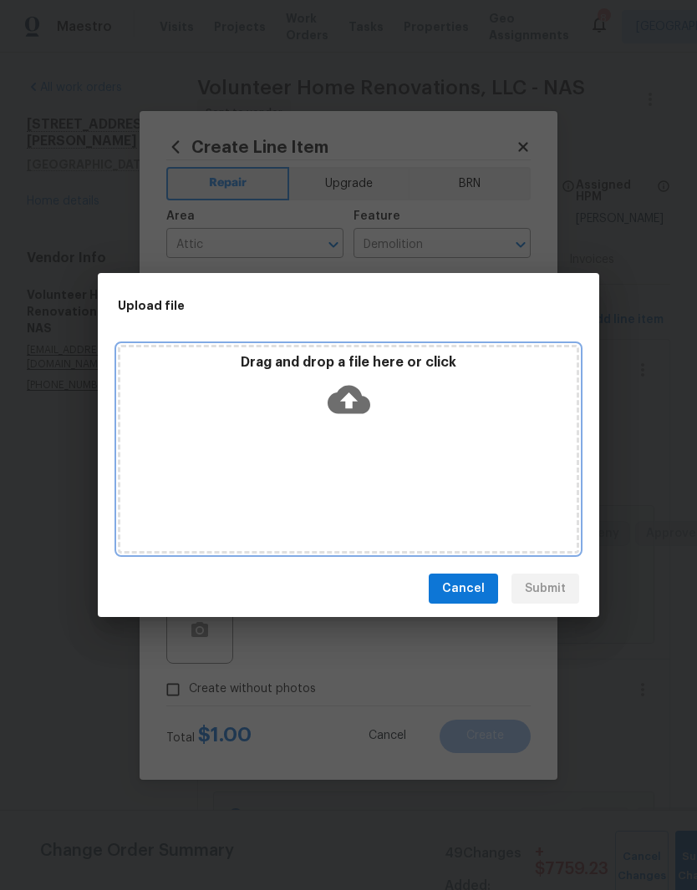
click at [422, 433] on div "Drag and drop a file here or click" at bounding box center [348, 449] width 461 height 209
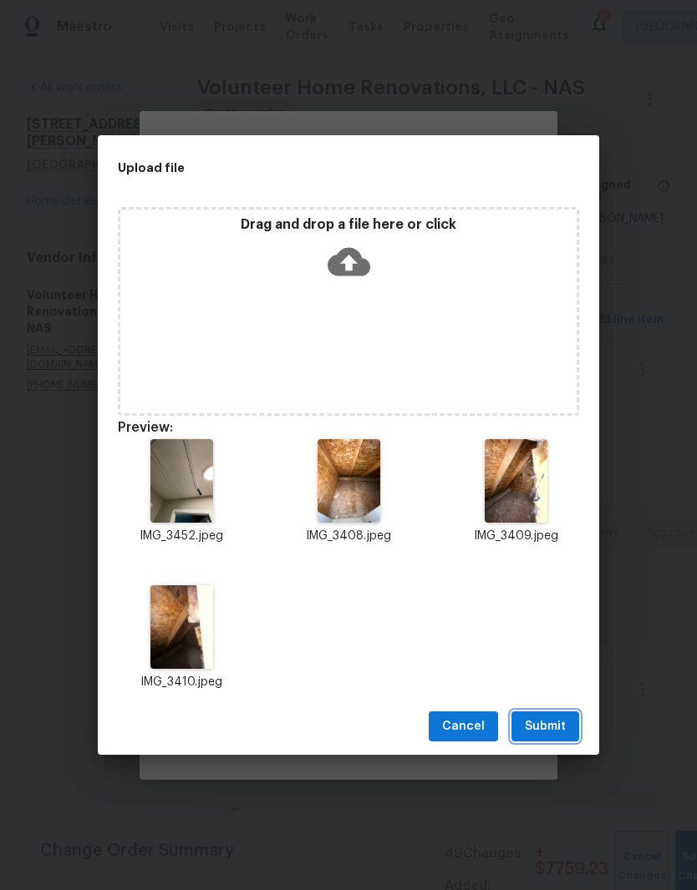
click at [560, 724] on span "Submit" at bounding box center [545, 727] width 41 height 21
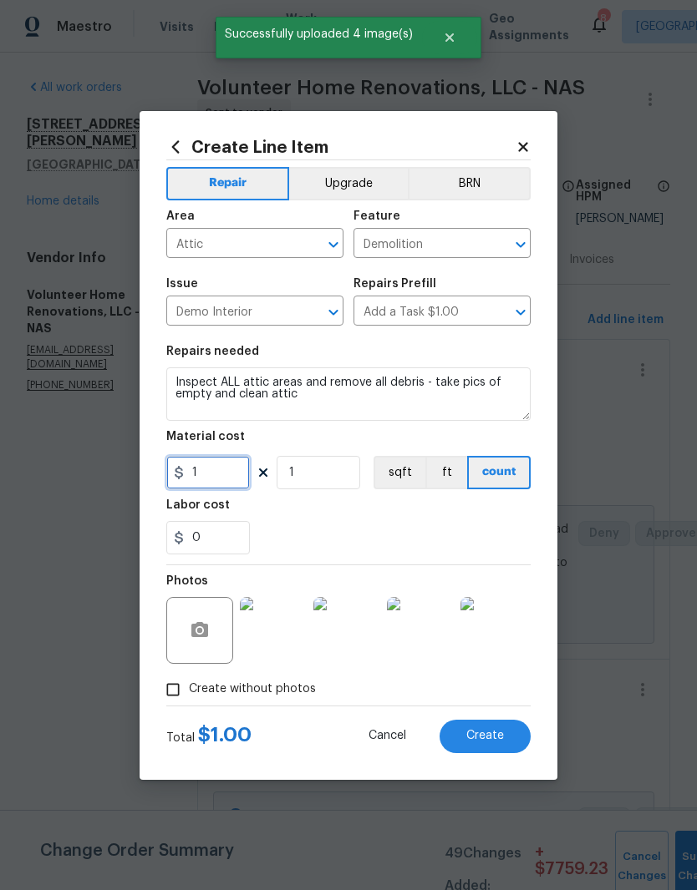
click at [224, 478] on input "1" at bounding box center [208, 472] width 84 height 33
type input "25"
click at [382, 530] on div "0" at bounding box center [348, 537] width 364 height 33
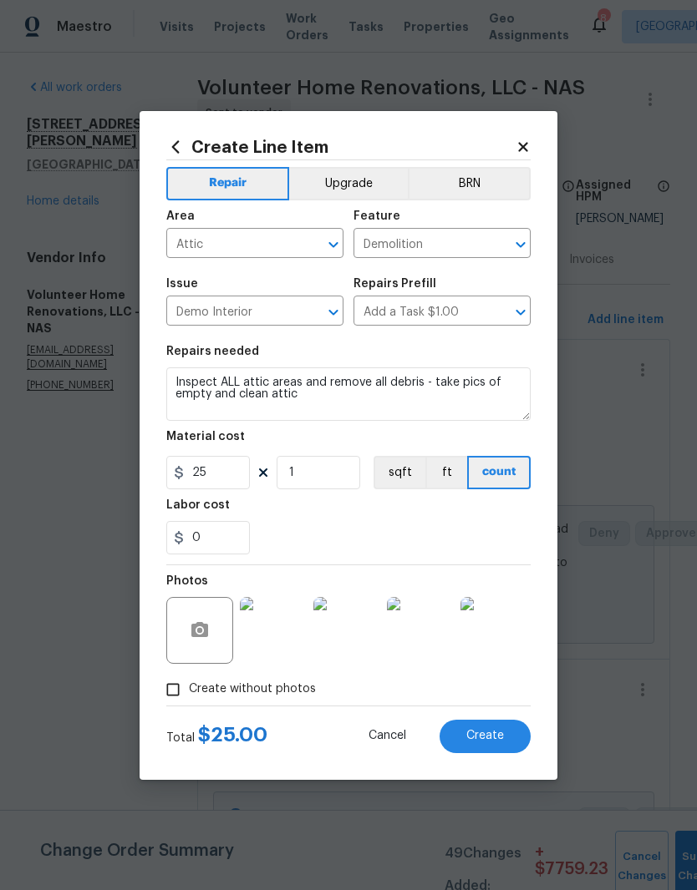
click at [505, 734] on button "Create" at bounding box center [484, 736] width 91 height 33
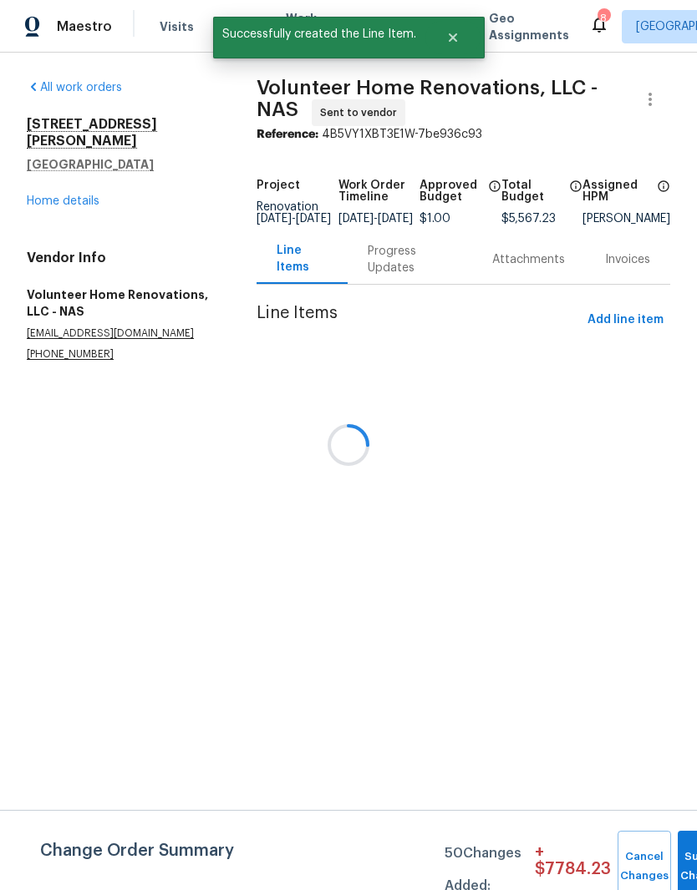
scroll to position [0, 0]
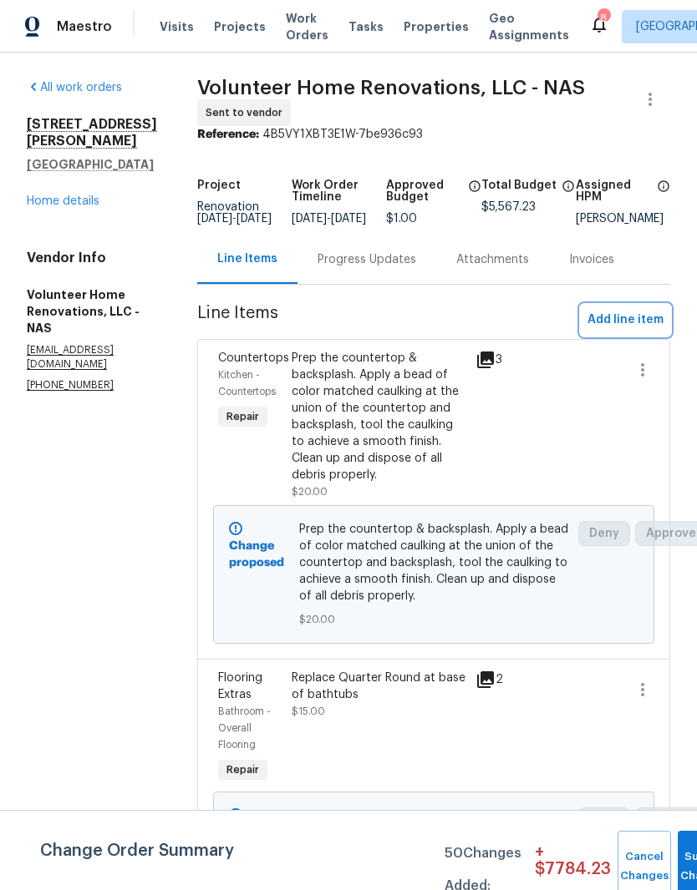
click at [628, 331] on span "Add line item" at bounding box center [625, 320] width 76 height 21
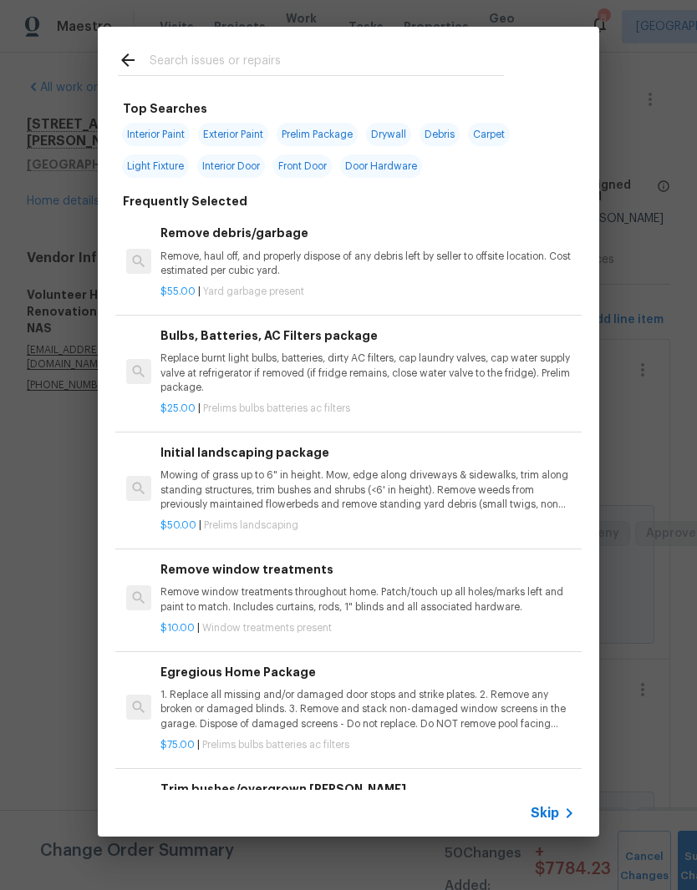
click at [335, 55] on input "text" at bounding box center [327, 62] width 354 height 25
type input "Caulk"
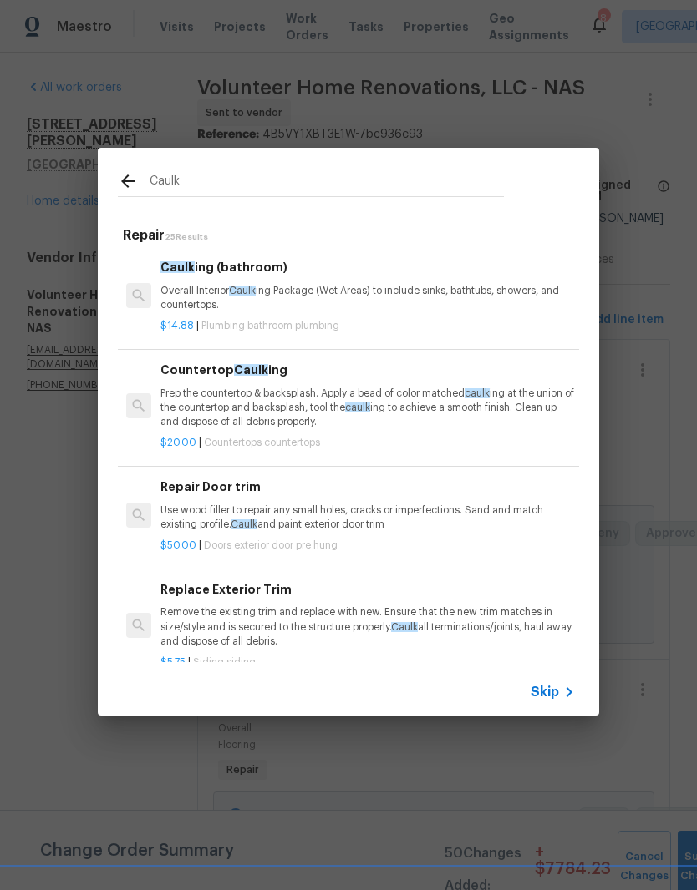
click at [262, 281] on div "Caulk ing (bathroom) Overall Interior Caulk ing Package (Wet Areas) to include …" at bounding box center [367, 285] width 414 height 54
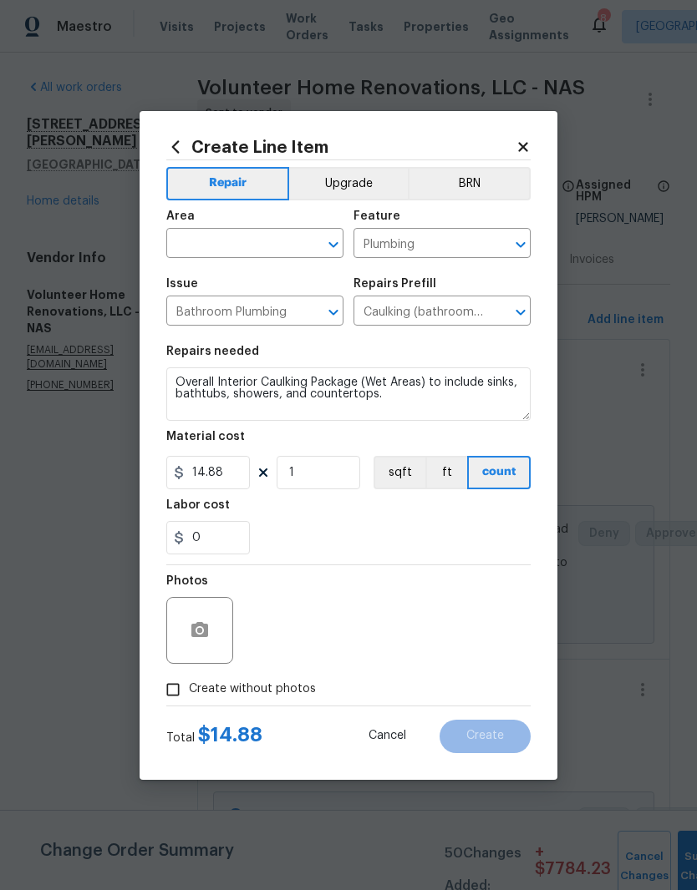
click at [301, 241] on button "Clear" at bounding box center [311, 244] width 23 height 23
click at [234, 282] on li "Bathroom" at bounding box center [254, 282] width 177 height 28
type input "Bathroom"
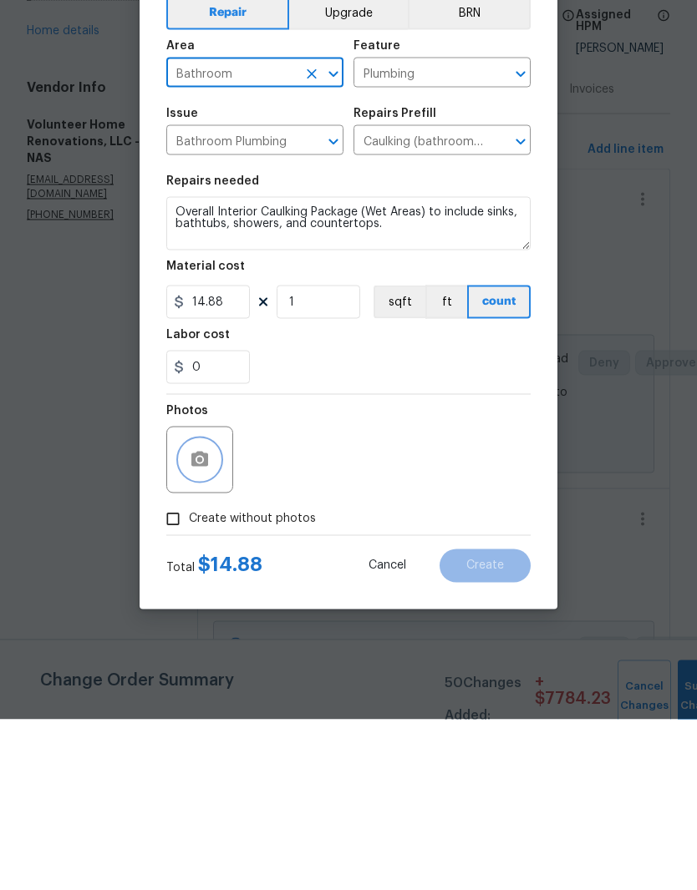
click at [211, 611] on button "button" at bounding box center [200, 631] width 40 height 40
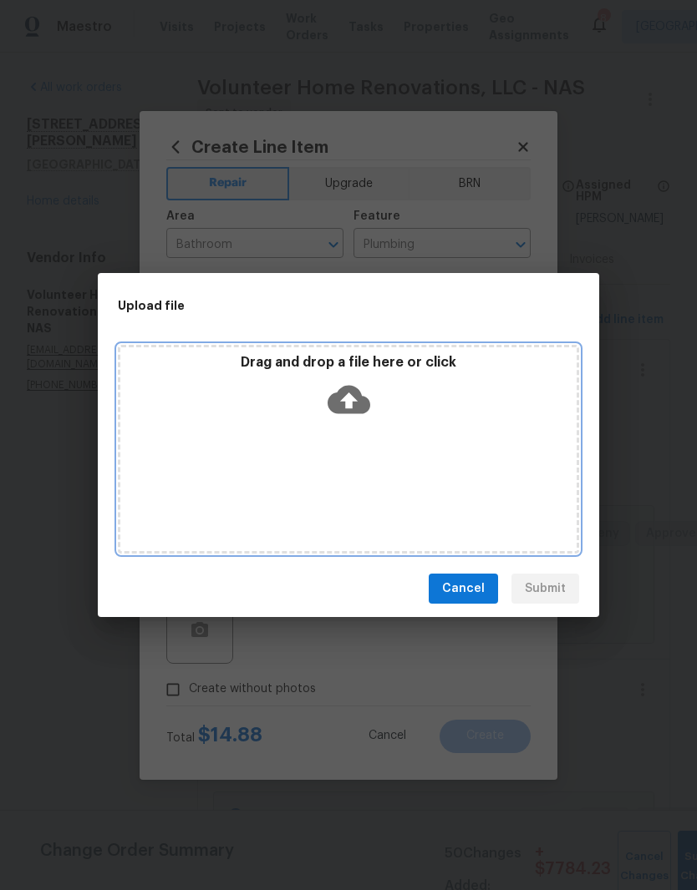
click at [442, 420] on div "Drag and drop a file here or click" at bounding box center [348, 390] width 456 height 72
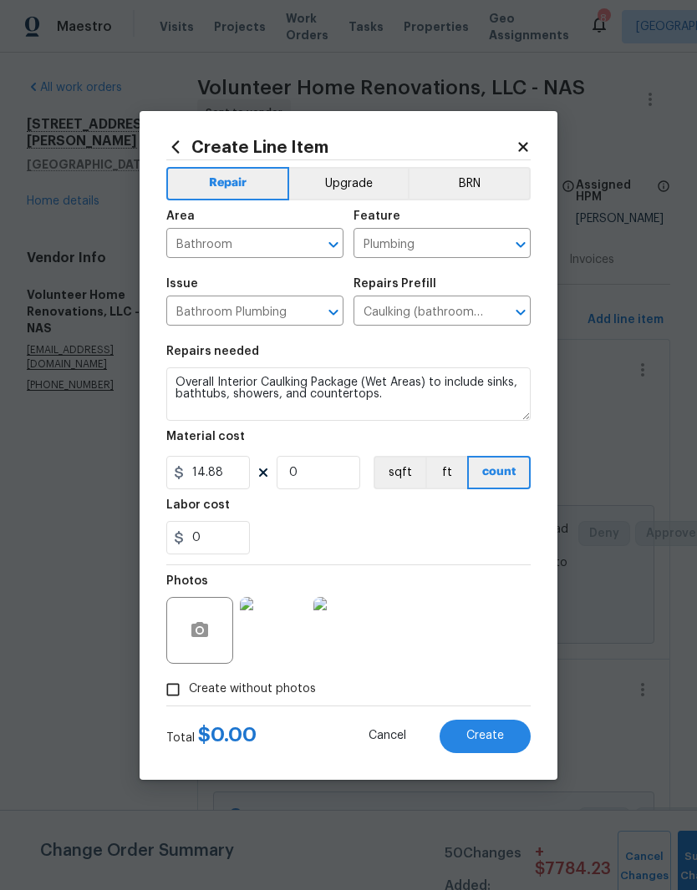
scroll to position [68, 0]
type input "2"
click at [368, 528] on div "0" at bounding box center [348, 537] width 364 height 33
click at [495, 738] on span "Create" at bounding box center [485, 736] width 38 height 13
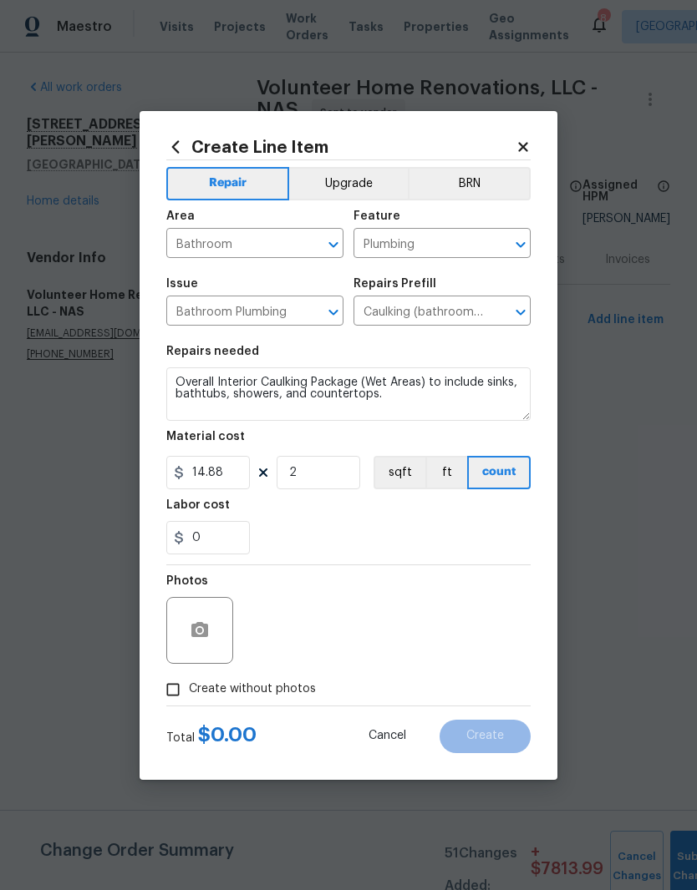
scroll to position [0, 0]
type input "0"
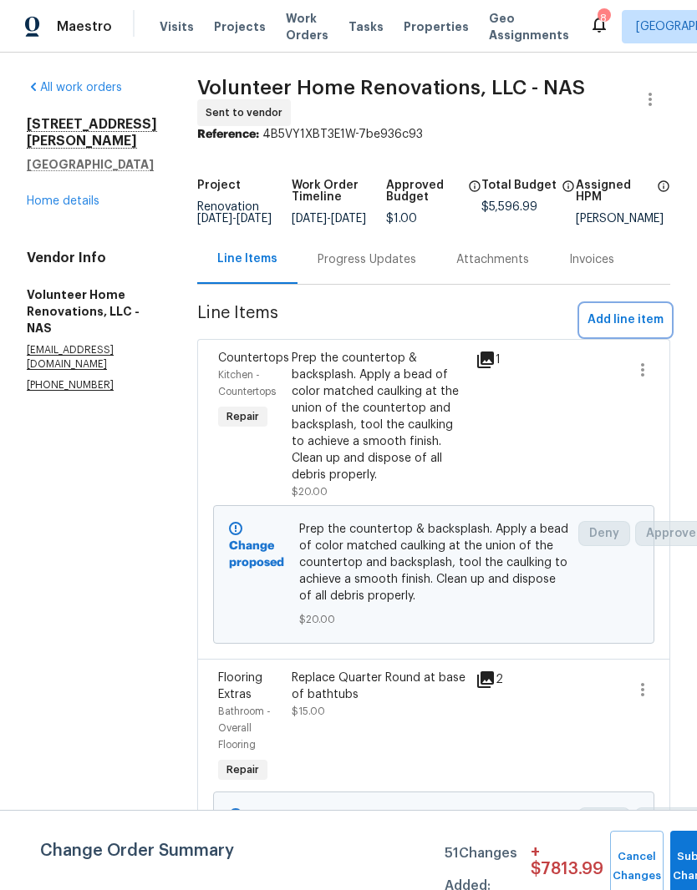
click at [638, 330] on span "Add line item" at bounding box center [625, 320] width 76 height 21
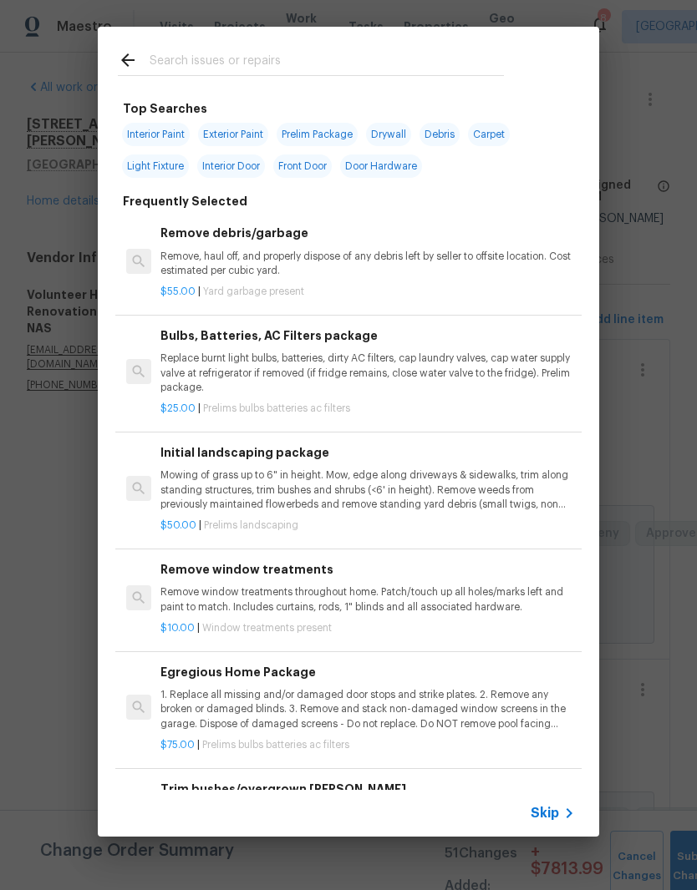
click at [392, 57] on input "text" at bounding box center [327, 62] width 354 height 25
type input "Mirr"
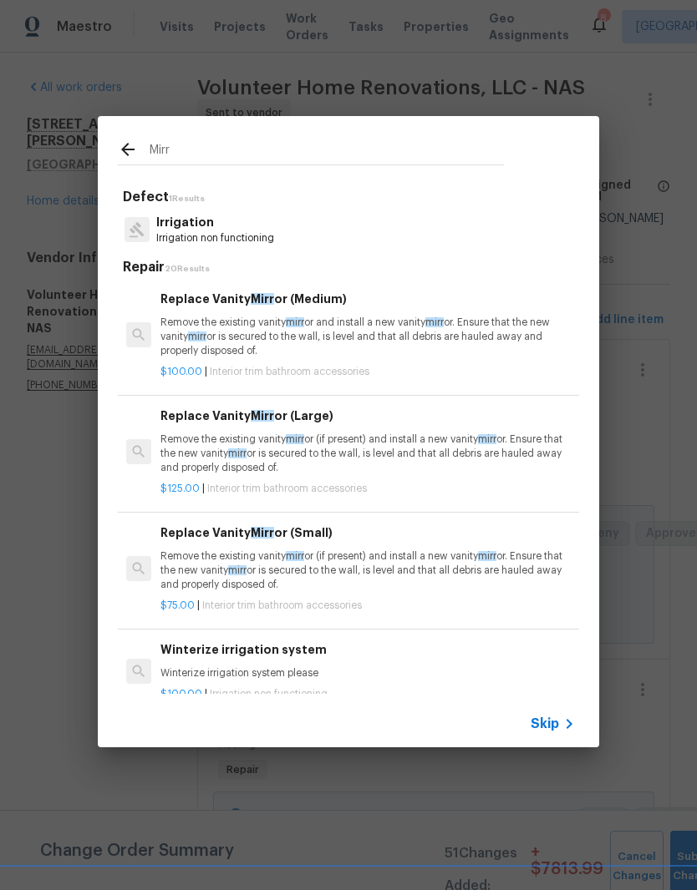
click at [342, 437] on p "Remove the existing vanity mirr or (if present) and install a new vanity mirr o…" at bounding box center [367, 454] width 414 height 43
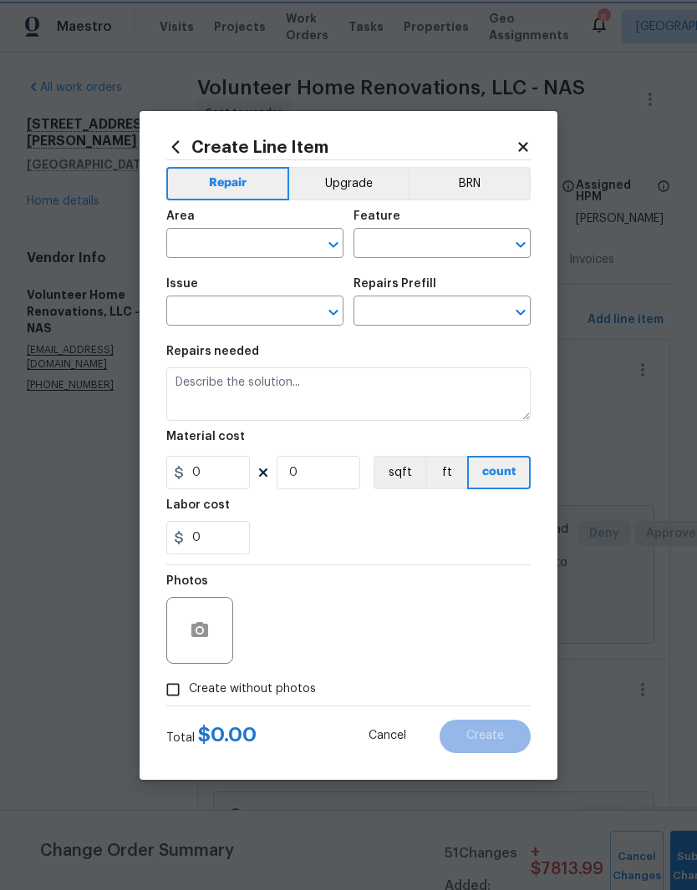
type input "Interior Trim"
type input "Bathroom Accesories"
type textarea "Remove the existing vanity mirror (if present) and install a new vanity mirror.…"
type input "1"
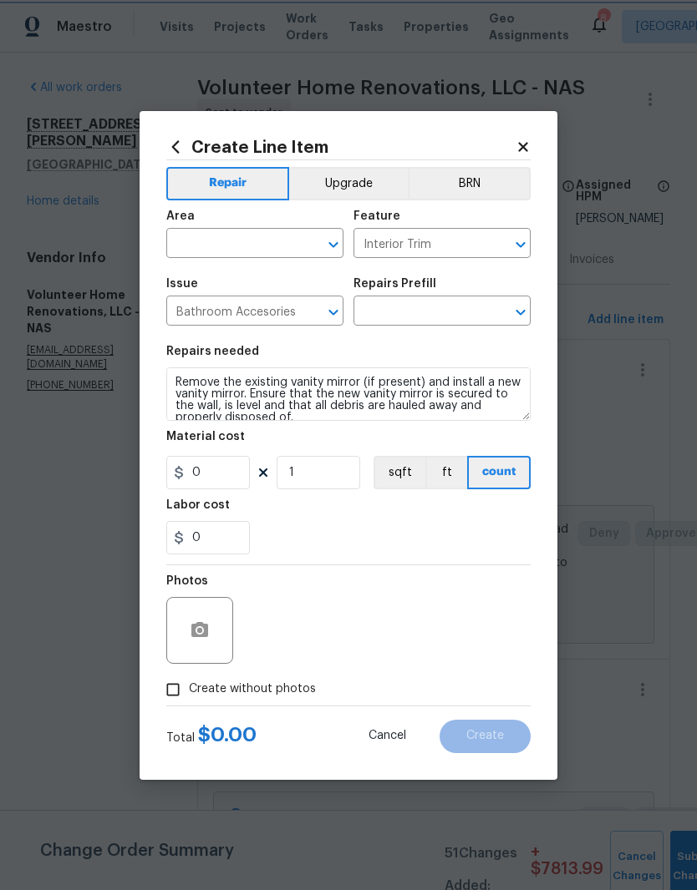
type input "Replace Vanity Mirror (Large) $125.00"
type input "125"
click at [292, 241] on input "text" at bounding box center [231, 245] width 130 height 26
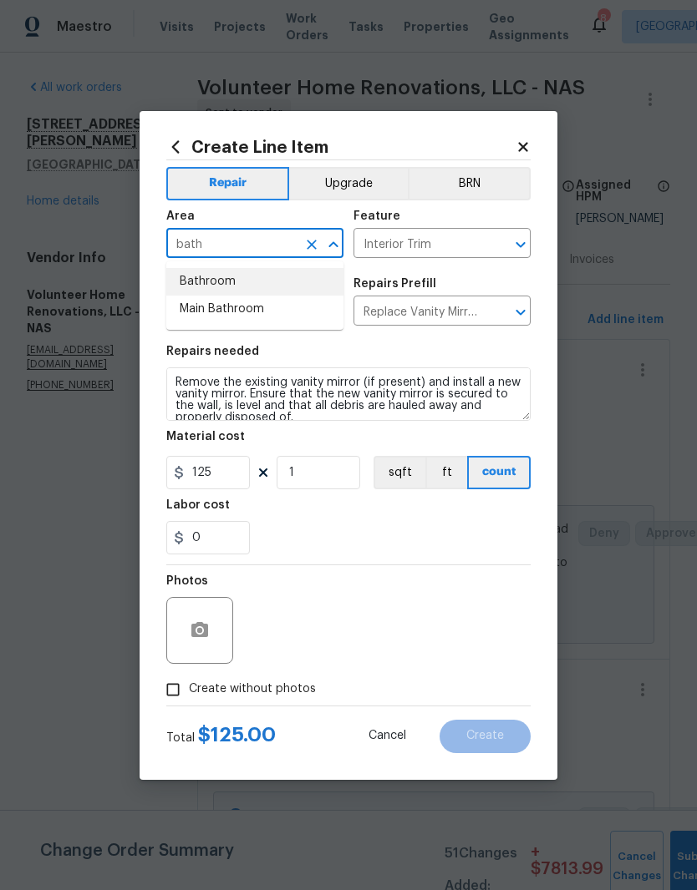
click at [231, 287] on li "Bathroom" at bounding box center [254, 282] width 177 height 28
type input "Bathroom"
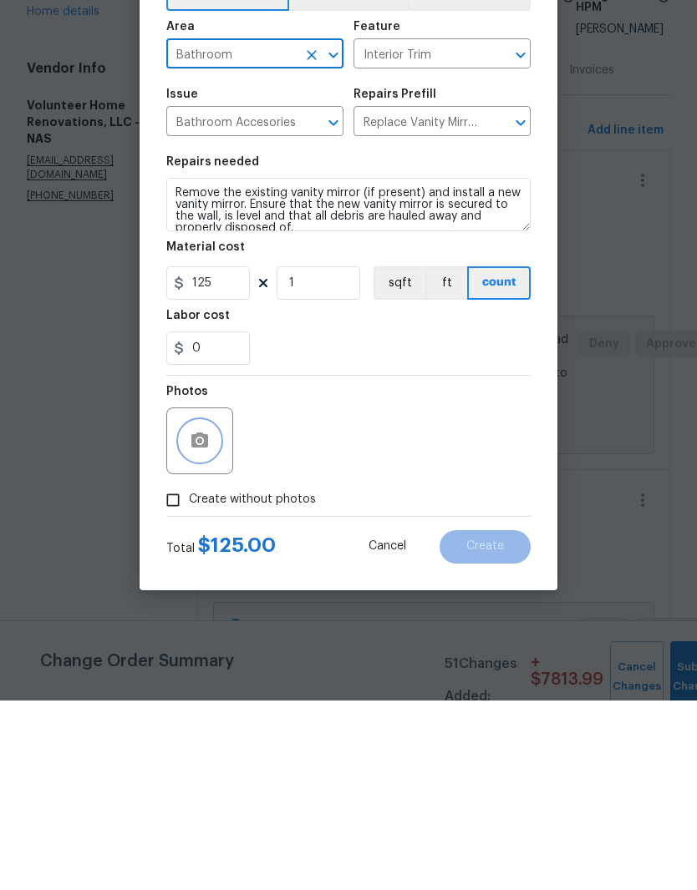
click at [212, 611] on button "button" at bounding box center [200, 631] width 40 height 40
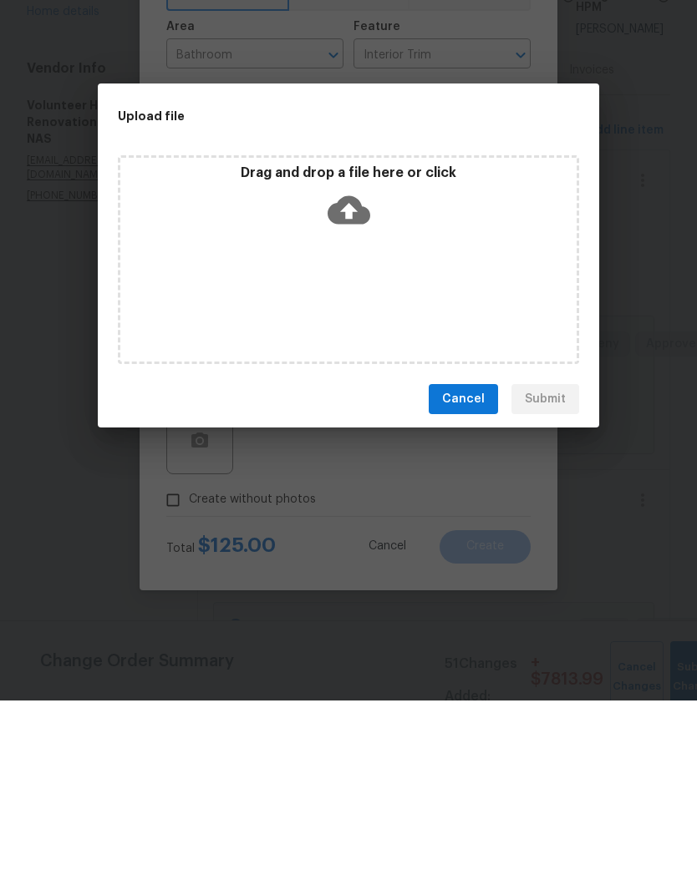
scroll to position [68, 0]
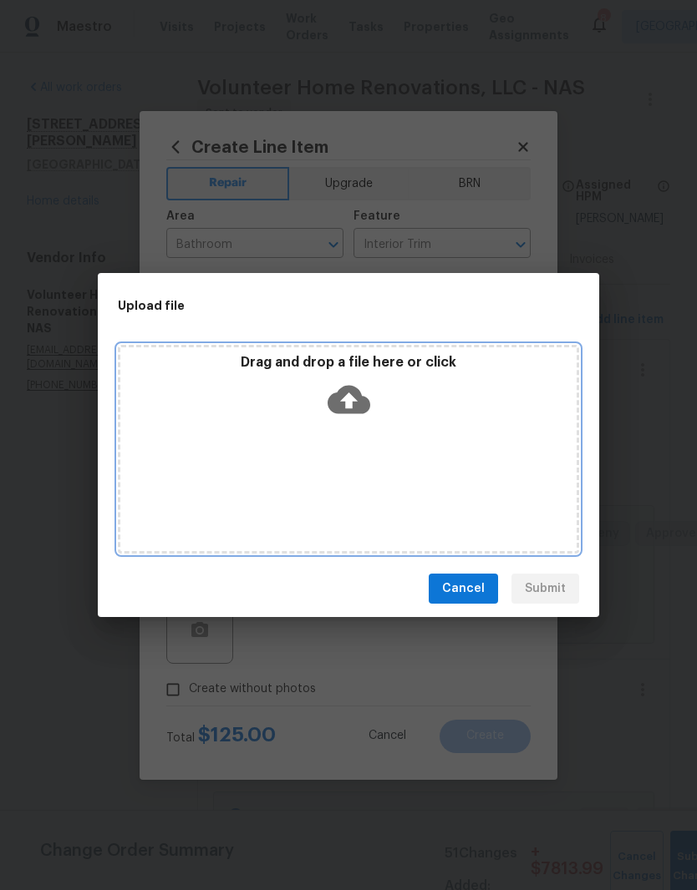
click at [410, 427] on div "Drag and drop a file here or click" at bounding box center [348, 449] width 461 height 209
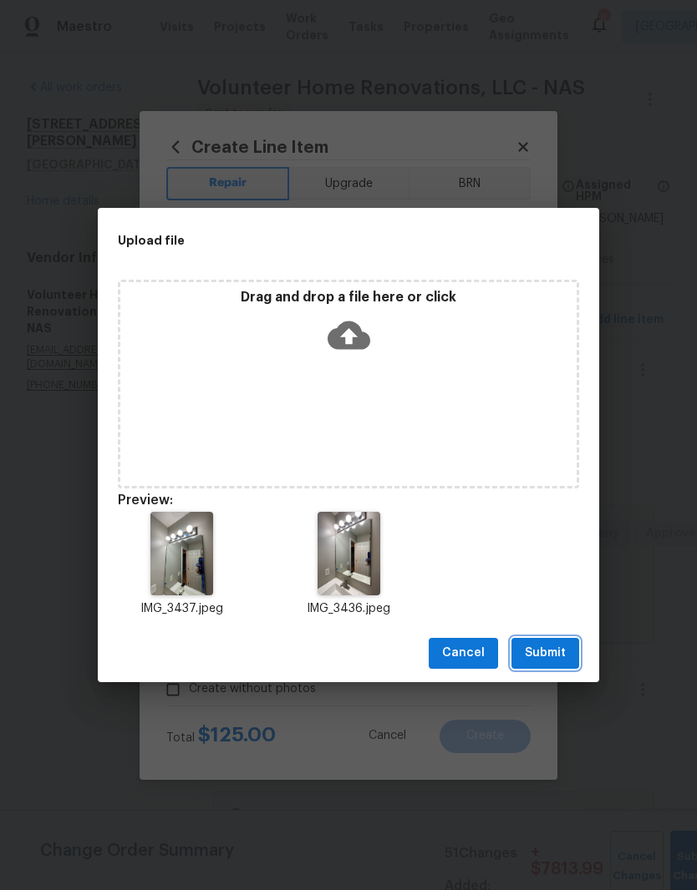
click at [561, 651] on span "Submit" at bounding box center [545, 653] width 41 height 21
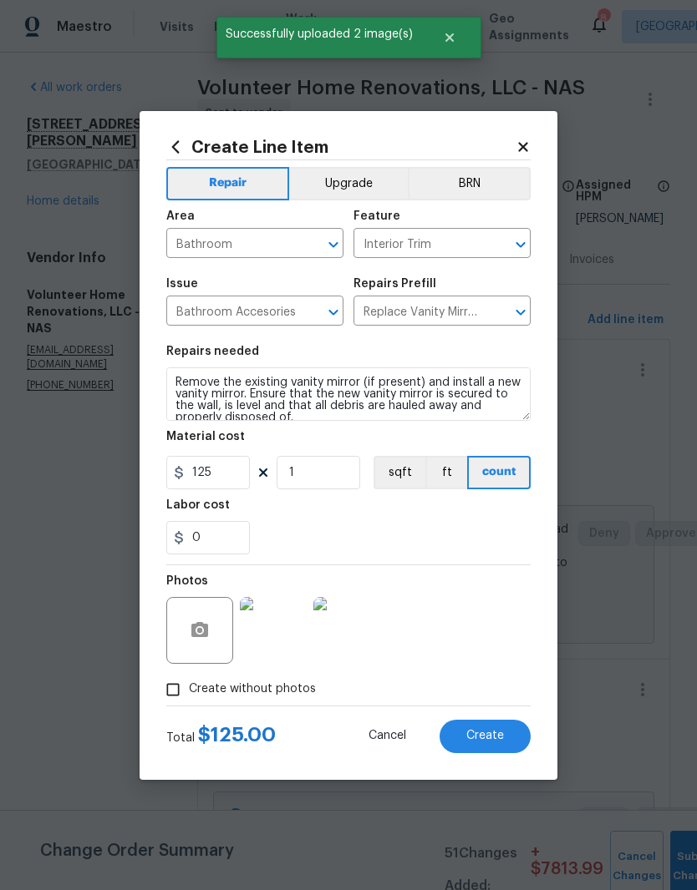
click at [296, 642] on img at bounding box center [273, 630] width 67 height 67
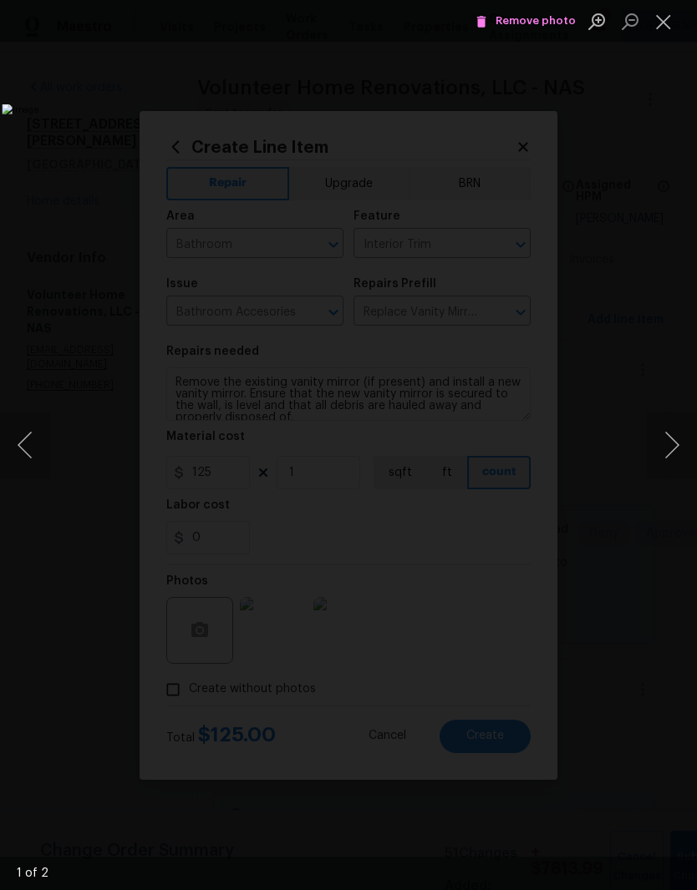
click at [674, 455] on button "Next image" at bounding box center [672, 445] width 50 height 67
click at [671, 28] on button "Close lightbox" at bounding box center [663, 21] width 33 height 29
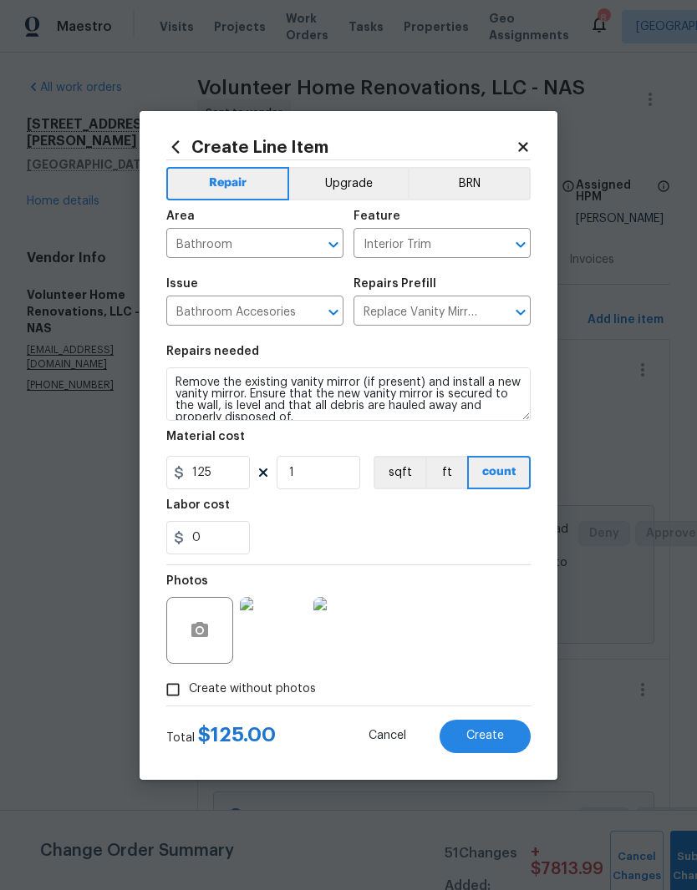
click at [495, 728] on button "Create" at bounding box center [484, 736] width 91 height 33
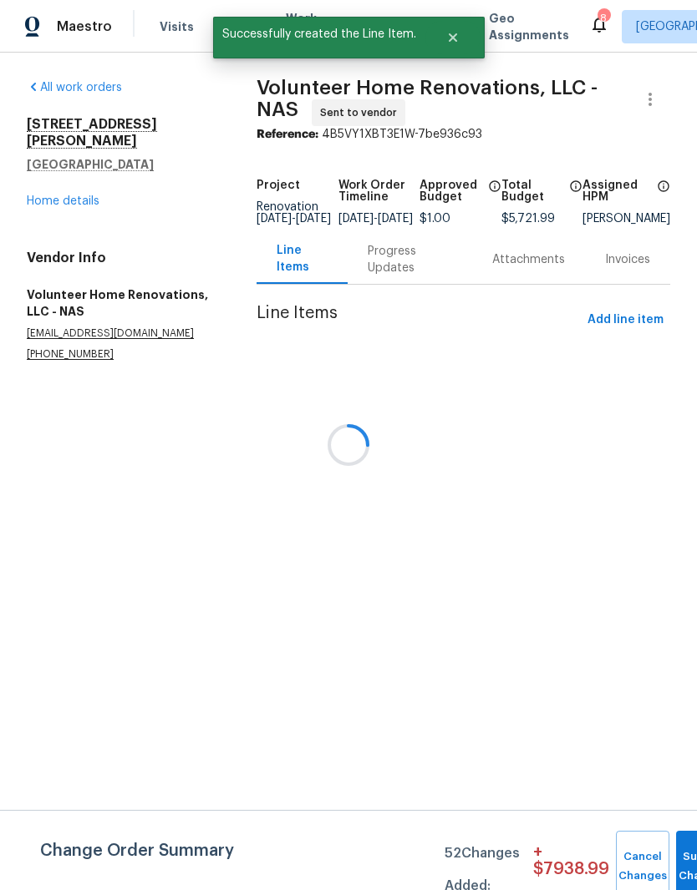
scroll to position [0, 0]
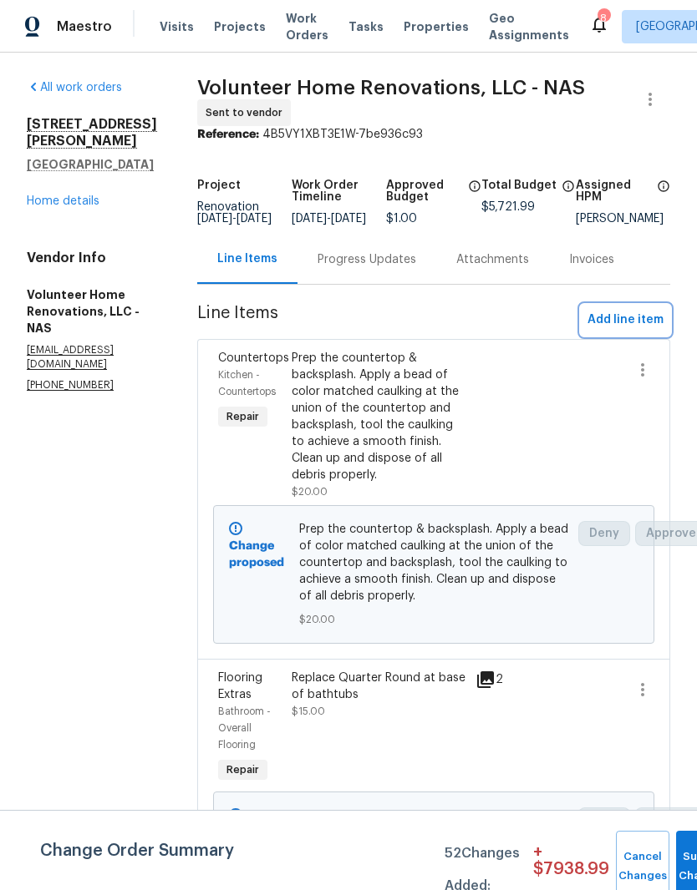
click at [638, 328] on span "Add line item" at bounding box center [625, 320] width 76 height 21
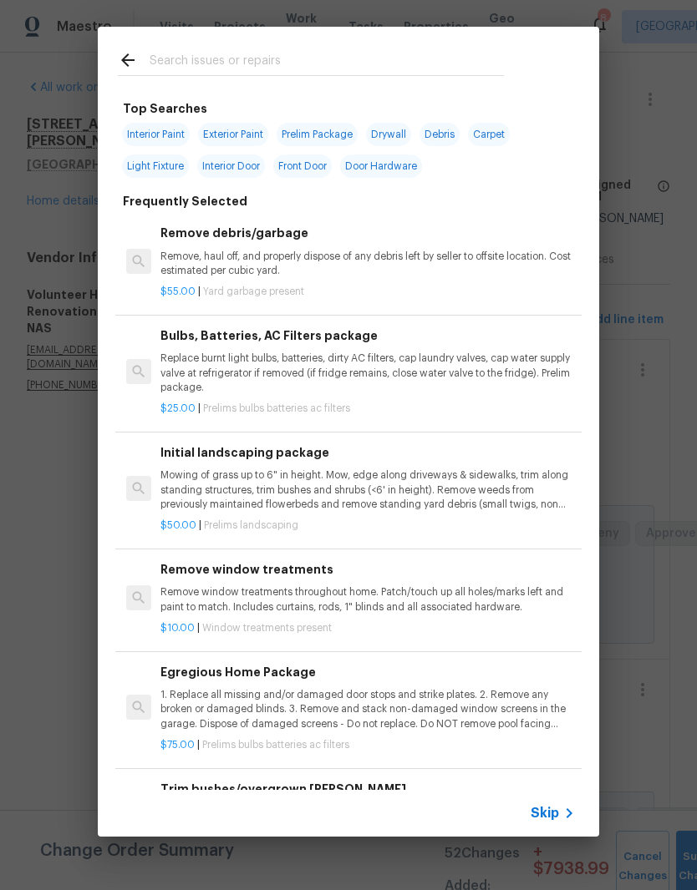
click at [414, 62] on input "text" at bounding box center [327, 62] width 354 height 25
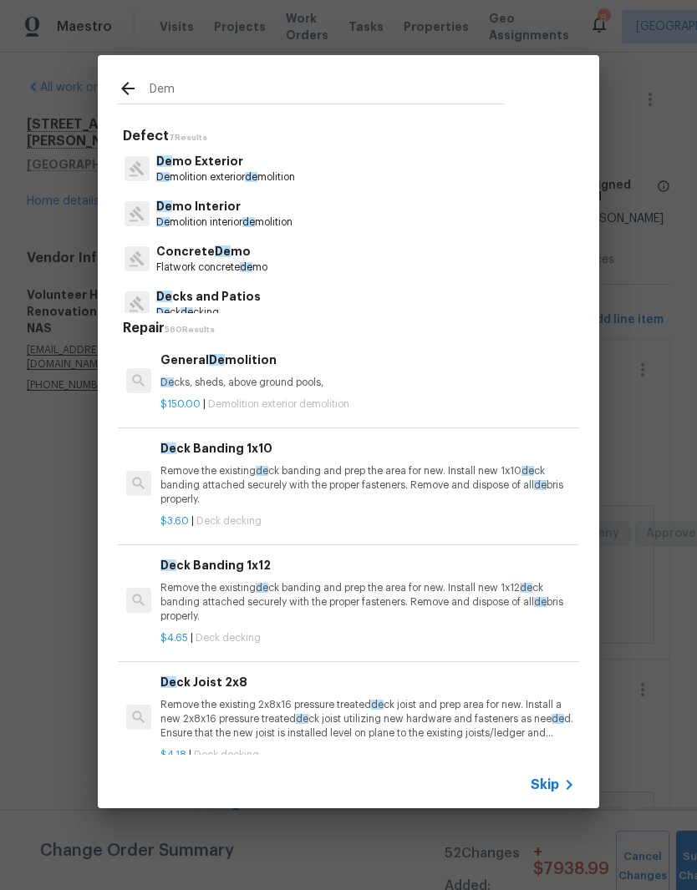
type input "Demo"
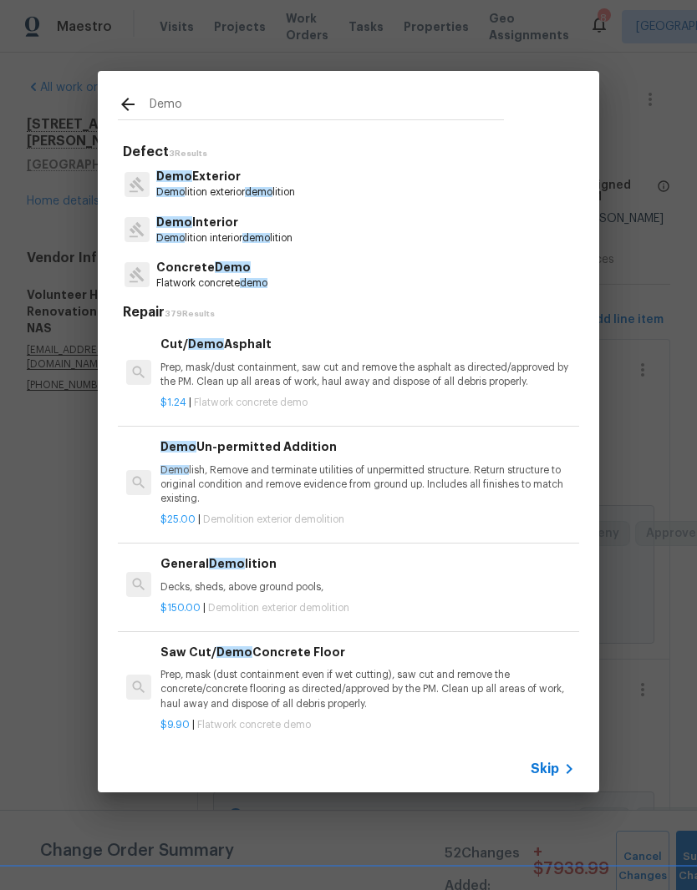
click at [231, 237] on p "Demo lition interior demo lition" at bounding box center [224, 238] width 136 height 14
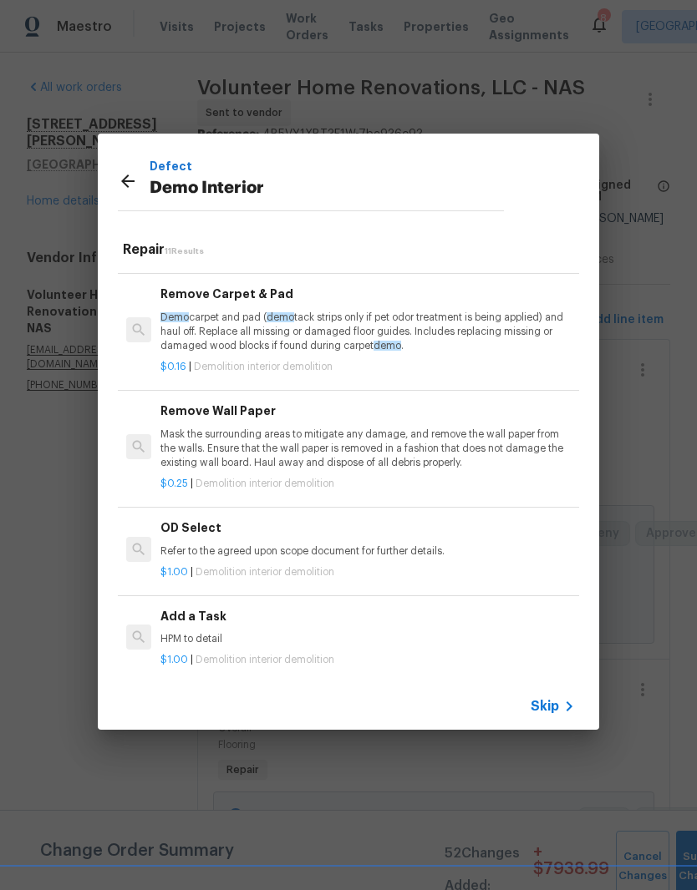
scroll to position [777, 0]
click at [213, 617] on h6 "Add a Task" at bounding box center [367, 617] width 414 height 18
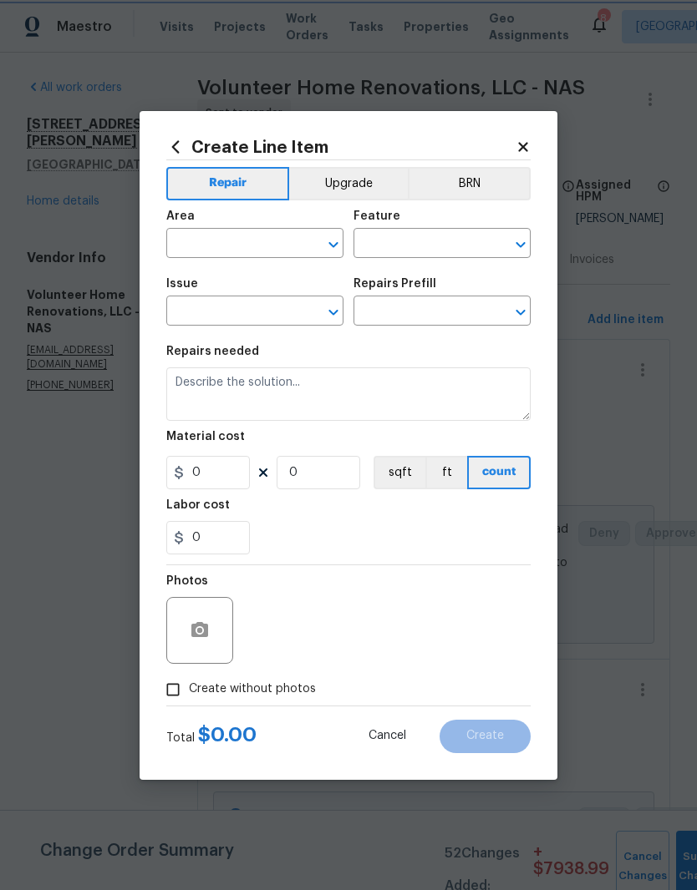
type input "Demolition"
type input "Demo Interior"
type input "Add a Task $1.00"
type textarea "HPM to detail"
type input "1"
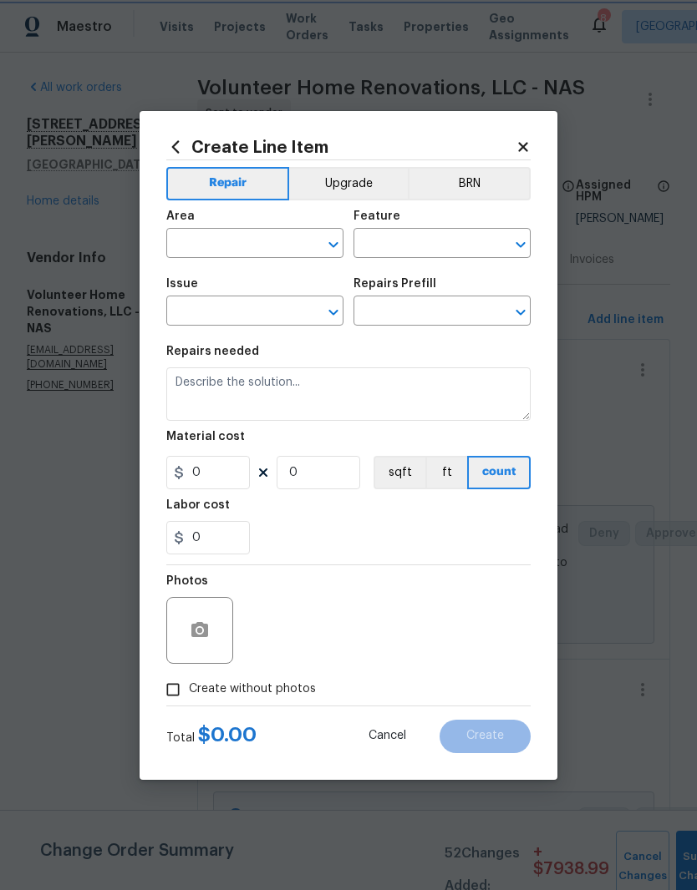
type input "1"
click at [302, 246] on button "Clear" at bounding box center [311, 244] width 23 height 23
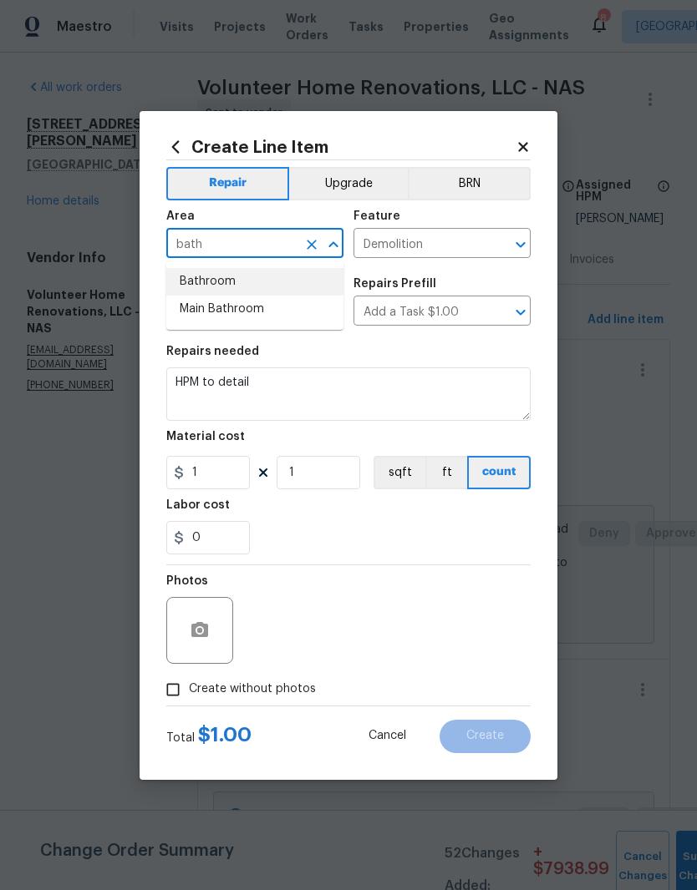
click at [236, 287] on li "Bathroom" at bounding box center [254, 282] width 177 height 28
type input "Bathroom"
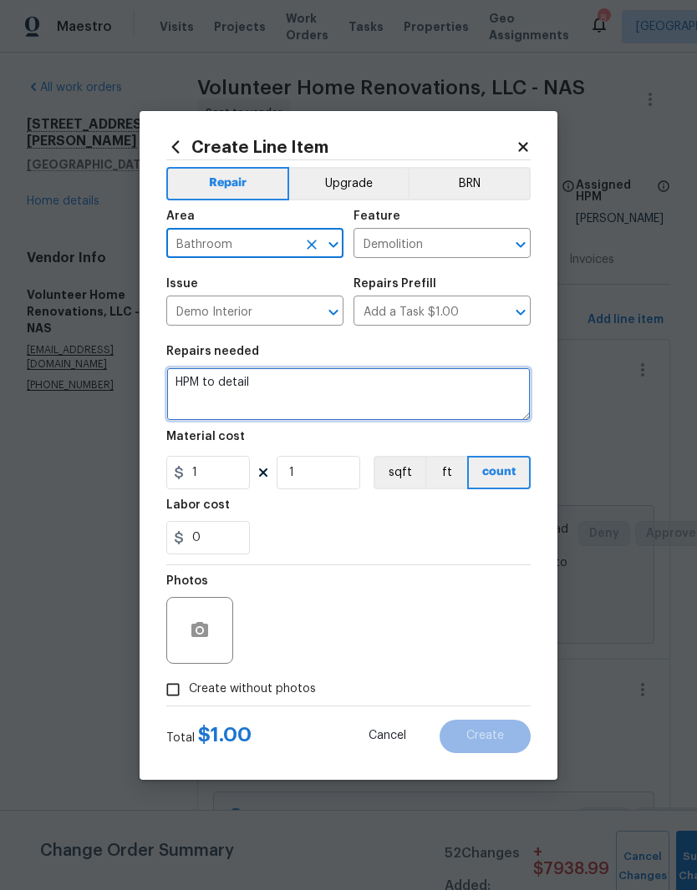
click at [281, 387] on textarea "HPM to detail" at bounding box center [348, 394] width 364 height 53
type textarea "H"
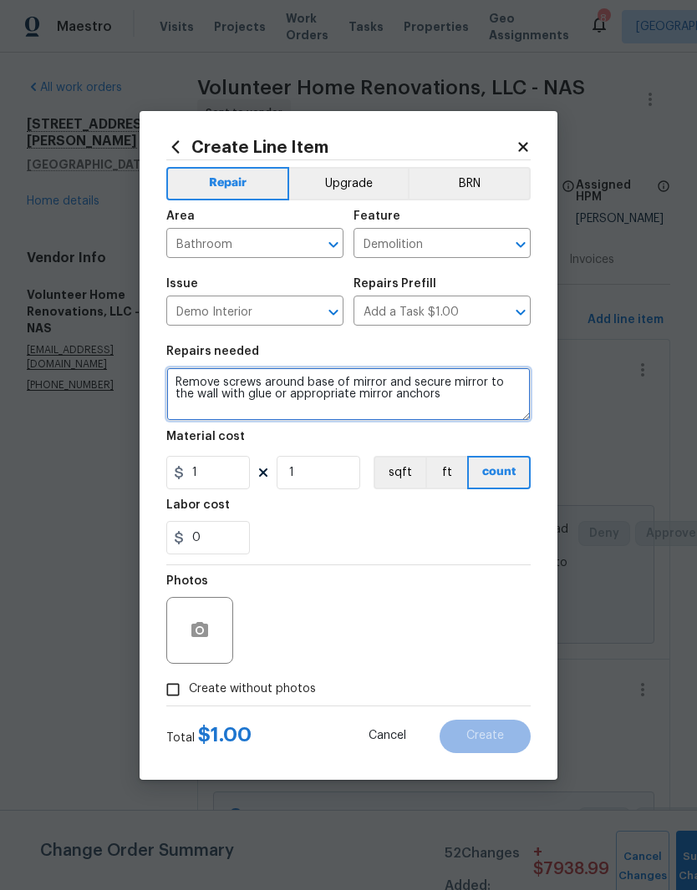
type textarea "Remove screws around base of mirror and secure mirror to the wall with glue or …"
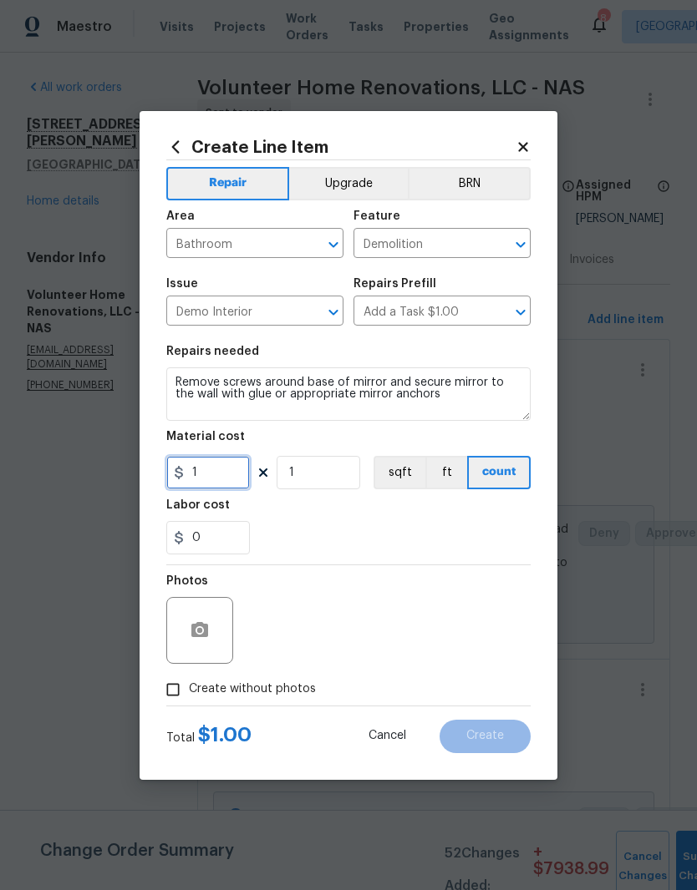
click at [236, 474] on input "1" at bounding box center [208, 472] width 84 height 33
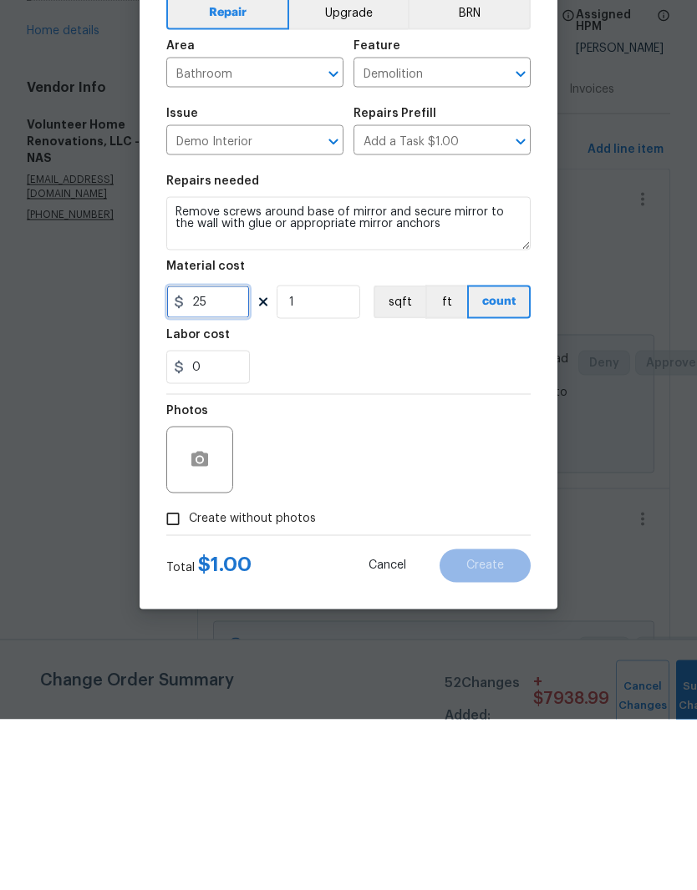
type input "25"
click at [208, 622] on icon "button" at bounding box center [199, 629] width 17 height 15
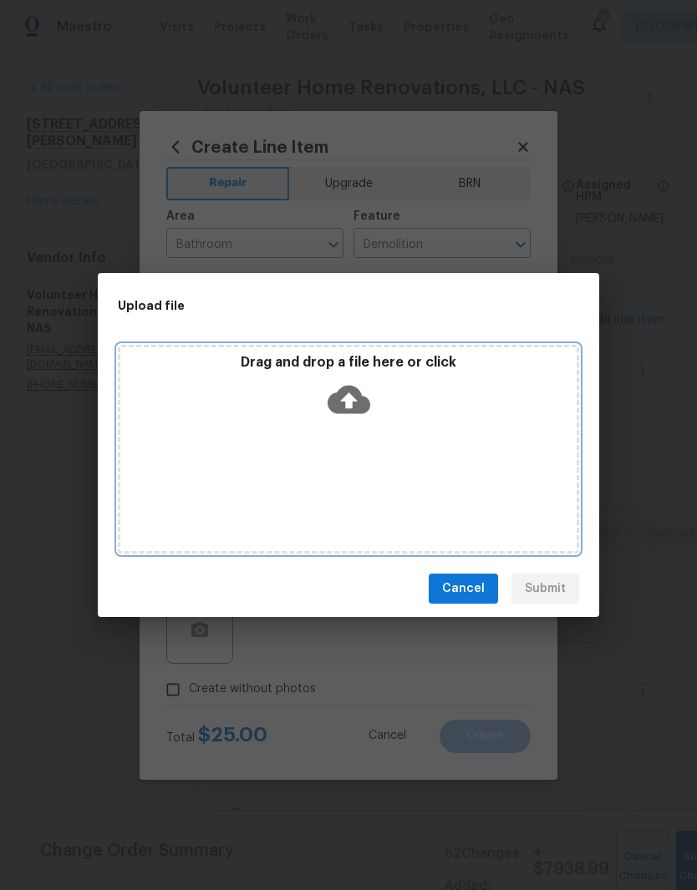
click at [418, 434] on div "Drag and drop a file here or click" at bounding box center [348, 449] width 461 height 209
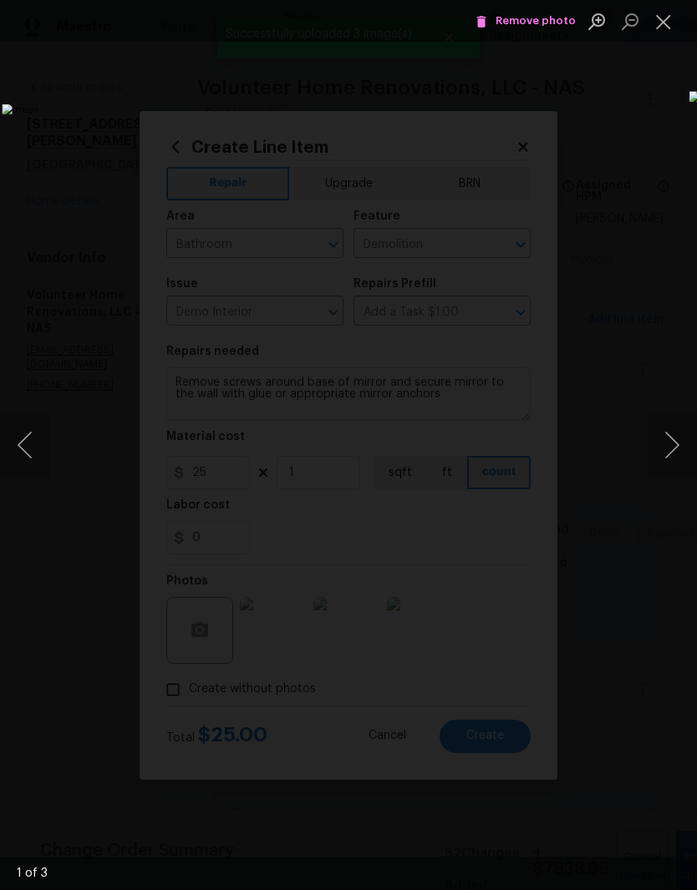
scroll to position [68, 0]
click at [668, 448] on button "Next image" at bounding box center [672, 445] width 50 height 67
click at [676, 445] on button "Next image" at bounding box center [672, 445] width 50 height 67
click at [665, 33] on button "Close lightbox" at bounding box center [663, 21] width 33 height 29
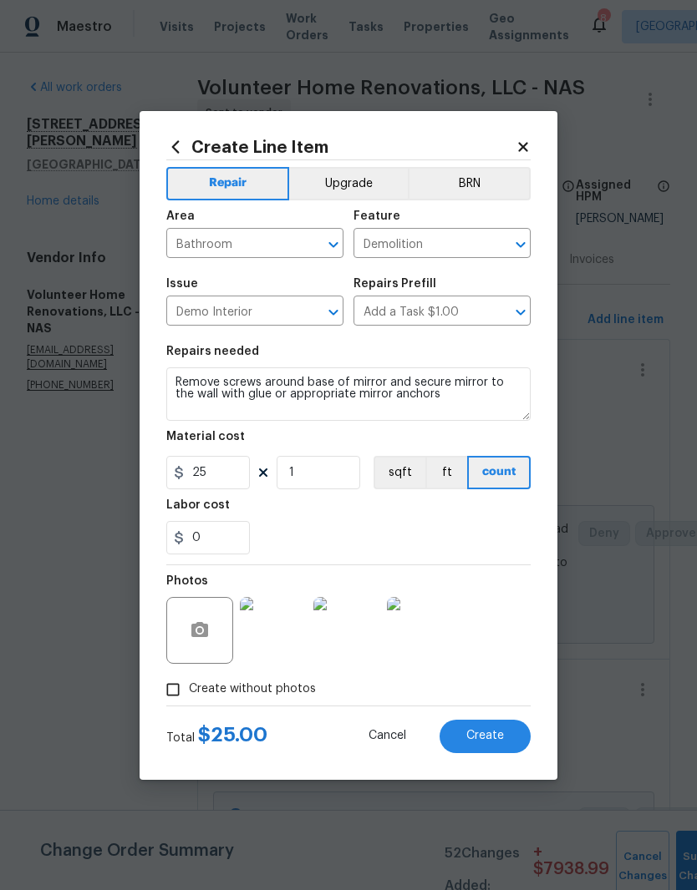
click at [285, 637] on img at bounding box center [273, 630] width 67 height 67
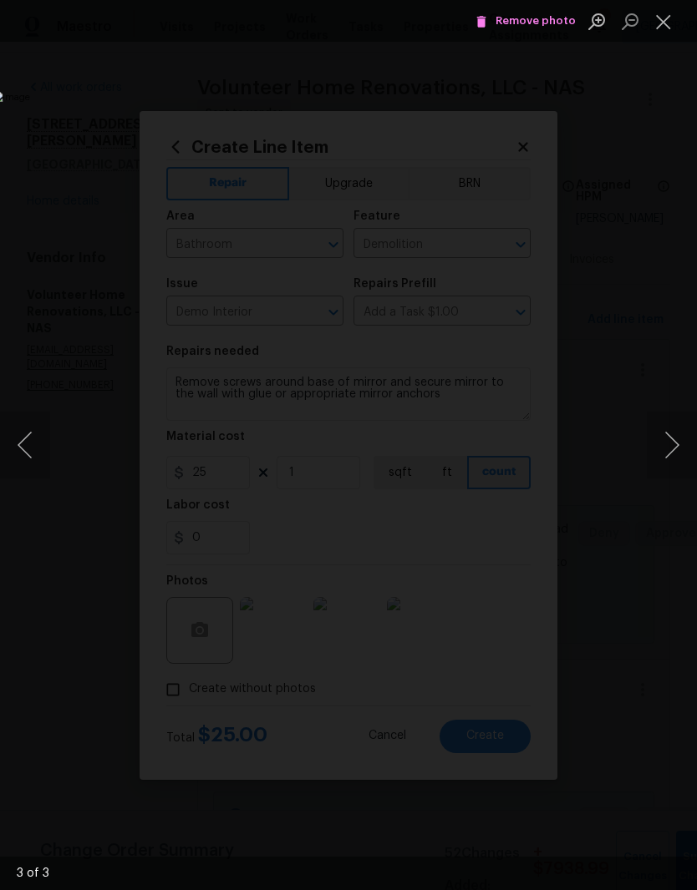
click at [675, 453] on button "Next image" at bounding box center [672, 445] width 50 height 67
click at [560, 22] on span "Remove photo" at bounding box center [525, 21] width 100 height 19
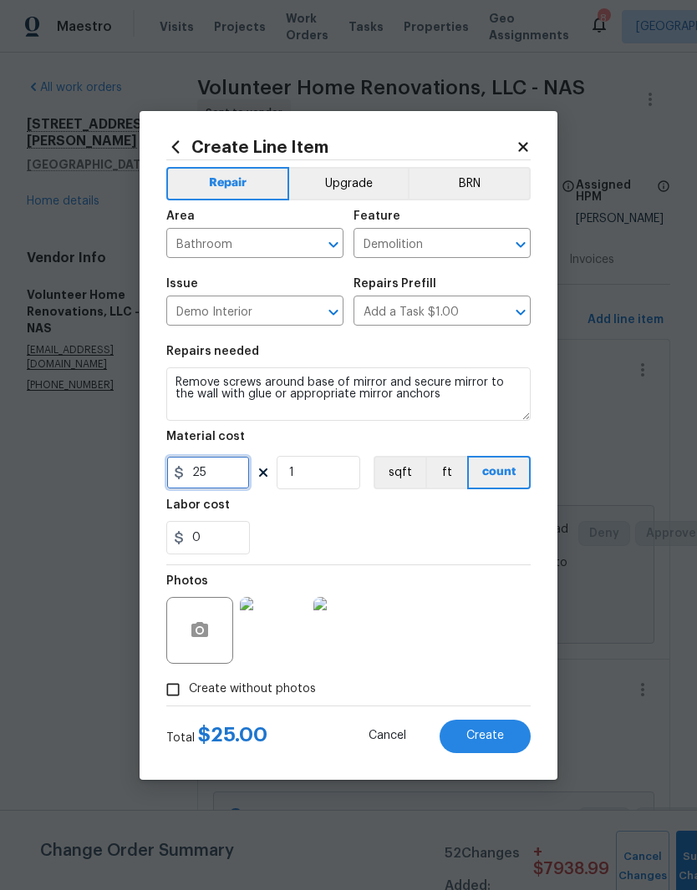
click at [226, 473] on input "25" at bounding box center [208, 472] width 84 height 33
type input "20"
click at [420, 527] on div "0" at bounding box center [348, 537] width 364 height 33
click at [504, 740] on button "Create" at bounding box center [484, 736] width 91 height 33
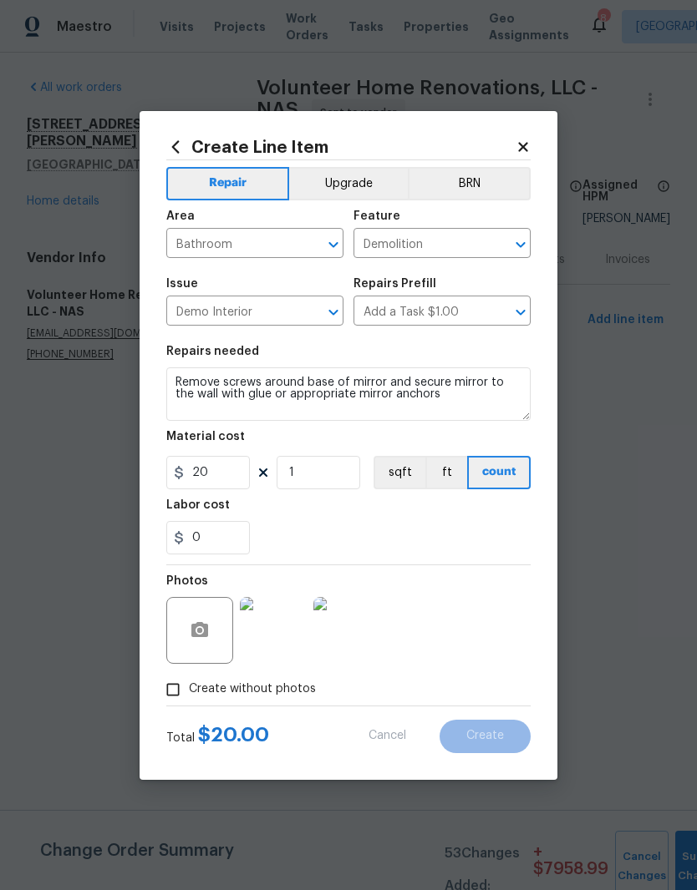
scroll to position [0, 0]
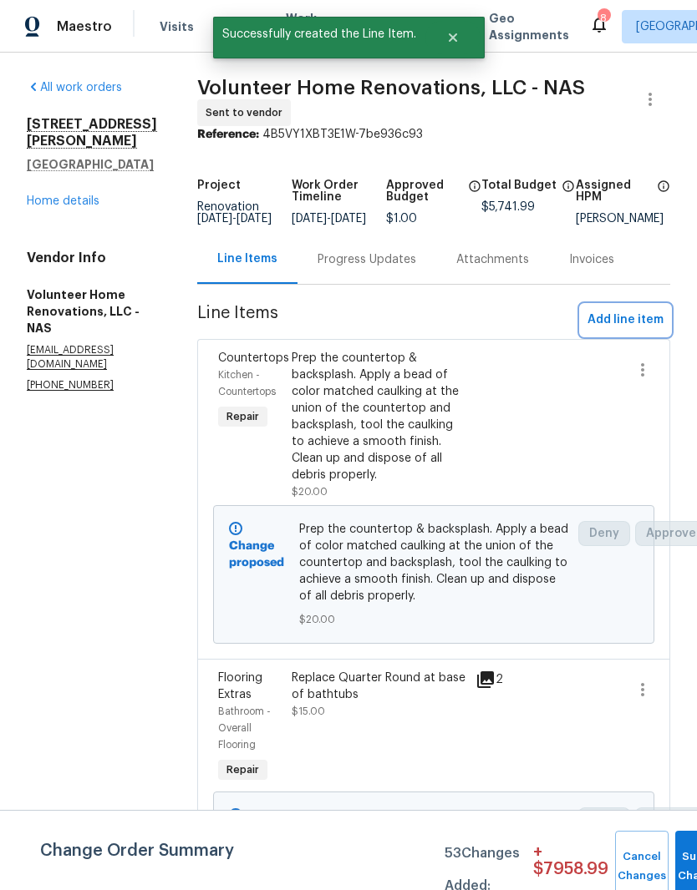
click at [647, 329] on span "Add line item" at bounding box center [625, 320] width 76 height 21
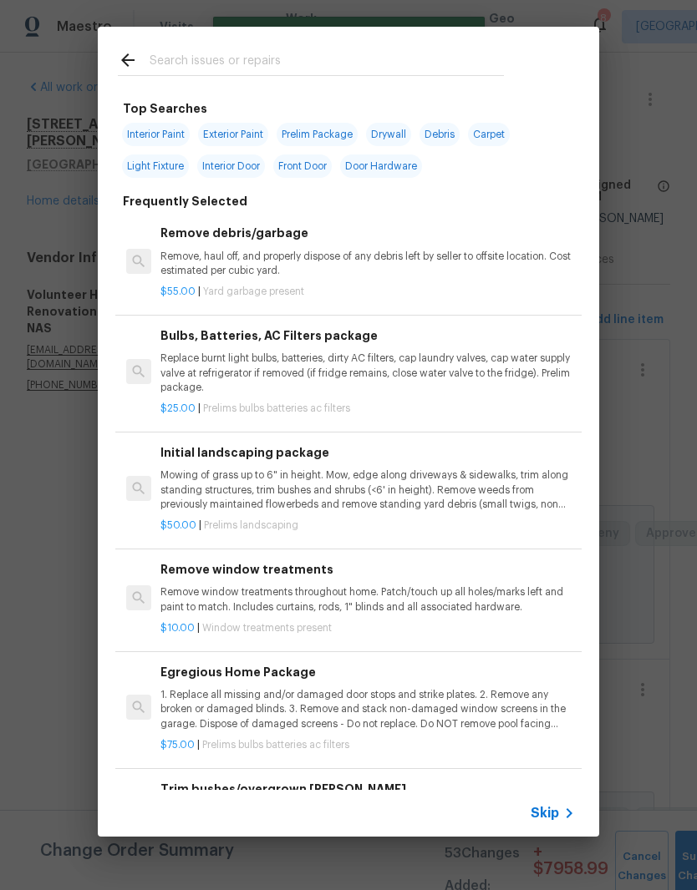
click at [335, 56] on input "text" at bounding box center [327, 62] width 354 height 25
type input "Stoppers"
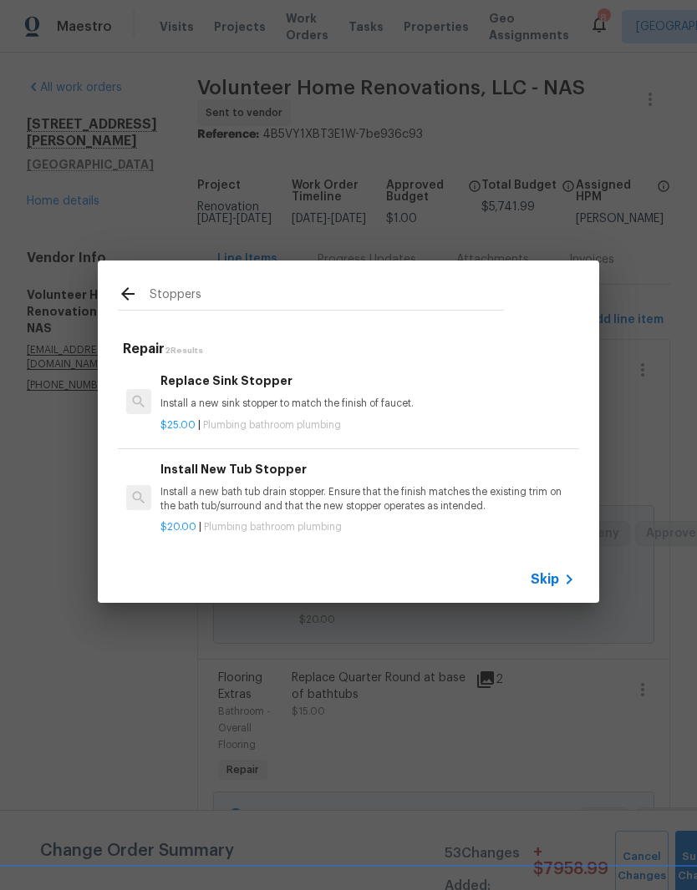
click at [274, 398] on p "Install a new sink stopper to match the finish of faucet." at bounding box center [367, 404] width 414 height 14
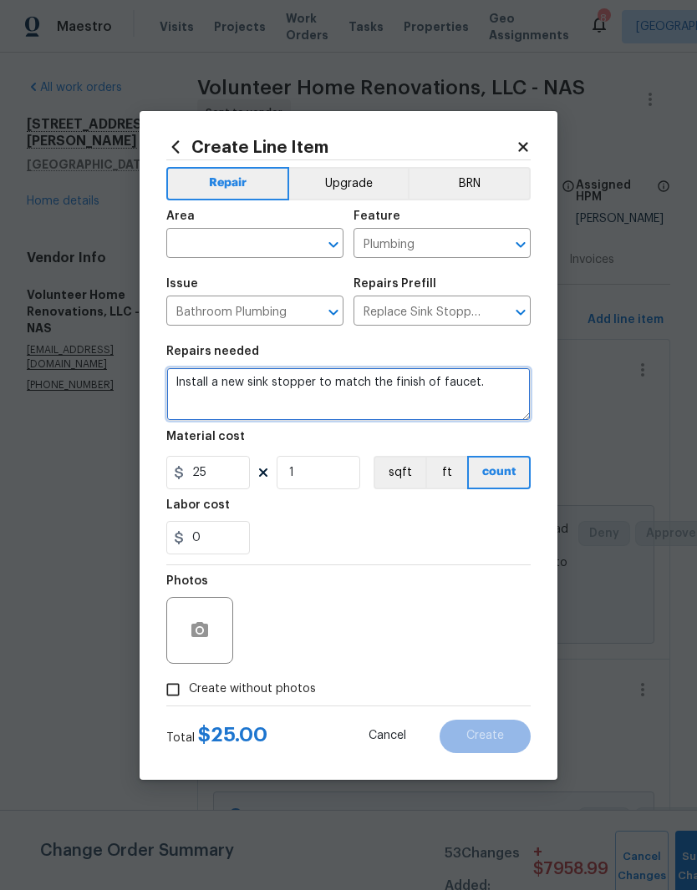
click at [497, 388] on textarea "Install a new sink stopper to match the finish of faucet." at bounding box center [348, 394] width 364 height 53
click at [250, 383] on textarea "Install a new sink stopper to match the finish of faucet." at bounding box center [348, 394] width 364 height 53
click at [302, 385] on textarea "Adjust sink stopper to match the finish of faucet." at bounding box center [348, 394] width 364 height 53
click at [510, 386] on textarea "Adjust sink stopper to function. match the finish of faucet." at bounding box center [348, 394] width 364 height 53
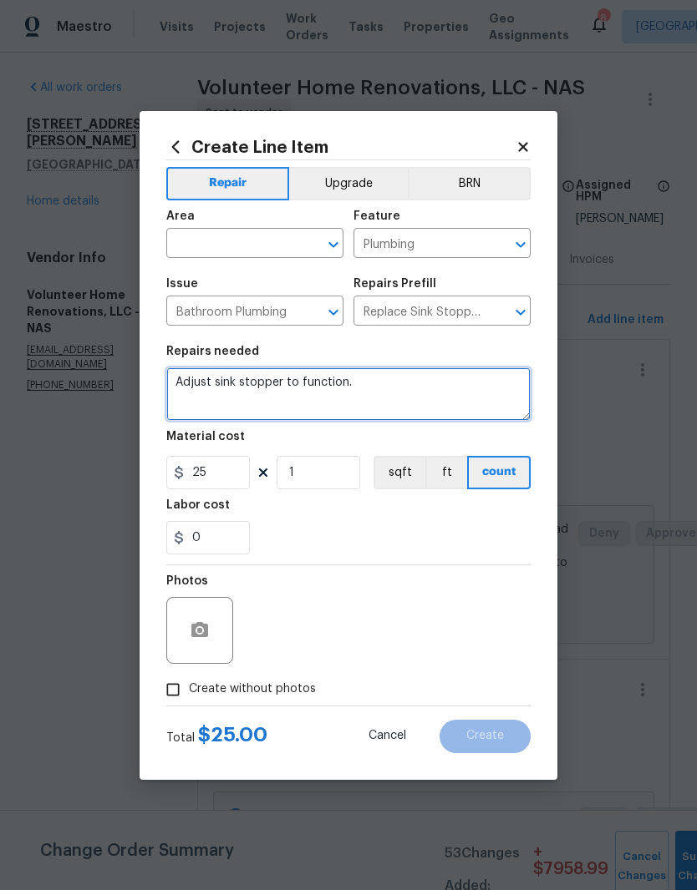
type textarea "Adjust sink stopper to function."
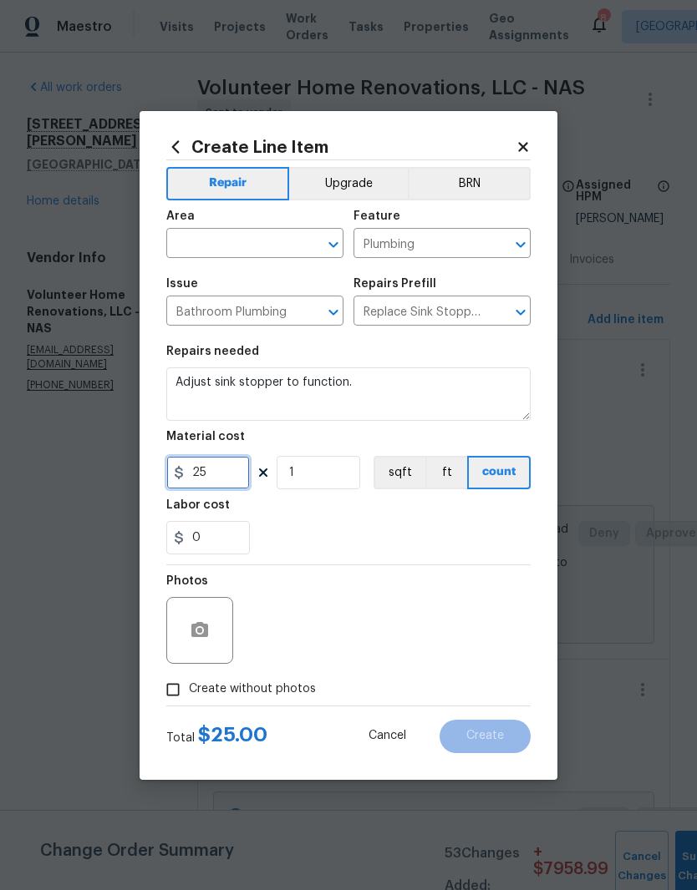
click at [235, 472] on input "25" at bounding box center [208, 472] width 84 height 33
type input "5"
click at [321, 479] on input "1" at bounding box center [318, 472] width 84 height 33
type input "2"
click at [303, 241] on icon "Clear" at bounding box center [311, 244] width 17 height 17
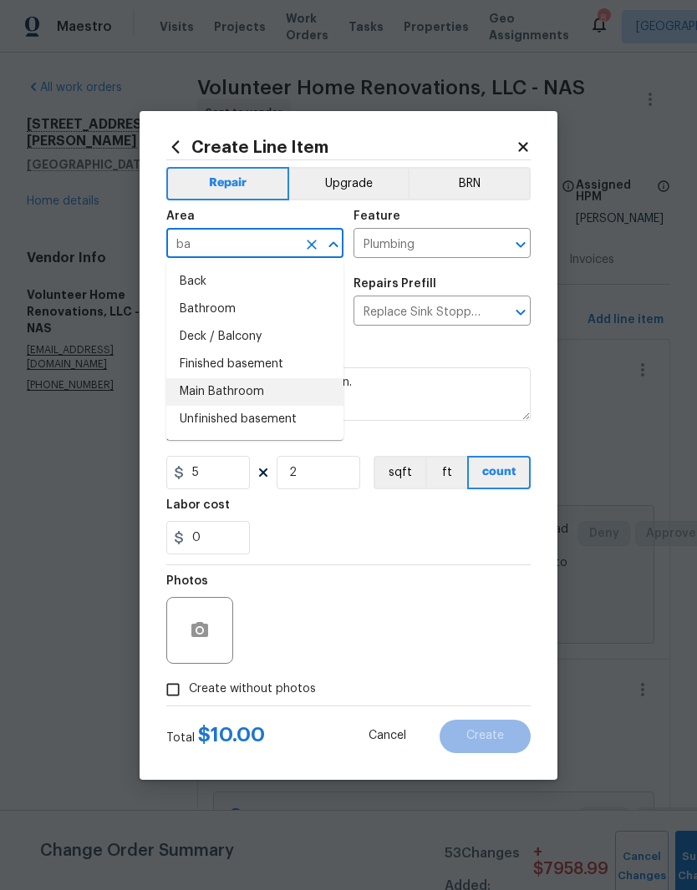
click at [260, 398] on li "Main Bathroom" at bounding box center [254, 392] width 177 height 28
type input "Main Bathroom"
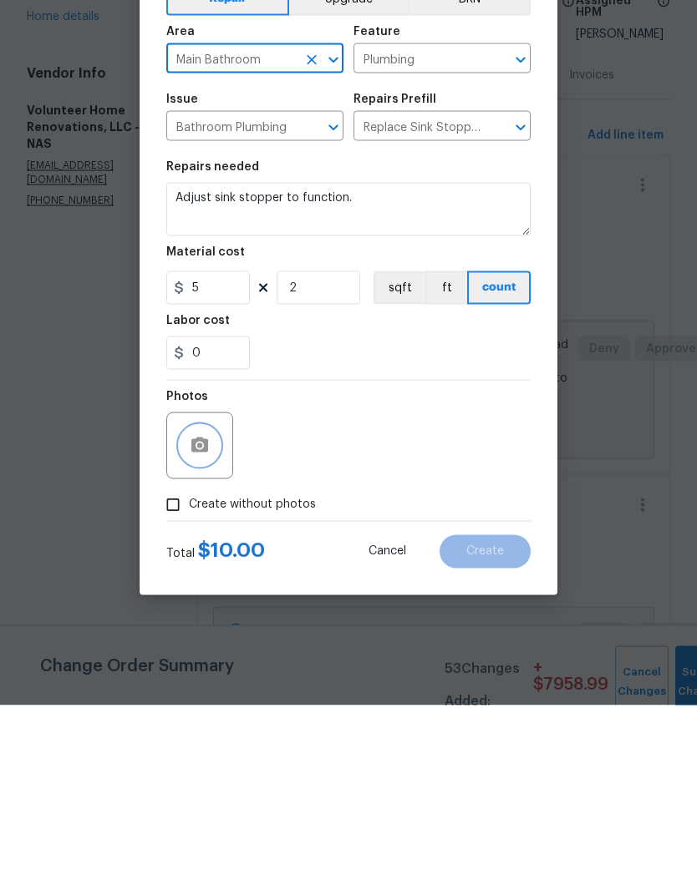
click at [214, 611] on button "button" at bounding box center [200, 631] width 40 height 40
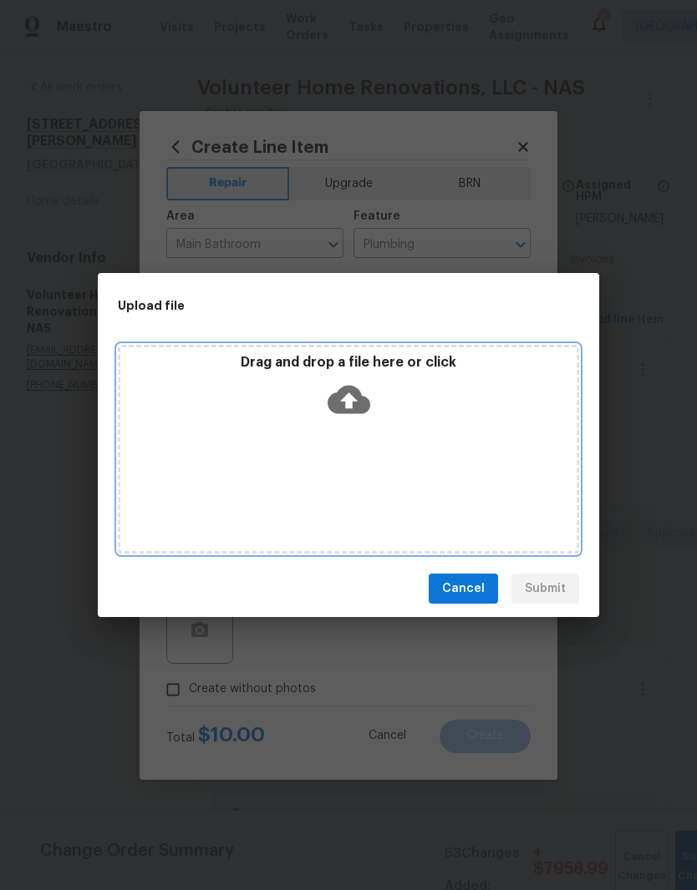
click at [442, 443] on div "Drag and drop a file here or click" at bounding box center [348, 449] width 461 height 209
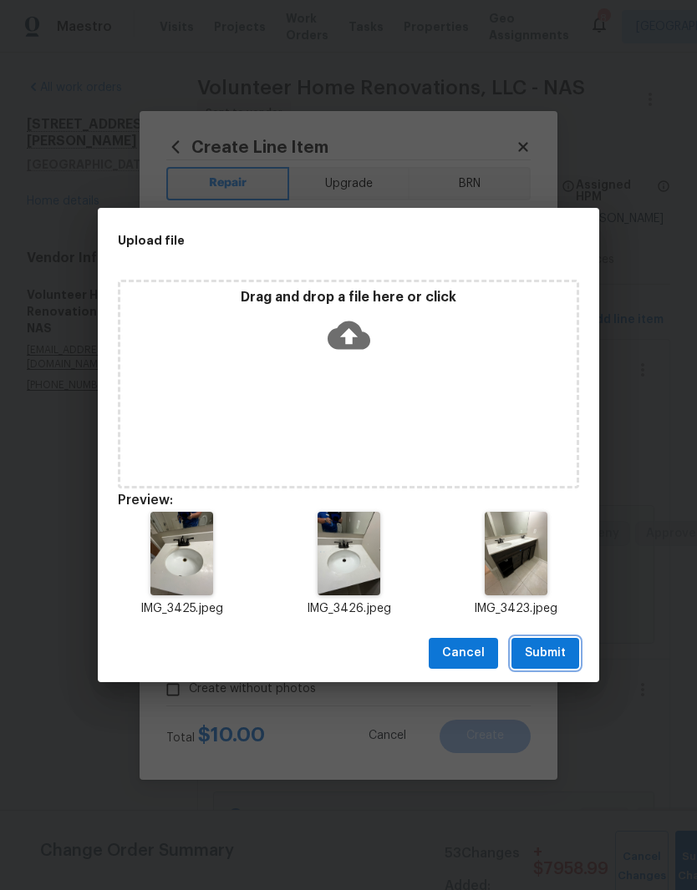
click at [559, 651] on span "Submit" at bounding box center [545, 653] width 41 height 21
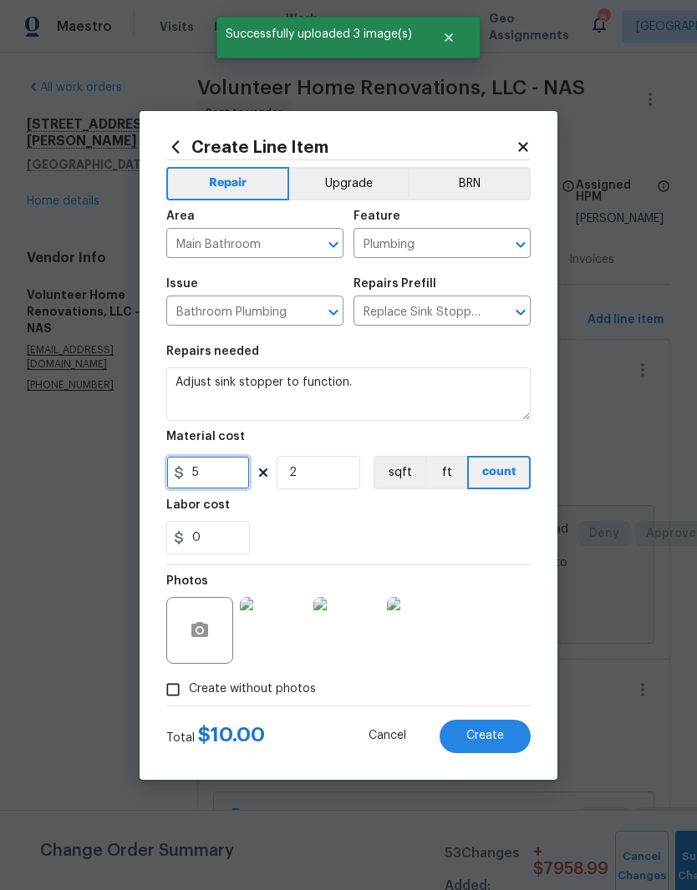
click at [225, 482] on input "5" at bounding box center [208, 472] width 84 height 33
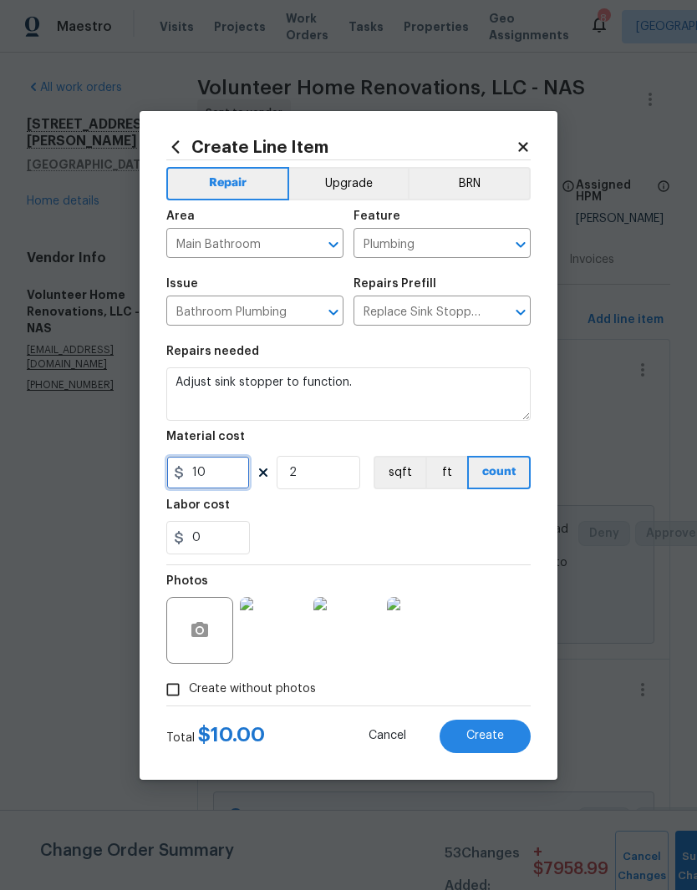
type input "10"
click at [454, 531] on div "0" at bounding box center [348, 537] width 364 height 33
click at [502, 740] on span "Create" at bounding box center [485, 736] width 38 height 13
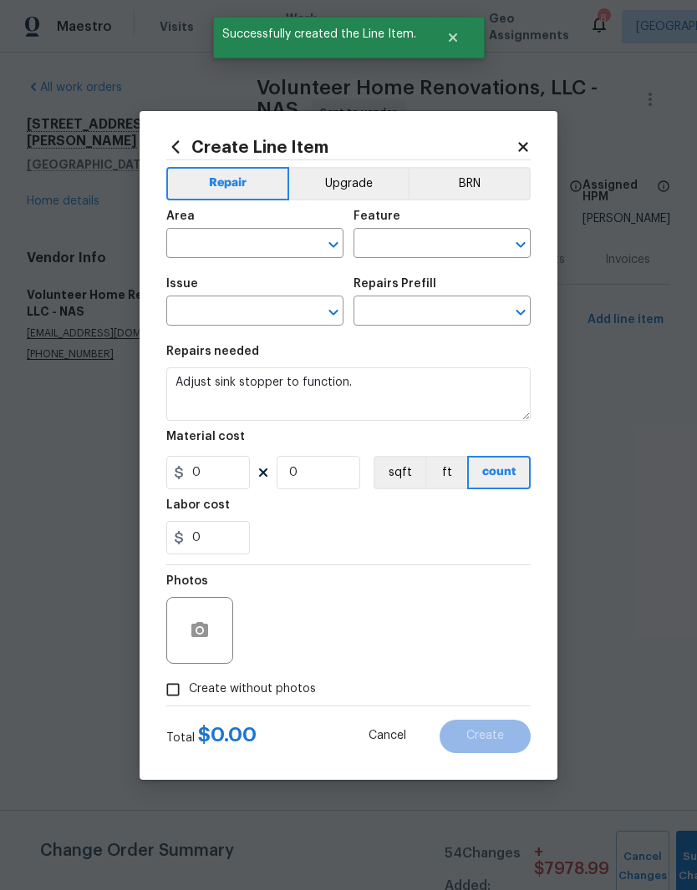
scroll to position [0, 0]
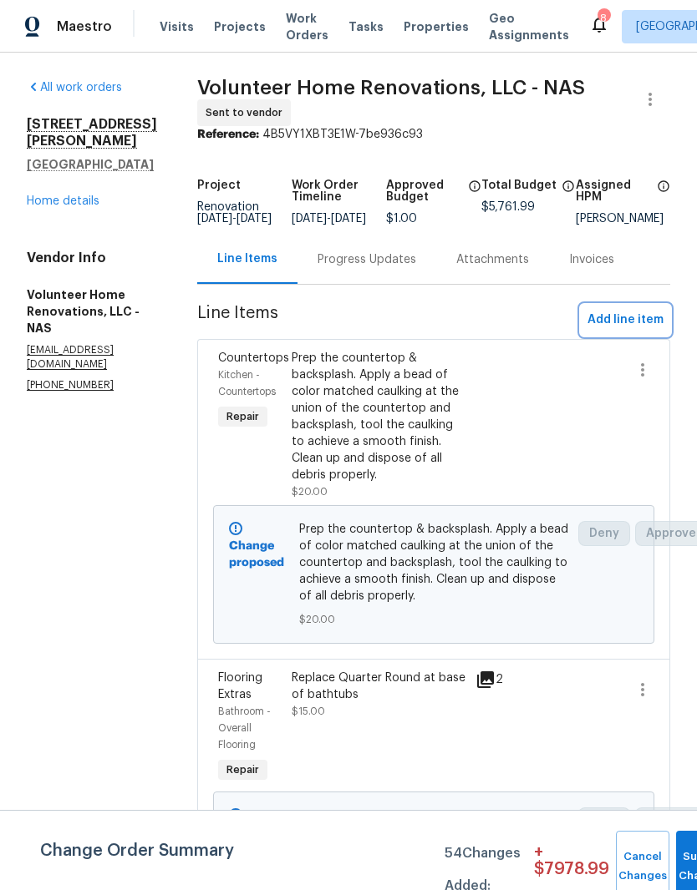
click at [639, 330] on span "Add line item" at bounding box center [625, 320] width 76 height 21
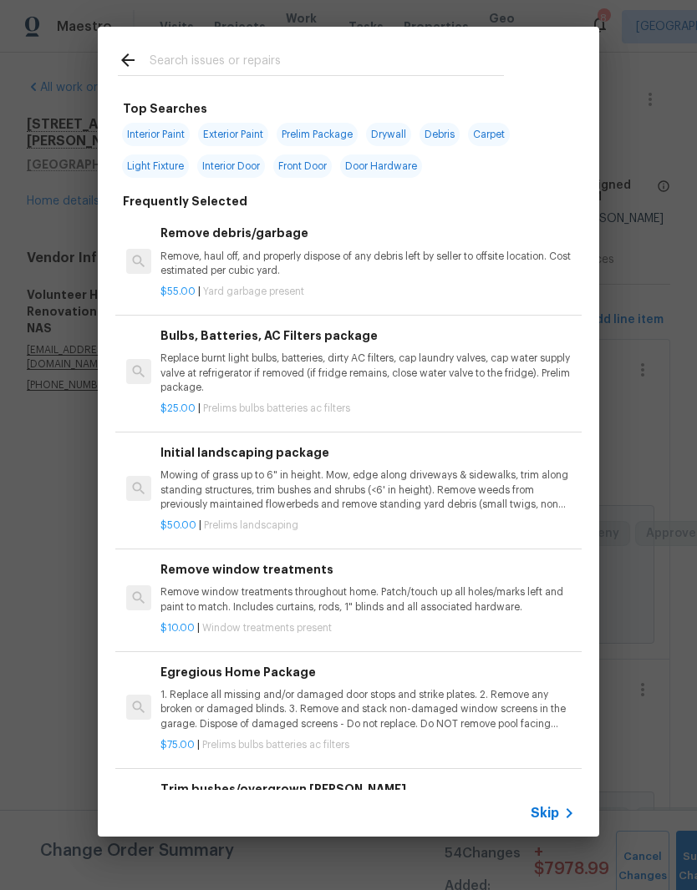
click at [314, 58] on input "text" at bounding box center [327, 62] width 354 height 25
type input "Door hard"
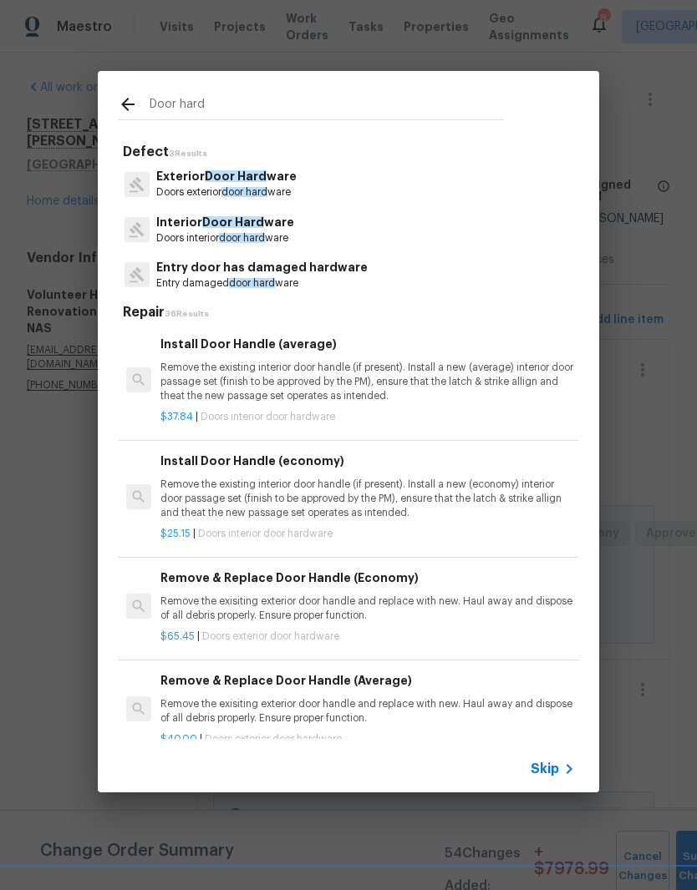
click at [278, 234] on p "Doors interior door hard ware" at bounding box center [225, 238] width 138 height 14
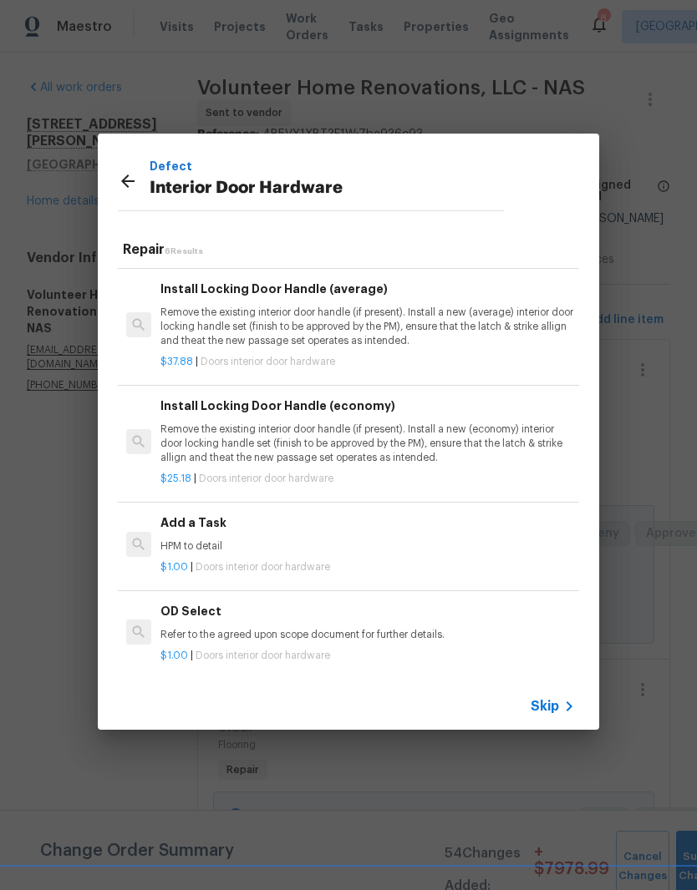
scroll to position [225, 0]
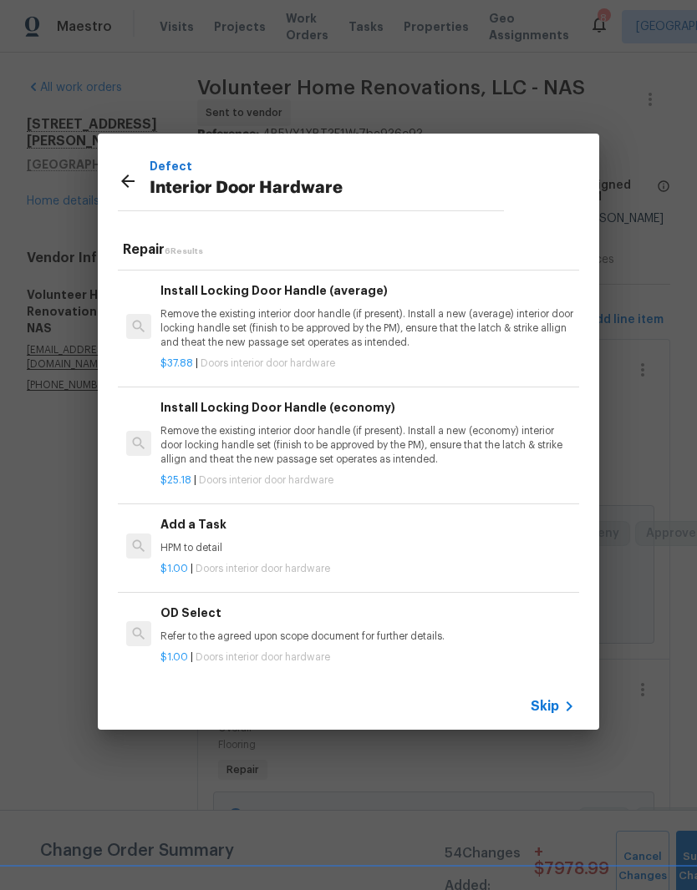
click at [215, 541] on p "HPM to detail" at bounding box center [367, 548] width 414 height 14
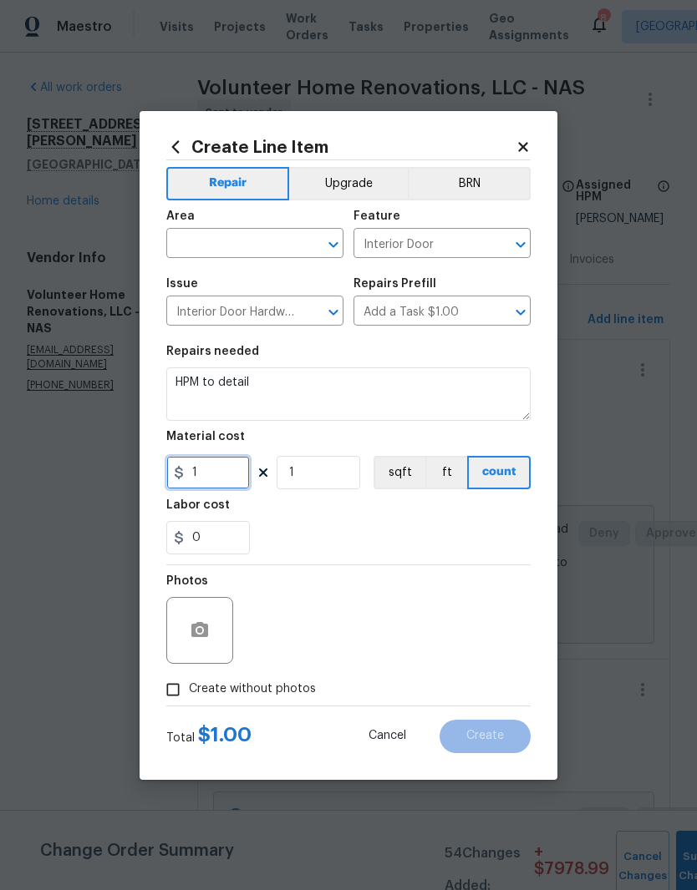
click at [232, 477] on input "1" at bounding box center [208, 472] width 84 height 33
type input "5"
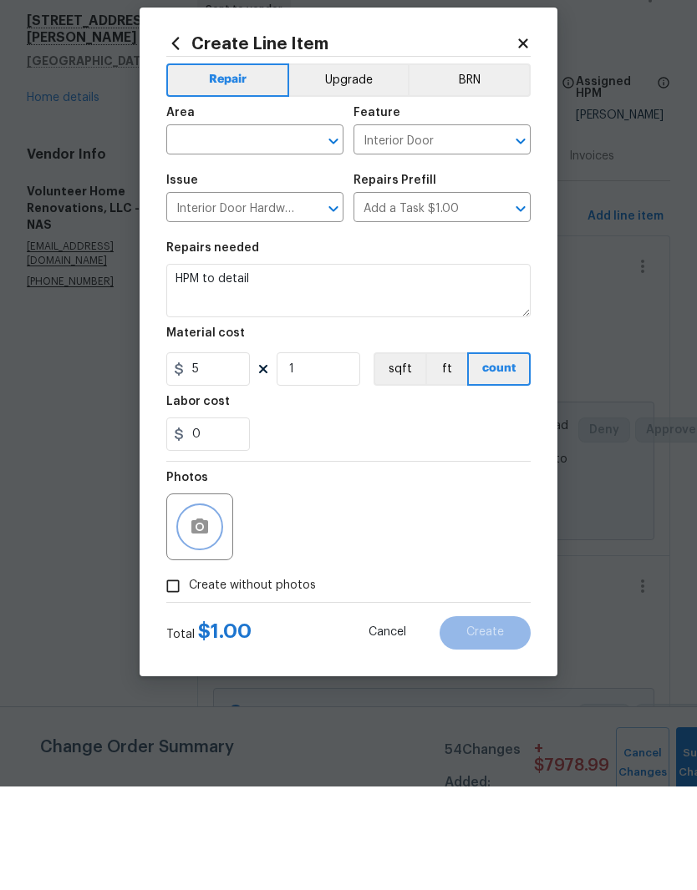
click at [211, 611] on button "button" at bounding box center [200, 631] width 40 height 40
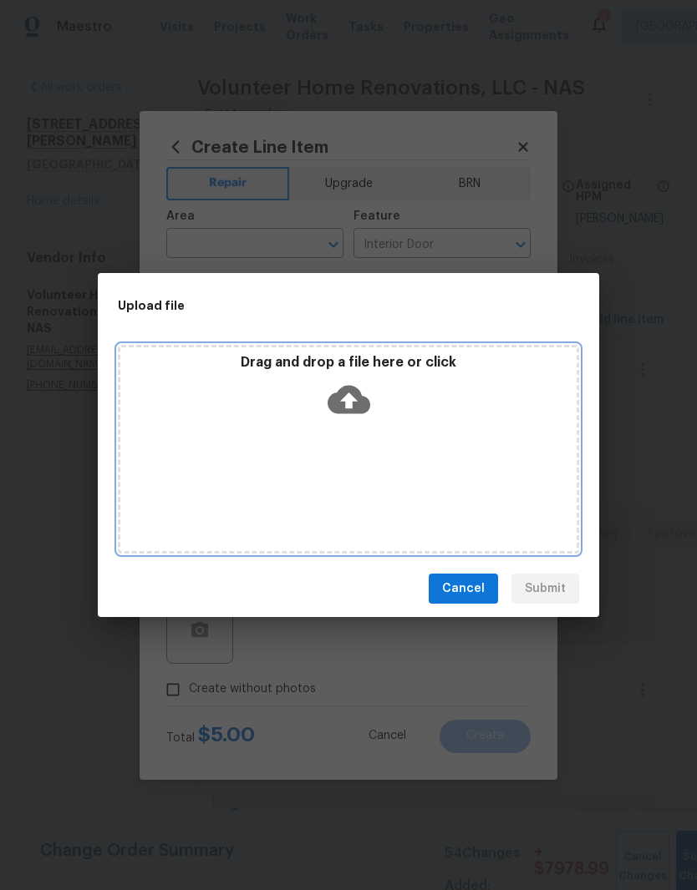
click at [406, 453] on div "Drag and drop a file here or click" at bounding box center [348, 449] width 461 height 209
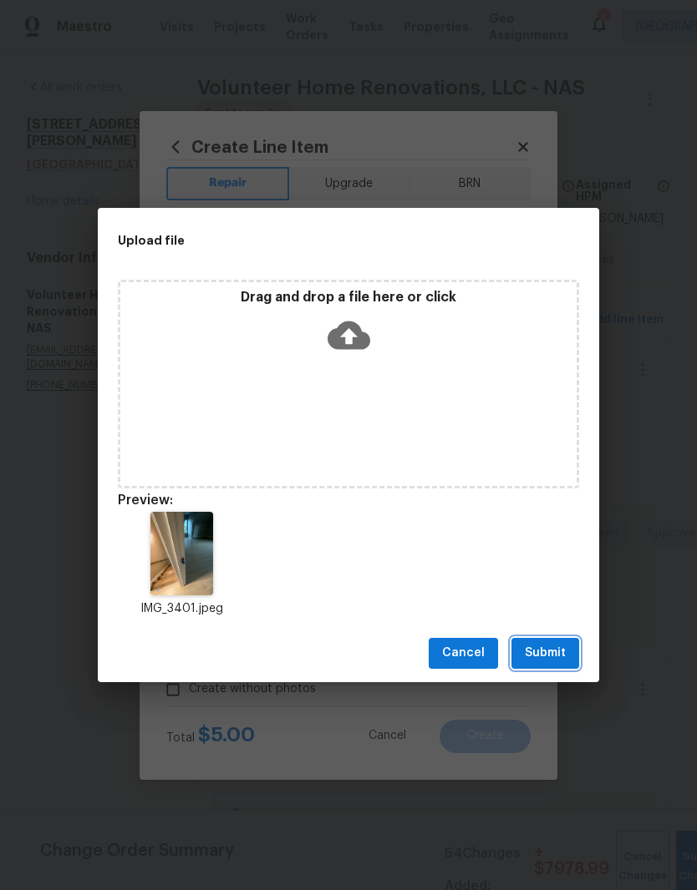
click at [560, 652] on span "Submit" at bounding box center [545, 653] width 41 height 21
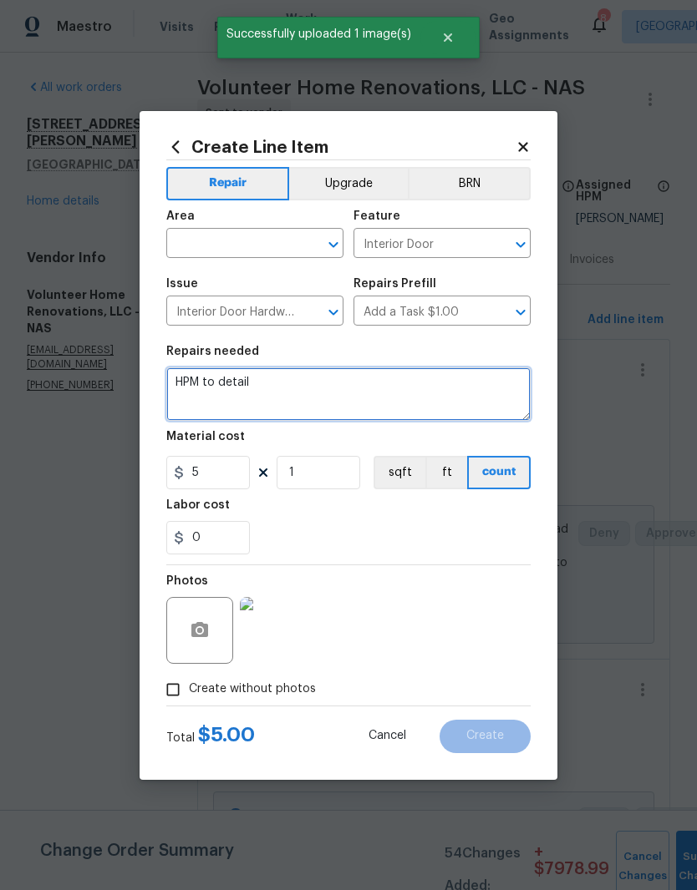
click at [288, 387] on textarea "HPM to detail" at bounding box center [348, 394] width 364 height 53
type textarea "H"
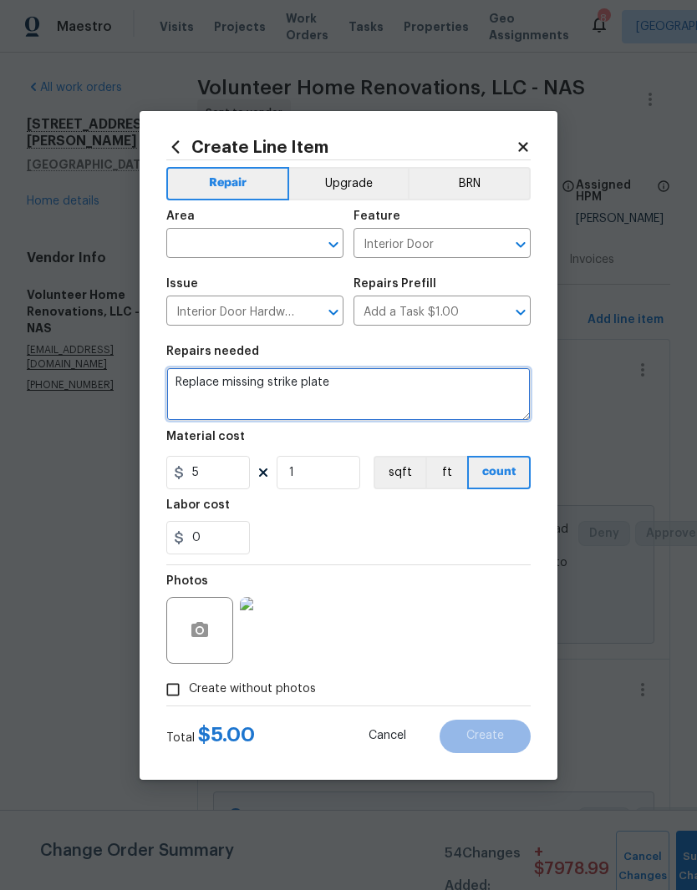
type textarea "Replace missing strike plate"
click at [256, 246] on input "text" at bounding box center [231, 245] width 130 height 26
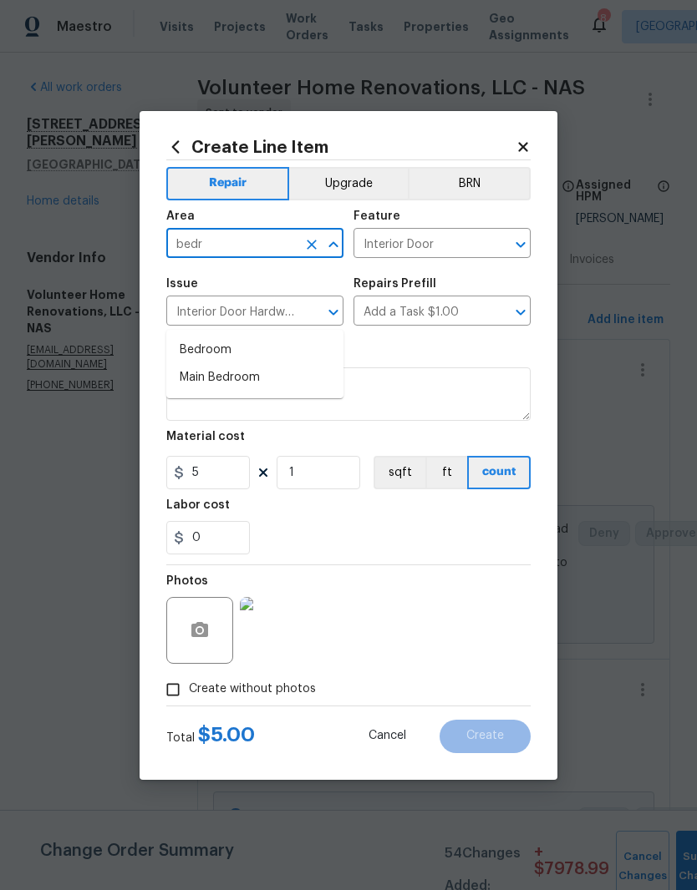
click at [224, 337] on li "Bedroom" at bounding box center [254, 351] width 177 height 28
type input "Bedroom"
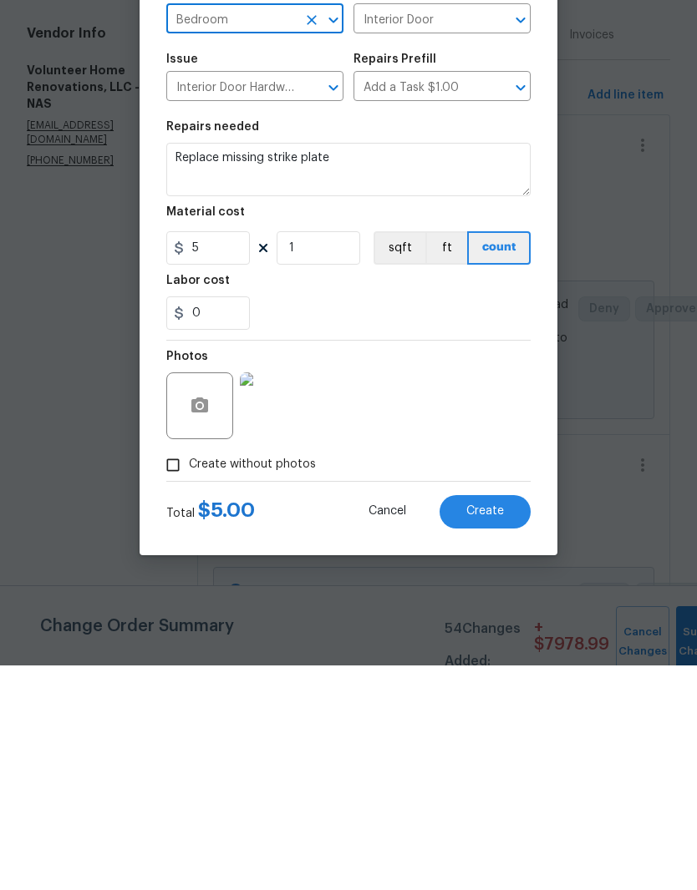
click at [500, 730] on span "Create" at bounding box center [485, 736] width 38 height 13
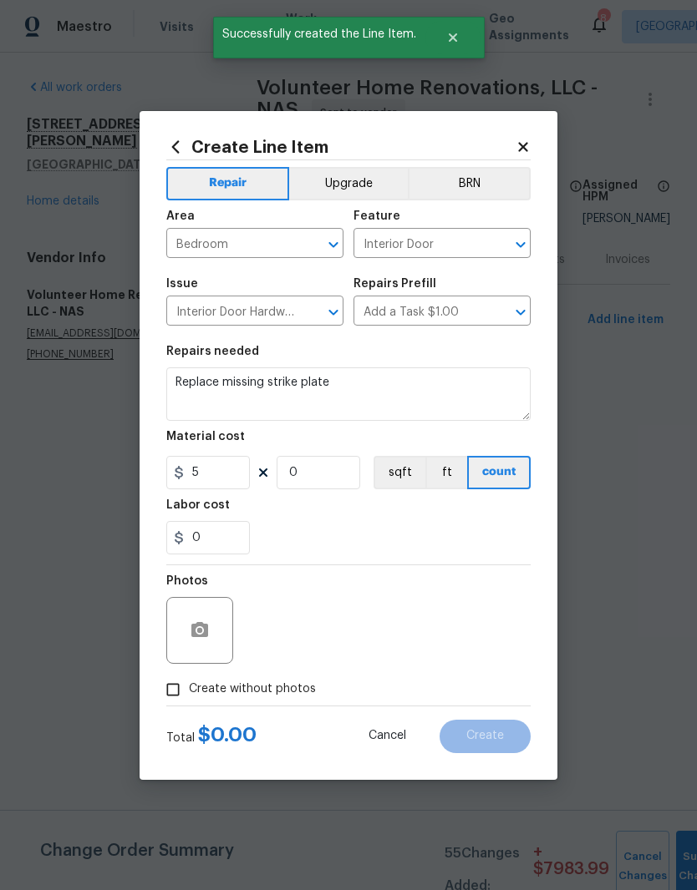
scroll to position [0, 0]
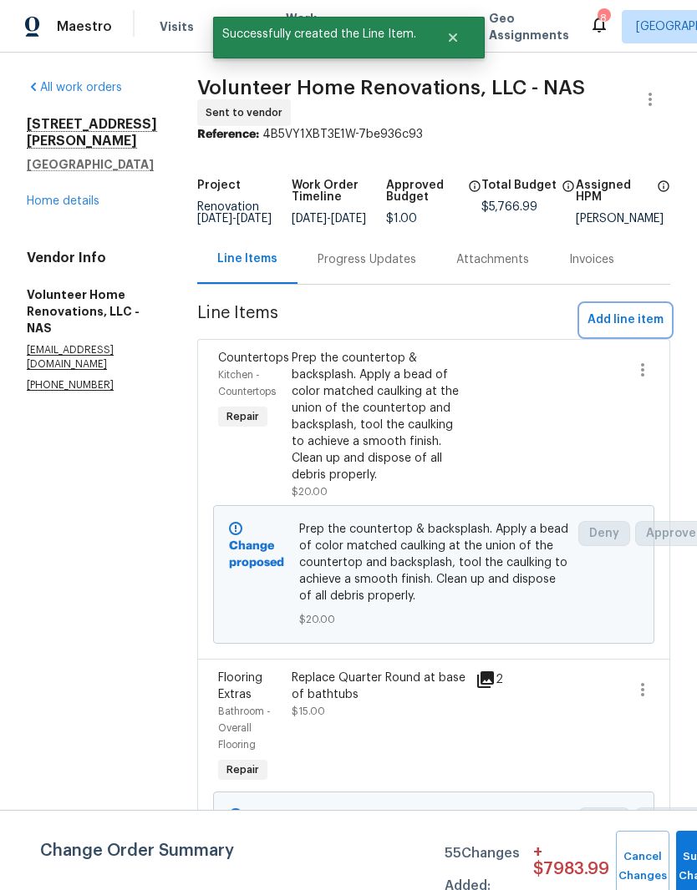
click at [642, 330] on span "Add line item" at bounding box center [625, 320] width 76 height 21
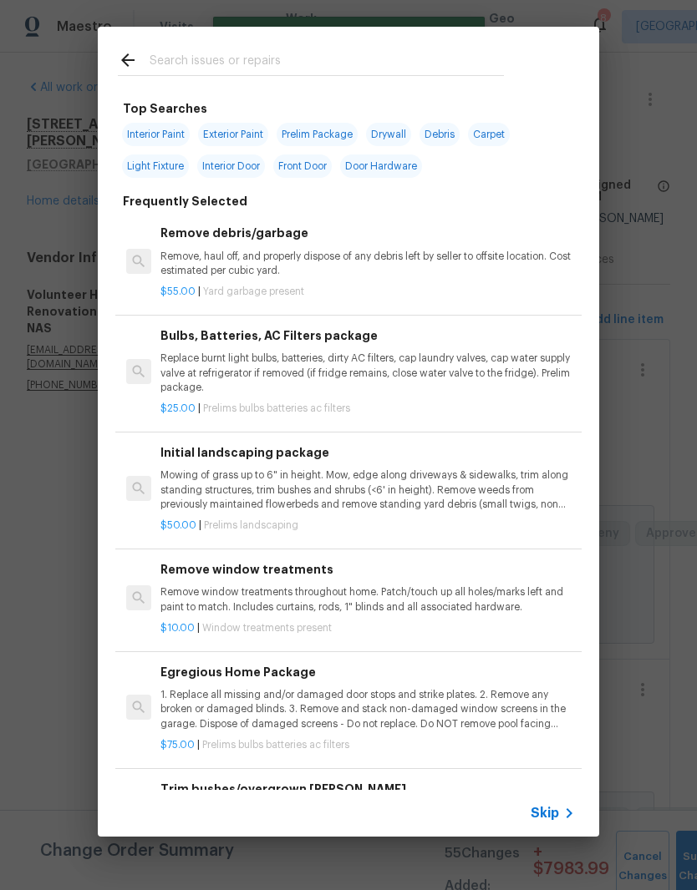
click at [363, 59] on input "text" at bounding box center [327, 62] width 354 height 25
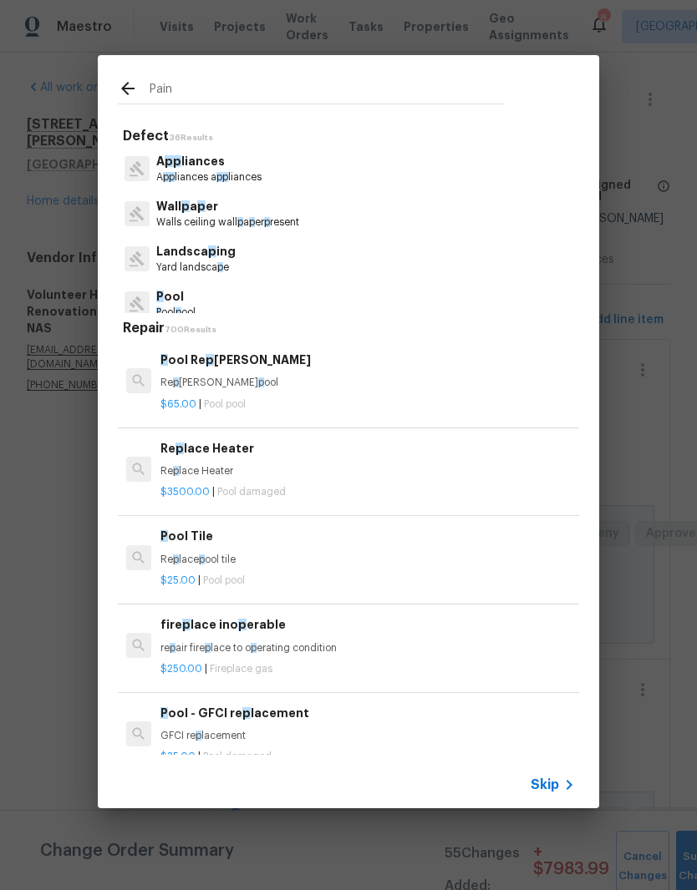
type input "Paint"
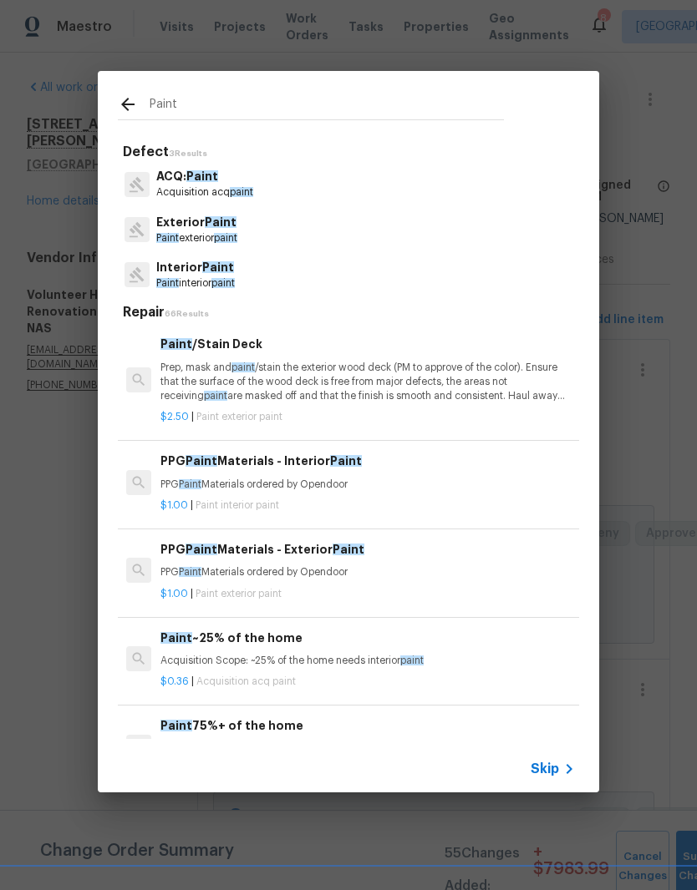
click at [220, 276] on p "Interior Paint" at bounding box center [195, 268] width 79 height 18
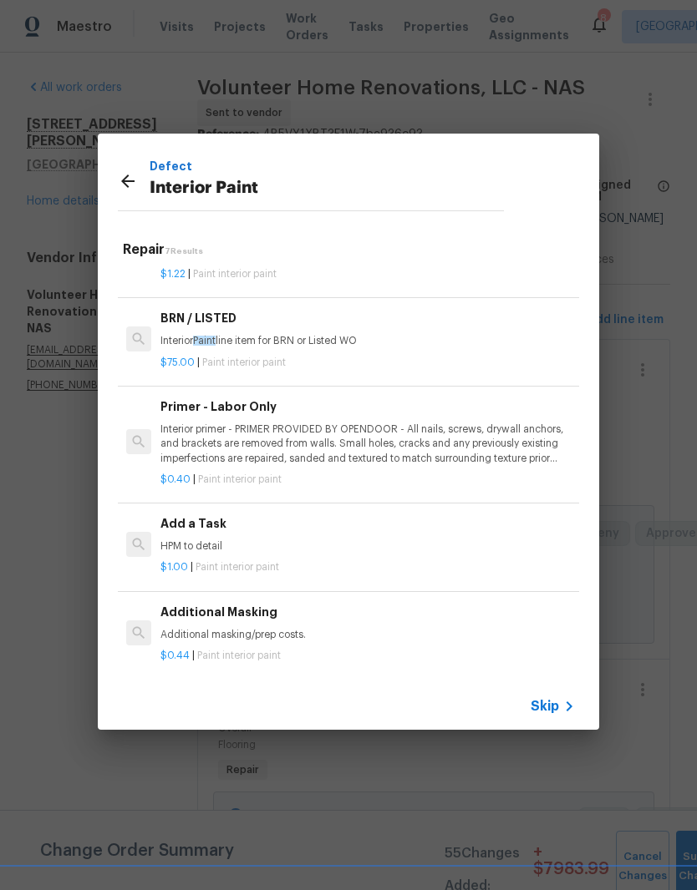
scroll to position [284, 0]
click at [221, 541] on p "HPM to detail" at bounding box center [367, 548] width 414 height 14
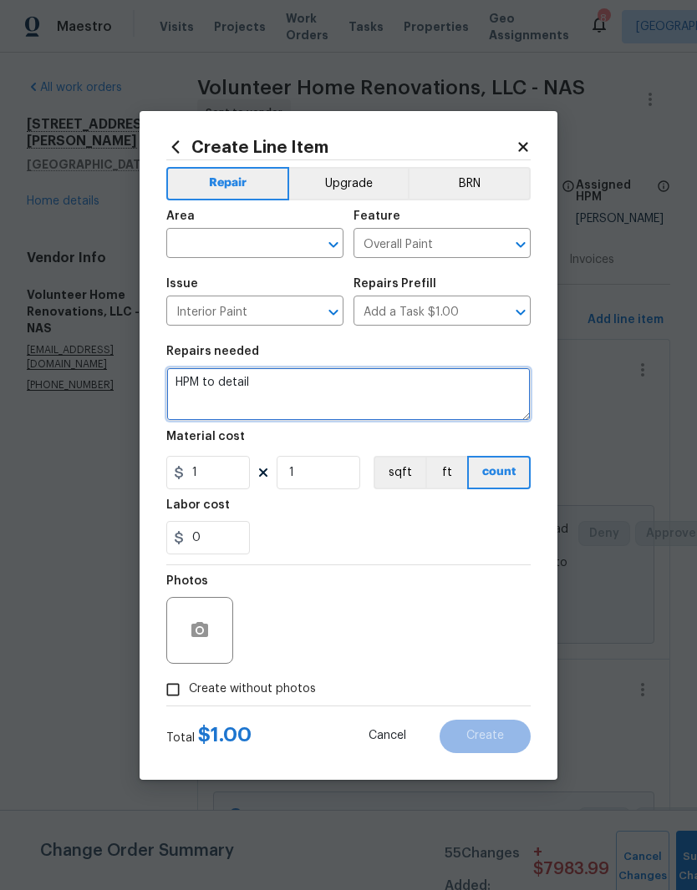
click at [281, 382] on textarea "HPM to detail" at bounding box center [348, 394] width 364 height 53
type textarea "H"
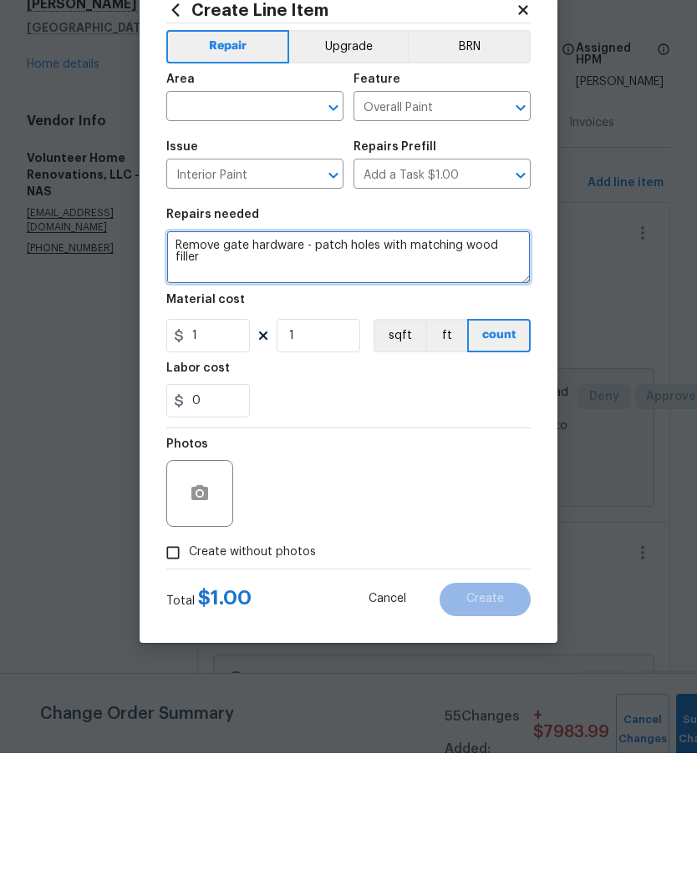
type textarea "Remove gate hardware - patch holes with matching wood filler"
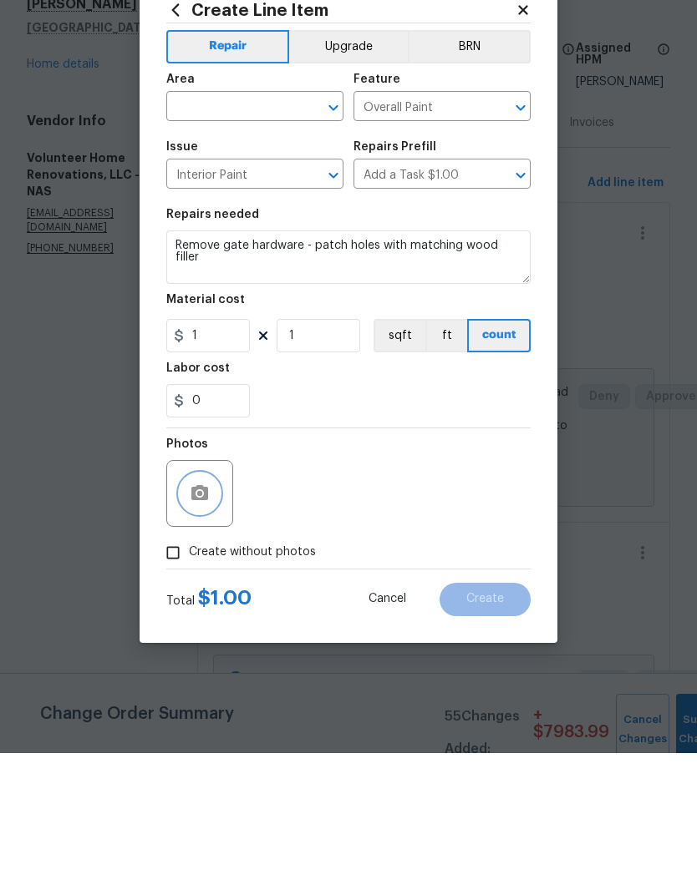
click at [214, 611] on button "button" at bounding box center [200, 631] width 40 height 40
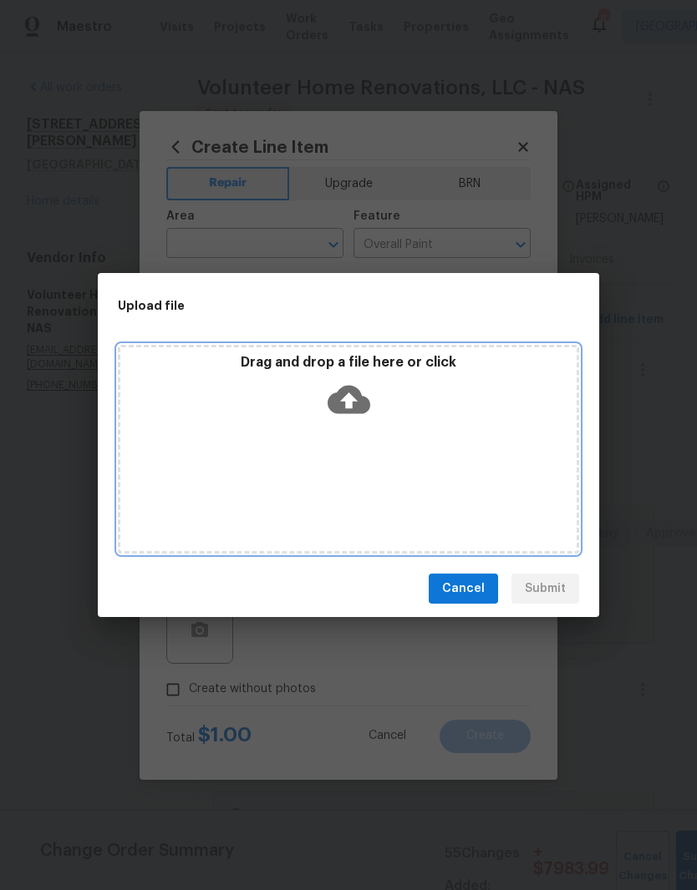
click at [424, 435] on div "Drag and drop a file here or click" at bounding box center [348, 449] width 461 height 209
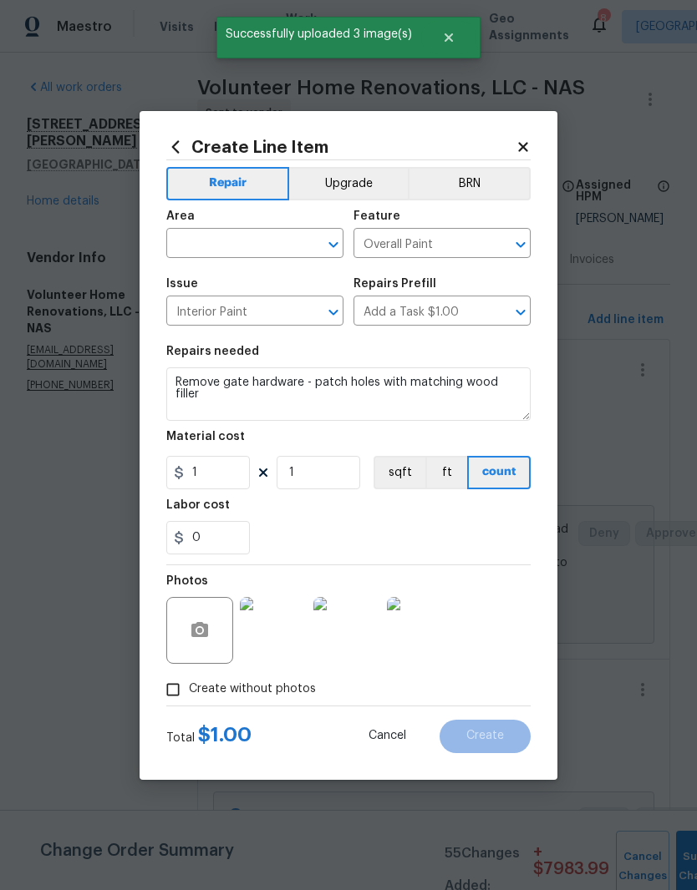
scroll to position [68, 0]
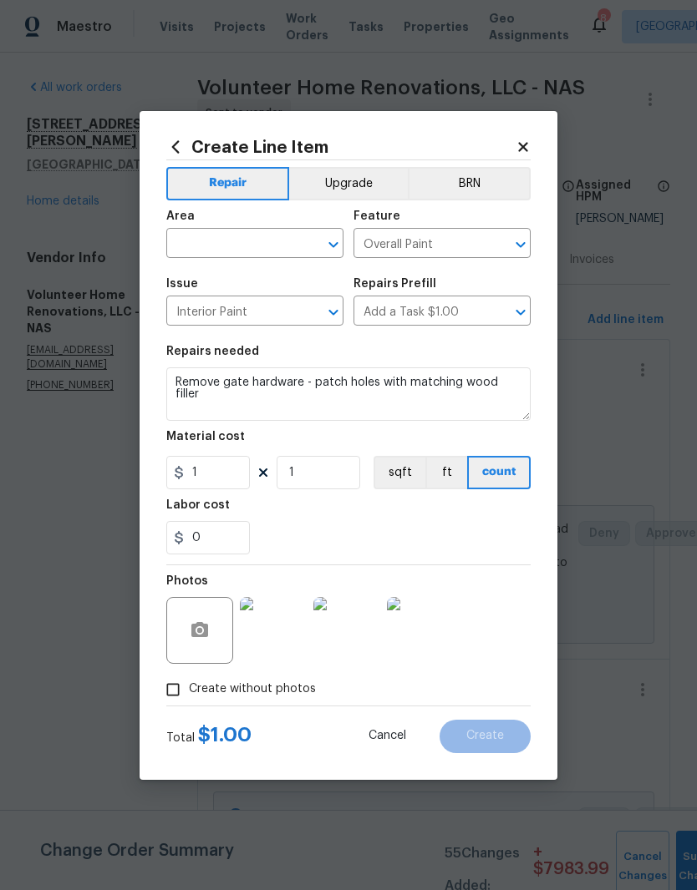
click at [295, 636] on img at bounding box center [273, 630] width 67 height 67
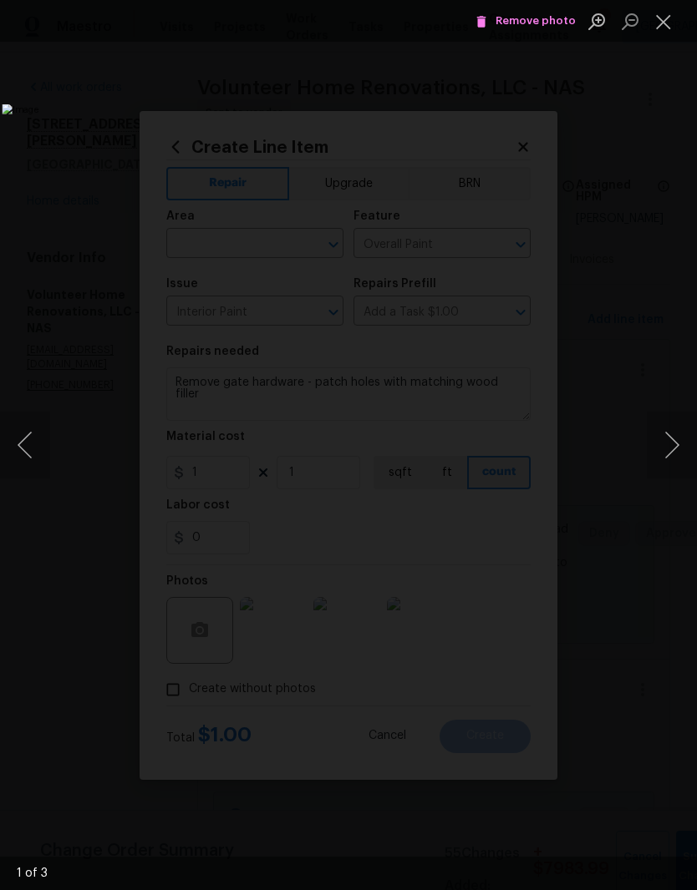
click at [676, 446] on button "Next image" at bounding box center [672, 445] width 50 height 67
click at [672, 445] on button "Next image" at bounding box center [672, 445] width 50 height 67
click at [670, 28] on button "Close lightbox" at bounding box center [663, 21] width 33 height 29
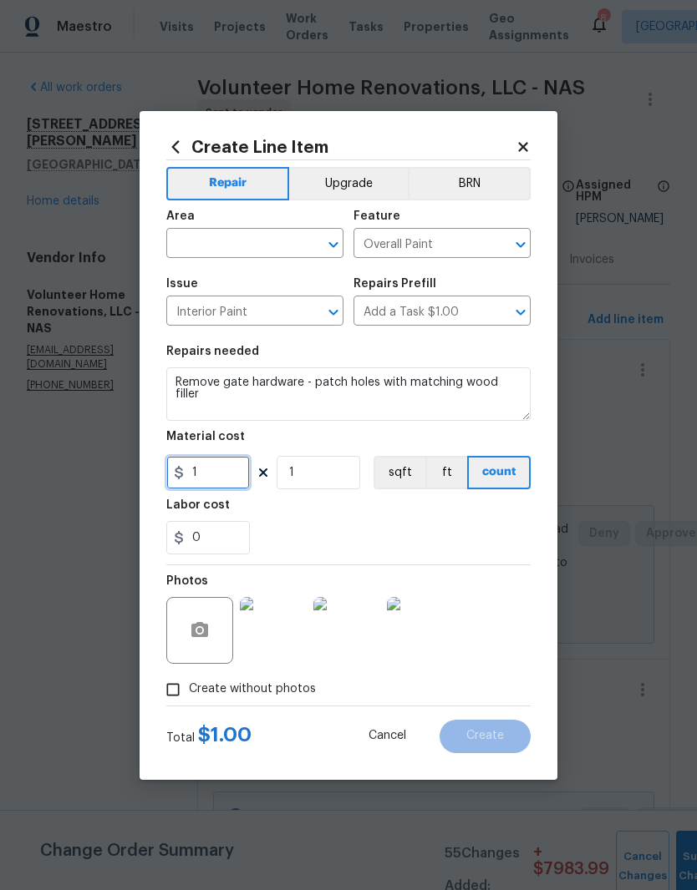
click at [233, 474] on input "1" at bounding box center [208, 472] width 84 height 33
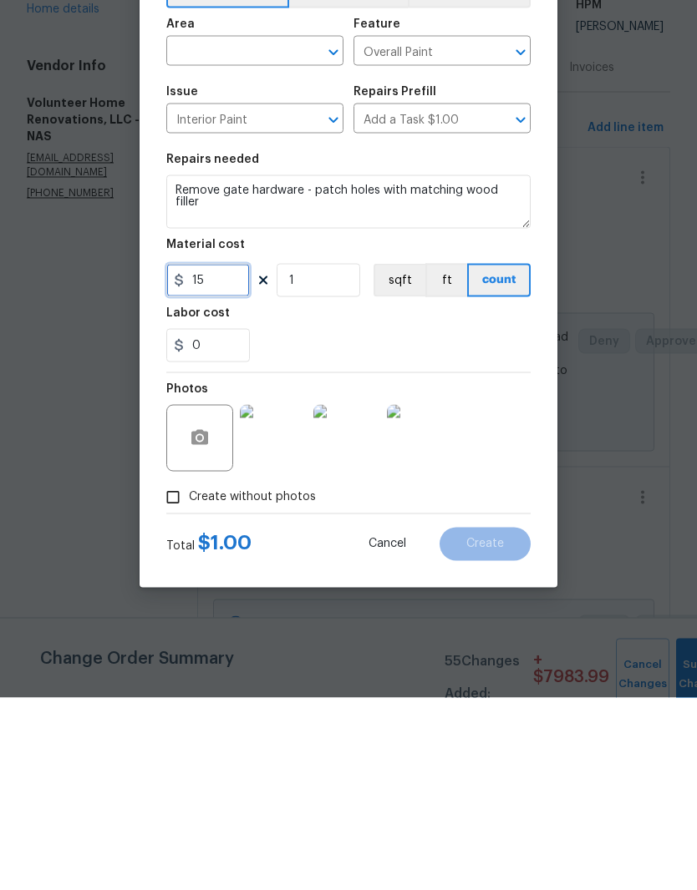
type input "15"
click at [468, 521] on div "0" at bounding box center [348, 537] width 364 height 33
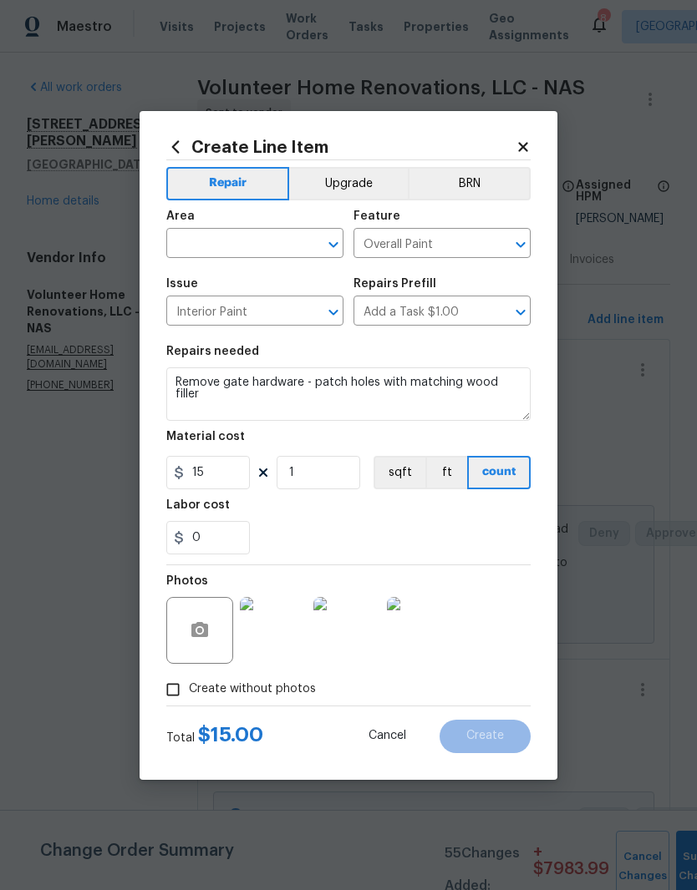
click at [295, 234] on input "text" at bounding box center [231, 245] width 130 height 26
click at [219, 337] on li "Stairs" at bounding box center [254, 351] width 177 height 28
type input "Stairs"
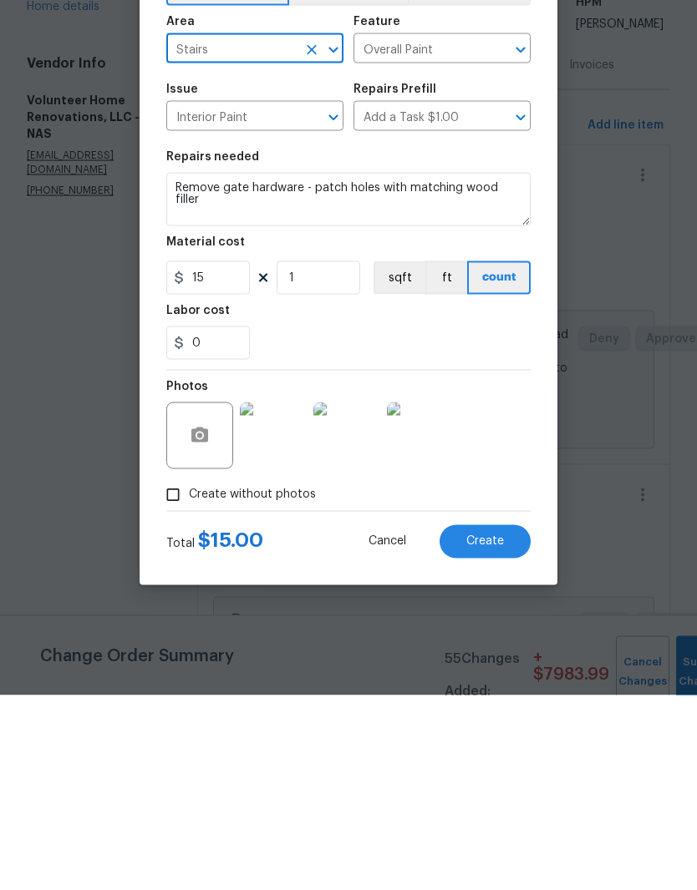
click at [503, 730] on span "Create" at bounding box center [485, 736] width 38 height 13
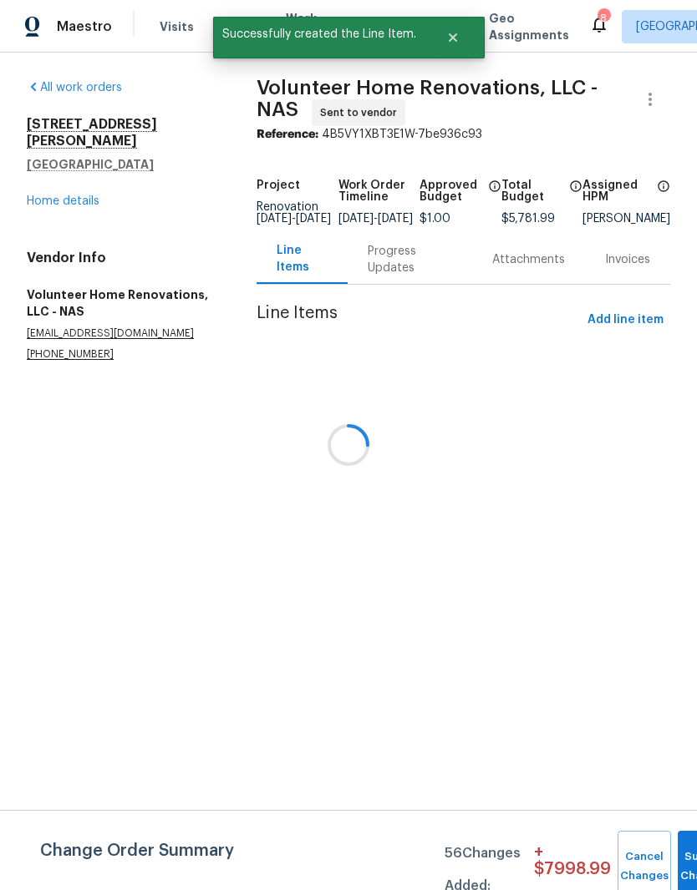
scroll to position [0, 0]
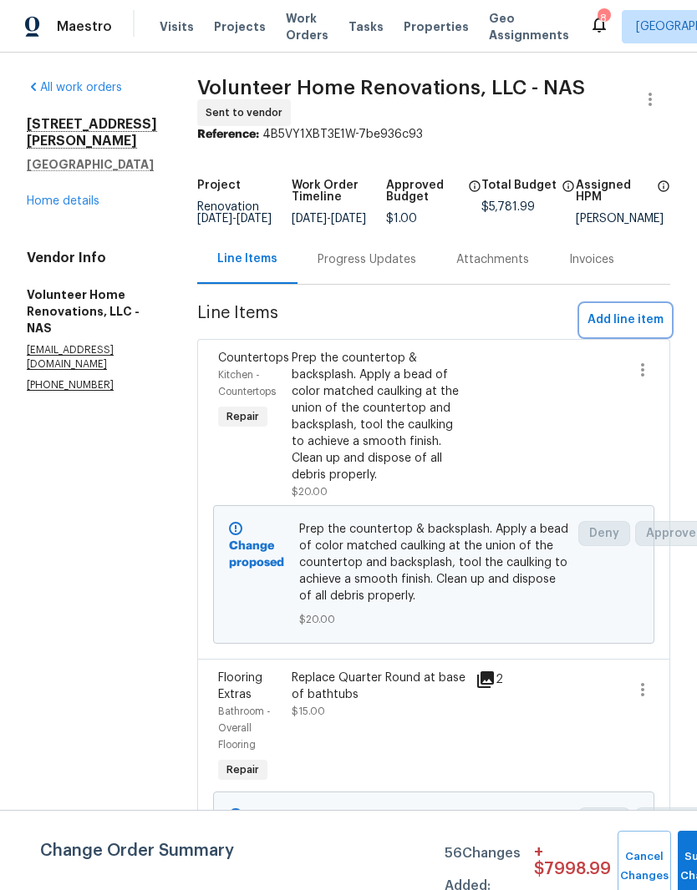
click at [632, 331] on span "Add line item" at bounding box center [625, 320] width 76 height 21
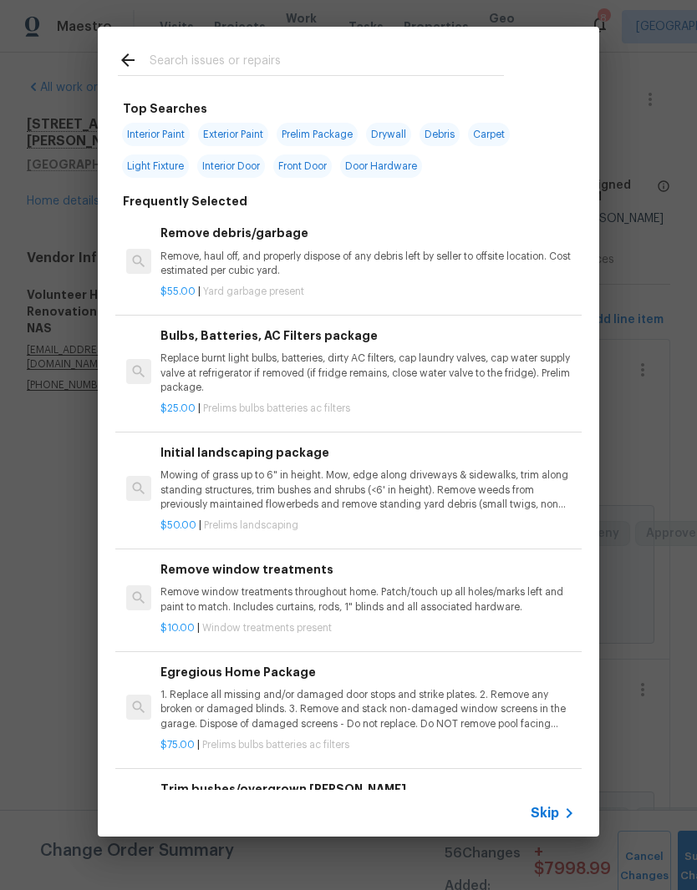
click at [389, 61] on input "text" at bounding box center [327, 62] width 354 height 25
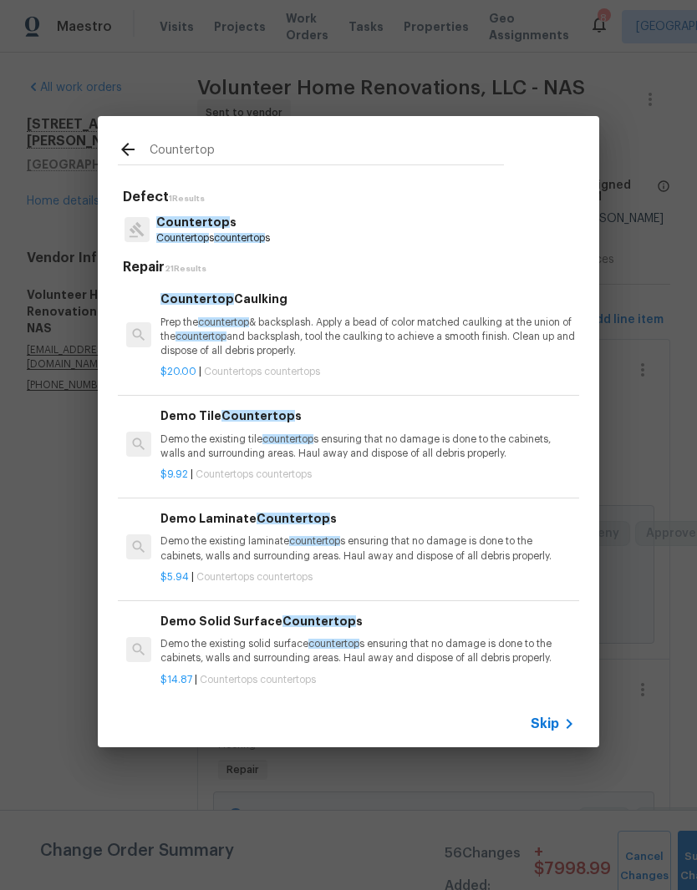
type input "Countertops"
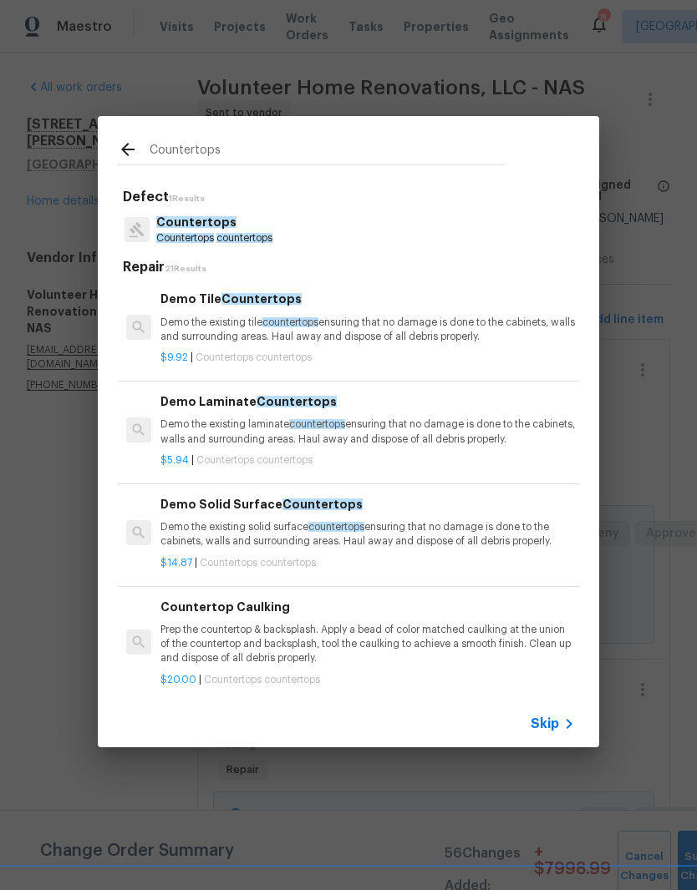
click at [250, 233] on span "countertops" at bounding box center [244, 238] width 56 height 10
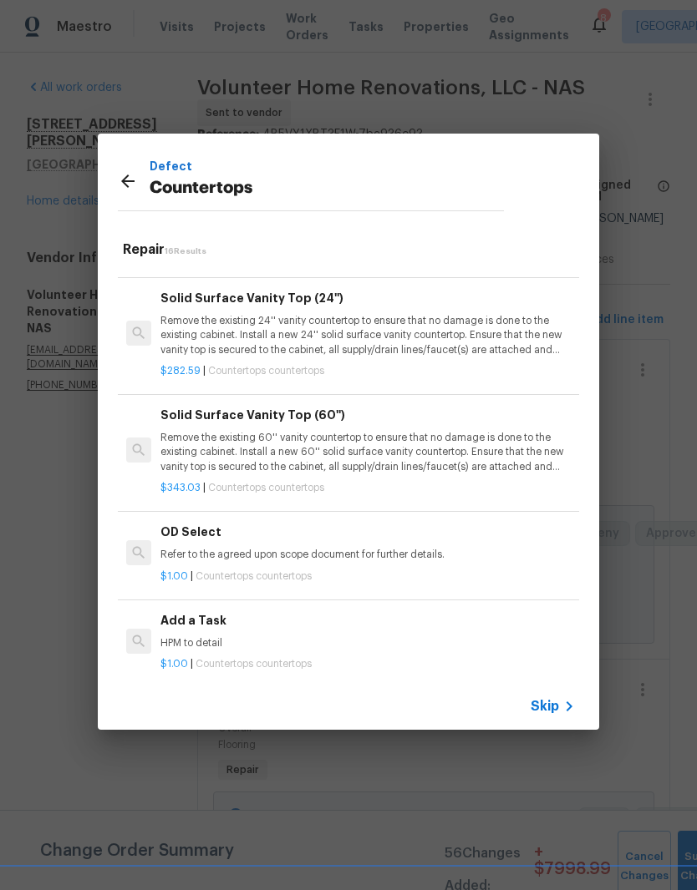
scroll to position [1329, 0]
click at [202, 623] on div "Add a Task HPM to detail" at bounding box center [367, 632] width 414 height 40
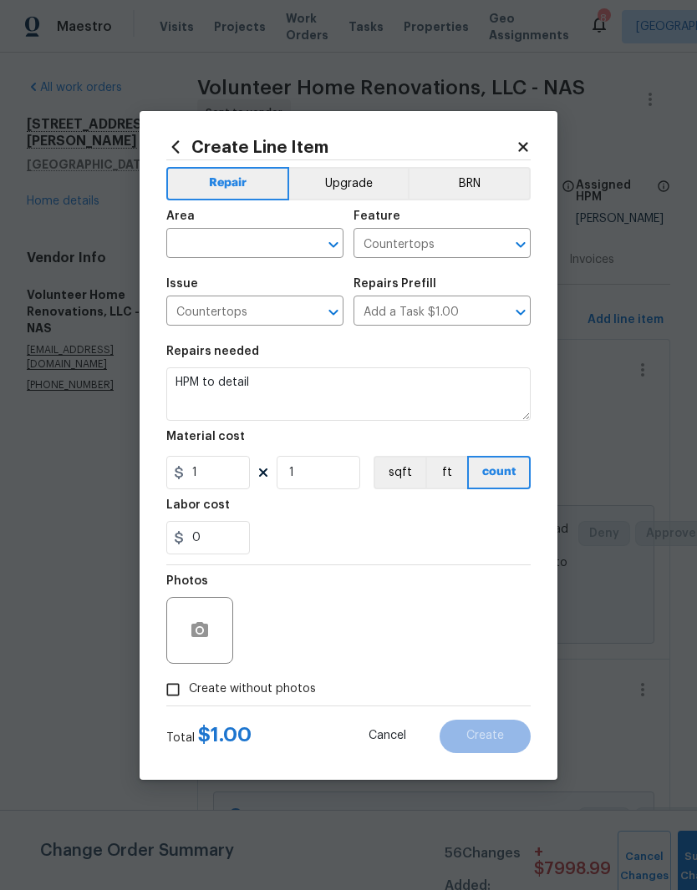
click at [306, 244] on icon "Clear" at bounding box center [311, 244] width 17 height 17
click at [247, 317] on li "Main Bathroom" at bounding box center [254, 310] width 177 height 28
type input "Main Bathroom"
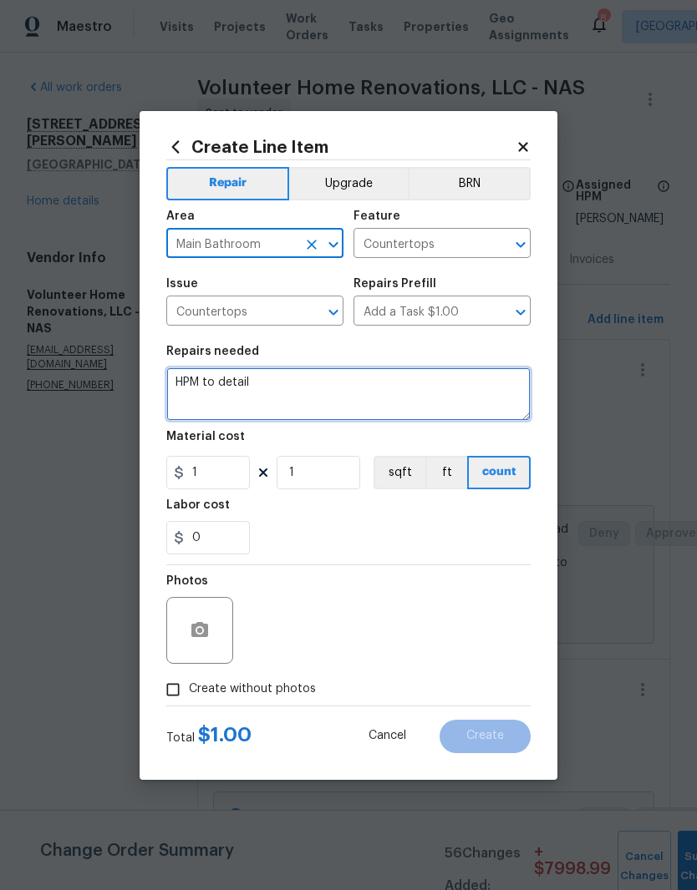
click at [287, 387] on textarea "HPM to detail" at bounding box center [348, 394] width 364 height 53
type textarea "H"
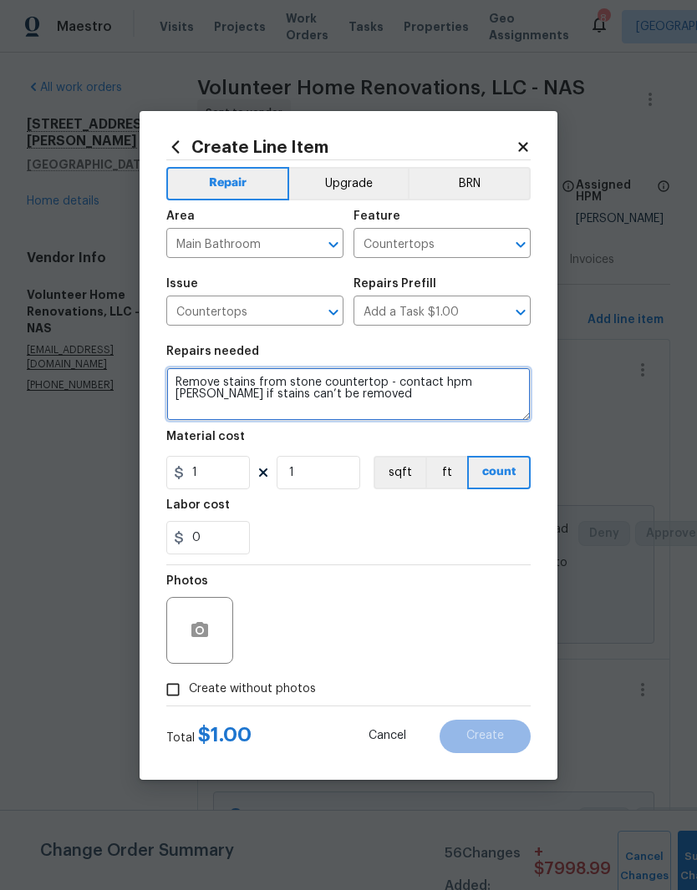
click at [502, 388] on textarea "Remove stains from stone countertop - contact hpm Cynthia if stains can’t be re…" at bounding box center [348, 394] width 364 height 53
type textarea "Remove stains from stone countertop - contact hpm Cynthia for next steps if sta…"
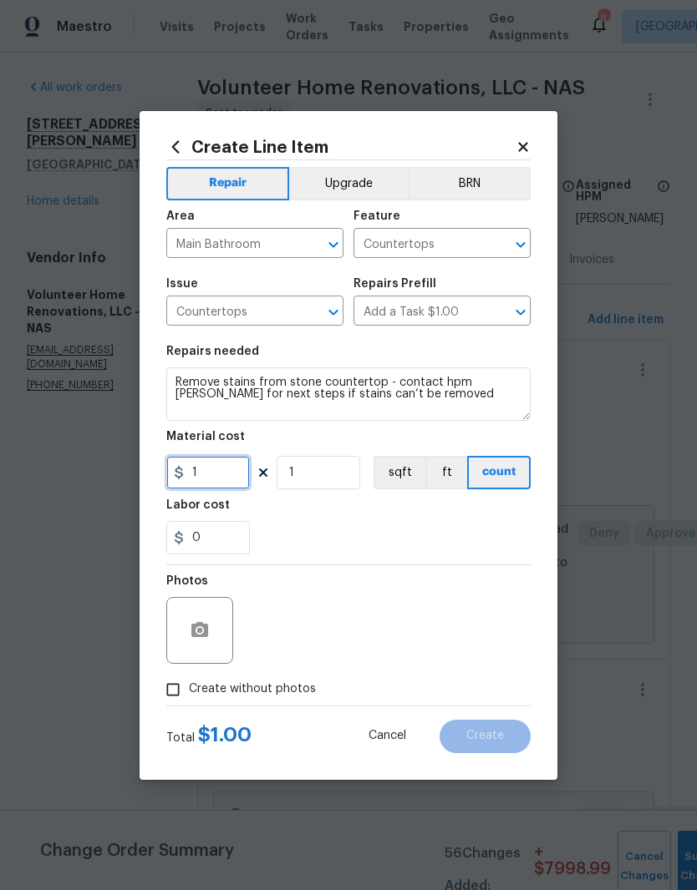
click at [229, 475] on input "1" at bounding box center [208, 472] width 84 height 33
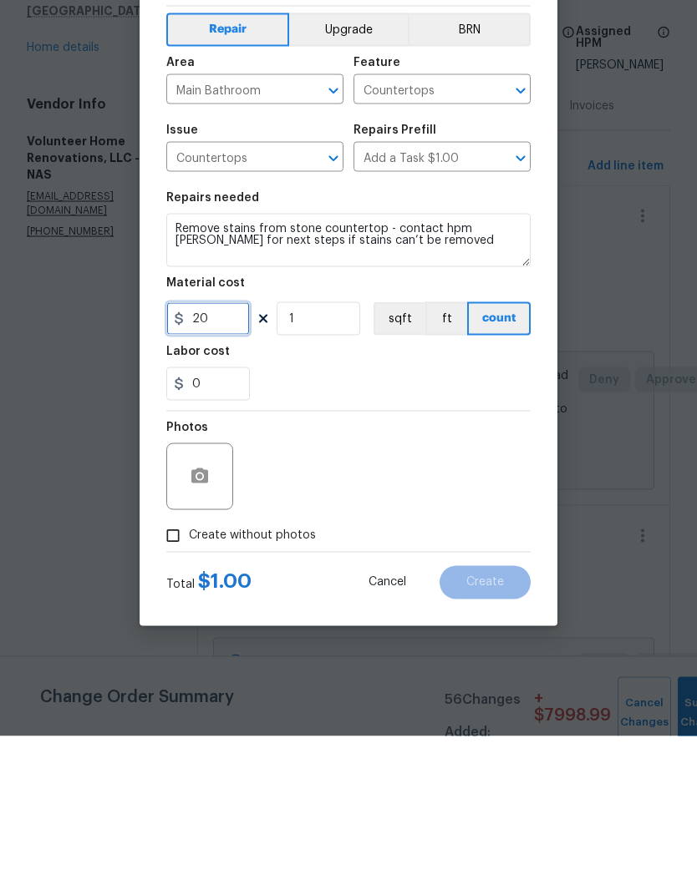
type input "20"
click at [212, 611] on button "button" at bounding box center [200, 631] width 40 height 40
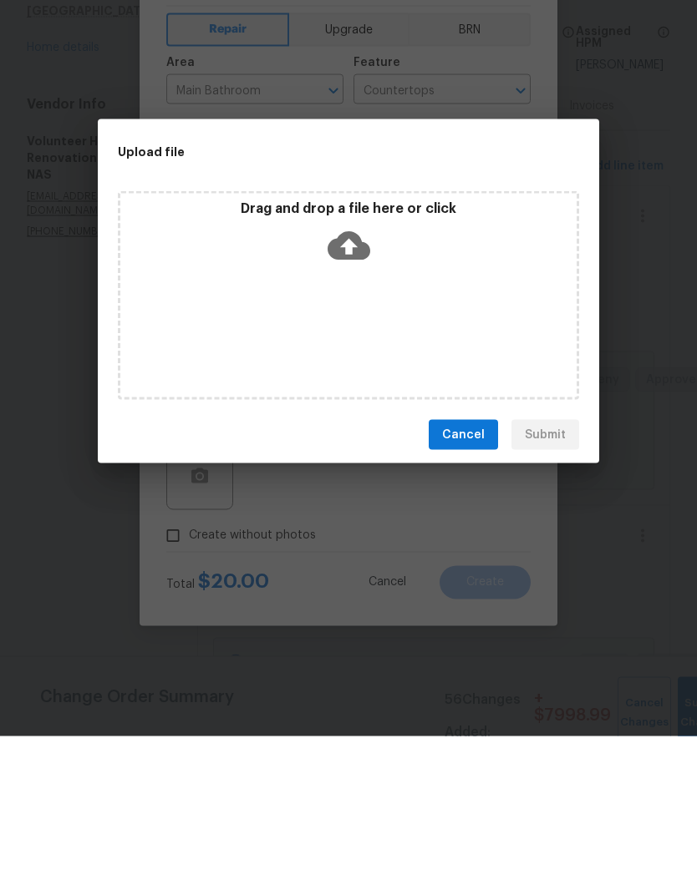
scroll to position [68, 0]
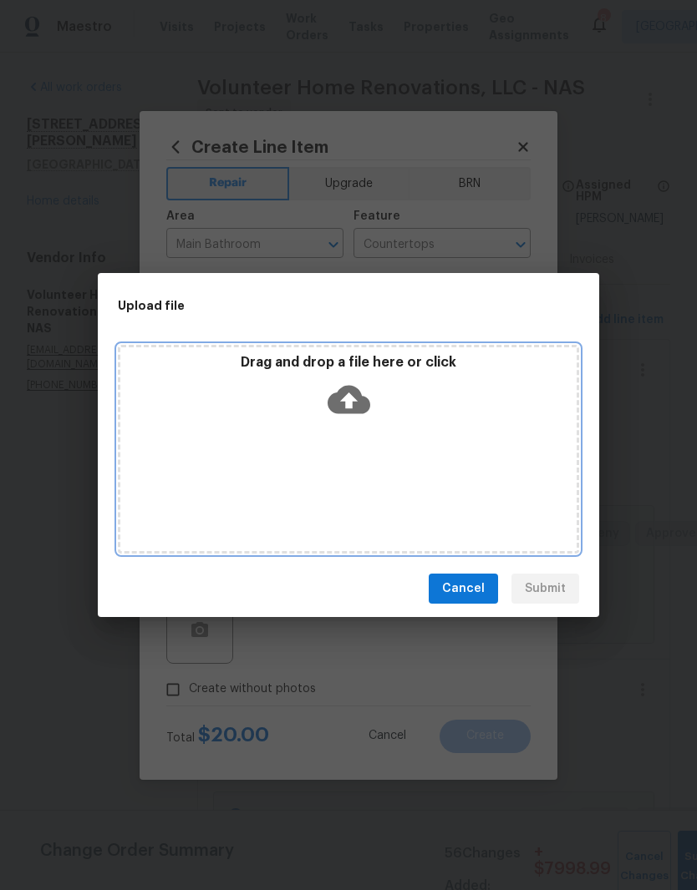
click at [402, 457] on div "Drag and drop a file here or click" at bounding box center [348, 449] width 461 height 209
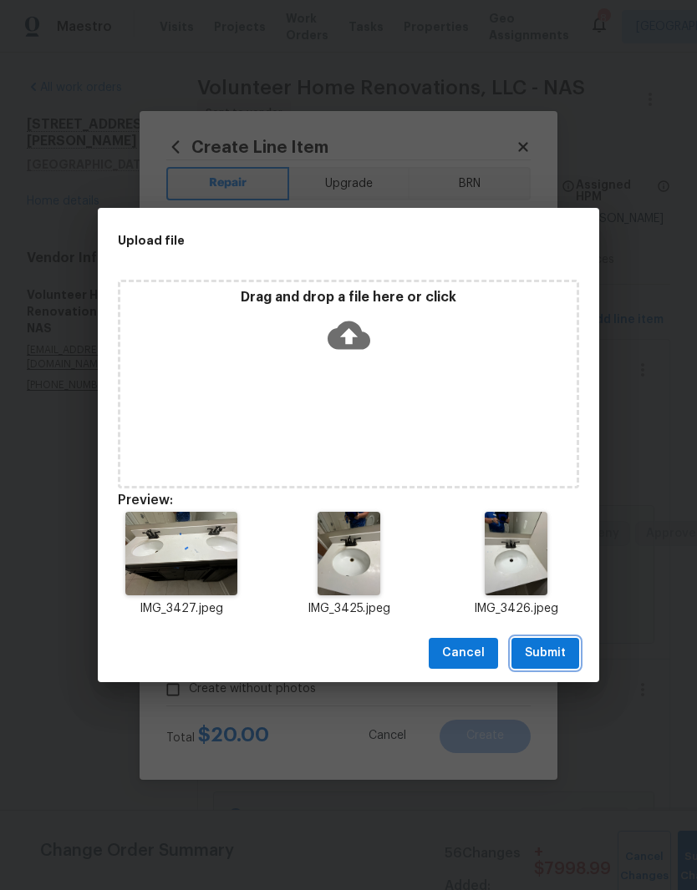
click at [558, 650] on span "Submit" at bounding box center [545, 653] width 41 height 21
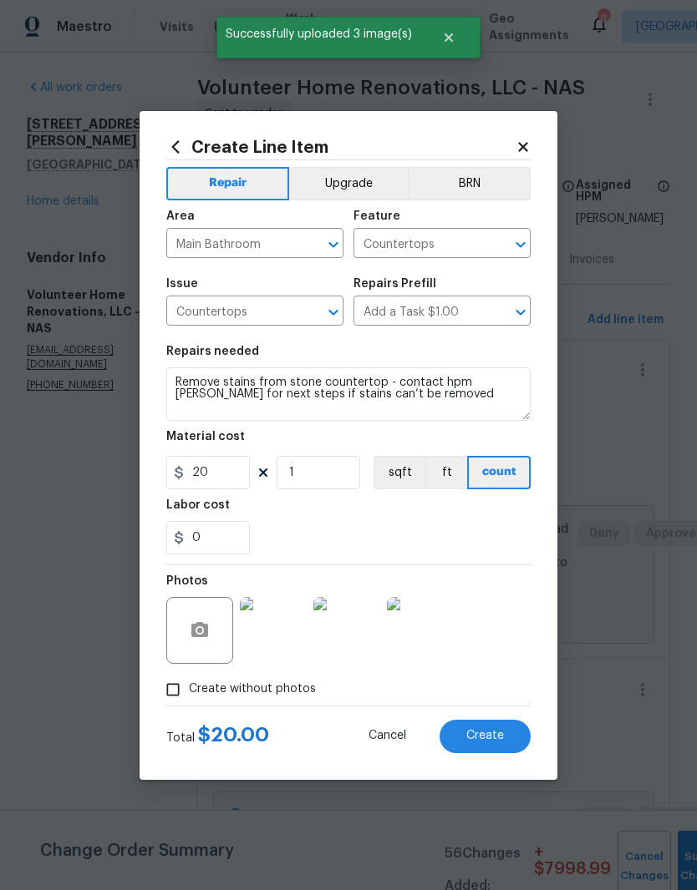
click at [492, 738] on span "Create" at bounding box center [485, 736] width 38 height 13
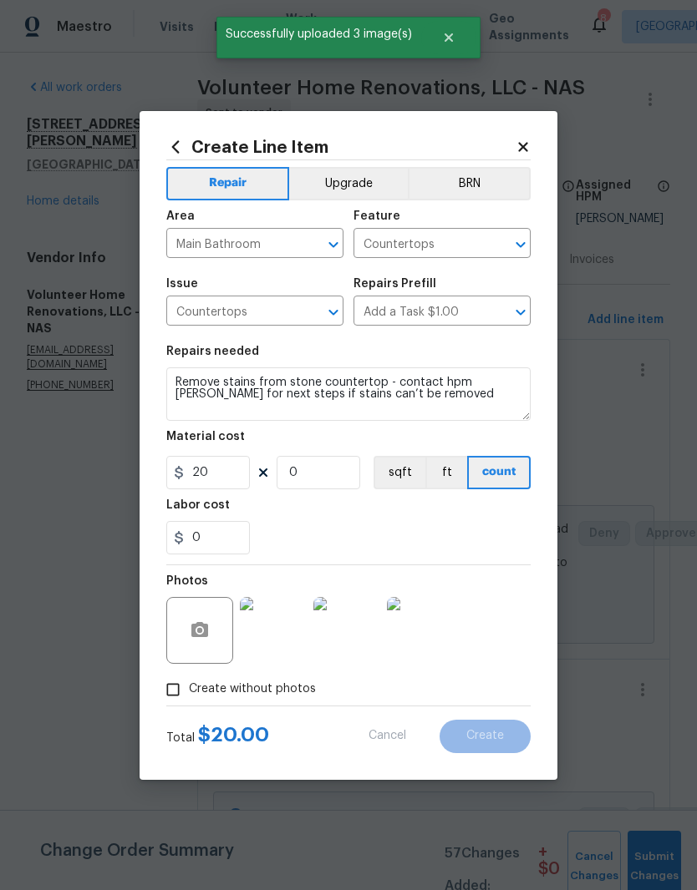
scroll to position [0, 0]
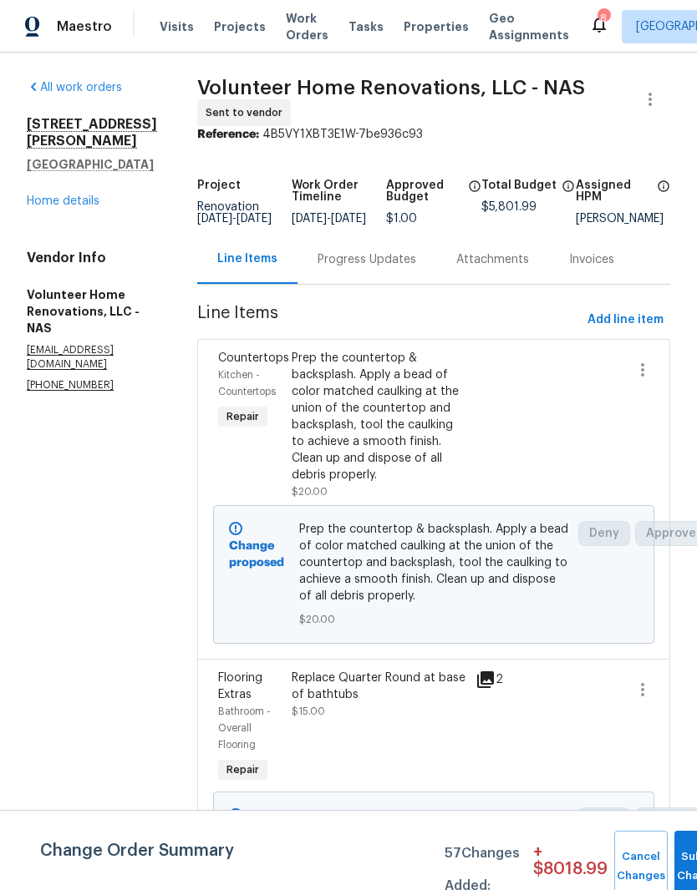
click at [78, 195] on link "Home details" at bounding box center [63, 201] width 73 height 12
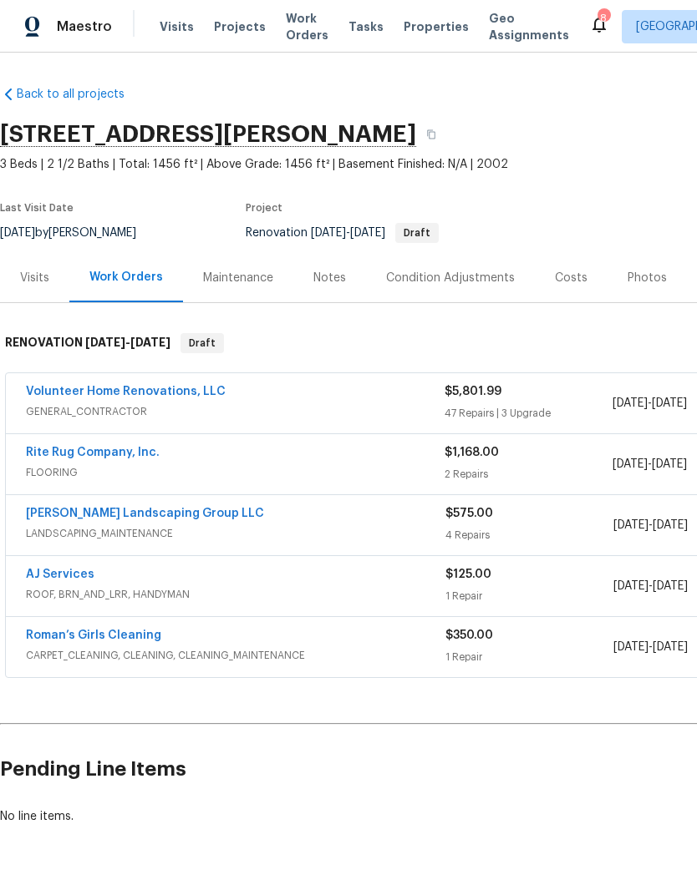
click at [571, 277] on div "Costs" at bounding box center [571, 278] width 33 height 17
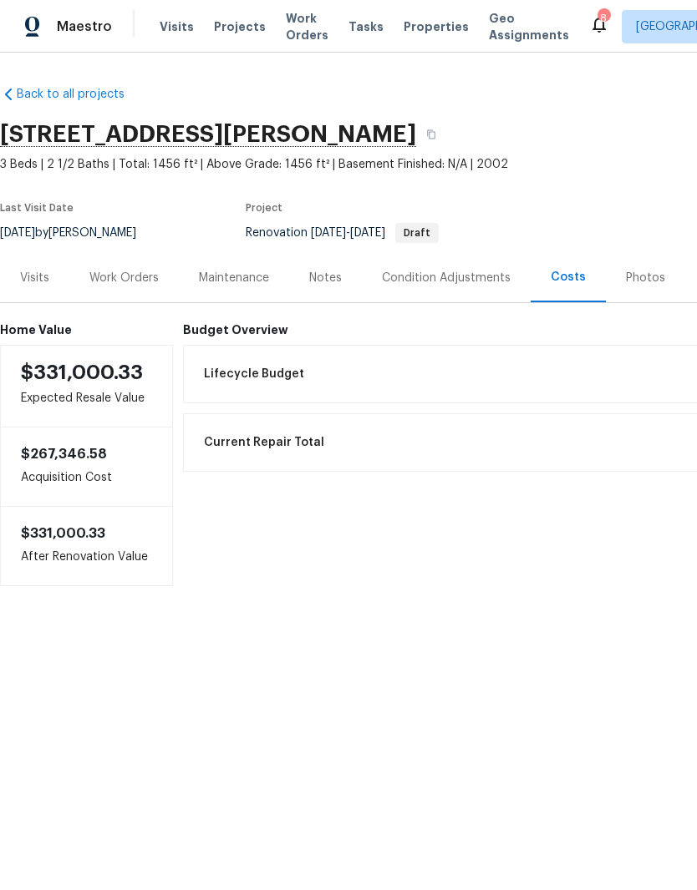
click at [135, 277] on div "Work Orders" at bounding box center [123, 278] width 69 height 17
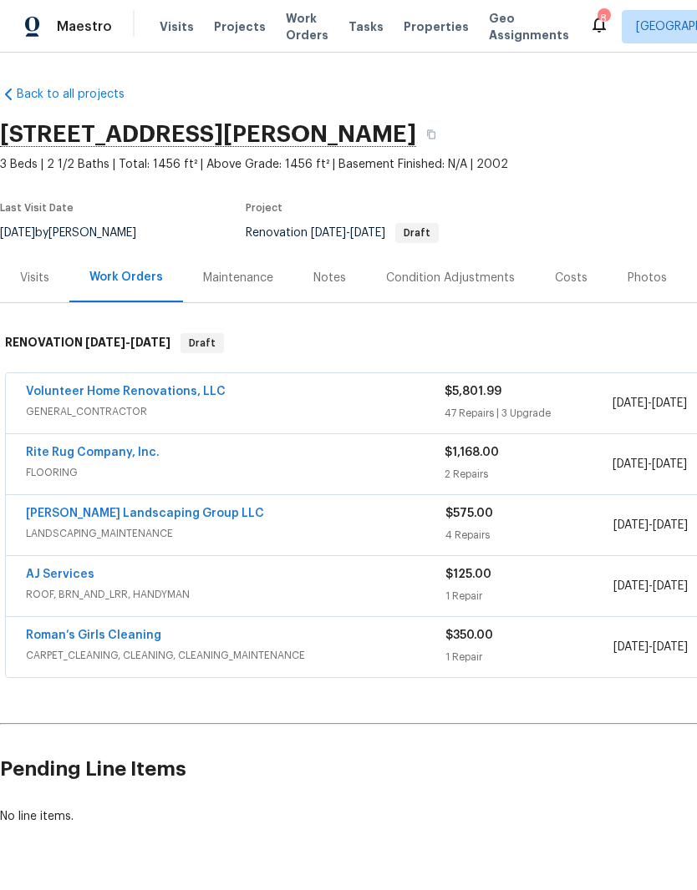
click at [574, 285] on div "Costs" at bounding box center [571, 278] width 33 height 17
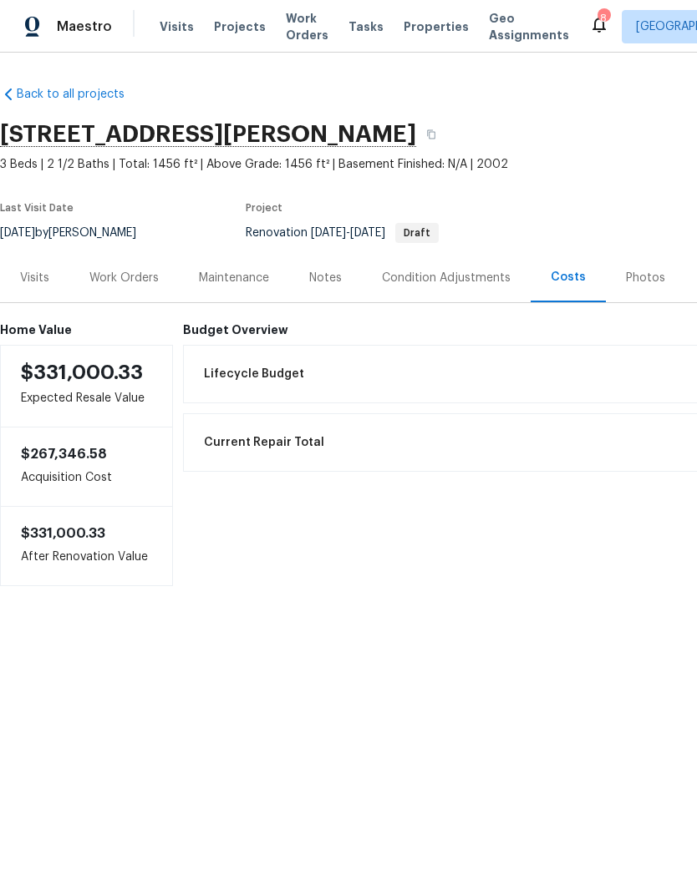
click at [137, 282] on div "Work Orders" at bounding box center [123, 278] width 69 height 17
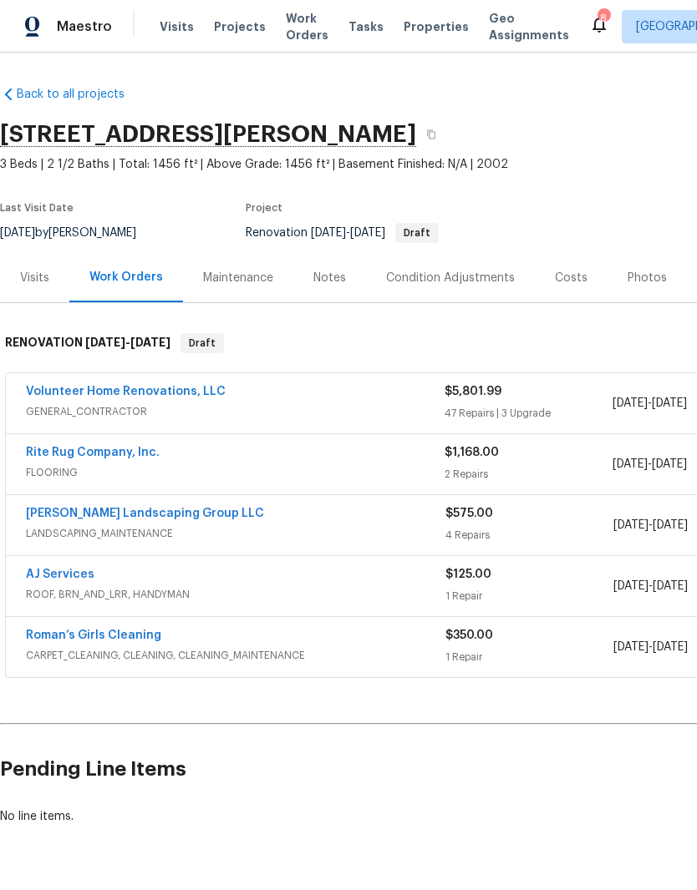
click at [165, 396] on link "Volunteer Home Renovations, LLC" at bounding box center [126, 392] width 200 height 12
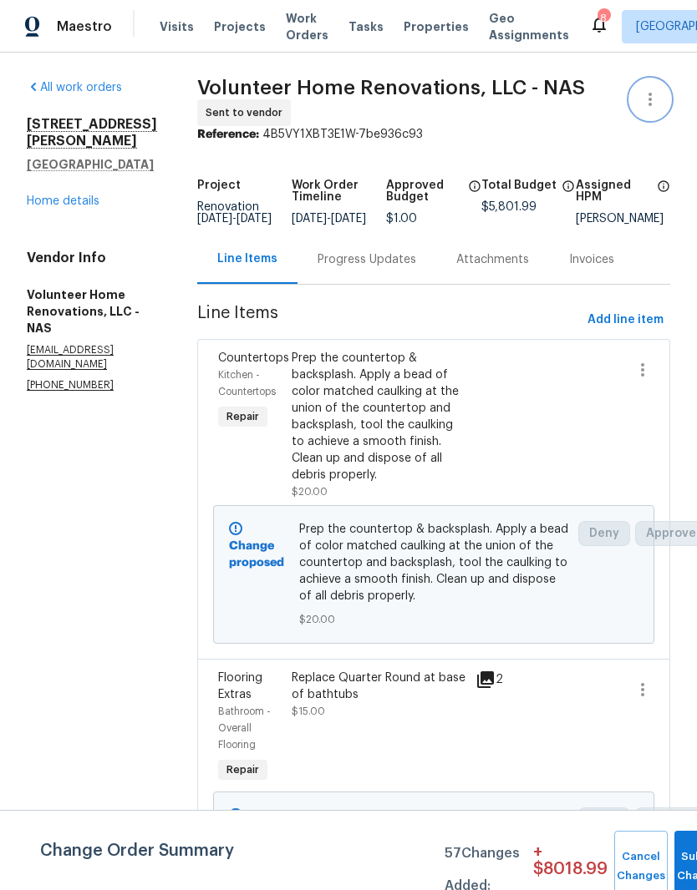
click at [657, 109] on icon "button" at bounding box center [650, 99] width 20 height 20
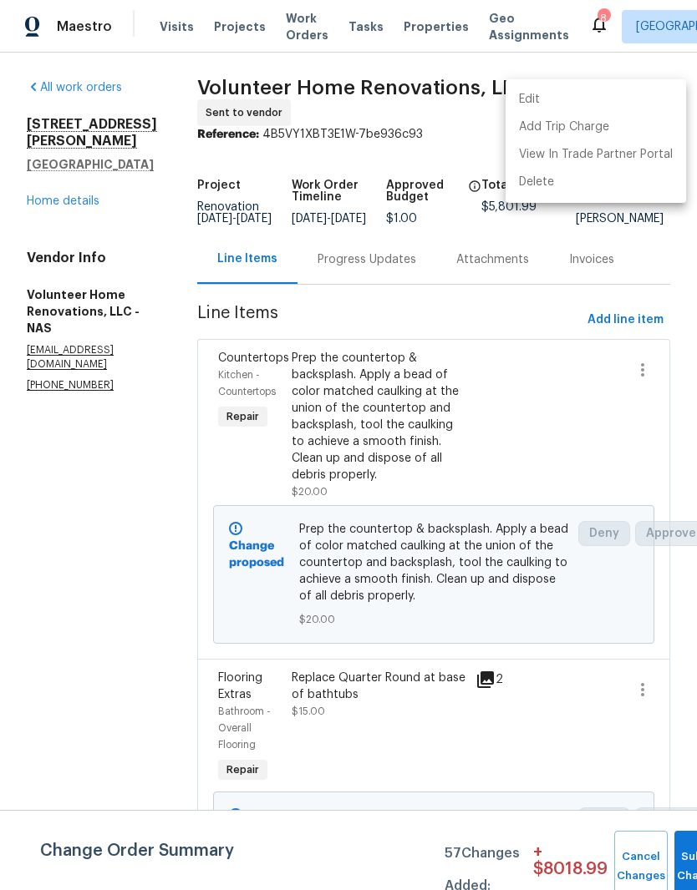
click at [572, 104] on li "Edit" at bounding box center [595, 100] width 180 height 28
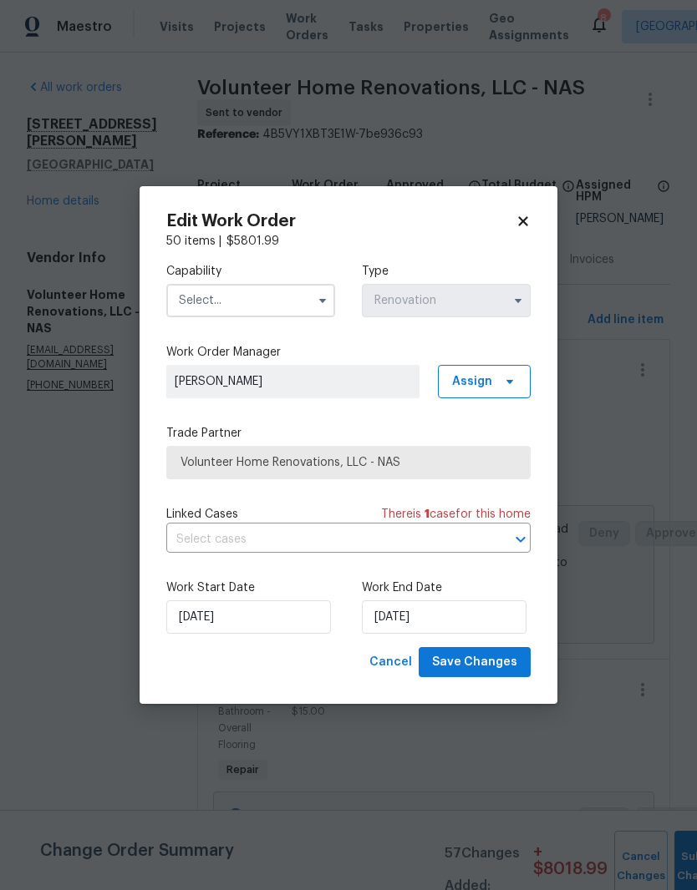
click at [300, 301] on input "text" at bounding box center [250, 300] width 169 height 33
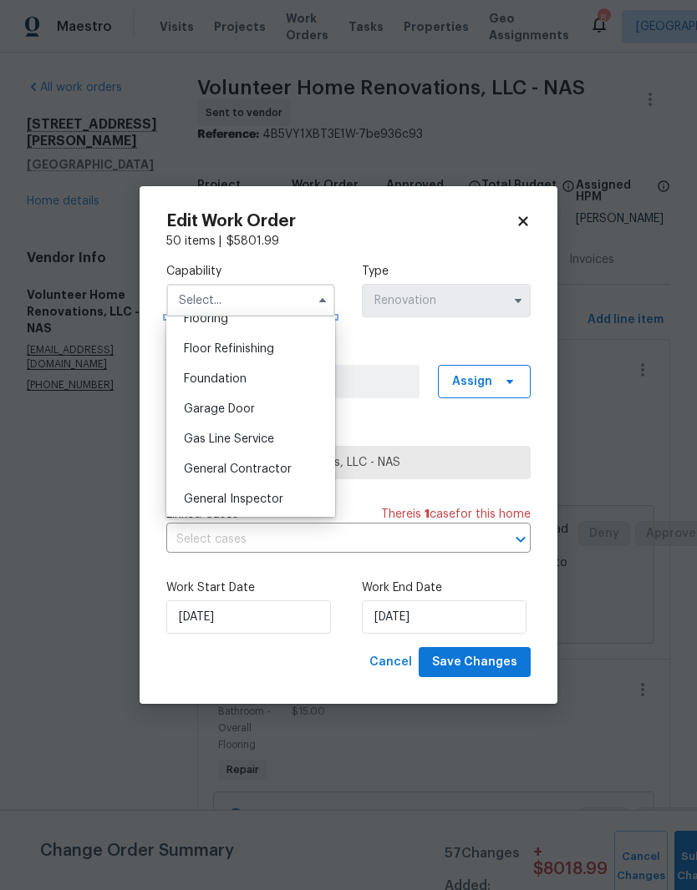
scroll to position [671, 0]
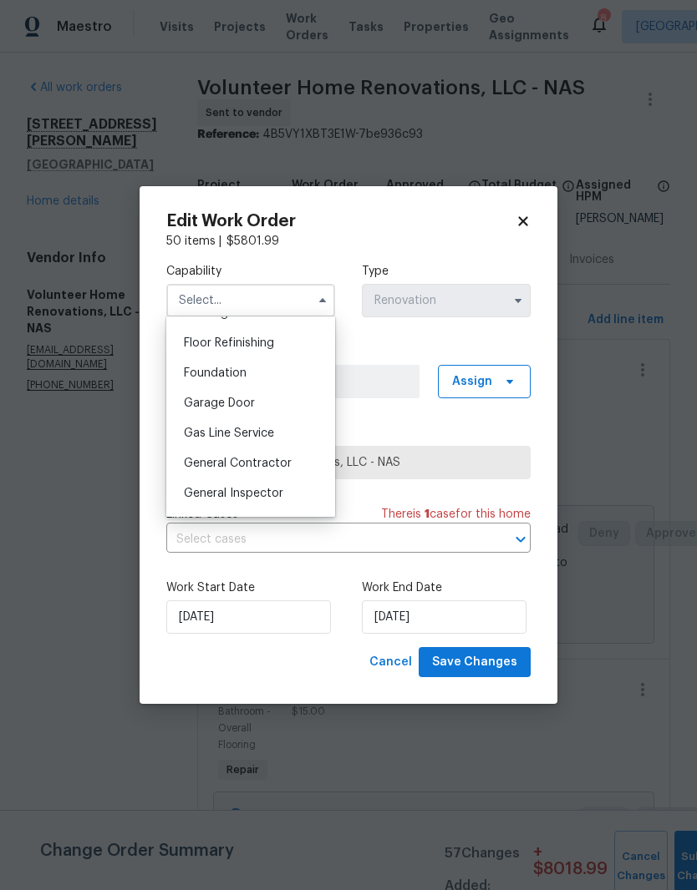
click at [277, 467] on span "General Contractor" at bounding box center [238, 464] width 108 height 12
type input "General Contractor"
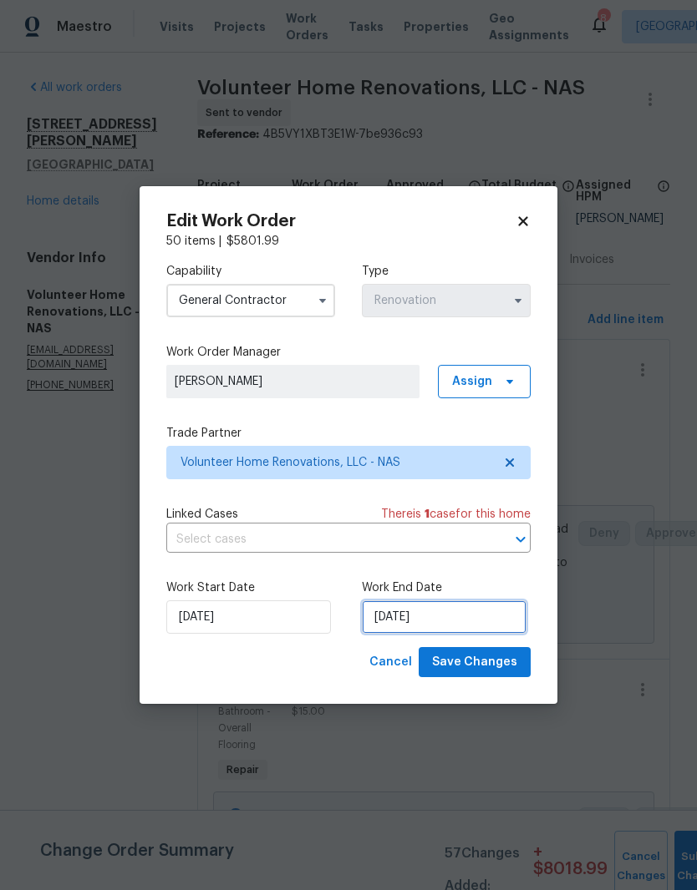
click at [469, 621] on input "9/29/2025" at bounding box center [444, 617] width 165 height 33
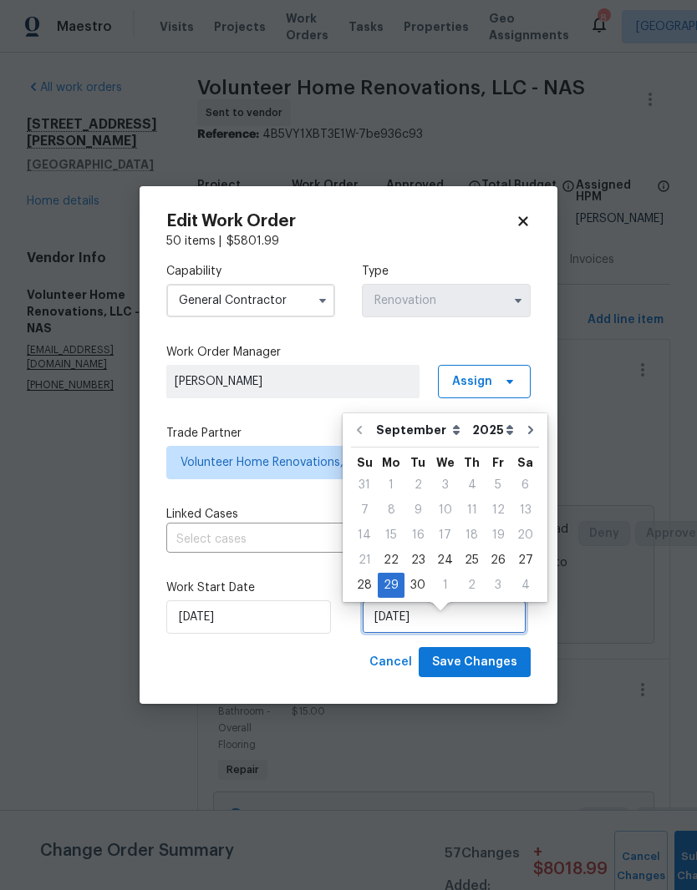
scroll to position [13, 0]
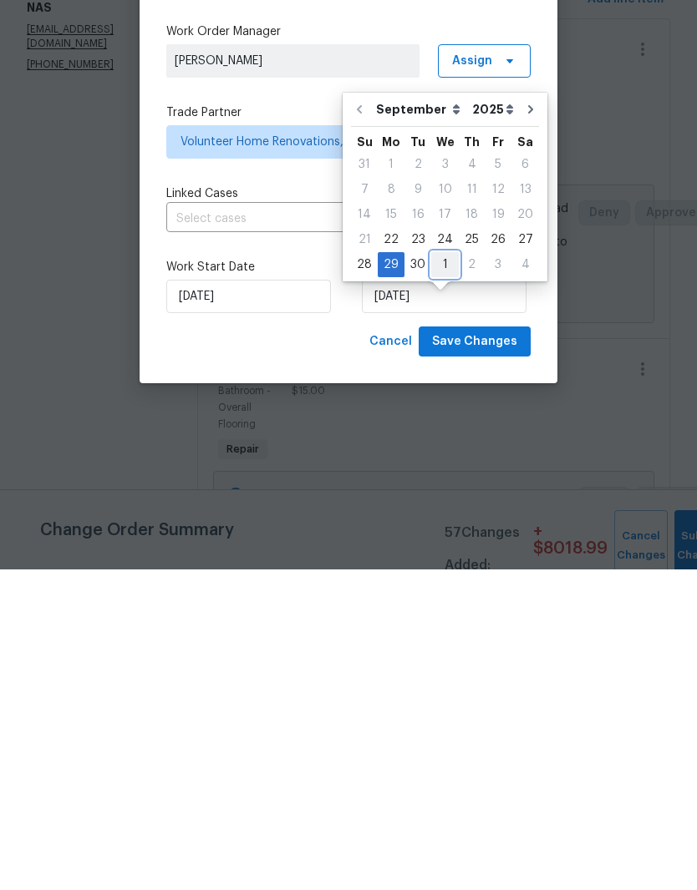
click at [451, 574] on div "1" at bounding box center [445, 585] width 28 height 23
type input "10/1/2025"
select select "9"
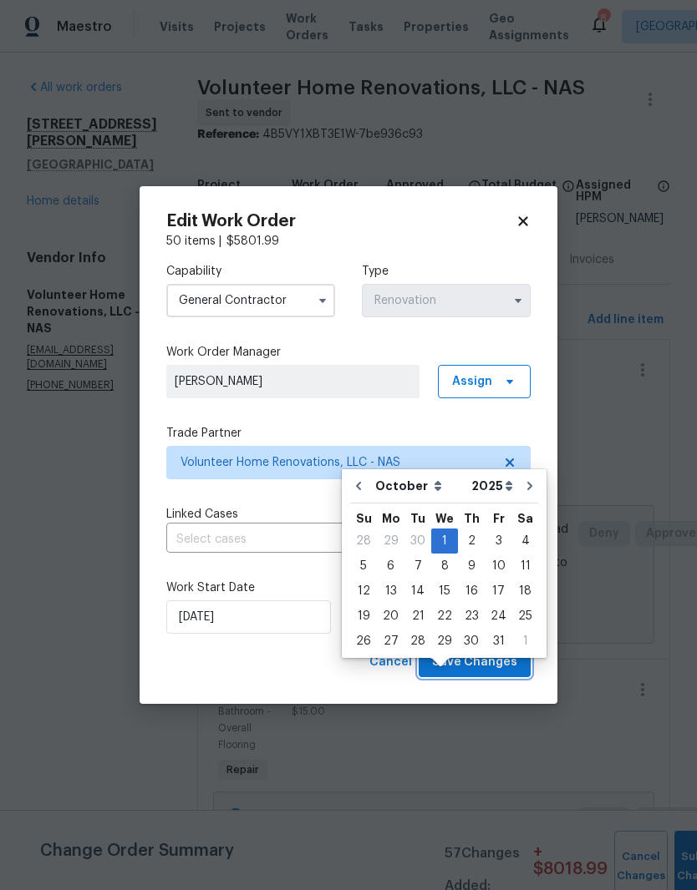
click at [489, 663] on span "Save Changes" at bounding box center [474, 662] width 85 height 21
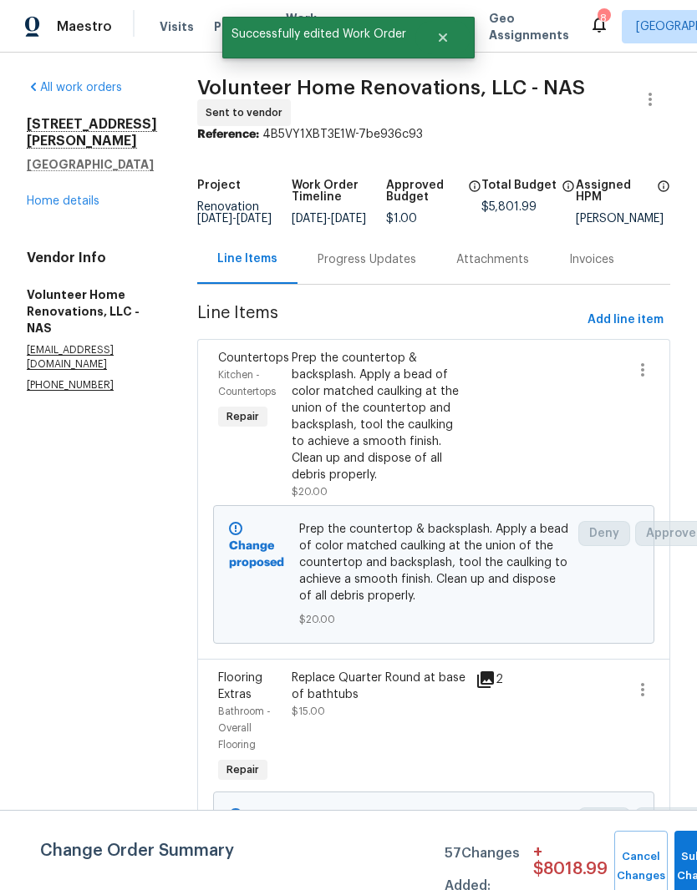
click at [85, 195] on link "Home details" at bounding box center [63, 201] width 73 height 12
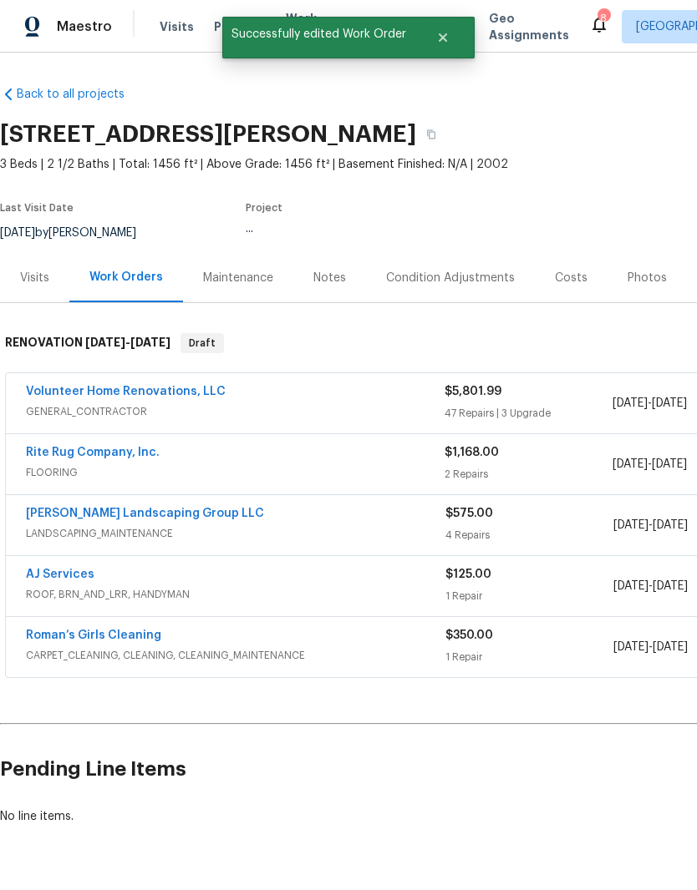
scroll to position [48, 0]
click at [137, 447] on link "Rite Rug Company, Inc." at bounding box center [93, 453] width 134 height 12
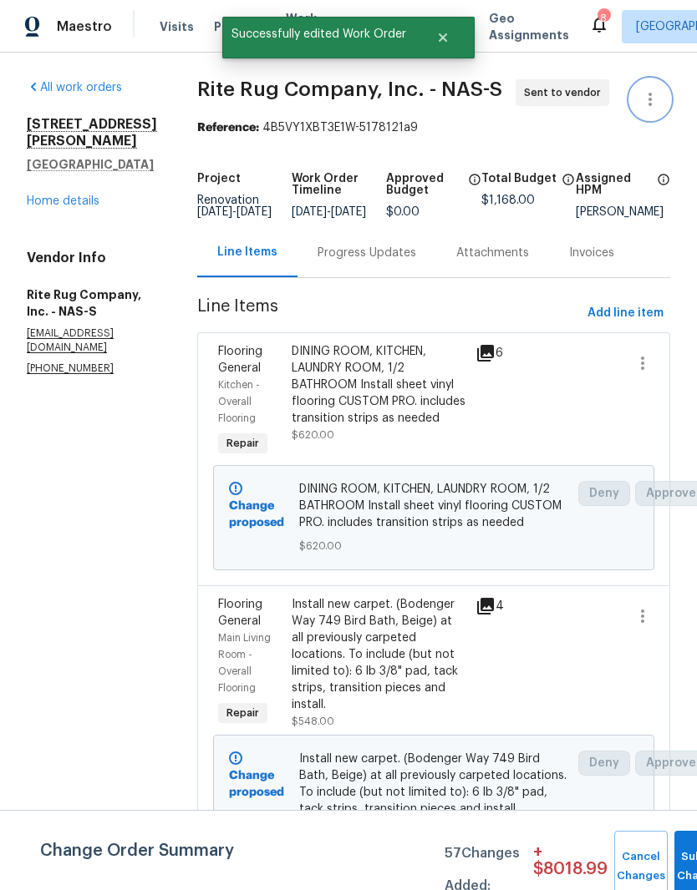
click at [656, 108] on icon "button" at bounding box center [650, 99] width 20 height 20
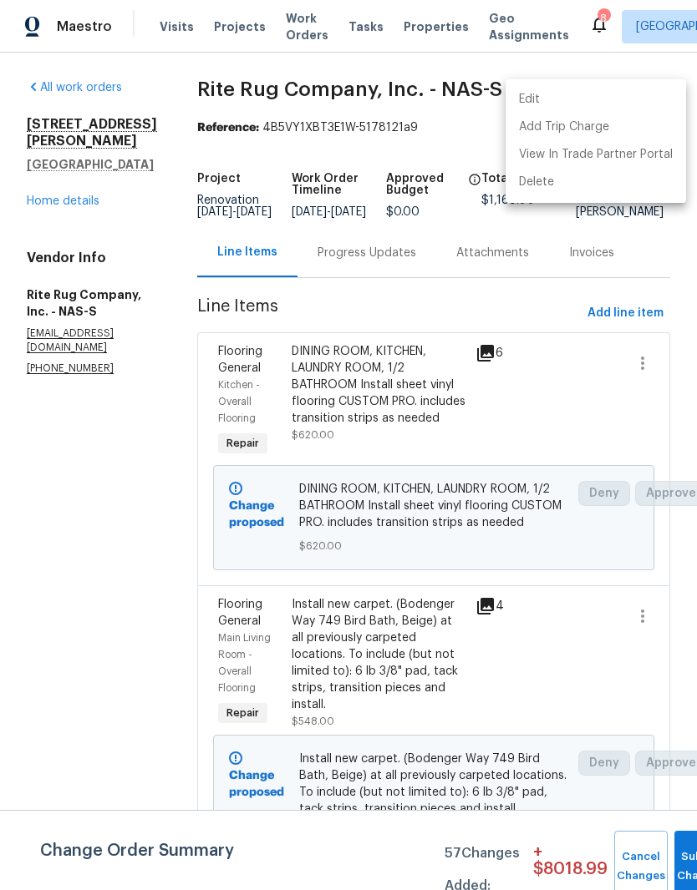
click at [570, 99] on li "Edit" at bounding box center [595, 100] width 180 height 28
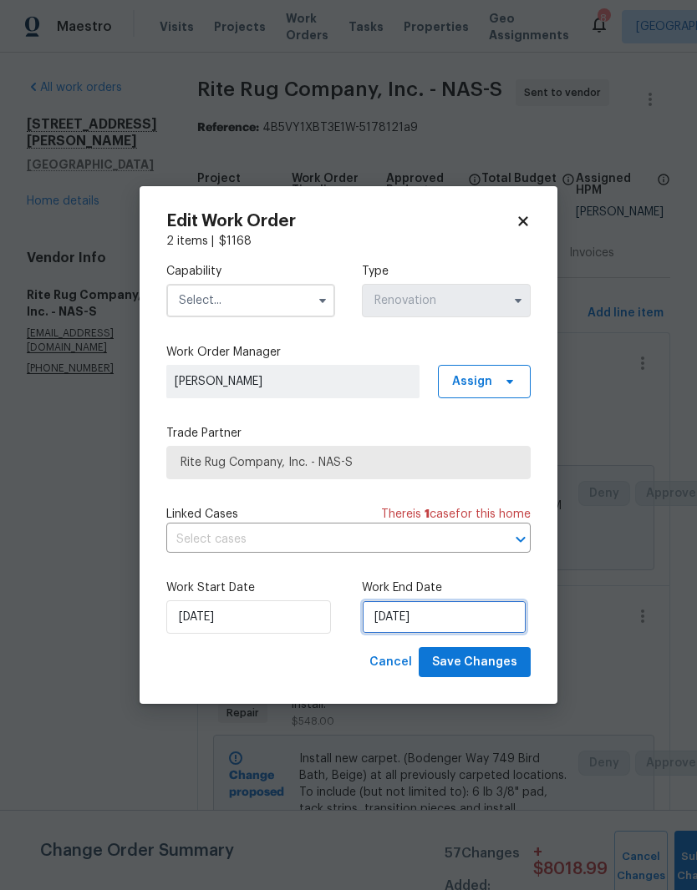
click at [452, 620] on input "9/22/2025" at bounding box center [444, 617] width 165 height 33
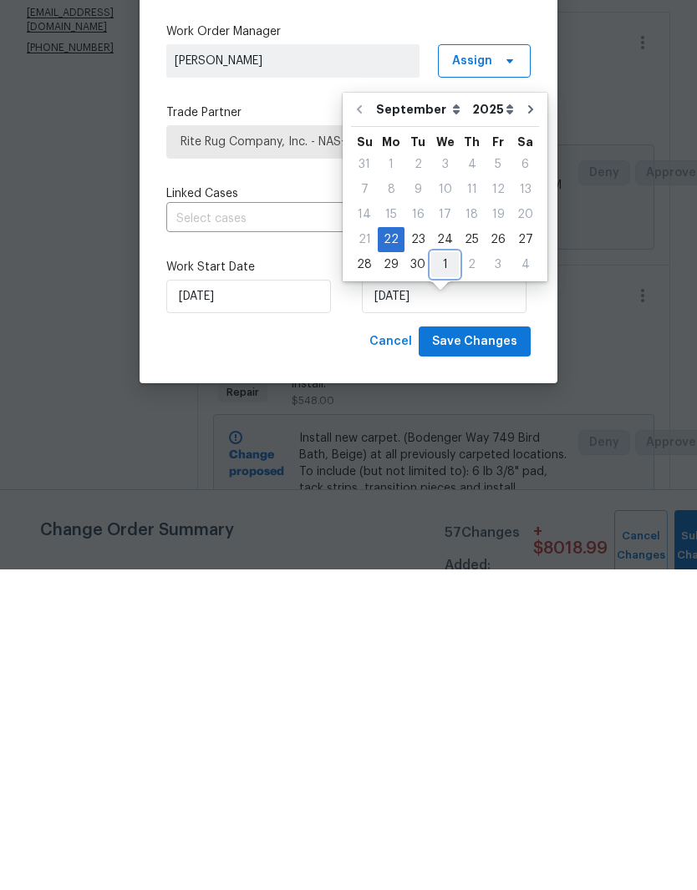
click at [444, 574] on div "1" at bounding box center [445, 585] width 28 height 23
type input "10/1/2025"
select select "9"
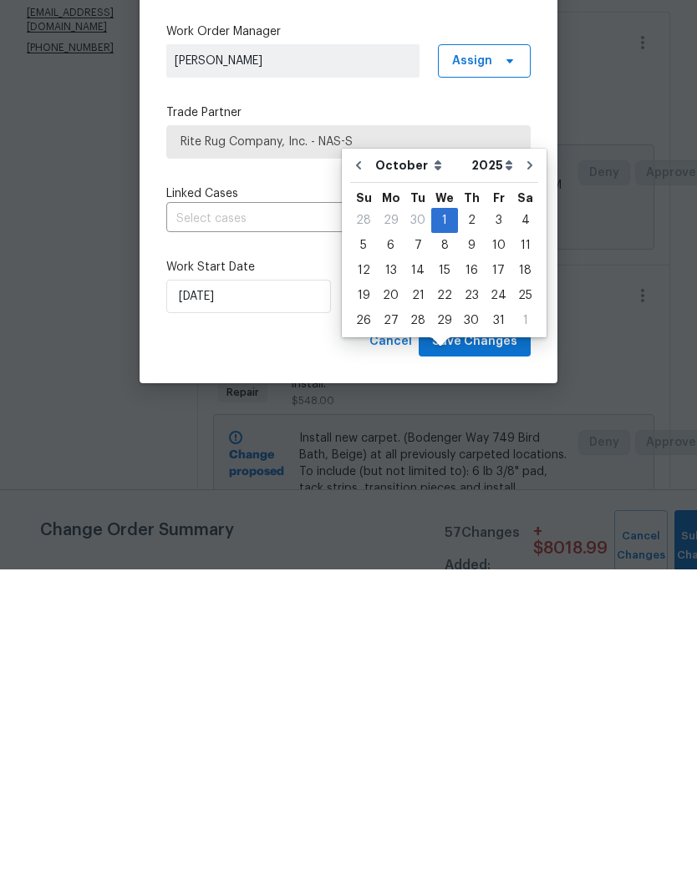
scroll to position [68, 0]
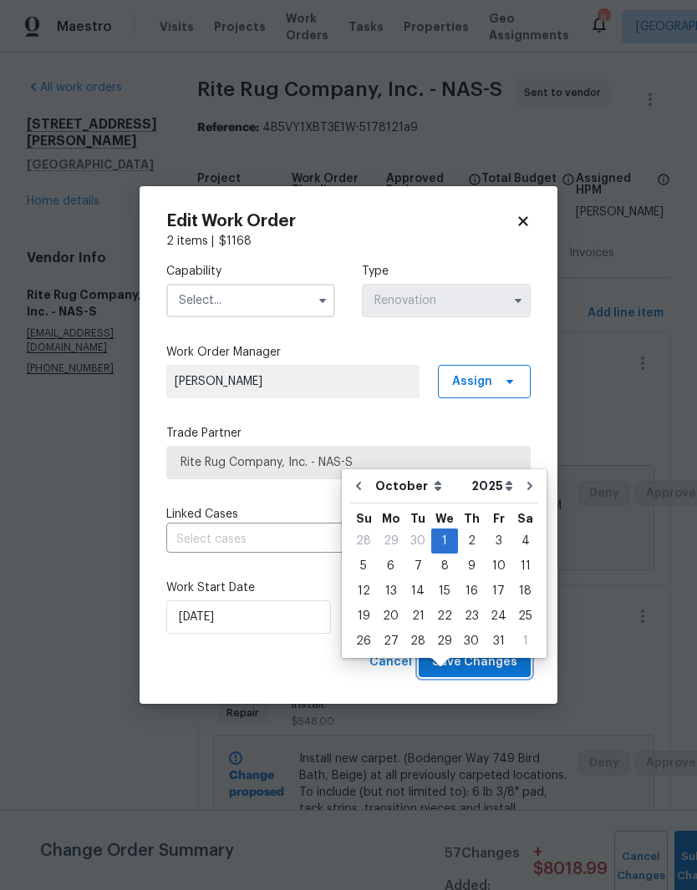
click at [494, 667] on span "Save Changes" at bounding box center [474, 662] width 85 height 21
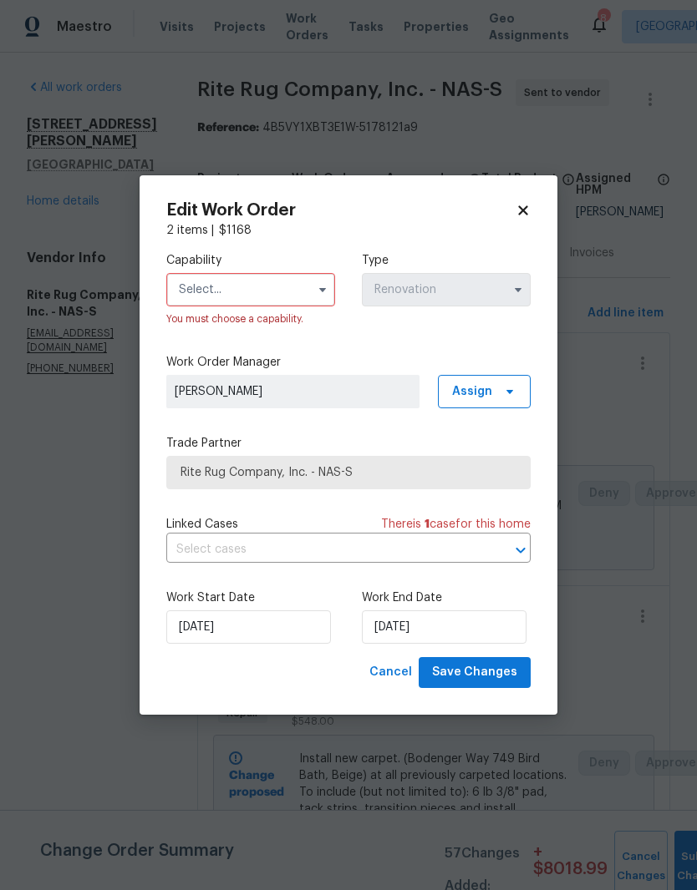
click at [298, 289] on input "text" at bounding box center [250, 289] width 169 height 33
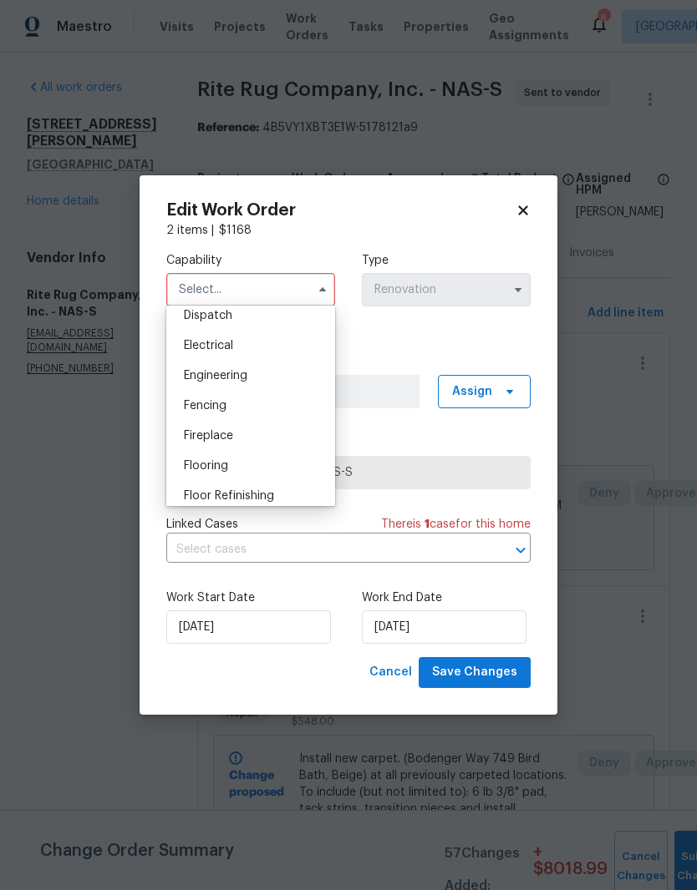
scroll to position [532, 0]
click at [227, 444] on span "Flooring" at bounding box center [206, 441] width 44 height 12
type input "Flooring"
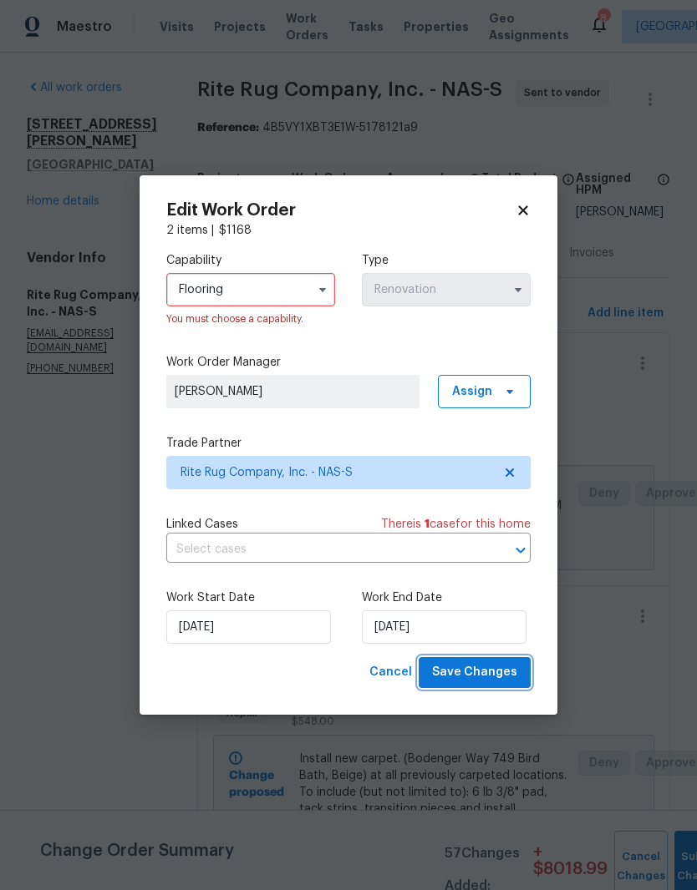
click at [486, 674] on span "Save Changes" at bounding box center [474, 672] width 85 height 21
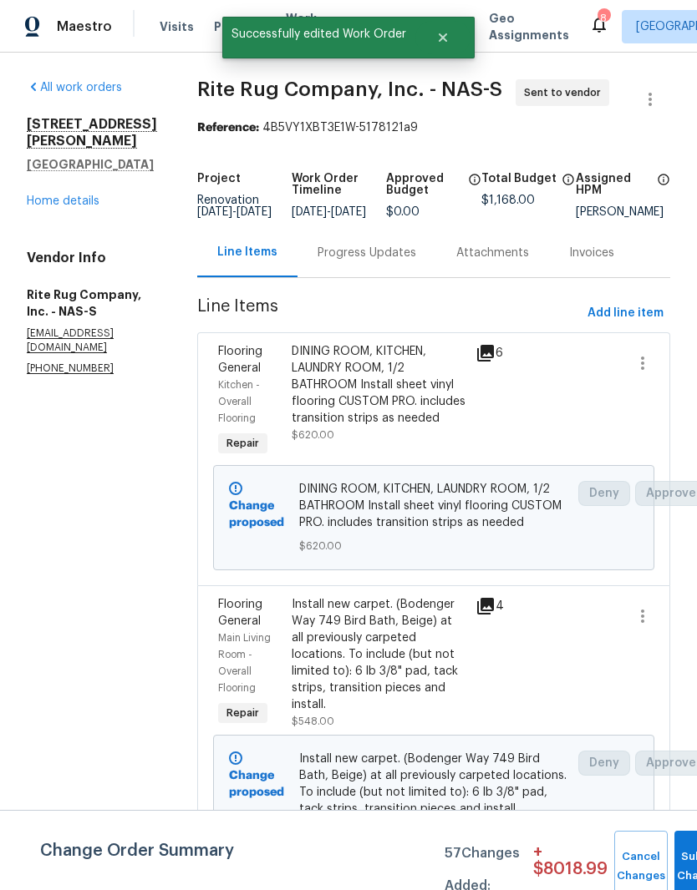
click at [408, 245] on div "Progress Updates" at bounding box center [366, 253] width 99 height 17
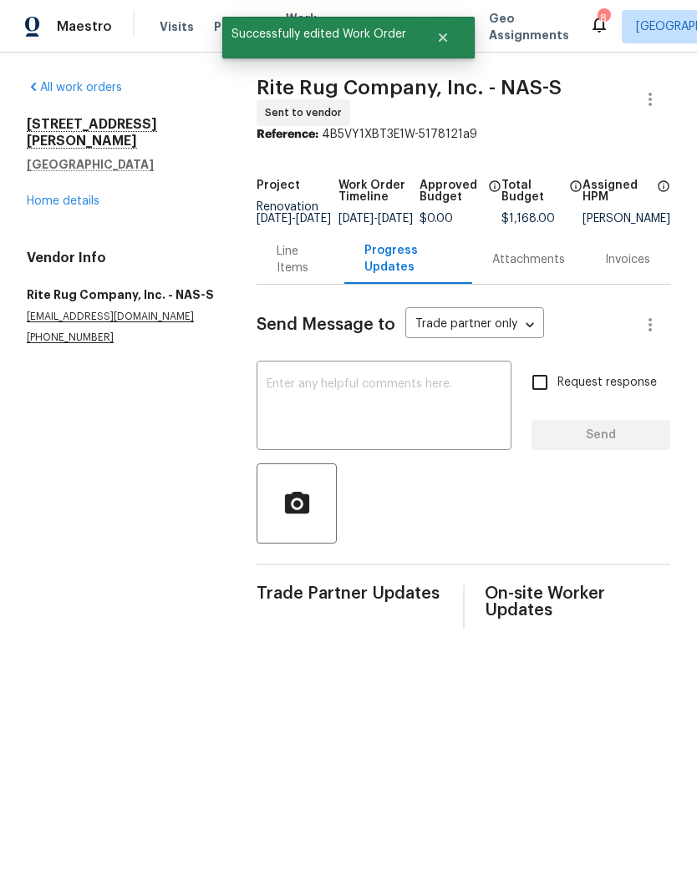
click at [381, 405] on textarea at bounding box center [383, 407] width 235 height 58
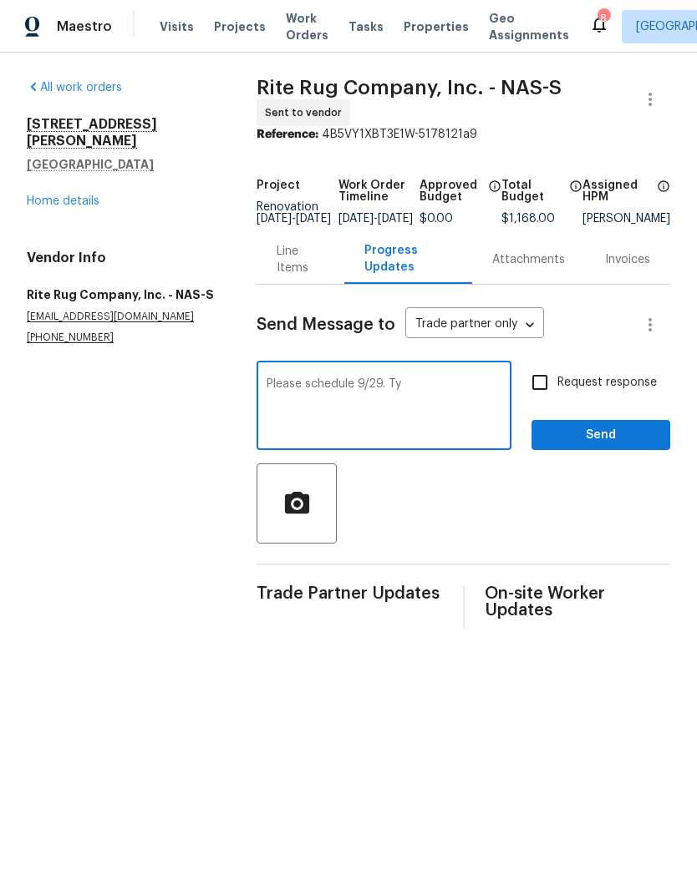
type textarea "Please schedule 9/29. Ty"
click at [607, 443] on span "Send" at bounding box center [601, 435] width 112 height 21
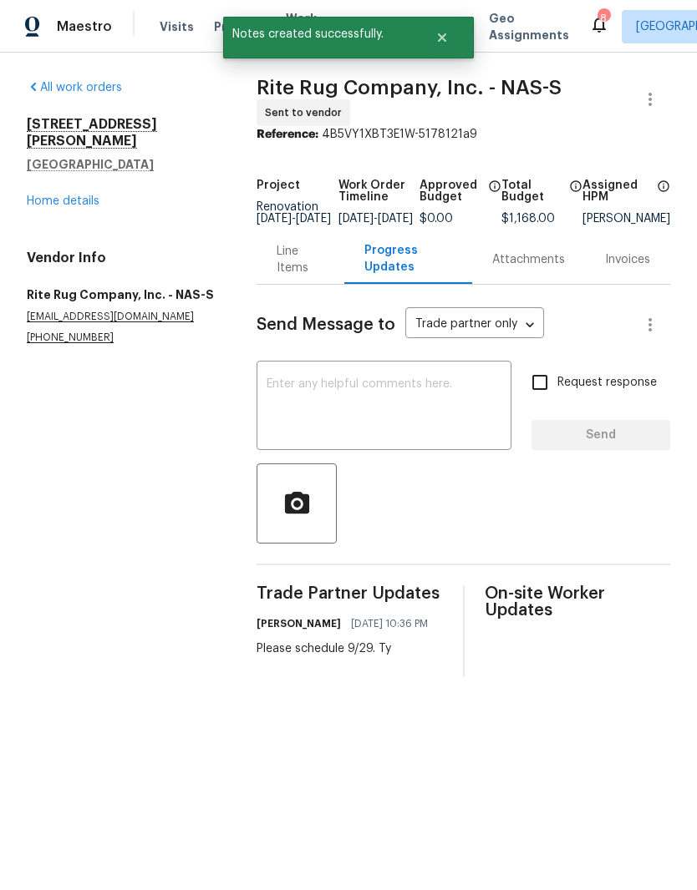
click at [87, 195] on link "Home details" at bounding box center [63, 201] width 73 height 12
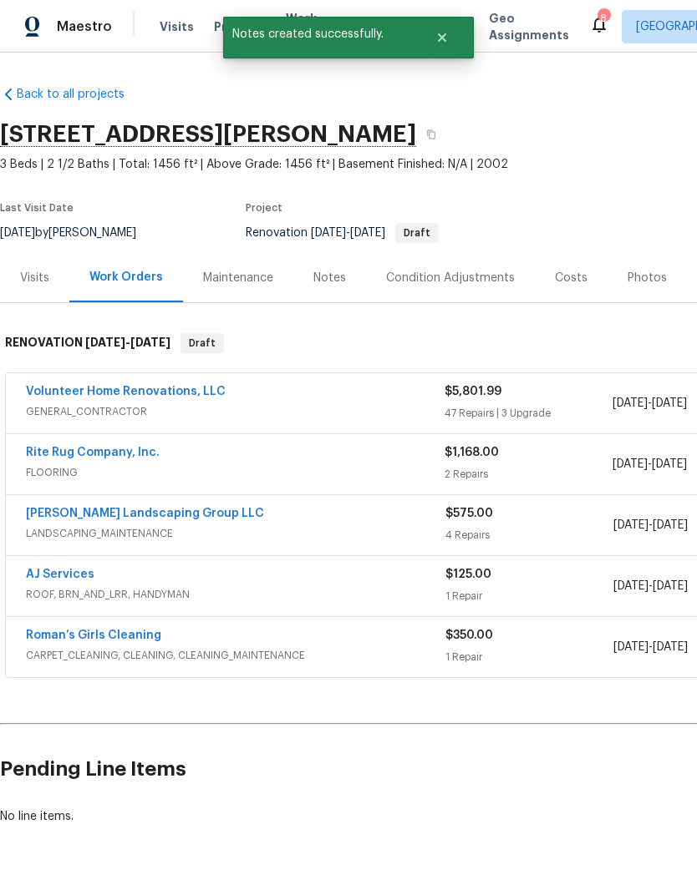
click at [165, 516] on link "[PERSON_NAME] Landscaping Group LLC" at bounding box center [145, 514] width 238 height 12
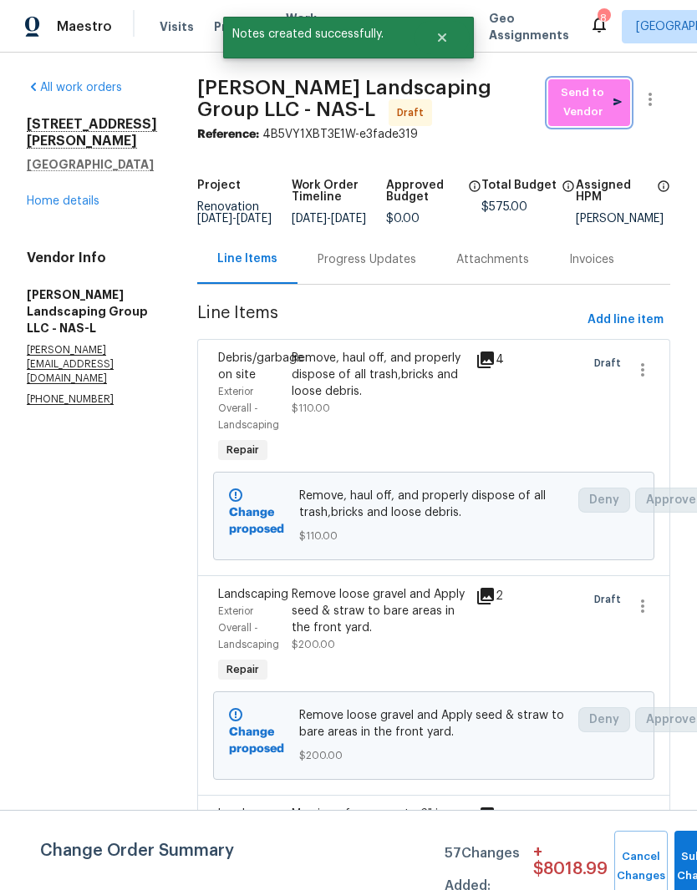
click at [608, 112] on span "Send to Vendor" at bounding box center [588, 103] width 65 height 38
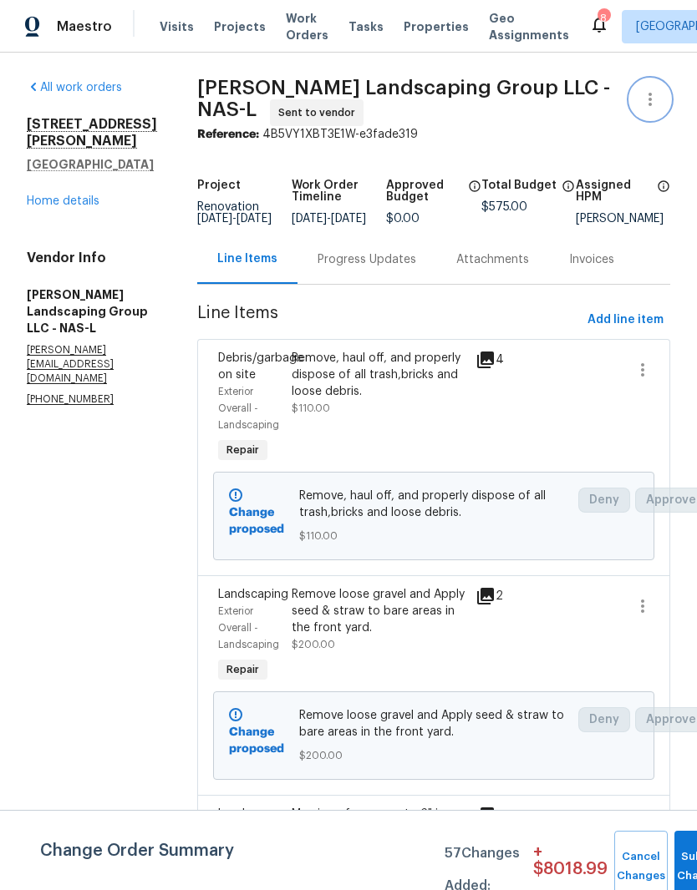
click at [657, 109] on button "button" at bounding box center [650, 99] width 40 height 40
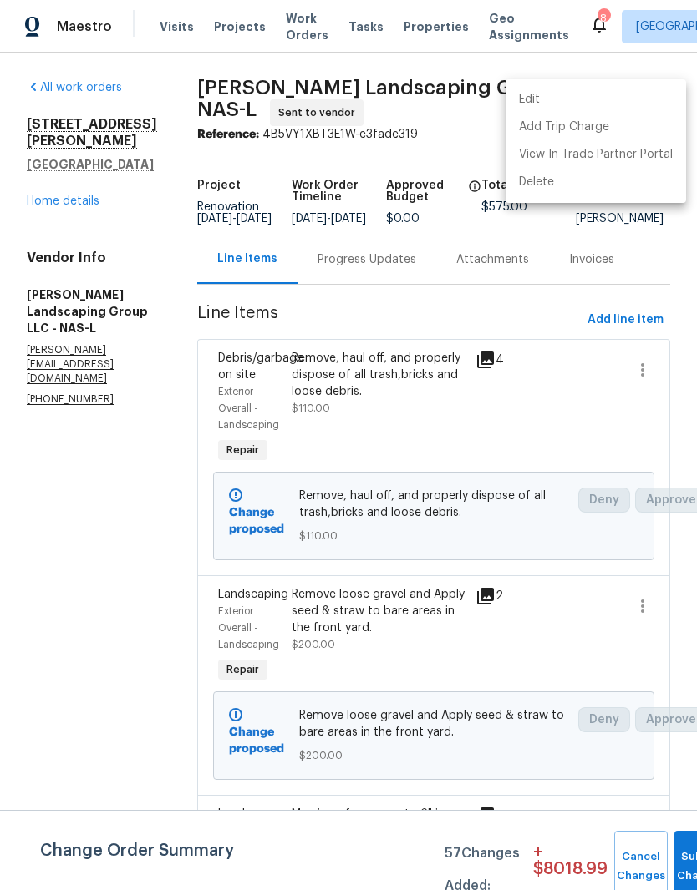
click at [584, 104] on li "Edit" at bounding box center [595, 100] width 180 height 28
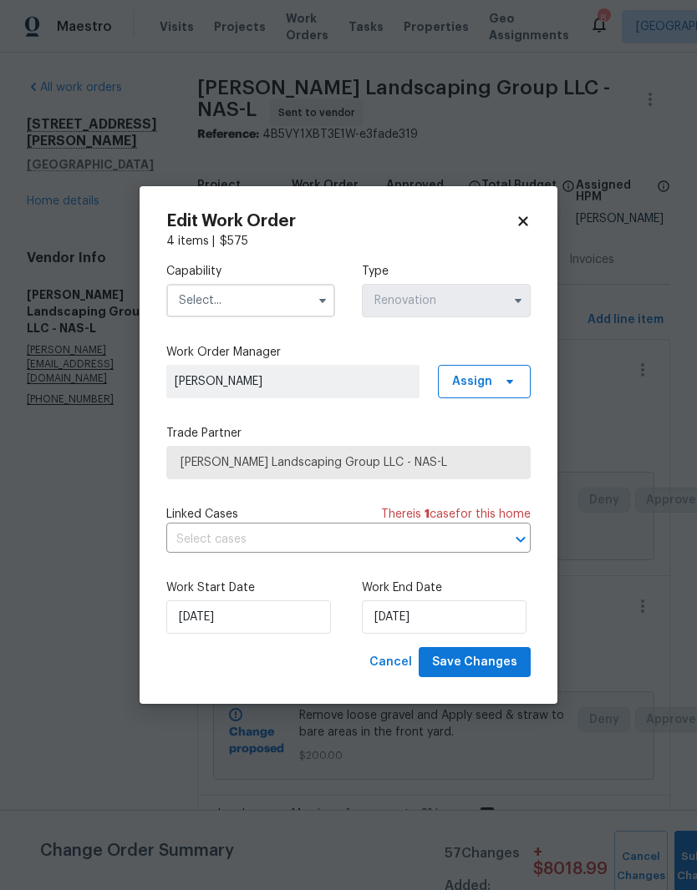
click at [297, 297] on input "text" at bounding box center [250, 300] width 169 height 33
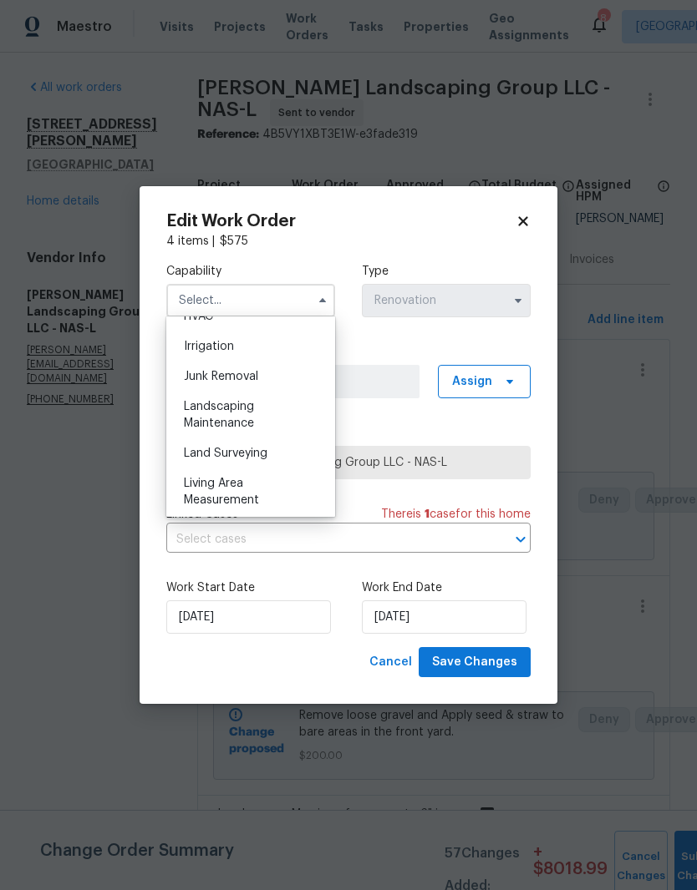
scroll to position [1027, 0]
click at [260, 418] on div "Landscaping Maintenance" at bounding box center [250, 416] width 160 height 47
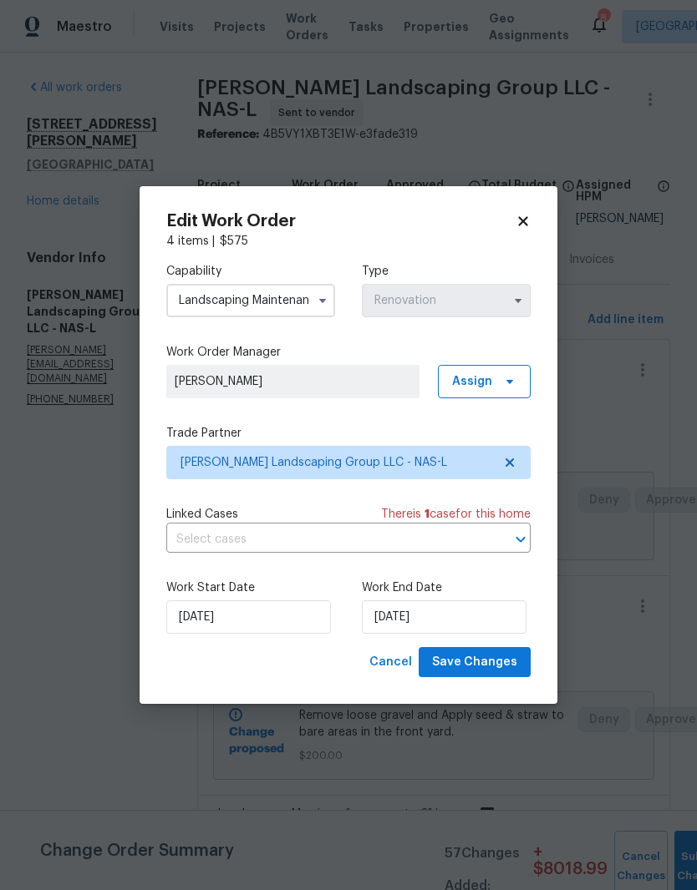
type input "Landscaping Maintenance"
click at [474, 620] on input "9/22/2025" at bounding box center [444, 617] width 165 height 33
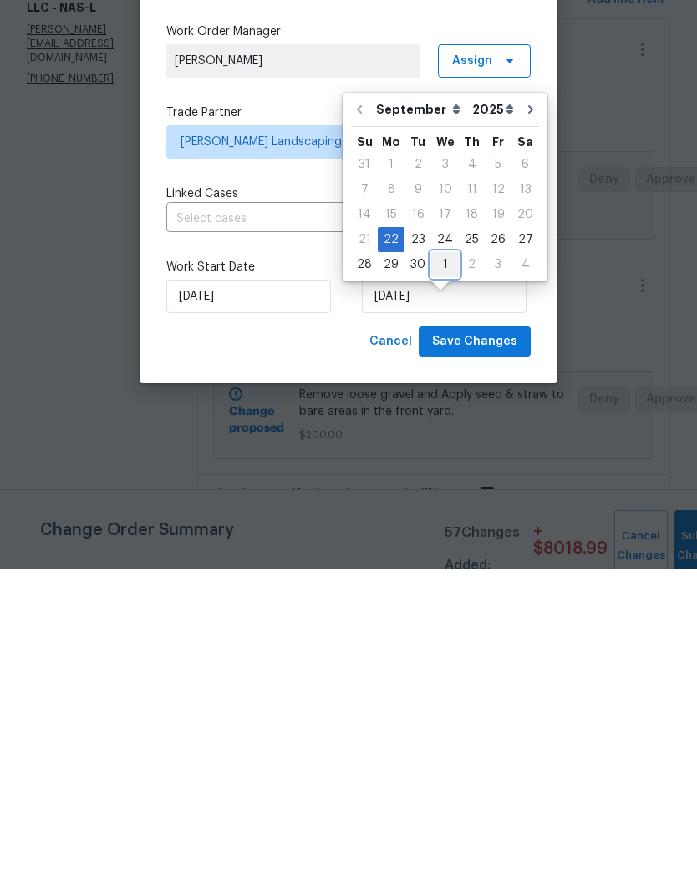
click at [451, 574] on div "1" at bounding box center [445, 585] width 28 height 23
type input "10/1/2025"
select select "9"
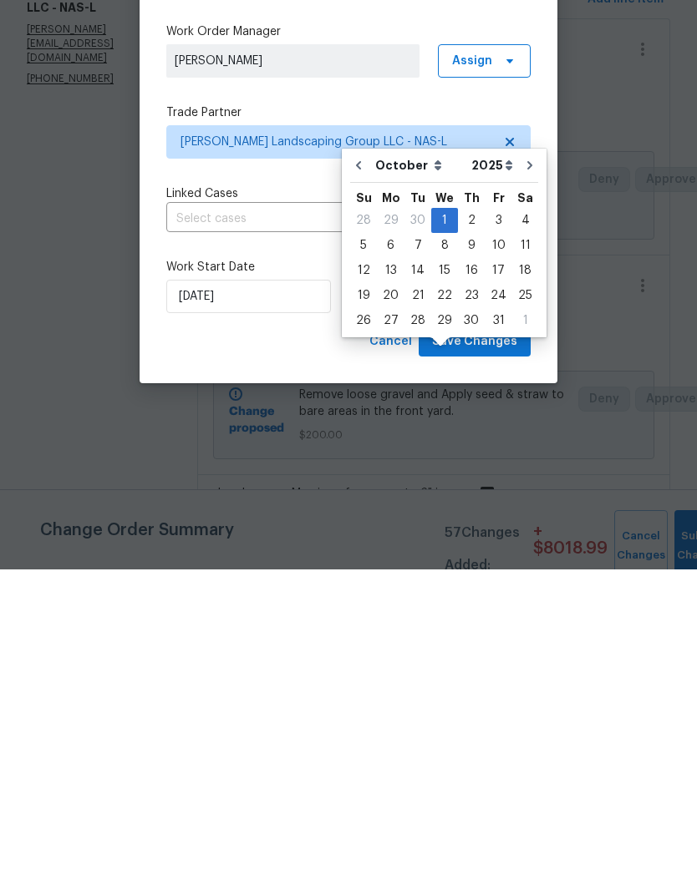
scroll to position [68, 0]
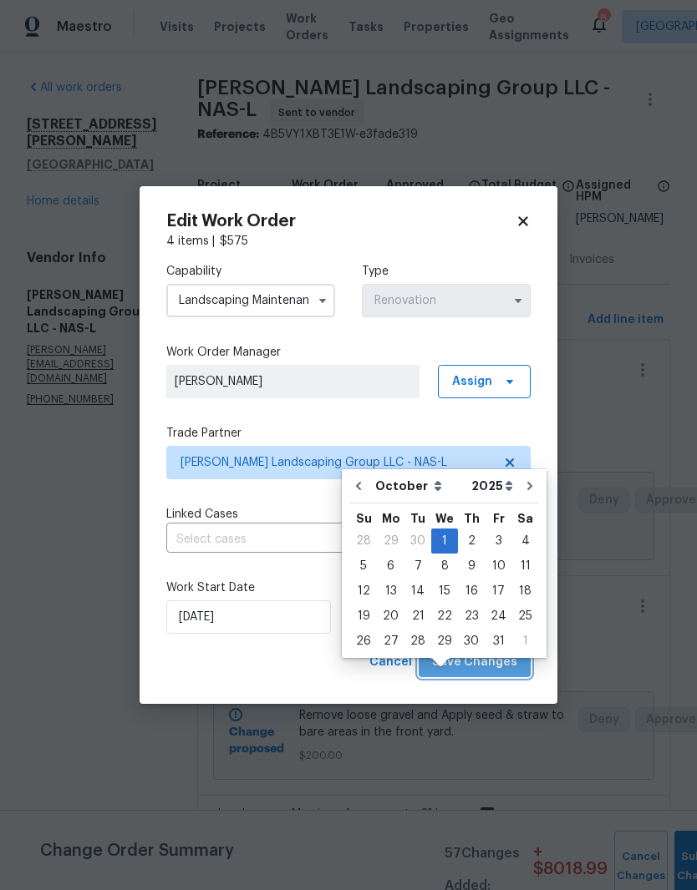
click at [499, 663] on span "Save Changes" at bounding box center [474, 662] width 85 height 21
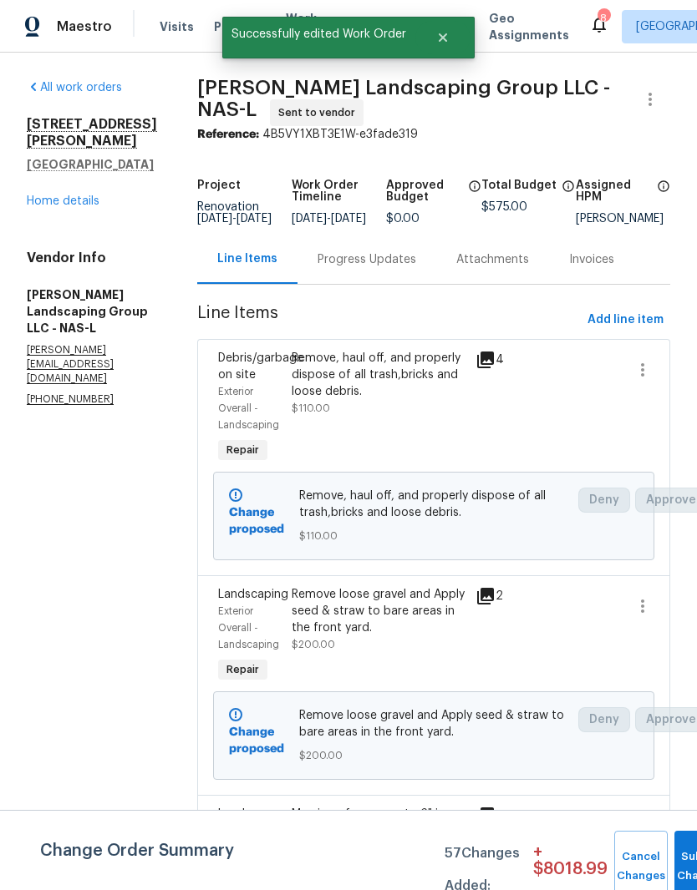
click at [416, 251] on div "Progress Updates" at bounding box center [366, 259] width 99 height 17
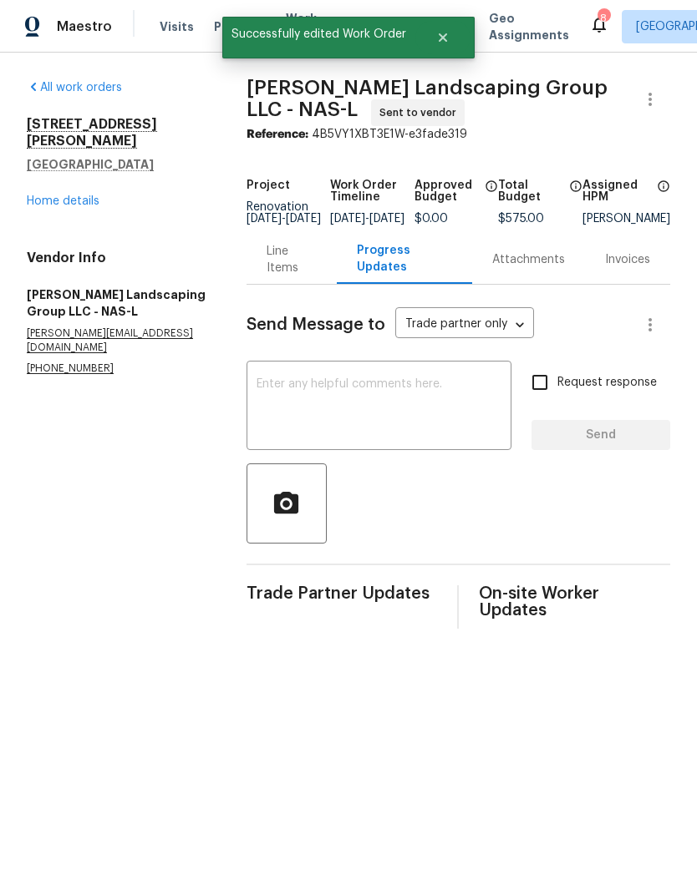
click at [402, 392] on textarea at bounding box center [378, 407] width 245 height 58
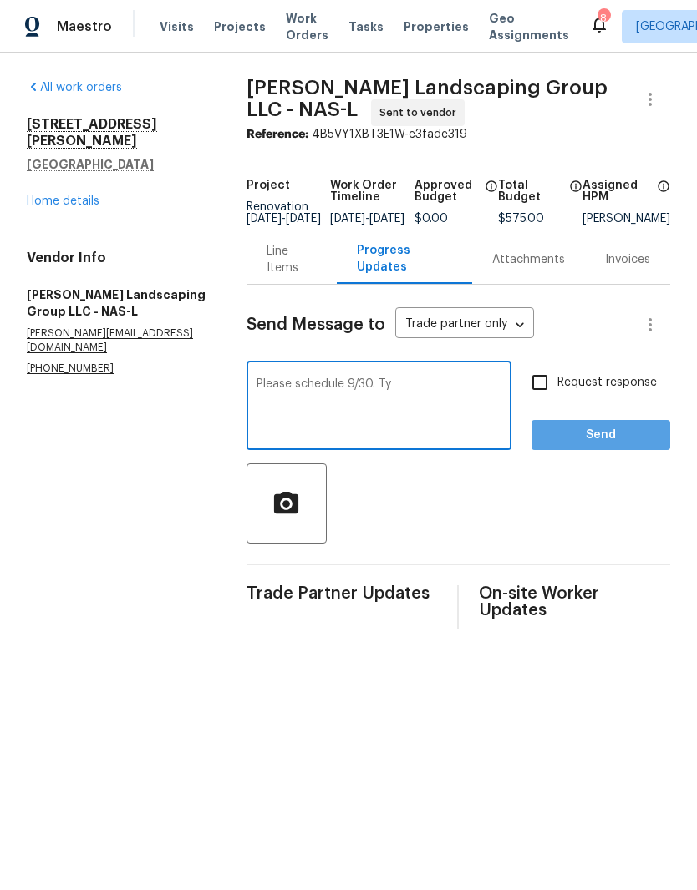
type textarea "Please schedule 9/30. Ty"
click at [616, 445] on span "Send" at bounding box center [601, 435] width 112 height 21
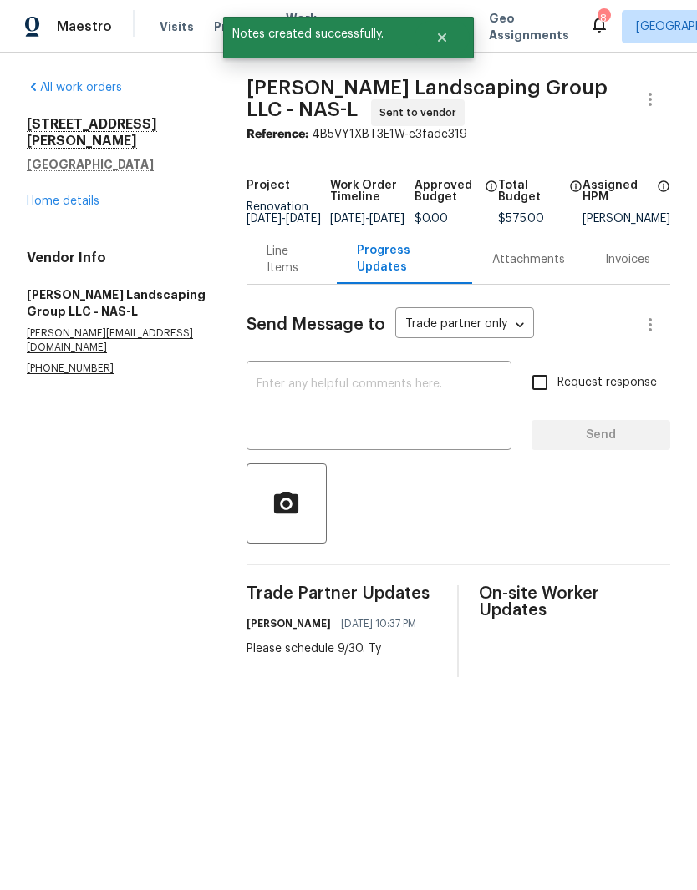
click at [94, 174] on div "1201 Elisha Ct La Vergne, TN 37086 Home details" at bounding box center [117, 163] width 180 height 94
click at [84, 195] on link "Home details" at bounding box center [63, 201] width 73 height 12
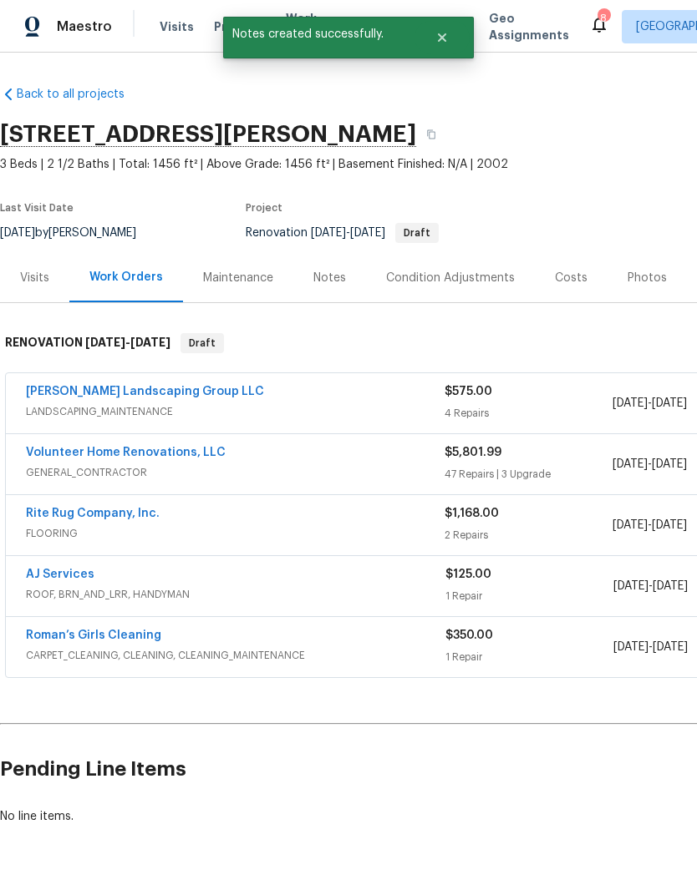
click at [165, 592] on span "ROOF, BRN_AND_LRR, HANDYMAN" at bounding box center [235, 594] width 419 height 17
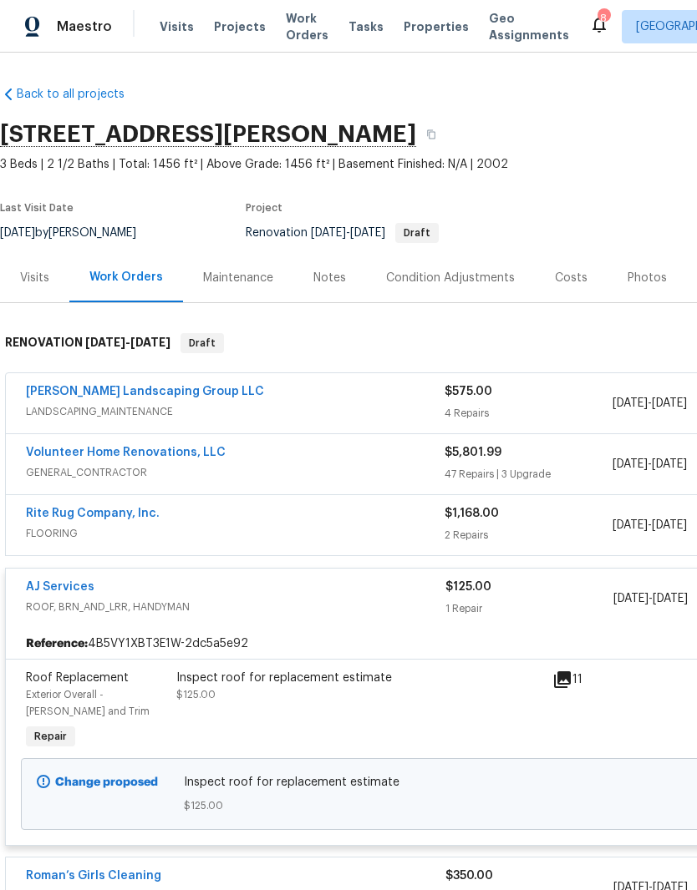
click at [86, 589] on link "AJ Services" at bounding box center [60, 587] width 68 height 12
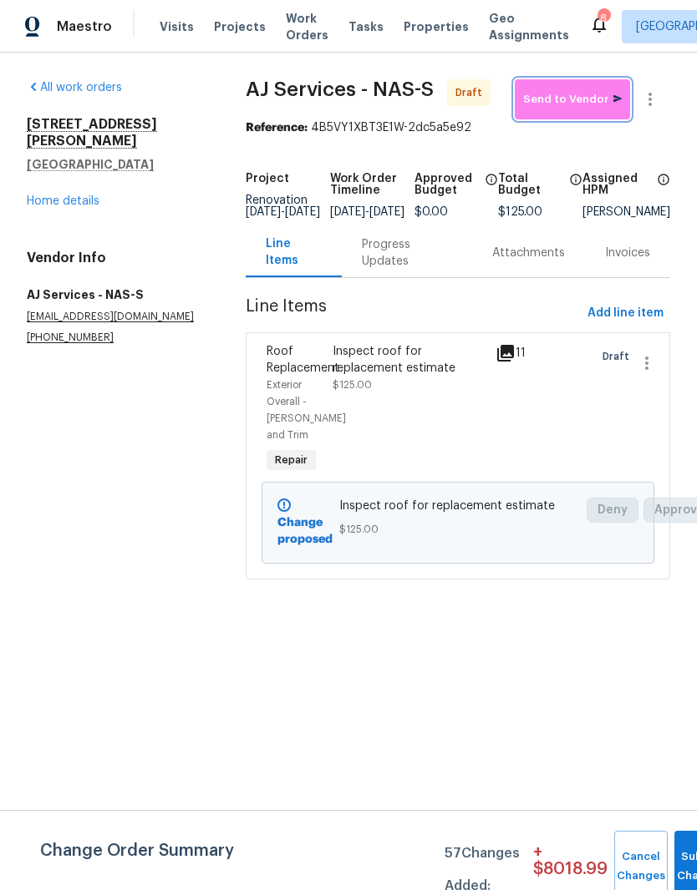
click at [593, 107] on span "Send to Vendor" at bounding box center [572, 99] width 99 height 19
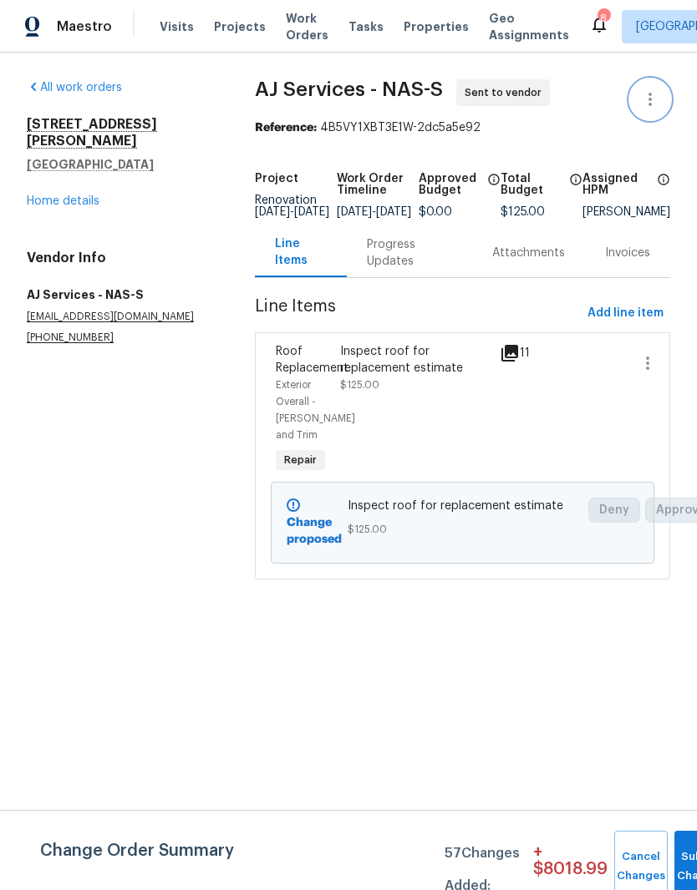
click at [657, 106] on icon "button" at bounding box center [650, 99] width 20 height 20
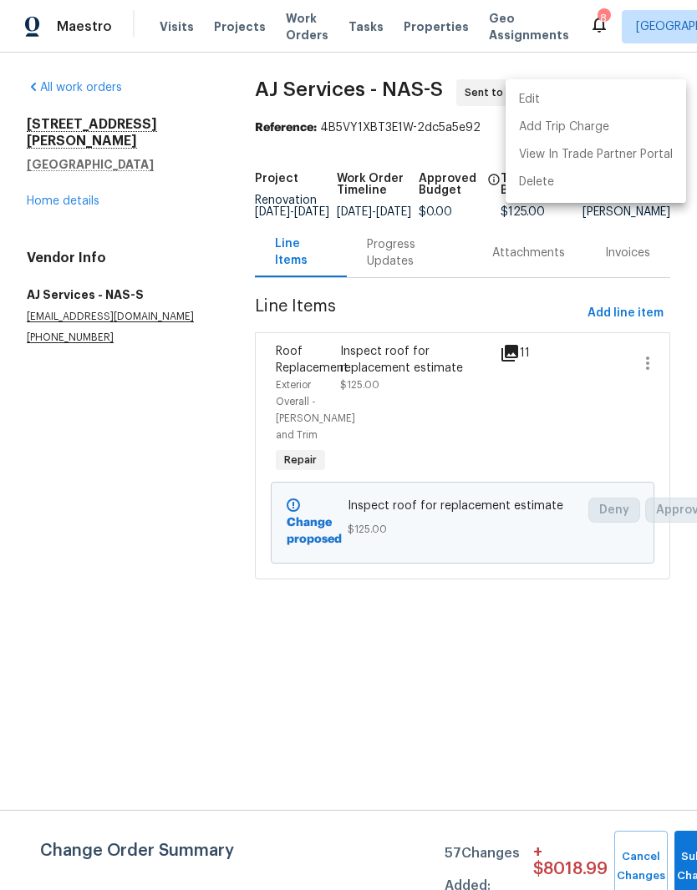
click at [576, 105] on li "Edit" at bounding box center [595, 100] width 180 height 28
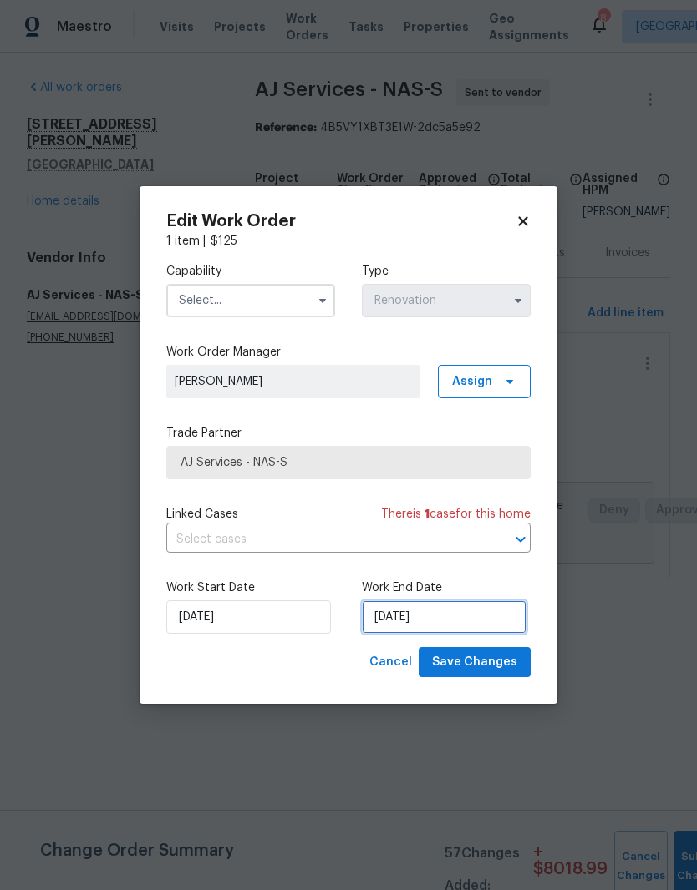
click at [447, 616] on input "9/22/2025" at bounding box center [444, 617] width 165 height 33
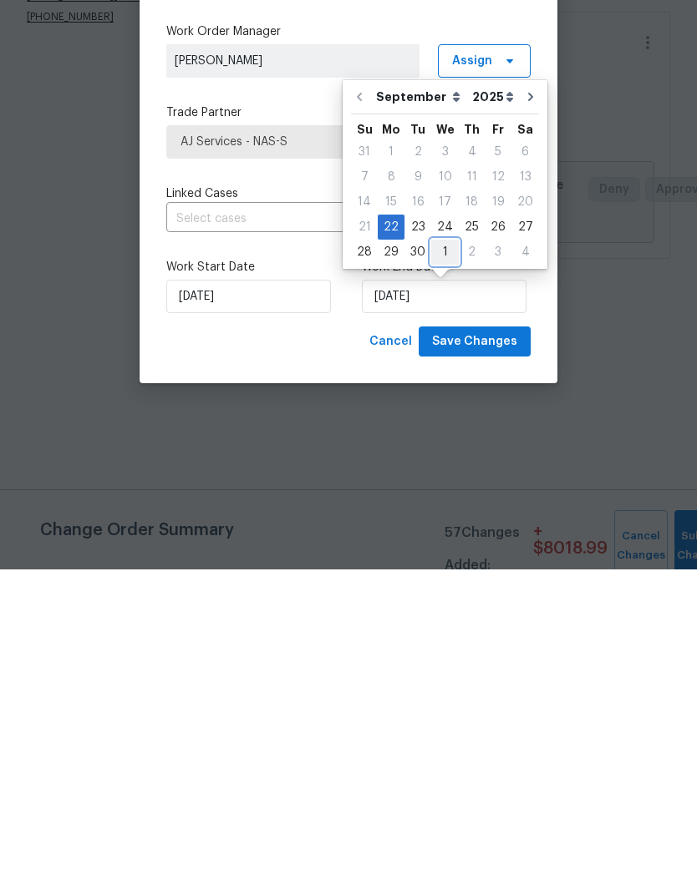
click at [450, 561] on div "1" at bounding box center [445, 572] width 28 height 23
type input "10/1/2025"
select select "9"
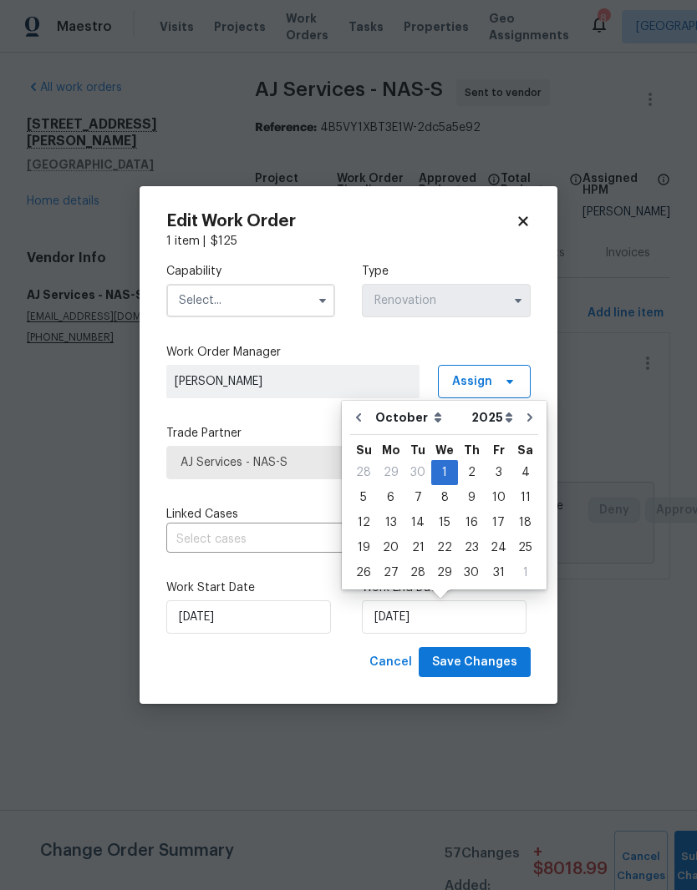
click at [296, 304] on input "text" at bounding box center [250, 300] width 169 height 33
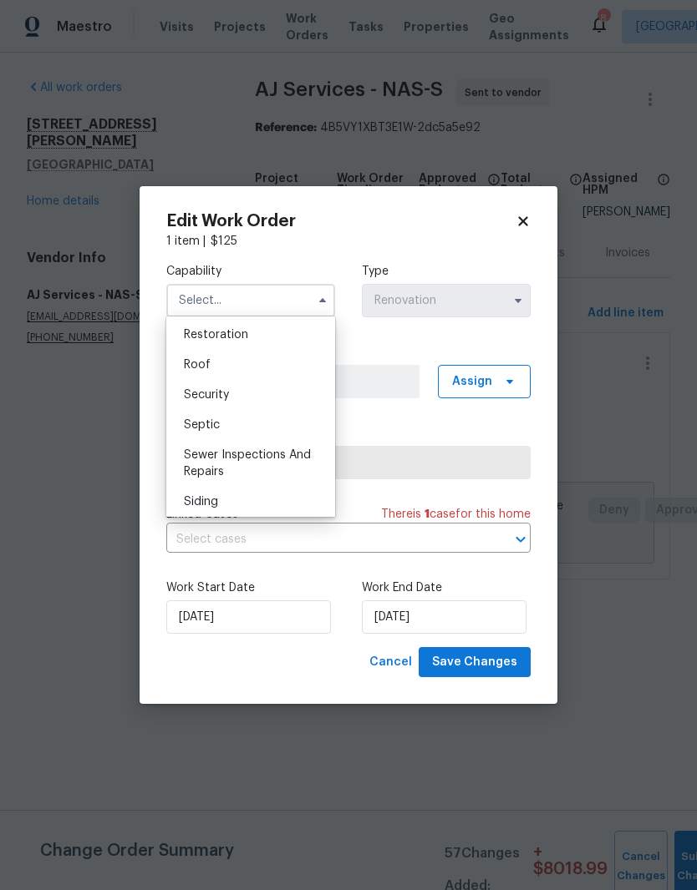
scroll to position [1676, 0]
click at [209, 365] on span "Roof" at bounding box center [197, 364] width 27 height 12
type input "Roof"
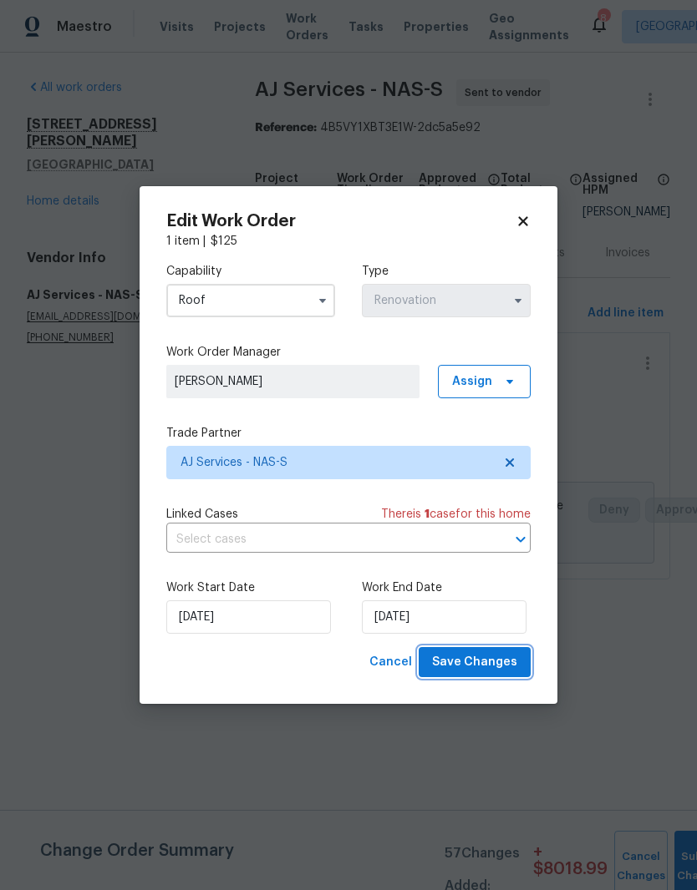
click at [481, 662] on span "Save Changes" at bounding box center [474, 662] width 85 height 21
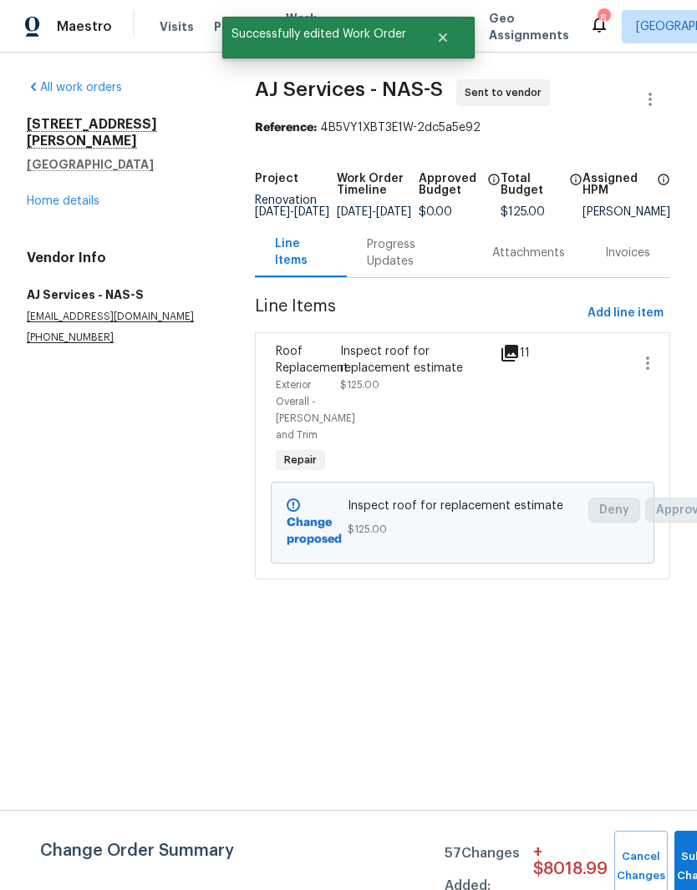
click at [400, 267] on div "Progress Updates" at bounding box center [409, 252] width 85 height 33
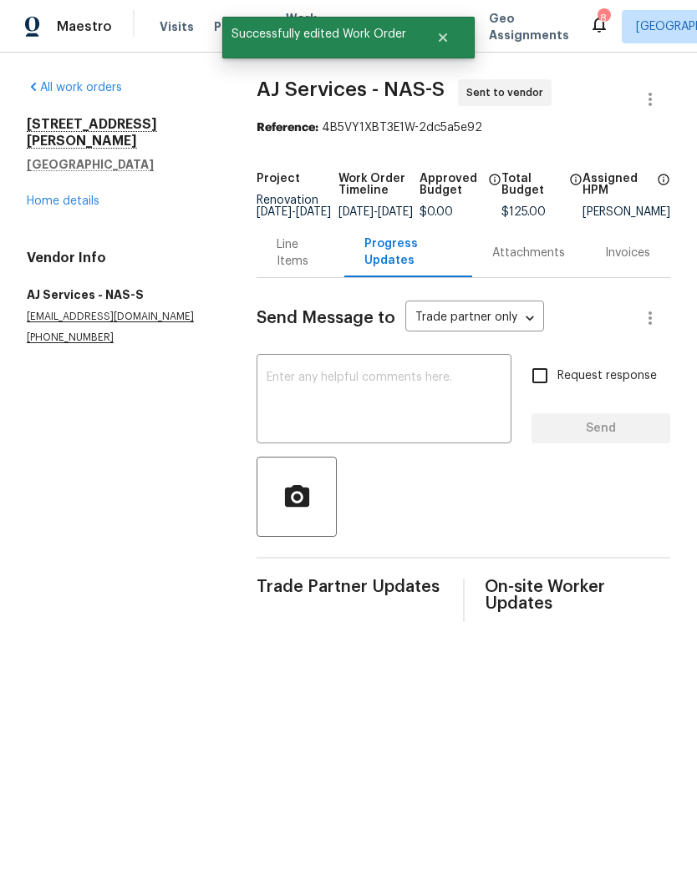
click at [358, 397] on textarea at bounding box center [383, 401] width 235 height 58
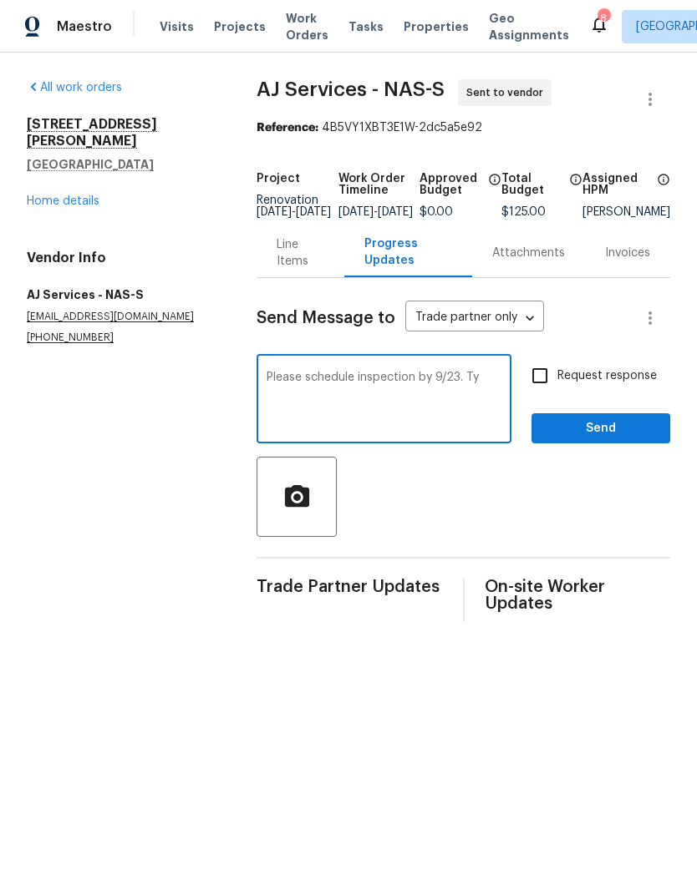
type textarea "Please schedule inspection by 9/23. Ty"
click at [608, 439] on span "Send" at bounding box center [601, 428] width 112 height 21
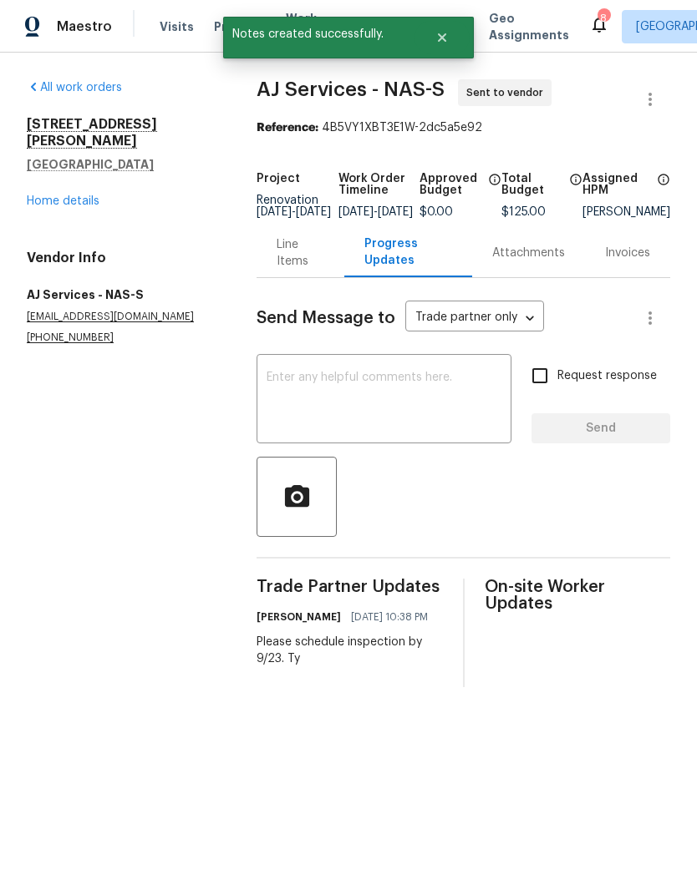
click at [81, 195] on link "Home details" at bounding box center [63, 201] width 73 height 12
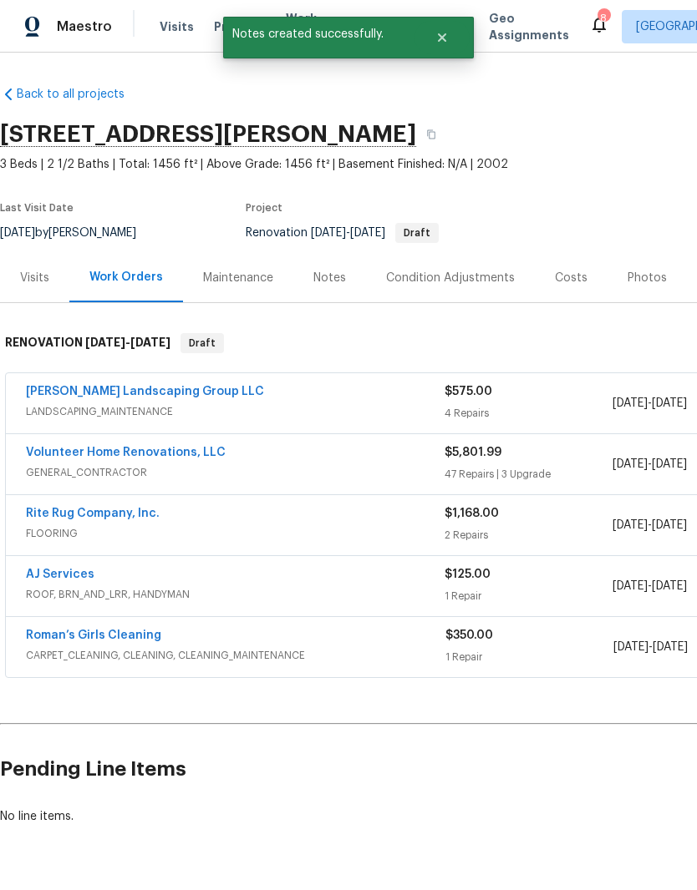
click at [69, 633] on link "Roman’s Girls Cleaning" at bounding box center [93, 636] width 135 height 12
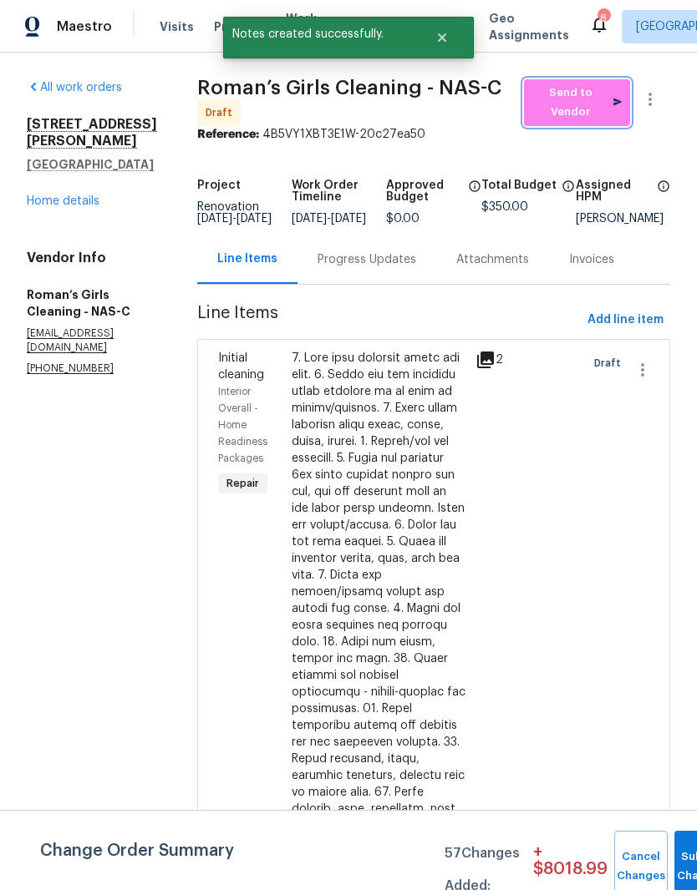
click at [595, 107] on span "Send to Vendor" at bounding box center [576, 103] width 89 height 38
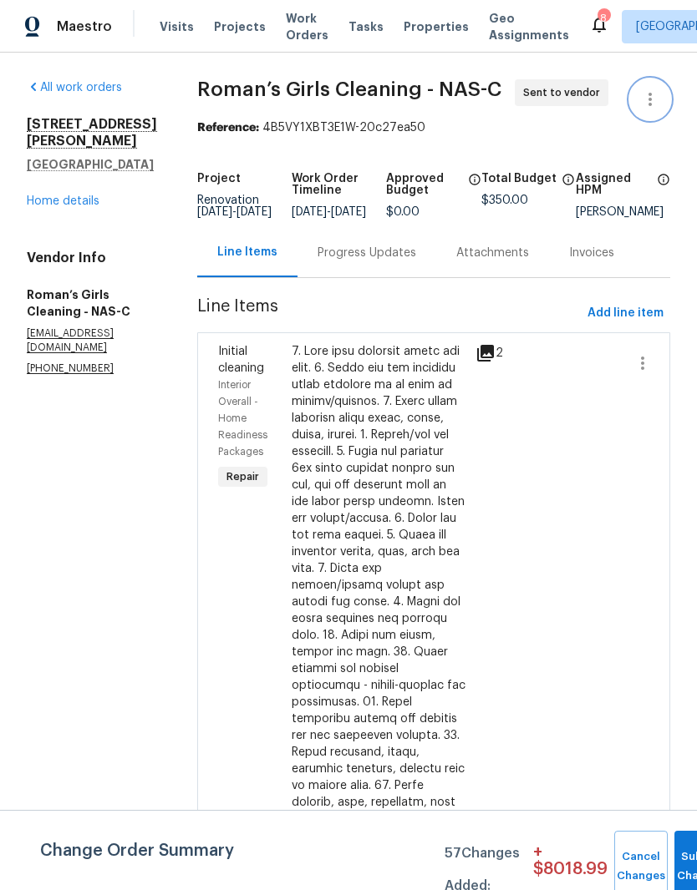
click at [658, 104] on icon "button" at bounding box center [650, 99] width 20 height 20
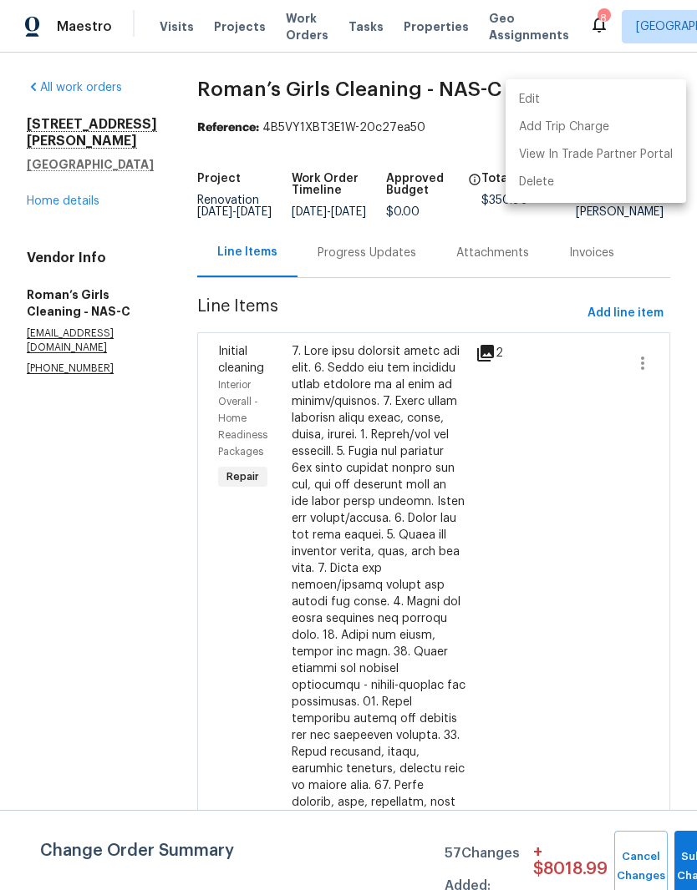
click at [551, 100] on li "Edit" at bounding box center [595, 100] width 180 height 28
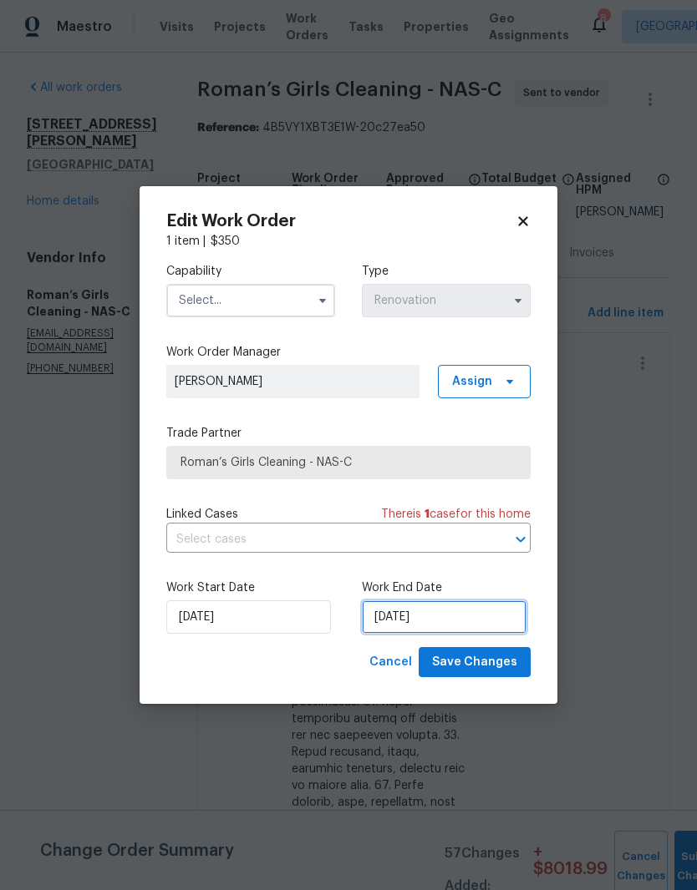
click at [449, 619] on input "9/22/2025" at bounding box center [444, 617] width 165 height 33
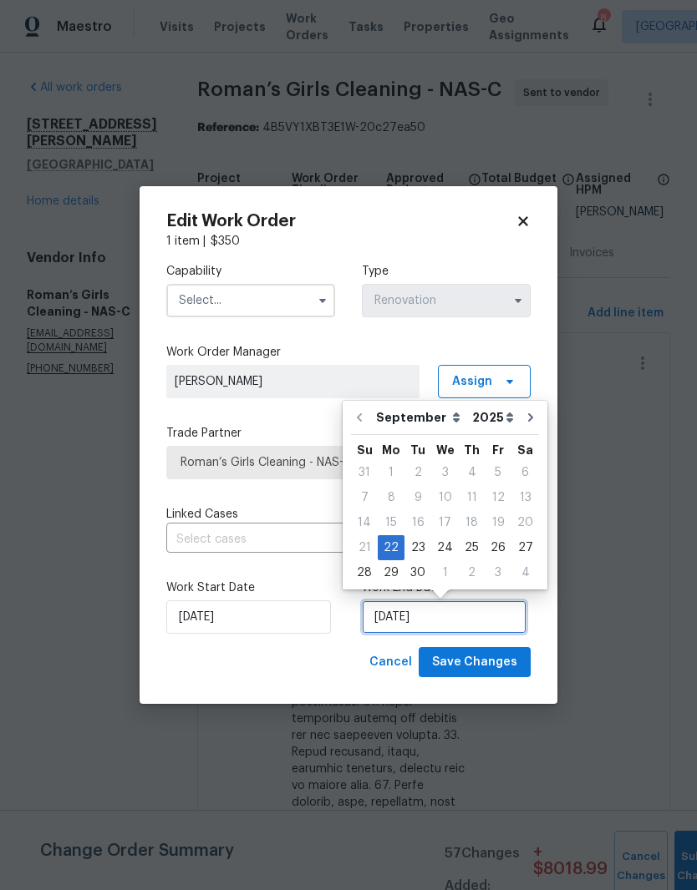
scroll to position [13, 0]
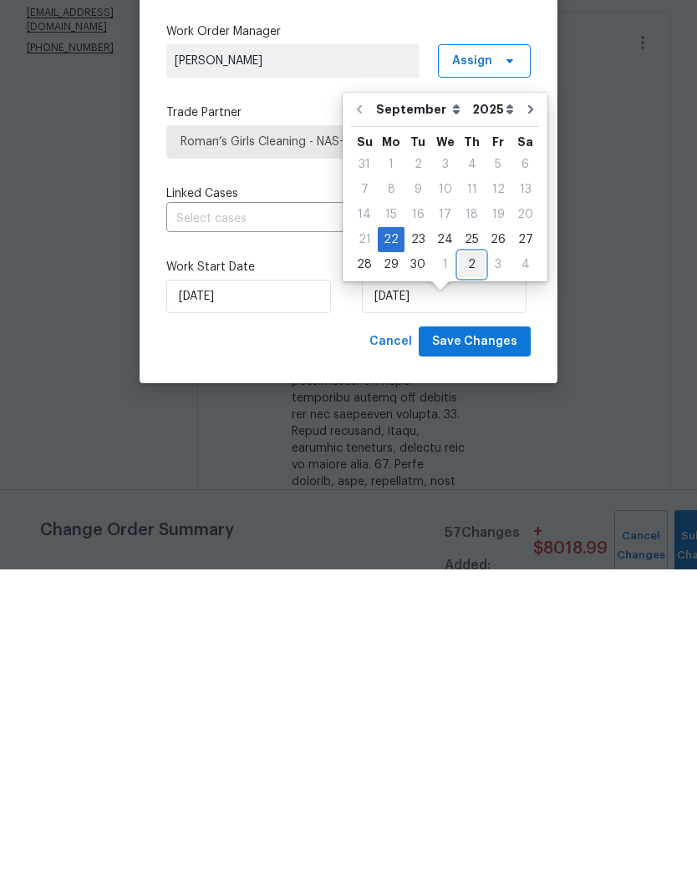
click at [459, 574] on div "2" at bounding box center [472, 585] width 26 height 23
type input "10/2/2025"
select select "9"
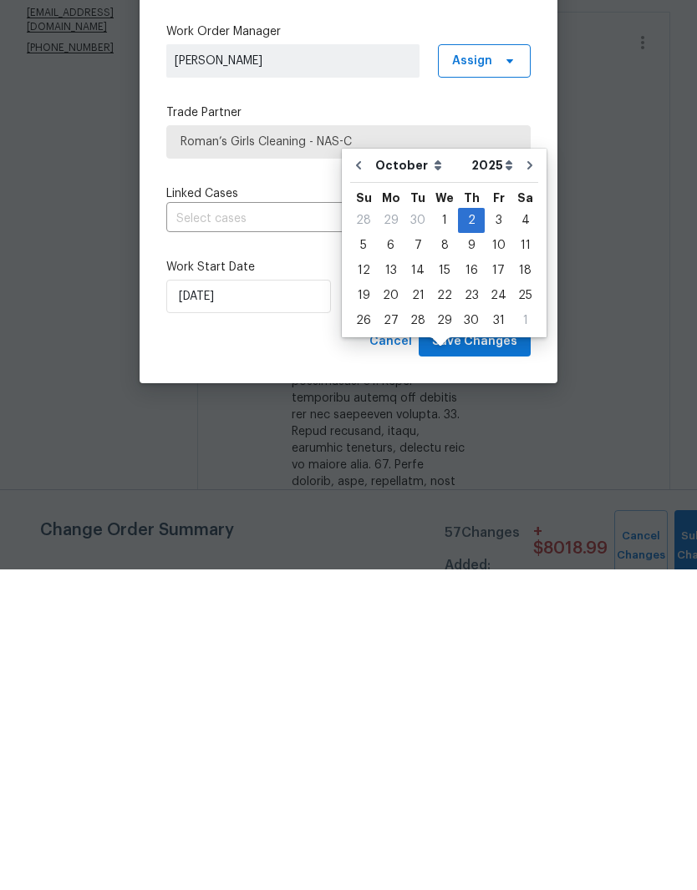
scroll to position [68, 0]
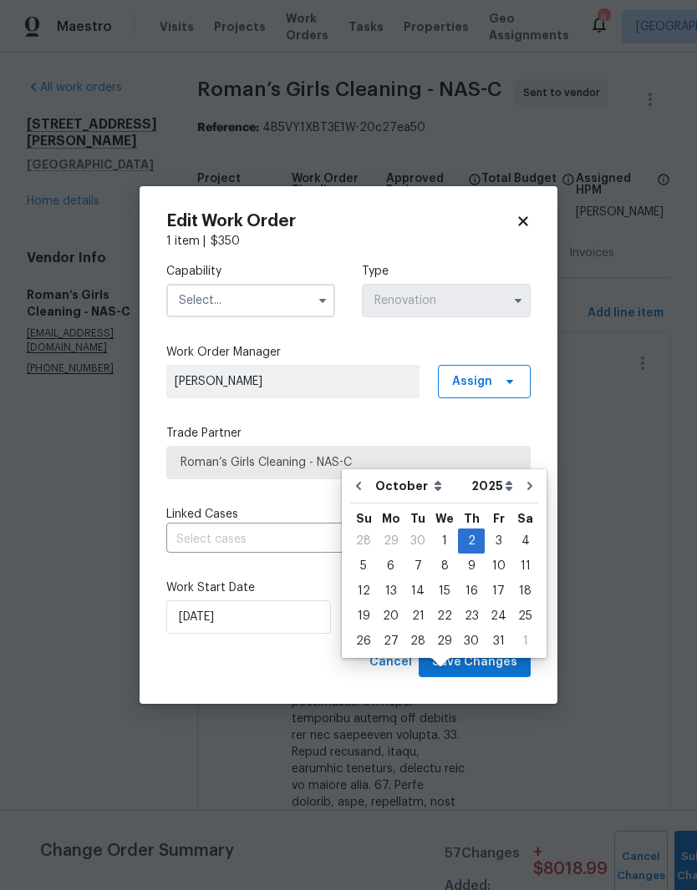
click at [255, 305] on input "text" at bounding box center [250, 300] width 169 height 33
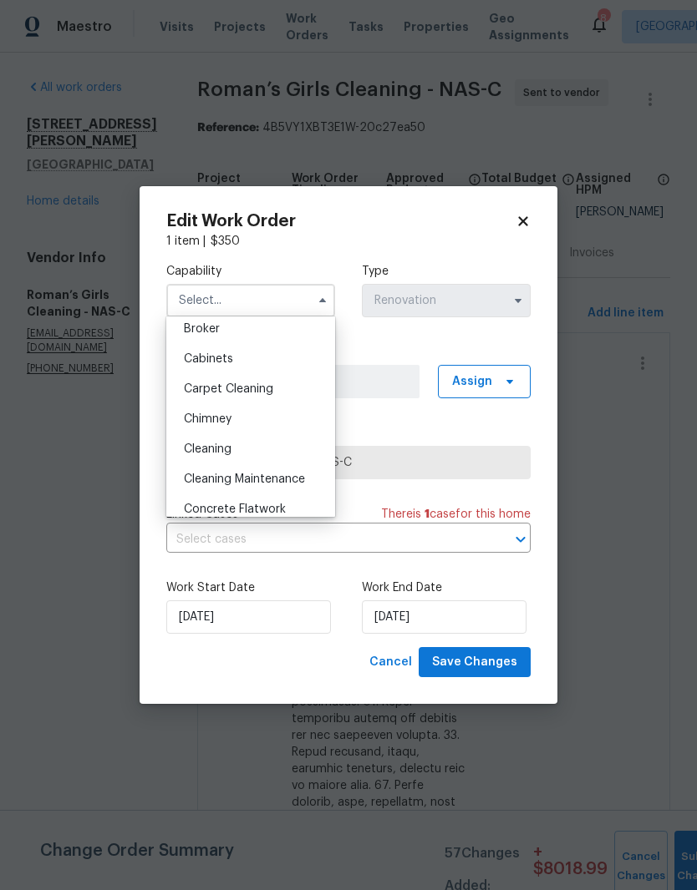
scroll to position [126, 0]
click at [237, 454] on div "Cleaning" at bounding box center [250, 450] width 160 height 30
type input "Cleaning"
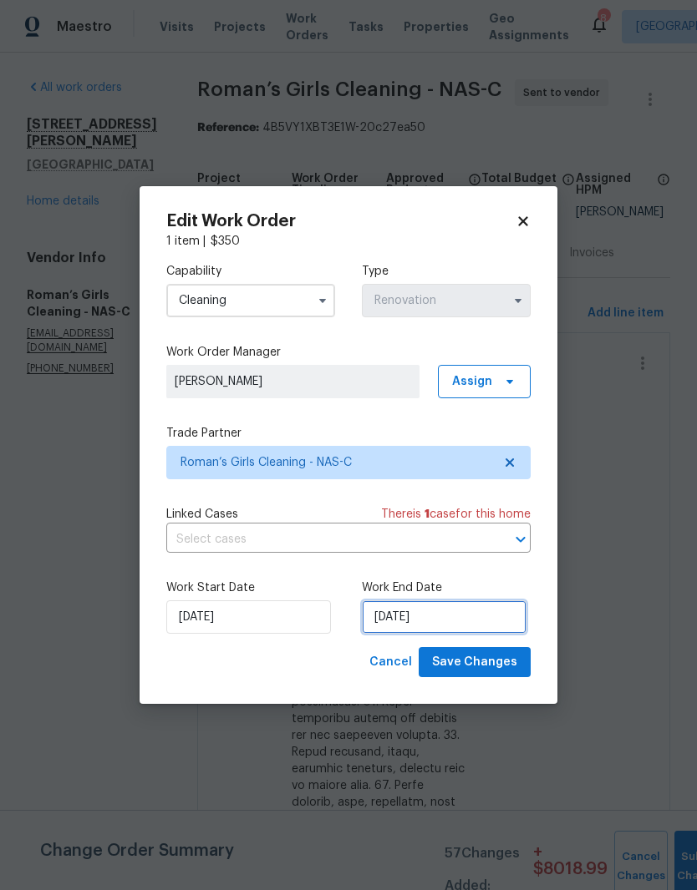
click at [464, 626] on input "10/2/2025" at bounding box center [444, 617] width 165 height 33
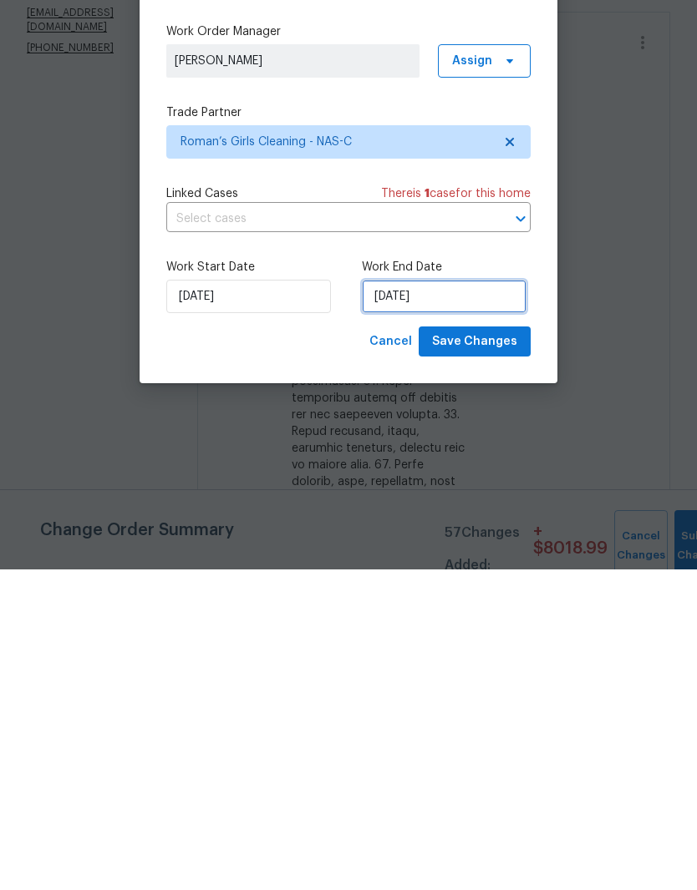
select select "9"
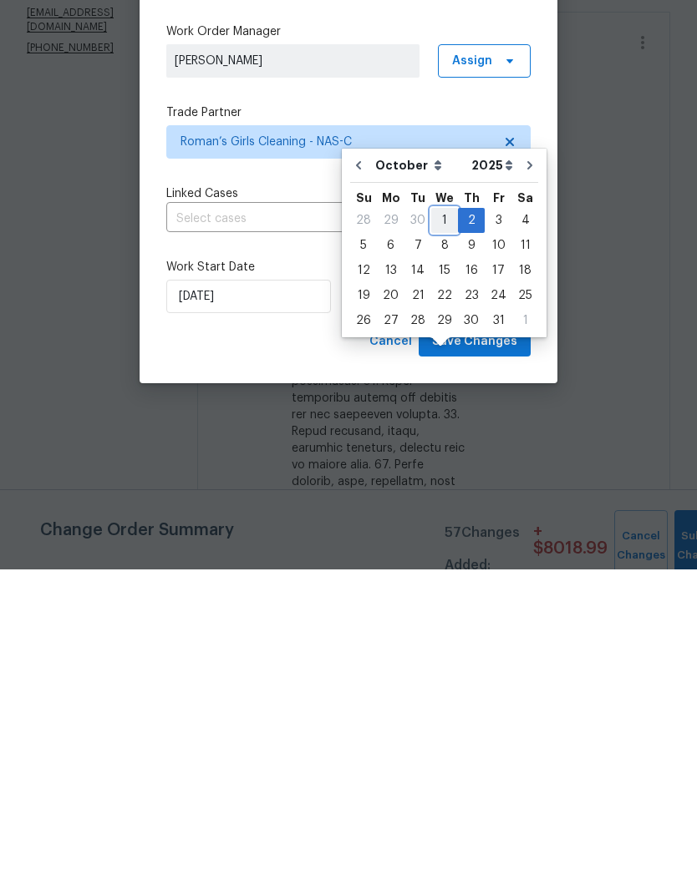
click at [444, 530] on div "1" at bounding box center [444, 541] width 27 height 23
type input "10/1/2025"
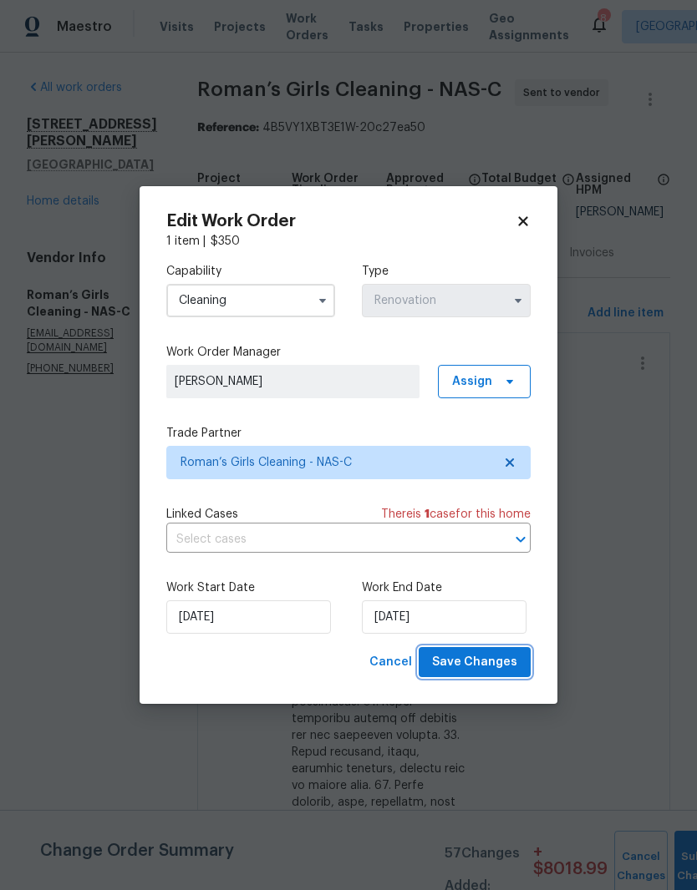
click at [476, 657] on span "Save Changes" at bounding box center [474, 662] width 85 height 21
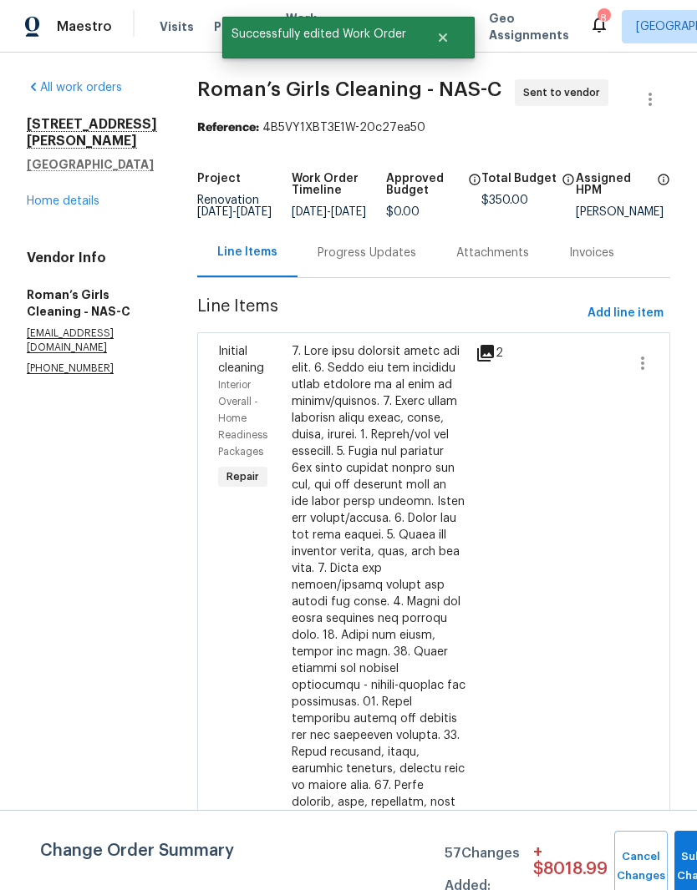
click at [416, 245] on div "Progress Updates" at bounding box center [366, 253] width 99 height 17
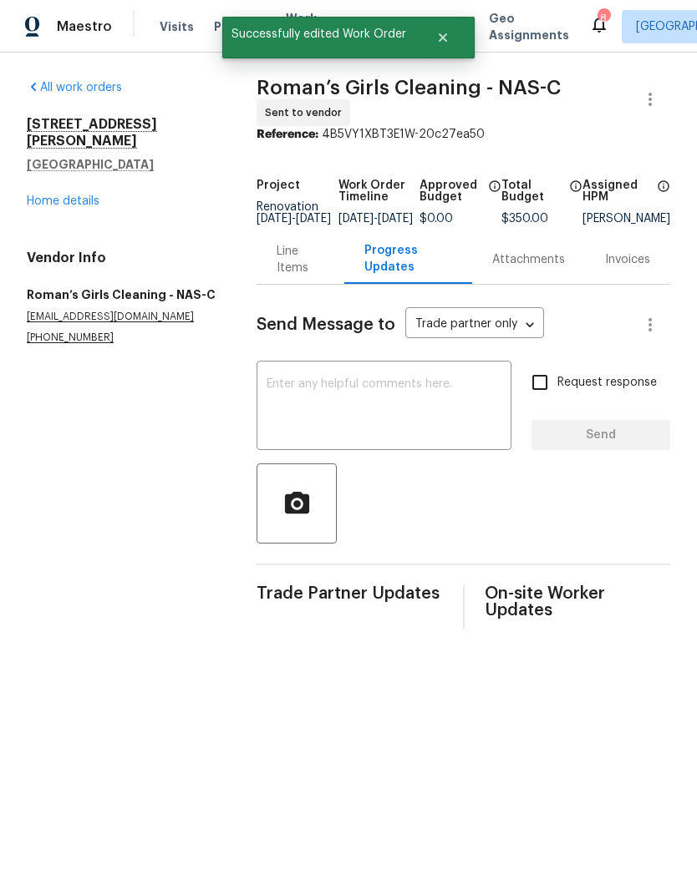
click at [391, 397] on textarea at bounding box center [383, 407] width 235 height 58
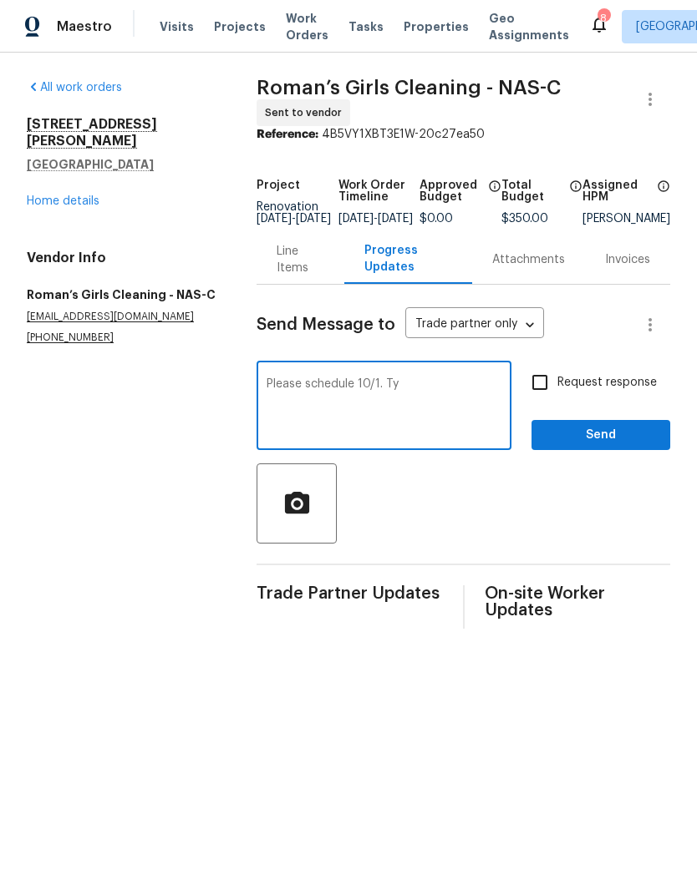
type textarea "Please schedule 10/1. Ty"
click at [601, 446] on span "Send" at bounding box center [601, 435] width 112 height 21
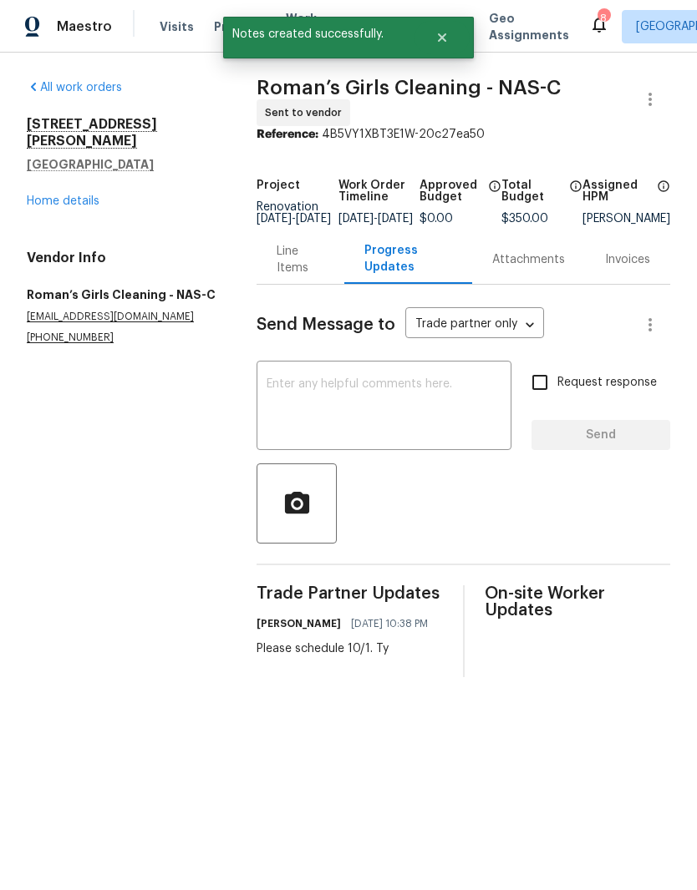
click at [78, 195] on link "Home details" at bounding box center [63, 201] width 73 height 12
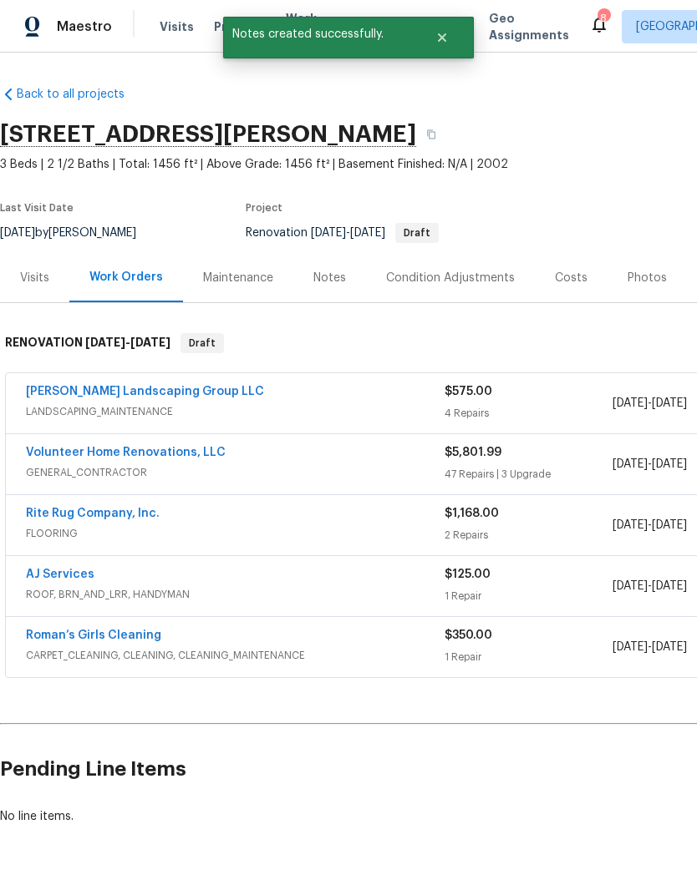
click at [337, 292] on div "Notes" at bounding box center [329, 277] width 73 height 49
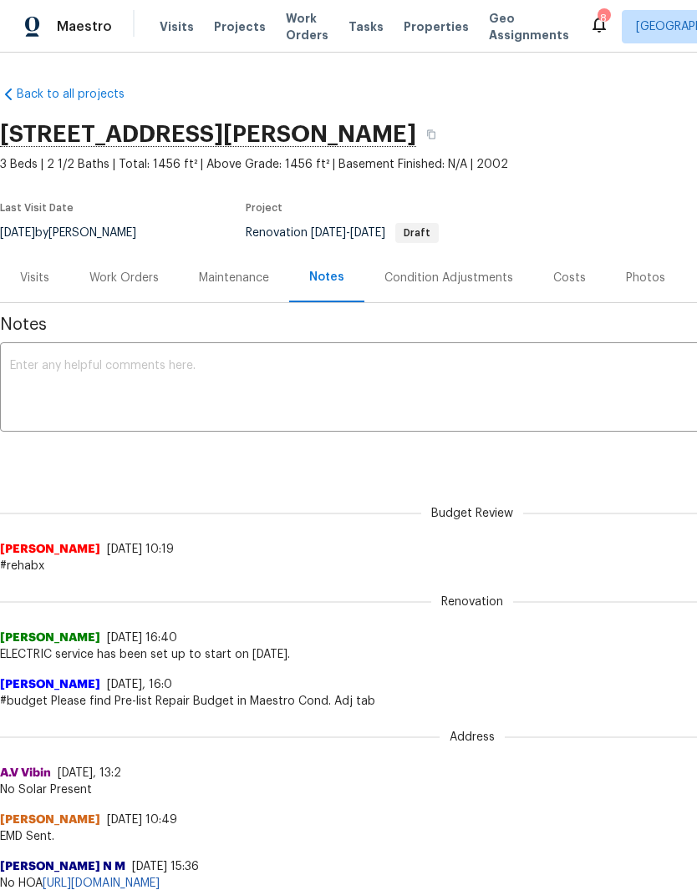
click at [187, 368] on textarea at bounding box center [472, 389] width 924 height 58
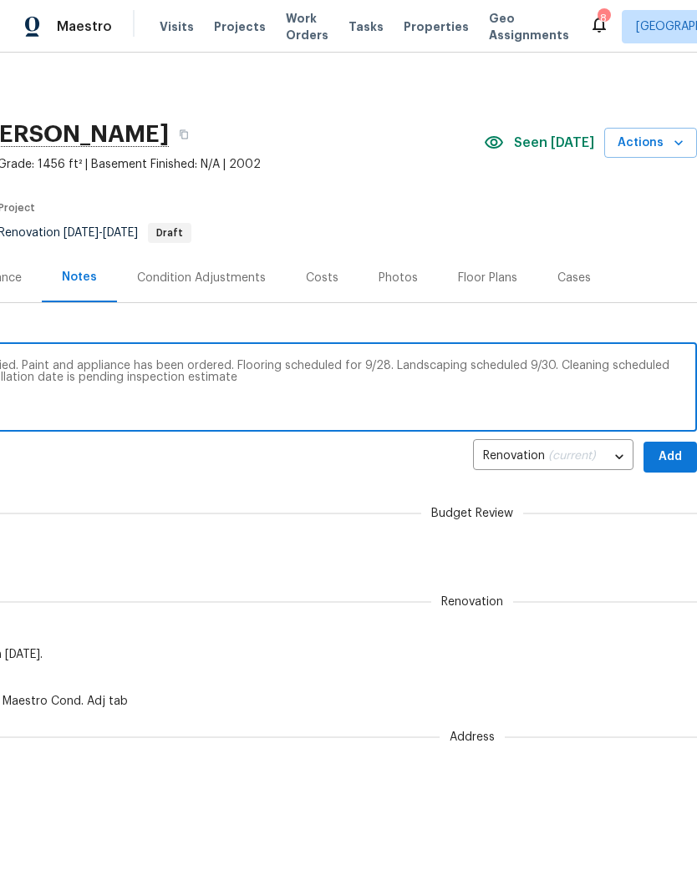
scroll to position [0, 247]
type textarea "D0W is complete. Vendors have been notified. Paint and appliance has been order…"
click at [671, 459] on span "Add" at bounding box center [670, 457] width 27 height 21
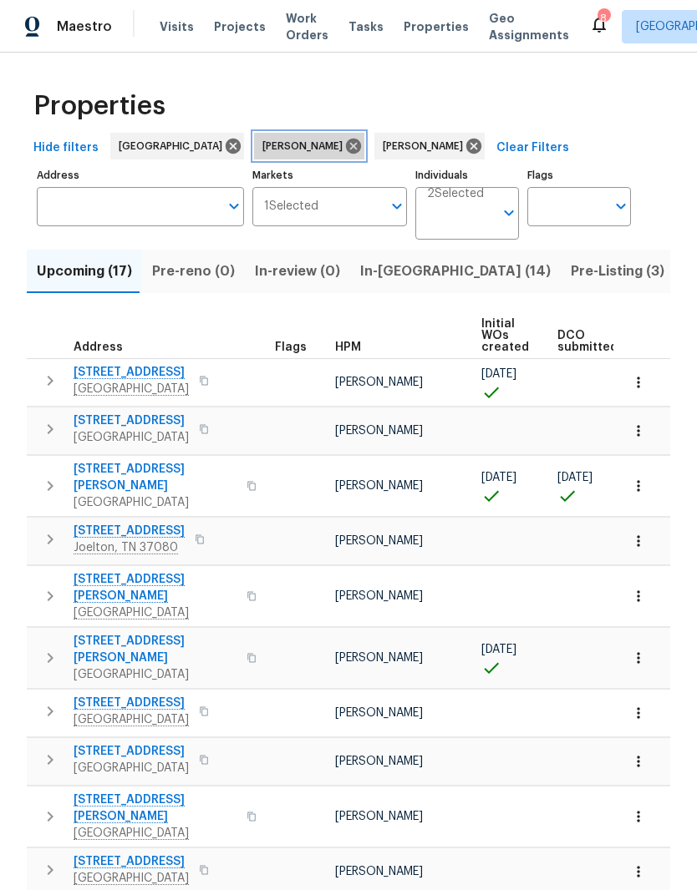
click at [346, 150] on icon at bounding box center [353, 146] width 15 height 15
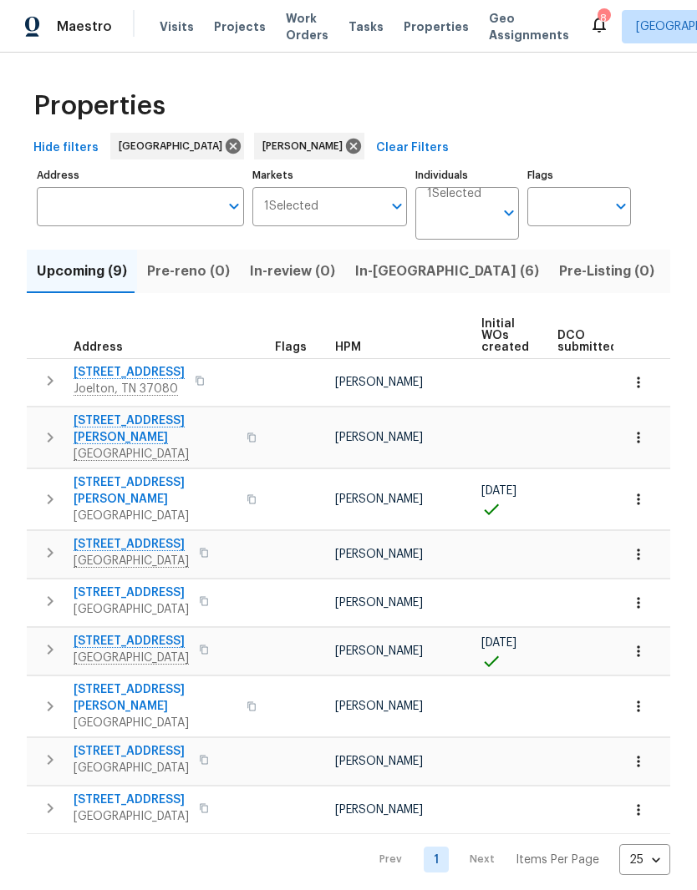
click at [386, 281] on span "In-[GEOGRAPHIC_DATA] (6)" at bounding box center [447, 271] width 184 height 23
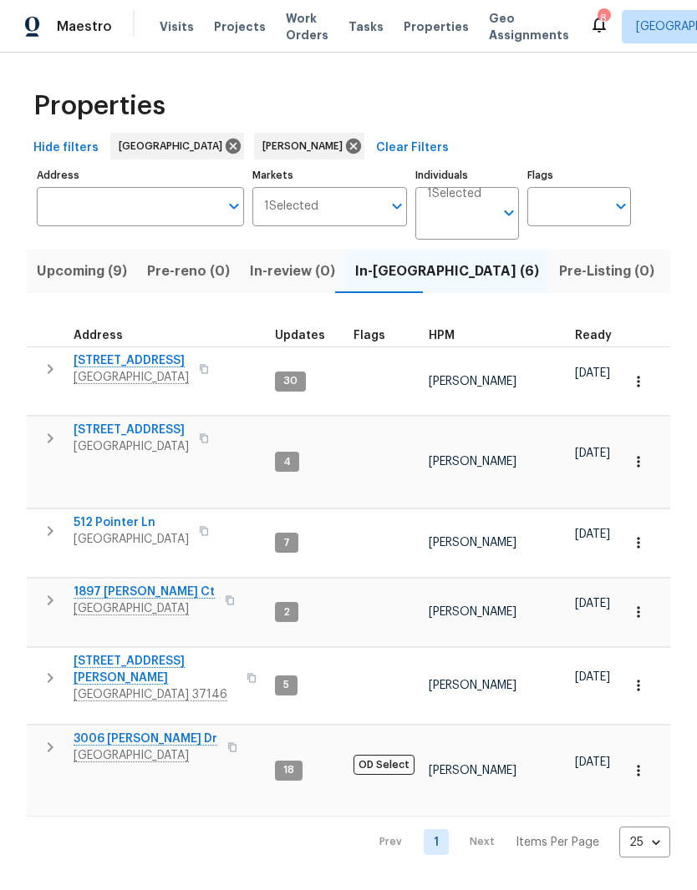
click at [148, 731] on span "3006 [PERSON_NAME] Dr" at bounding box center [146, 739] width 144 height 17
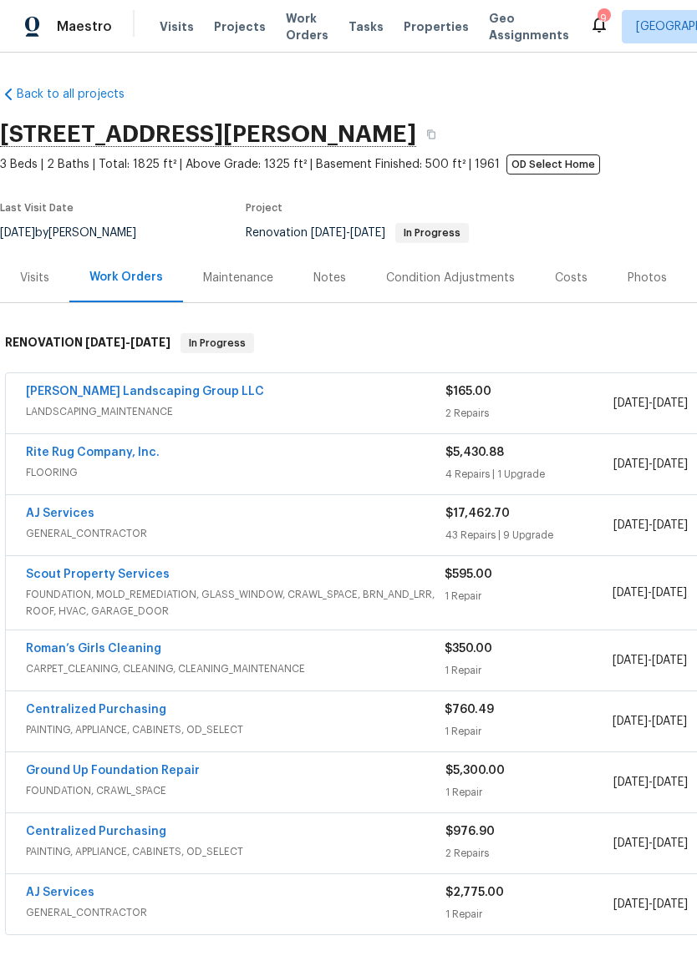
click at [89, 520] on link "AJ Services" at bounding box center [60, 514] width 68 height 12
